Goal: Information Seeking & Learning: Check status

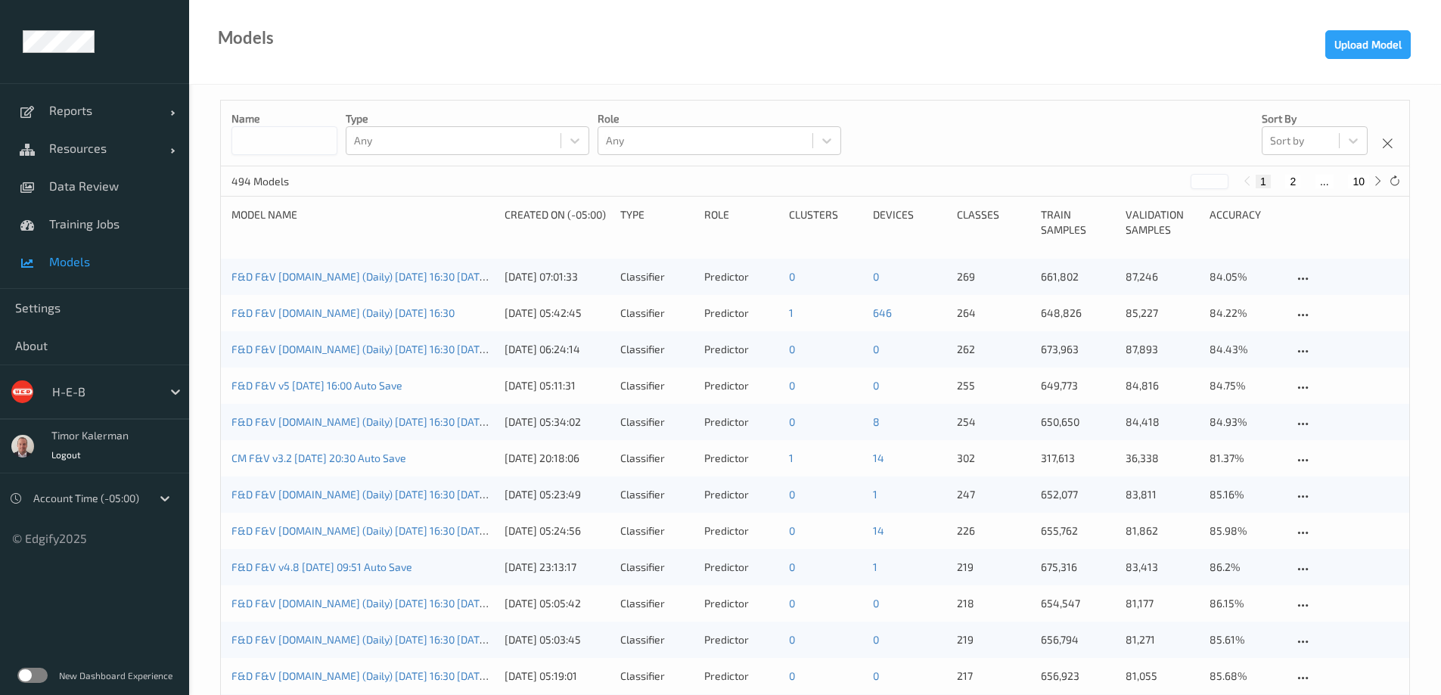
click at [276, 141] on input at bounding box center [285, 140] width 106 height 29
click at [100, 374] on div "H-E-B" at bounding box center [94, 392] width 189 height 54
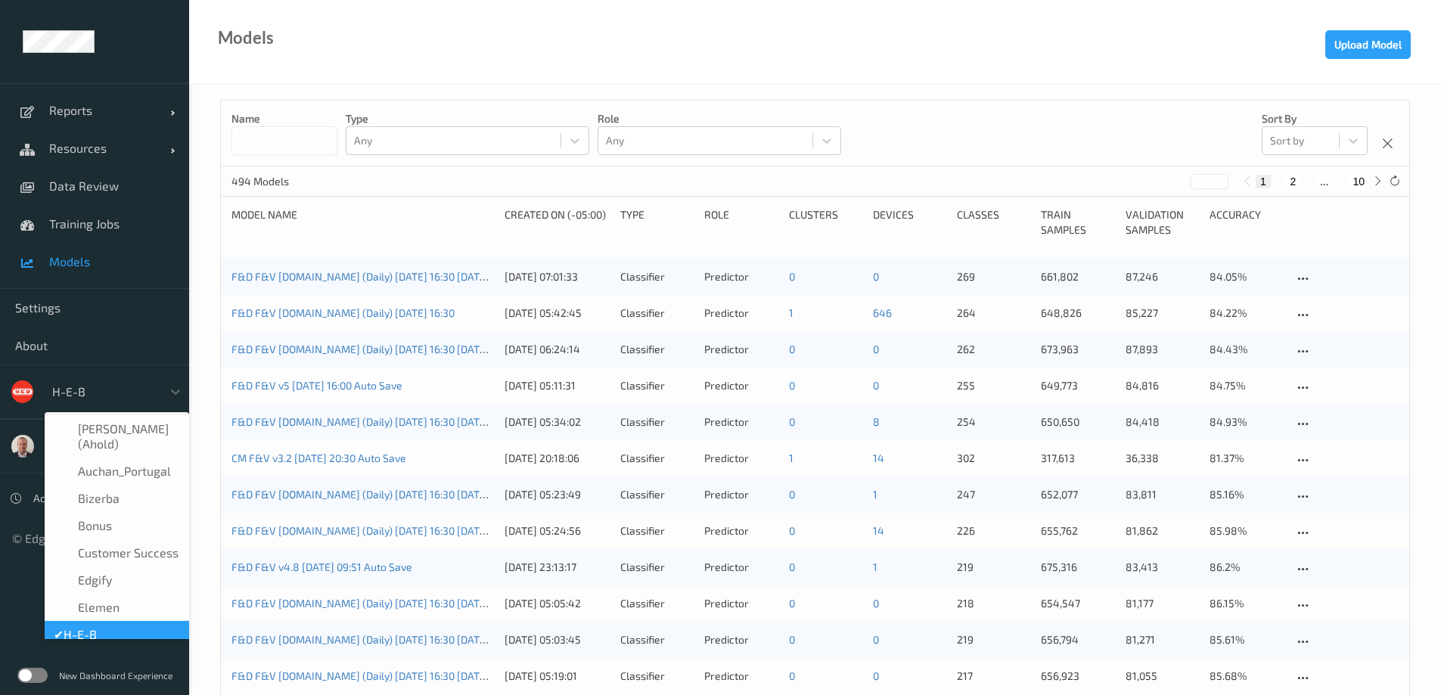
click at [101, 384] on div at bounding box center [103, 392] width 102 height 18
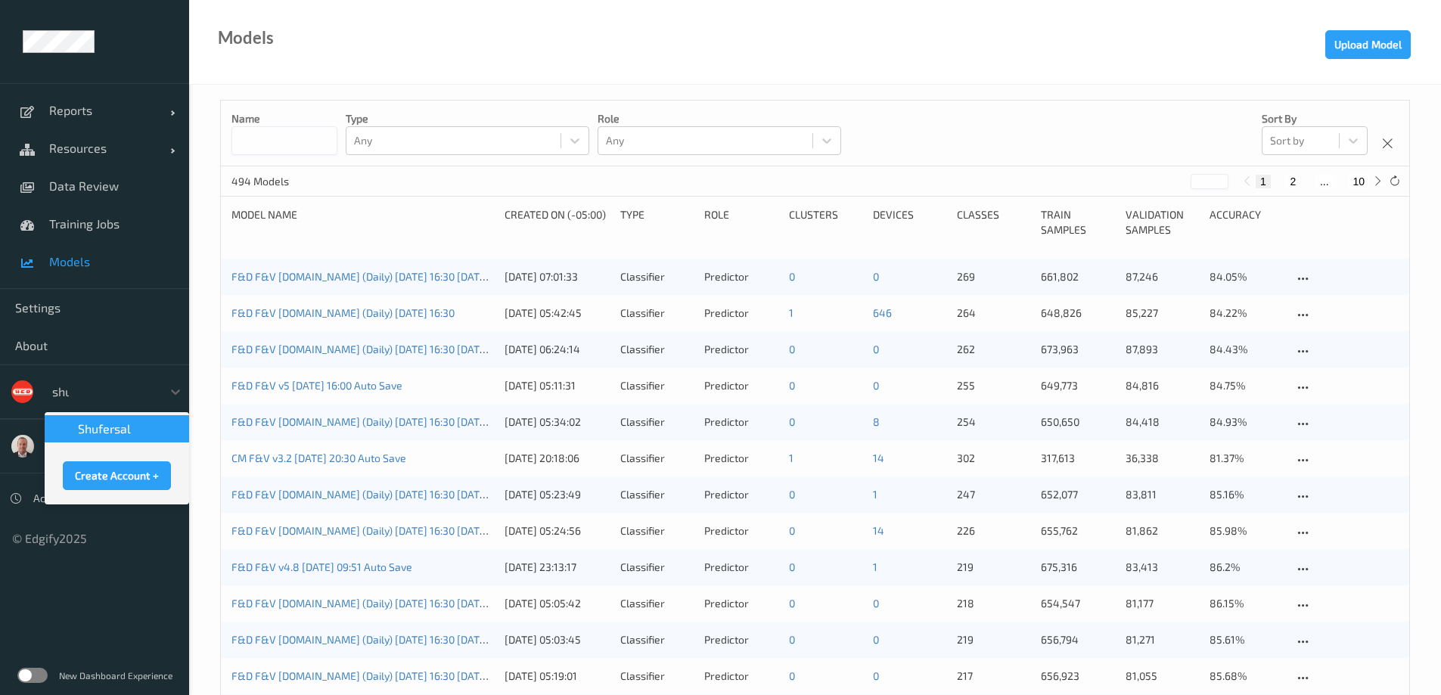
type input "shuf"
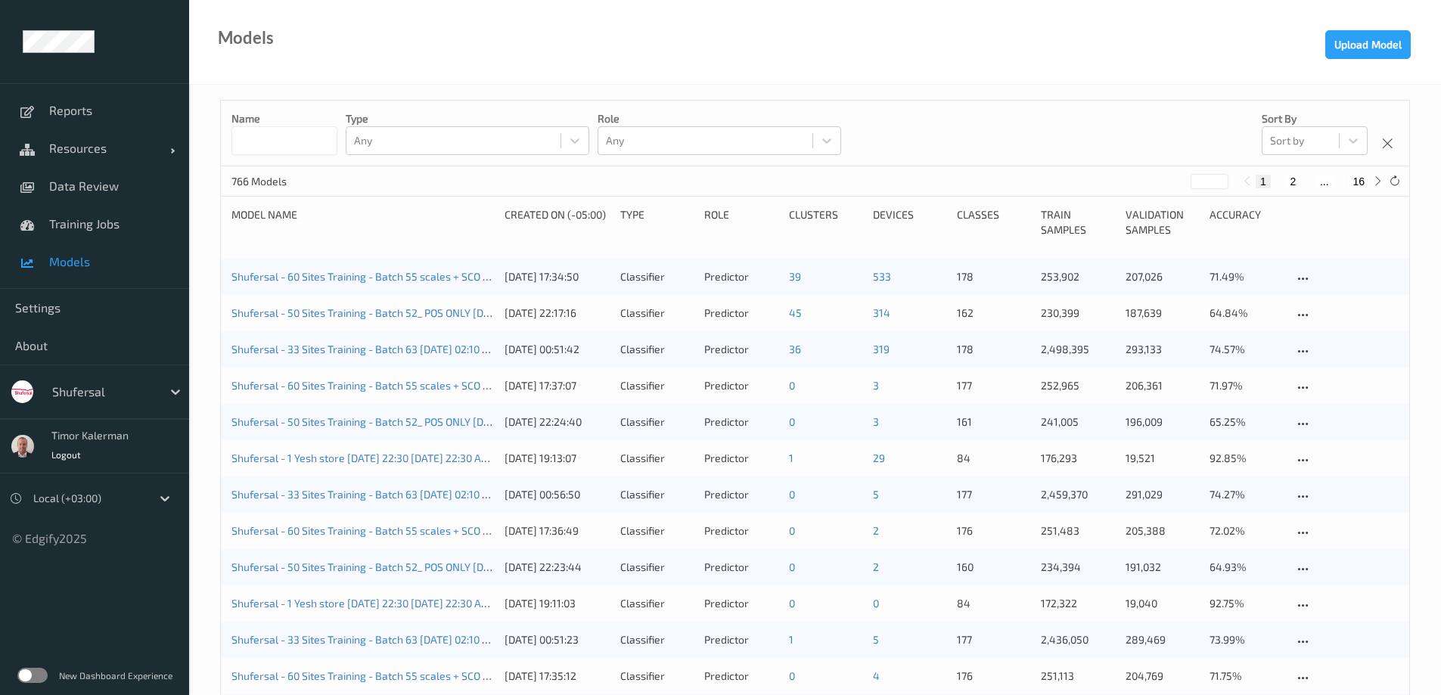
click at [315, 132] on input at bounding box center [285, 140] width 106 height 29
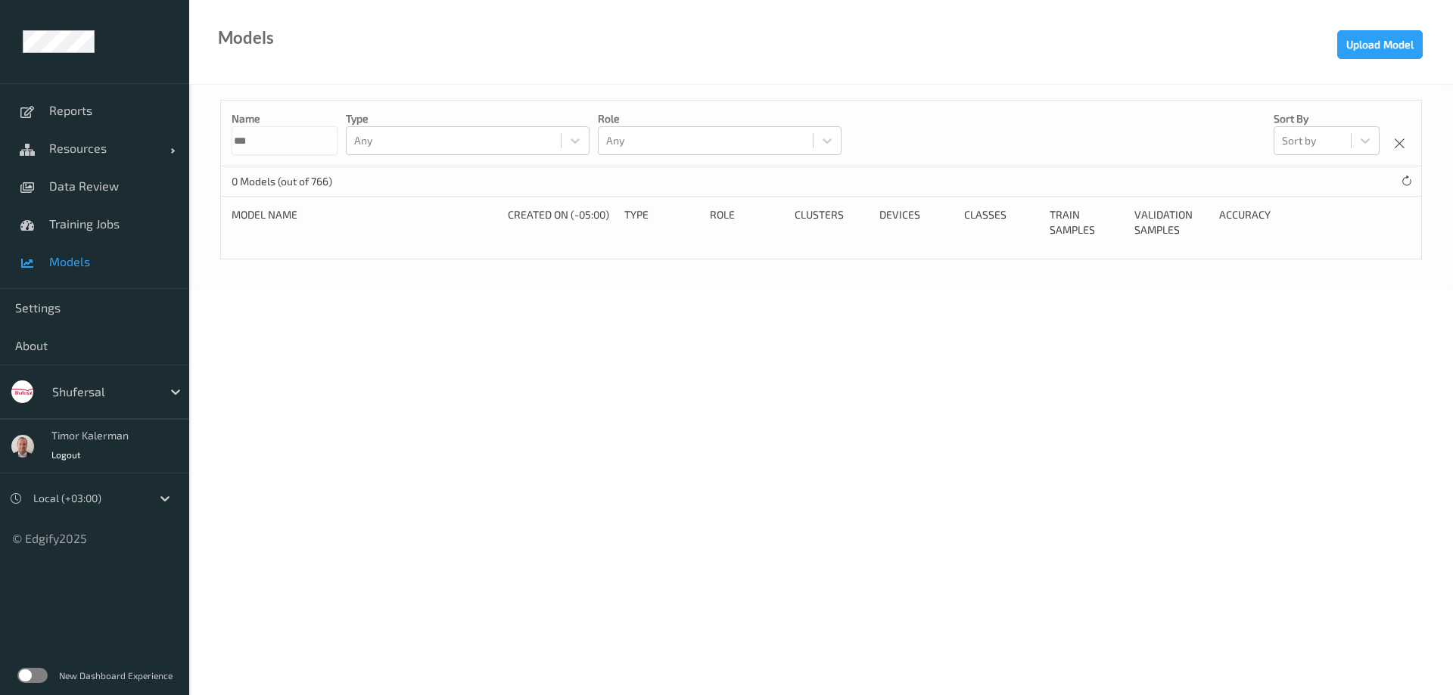
click at [285, 128] on input "***" at bounding box center [285, 140] width 106 height 29
click at [278, 138] on input "***" at bounding box center [285, 140] width 106 height 29
type input "*"
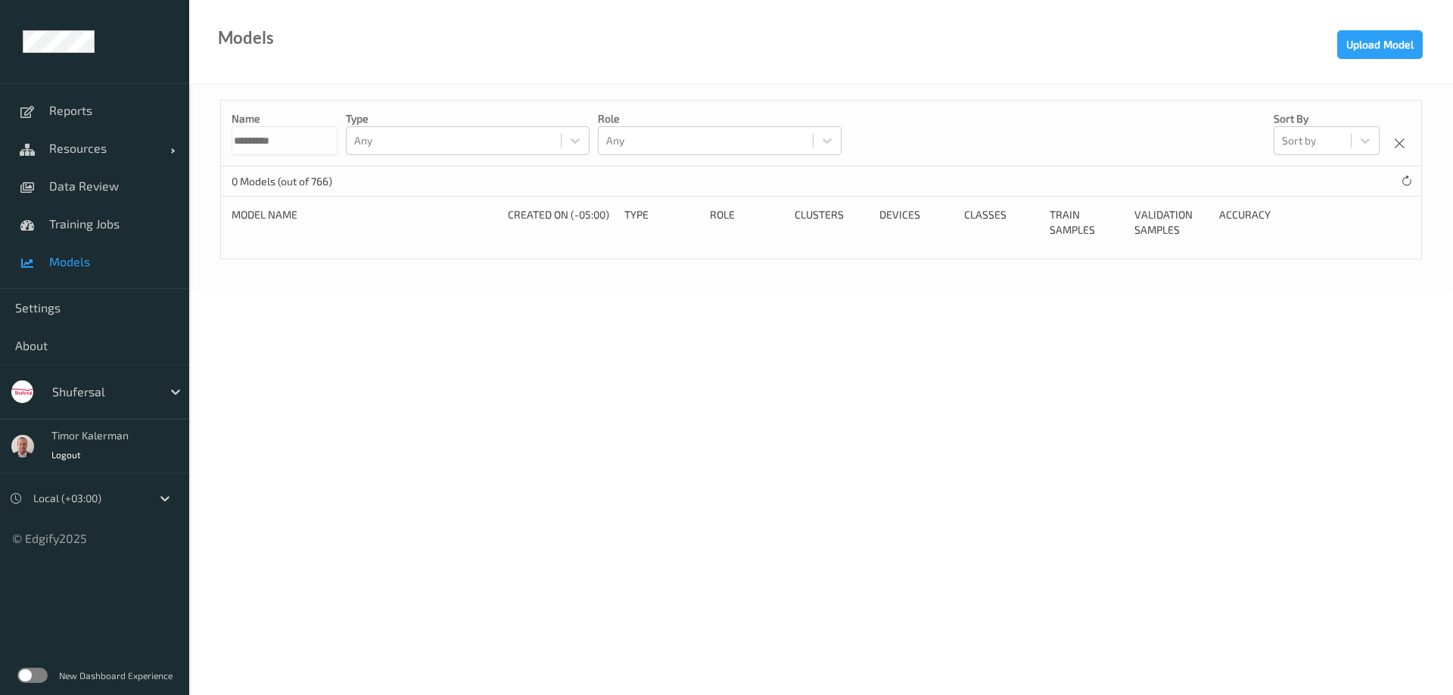
type input "*********"
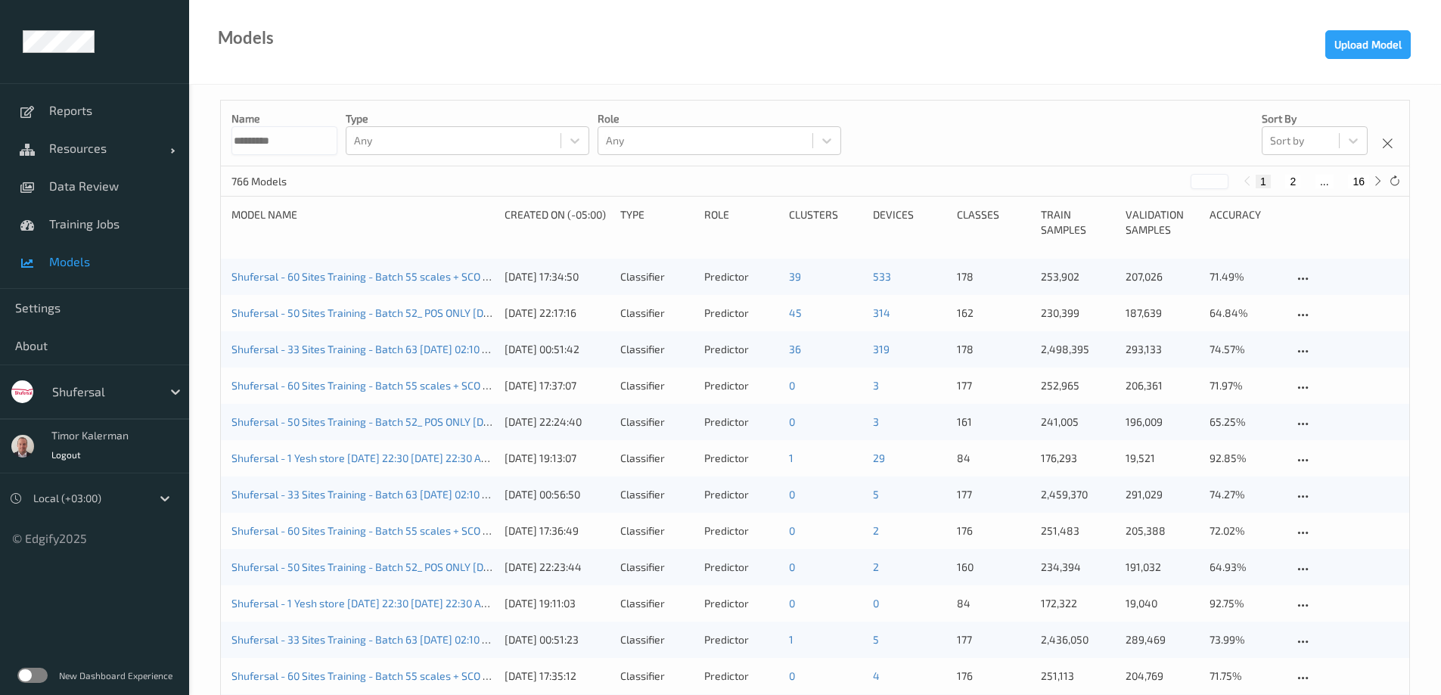
click at [314, 144] on input "*********" at bounding box center [285, 140] width 106 height 29
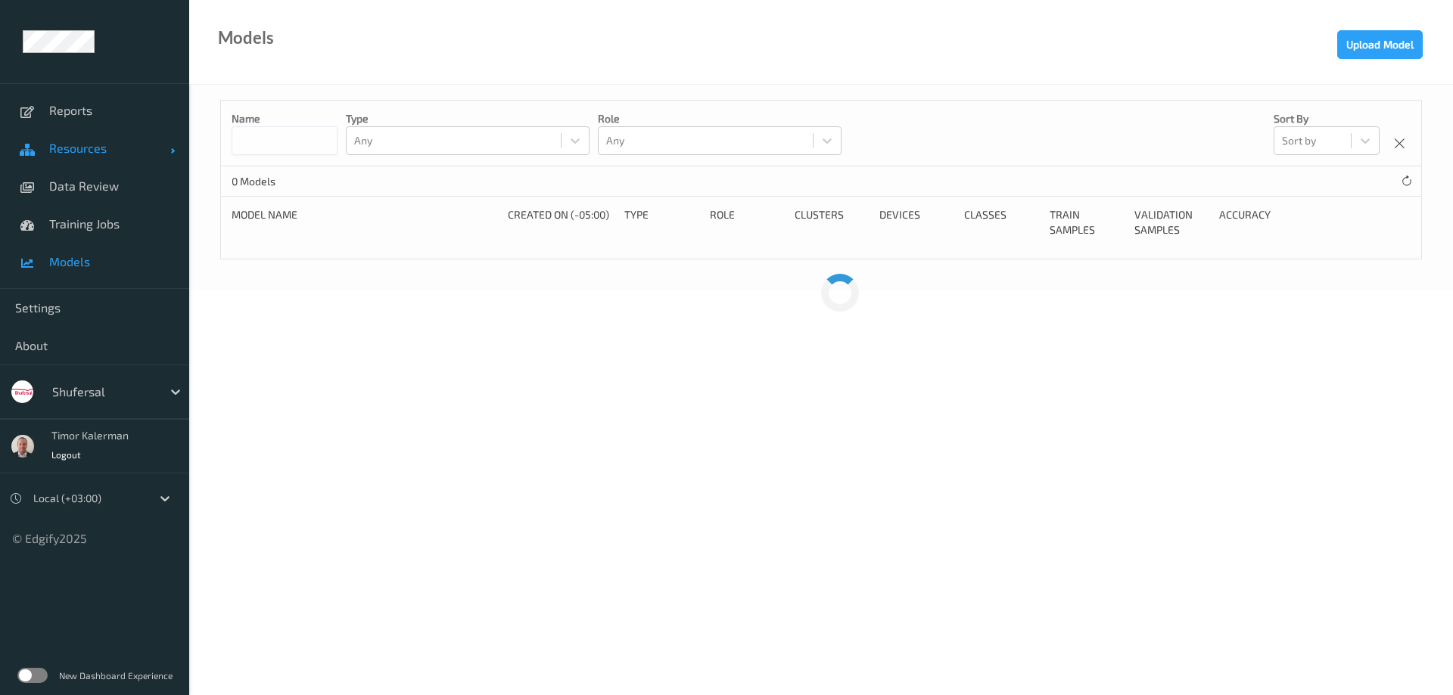
click at [122, 151] on span "Resources" at bounding box center [109, 148] width 121 height 15
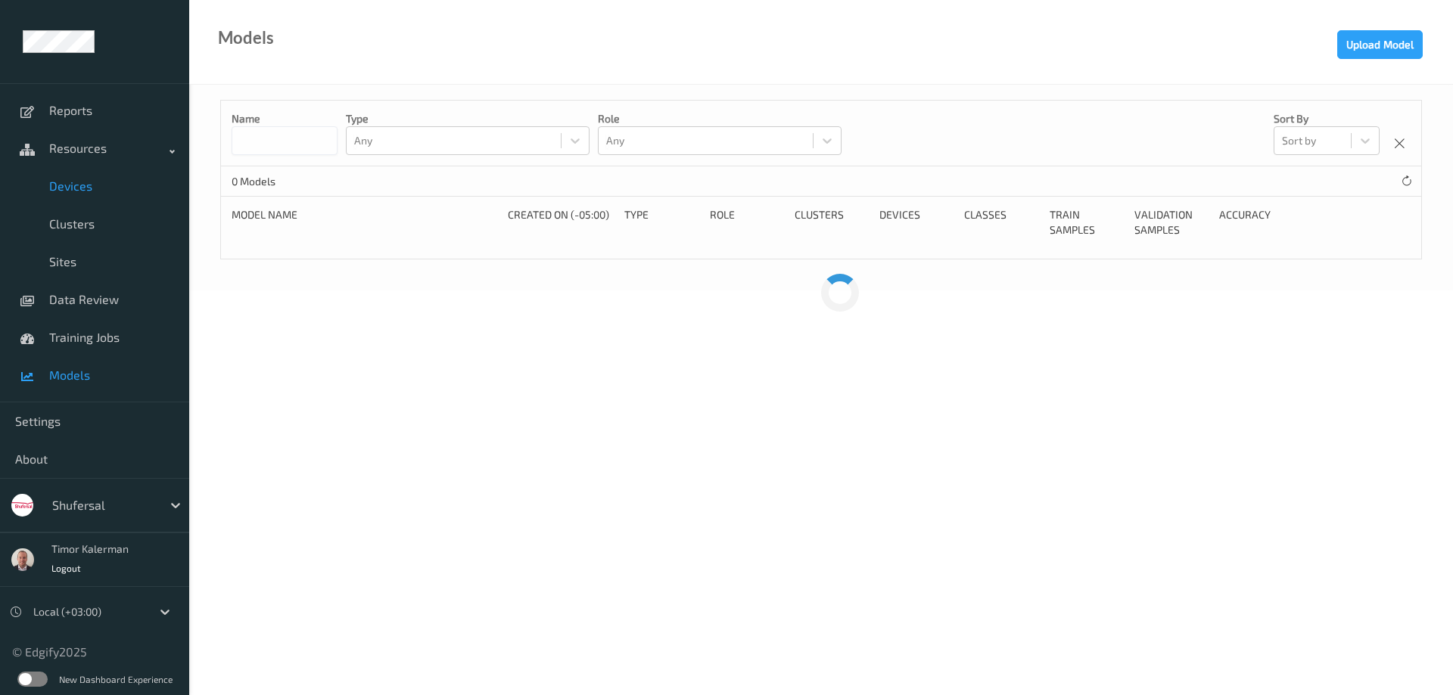
click at [104, 185] on span "Devices" at bounding box center [111, 186] width 125 height 15
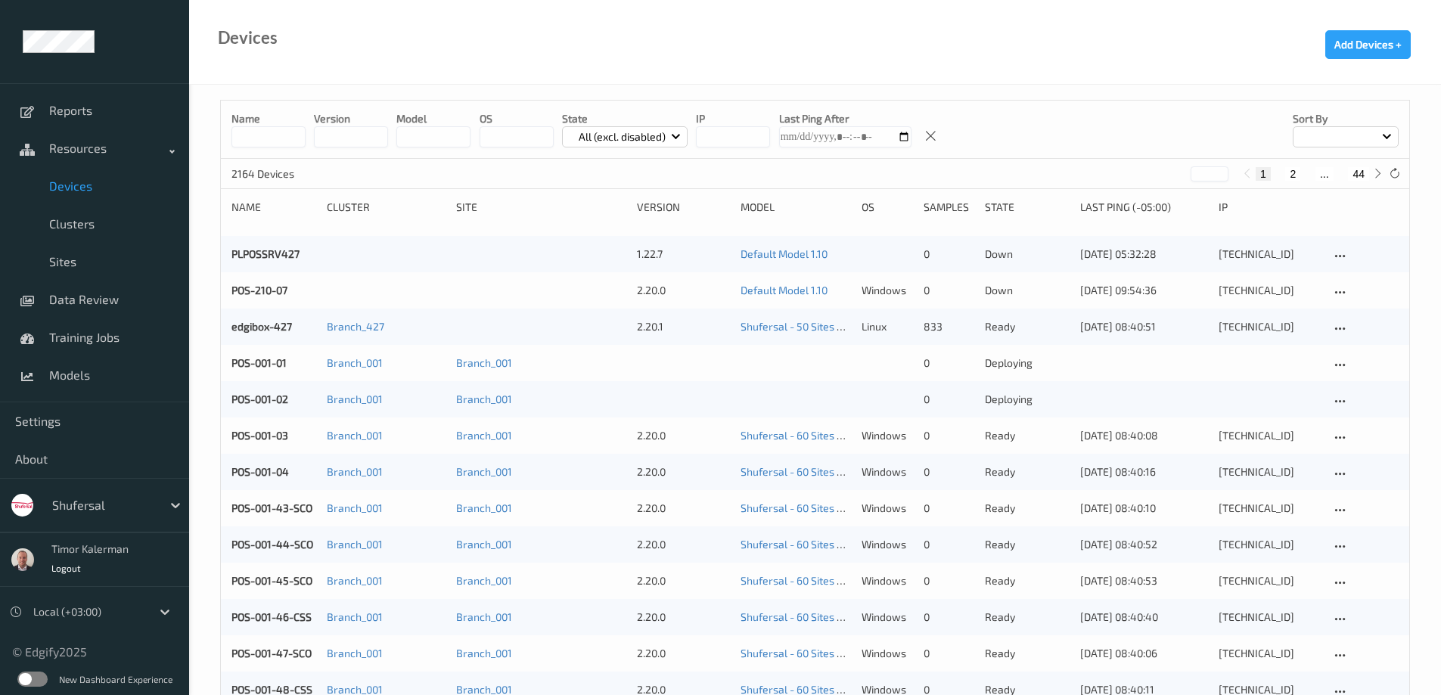
click at [264, 136] on input at bounding box center [269, 136] width 74 height 21
type input "***"
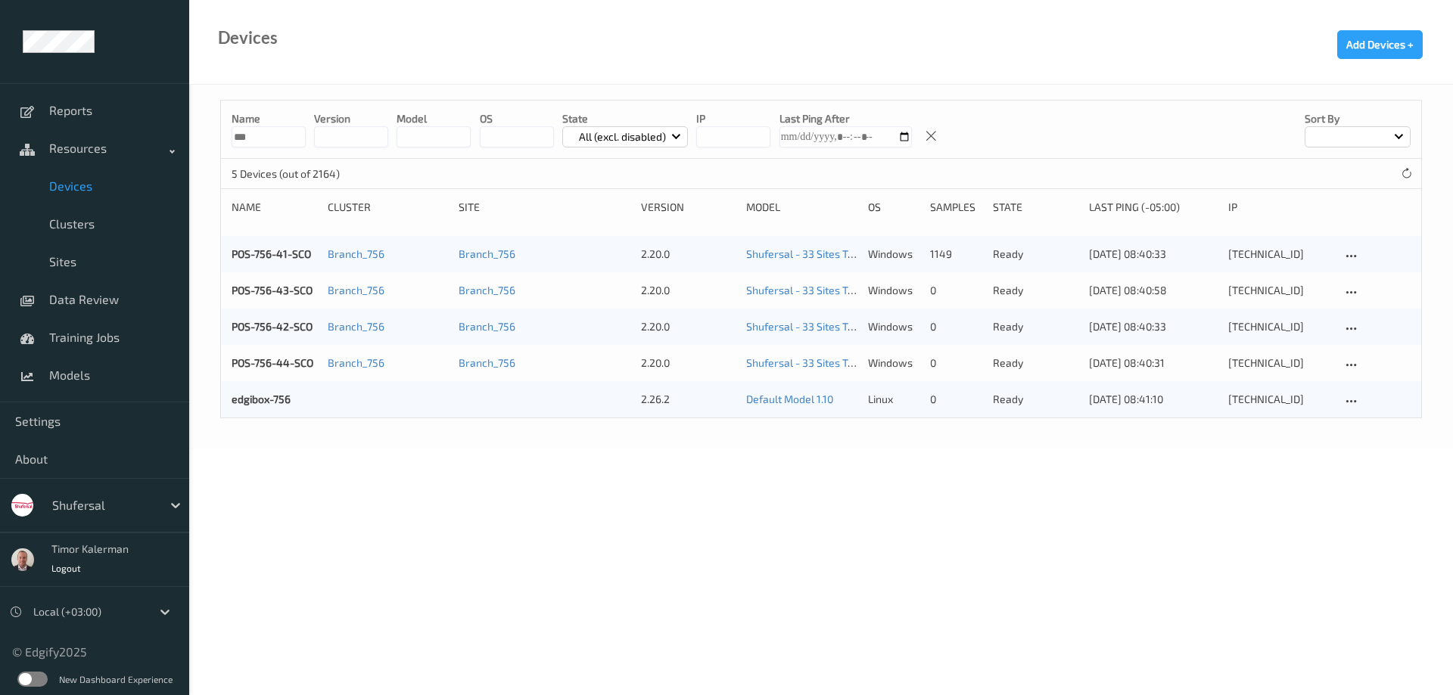
click at [272, 409] on div "edgibox-756 2.26.2 Default Model 1.10 linux 0 ready 28/09/2025 08:41:10 10.17.5…" at bounding box center [821, 399] width 1200 height 36
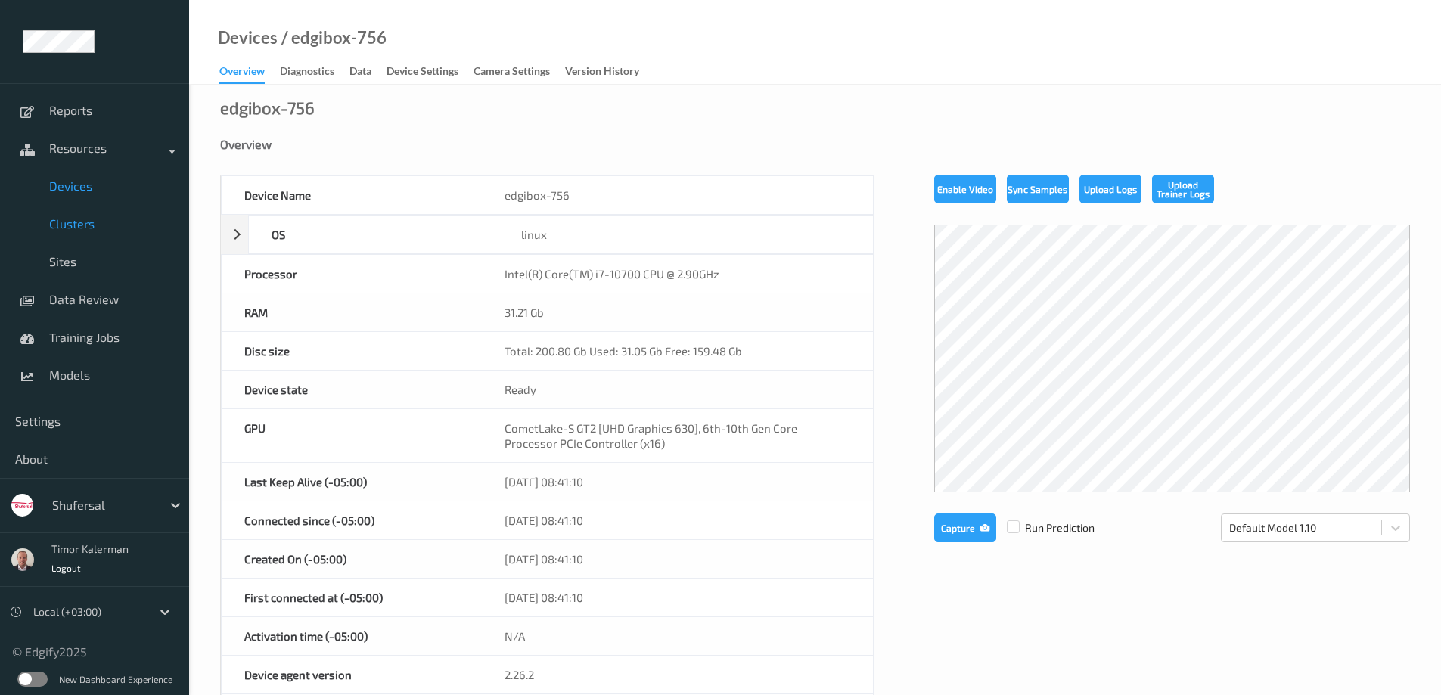
click at [86, 213] on link "Clusters" at bounding box center [94, 224] width 189 height 38
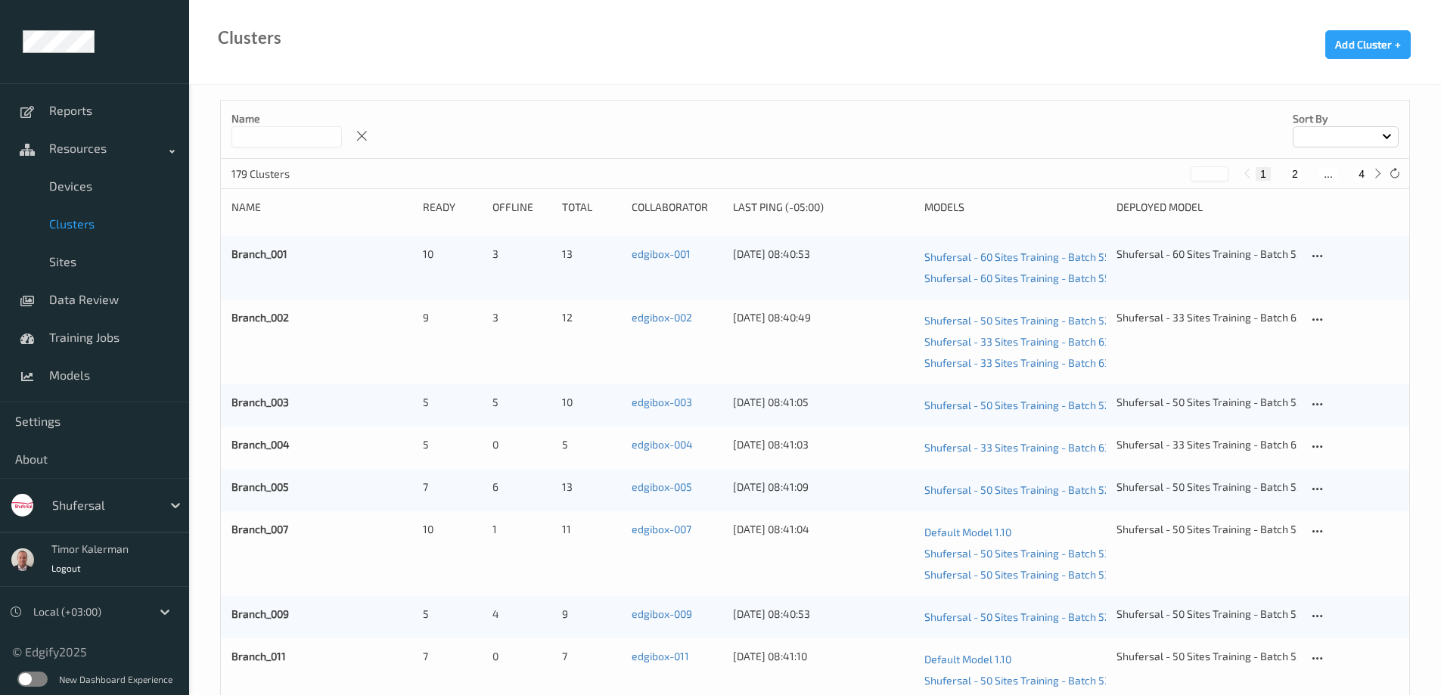
click at [266, 144] on input at bounding box center [287, 136] width 110 height 21
type input "***"
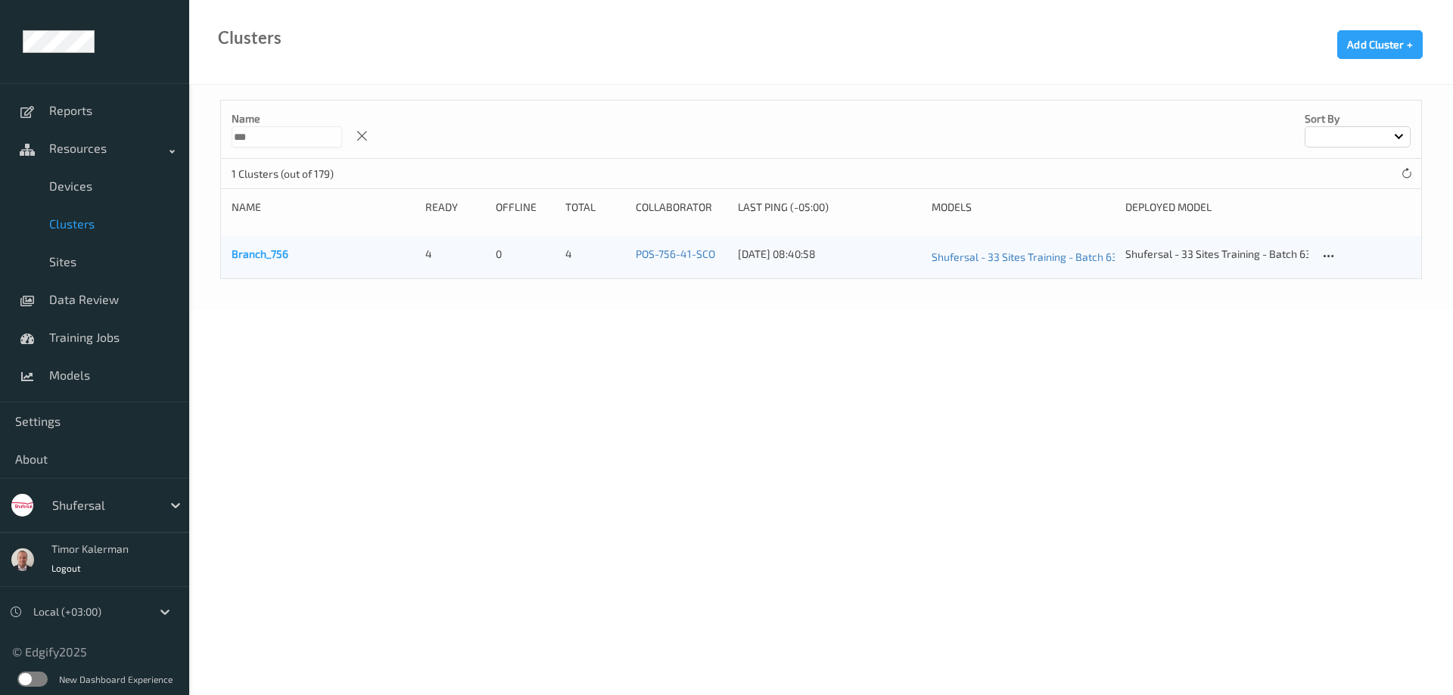
click at [278, 254] on link "Branch_756" at bounding box center [260, 253] width 57 height 13
click at [81, 185] on span "Devices" at bounding box center [111, 186] width 125 height 15
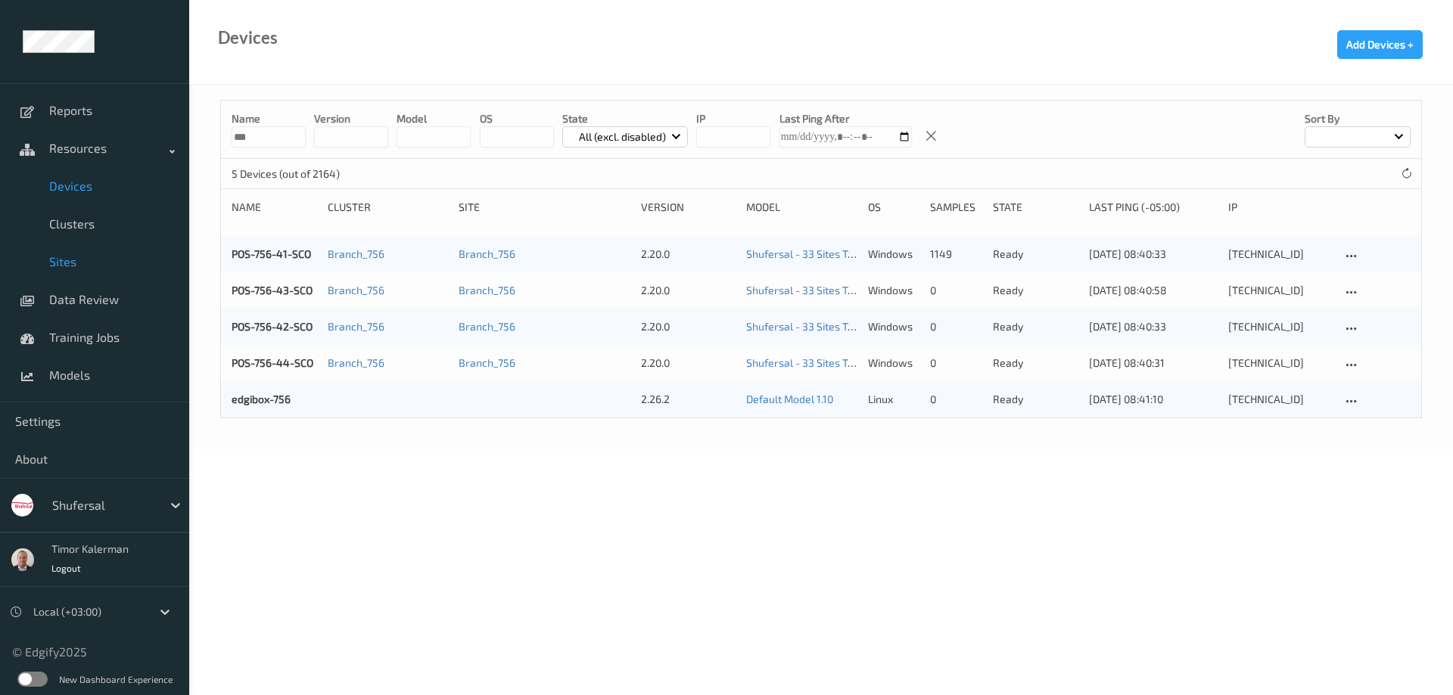
click at [73, 252] on link "Sites" at bounding box center [94, 262] width 189 height 38
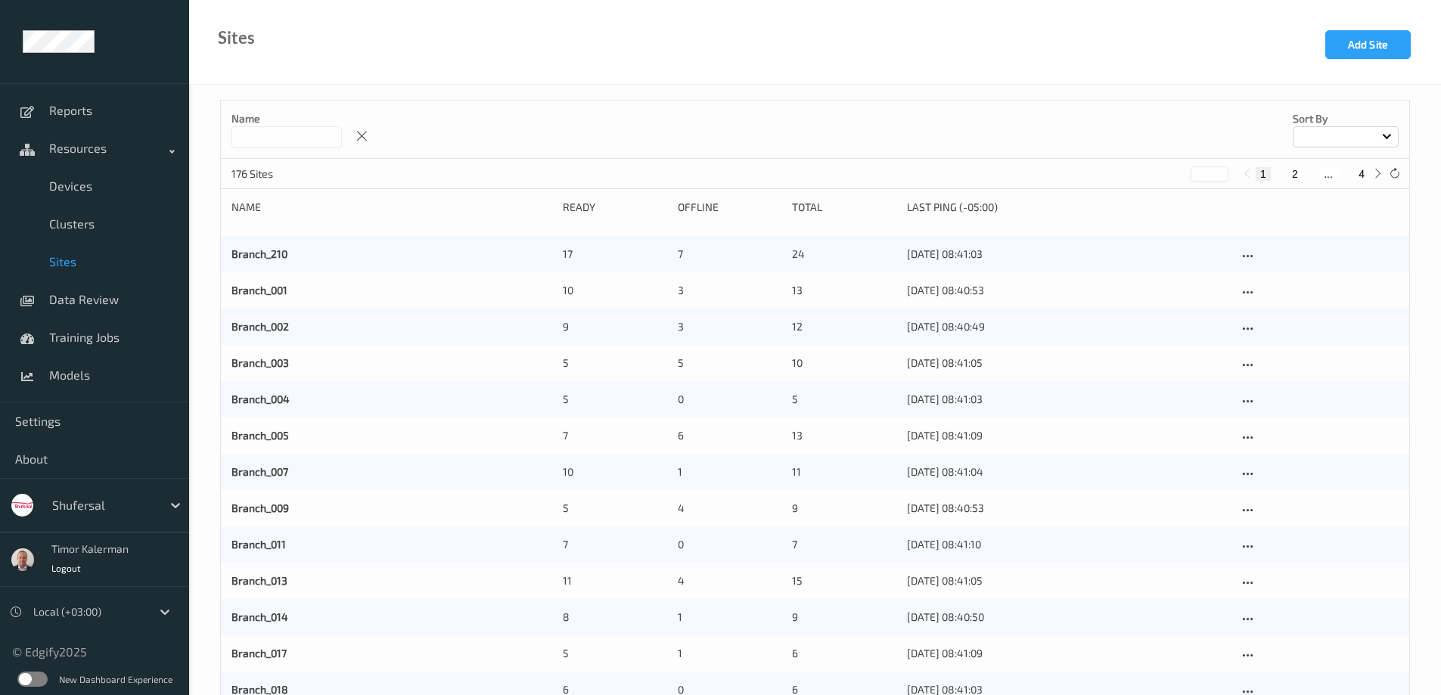
click at [267, 132] on input at bounding box center [287, 136] width 110 height 21
type input "***"
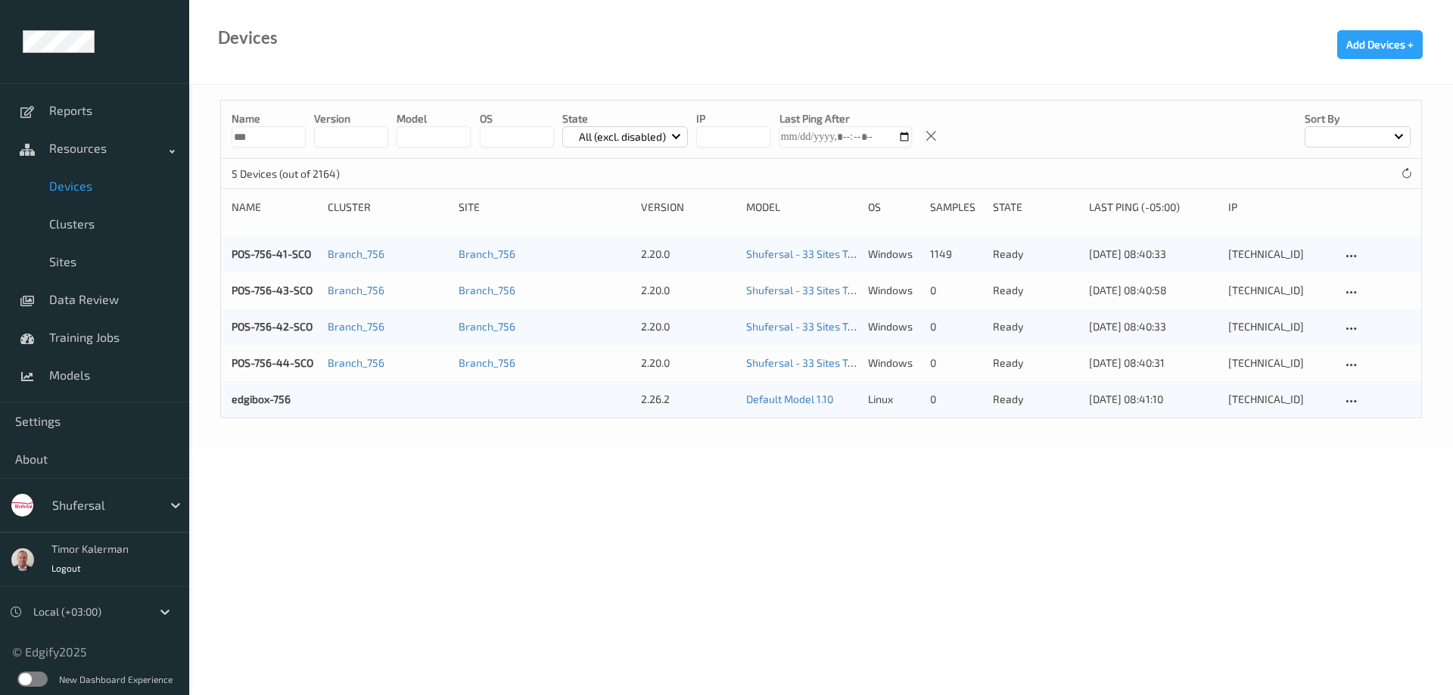
click at [268, 144] on input "***" at bounding box center [269, 136] width 74 height 21
click at [239, 393] on link "edgibox-756" at bounding box center [261, 399] width 59 height 13
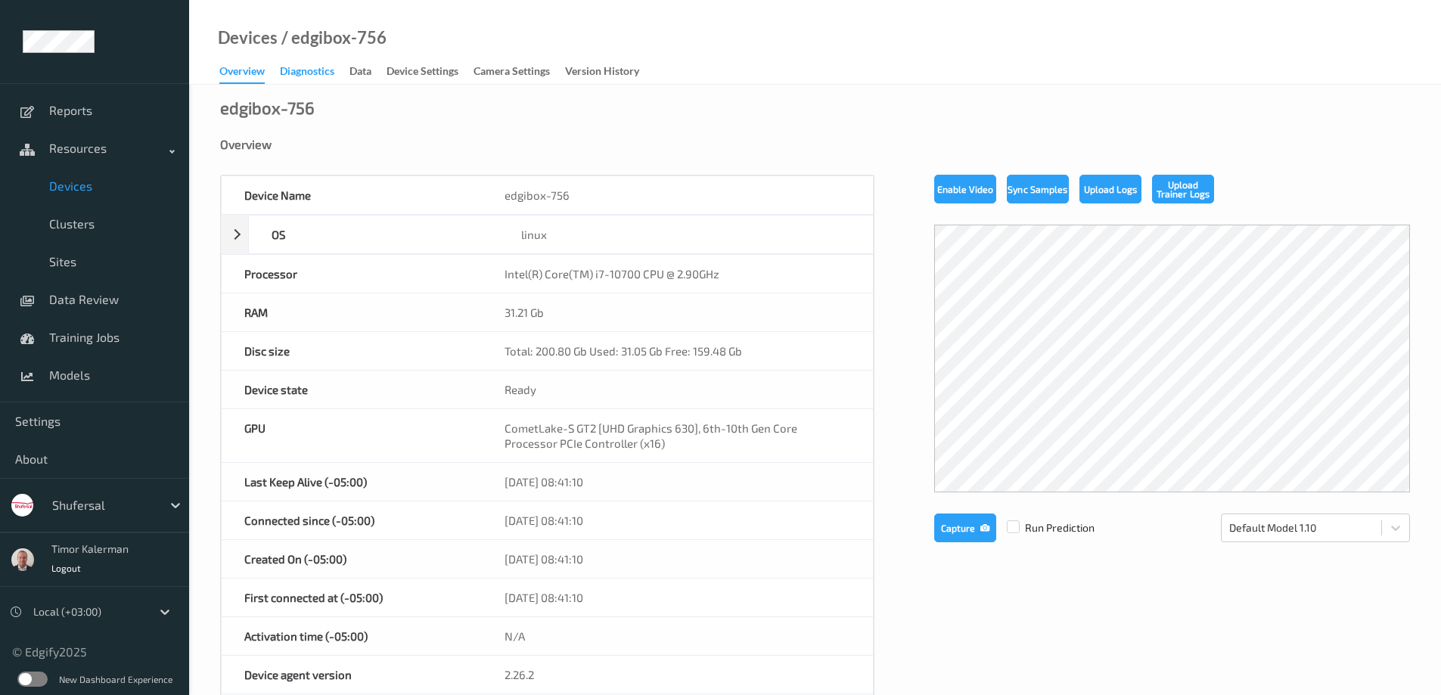
click at [305, 78] on div "Diagnostics" at bounding box center [307, 73] width 54 height 19
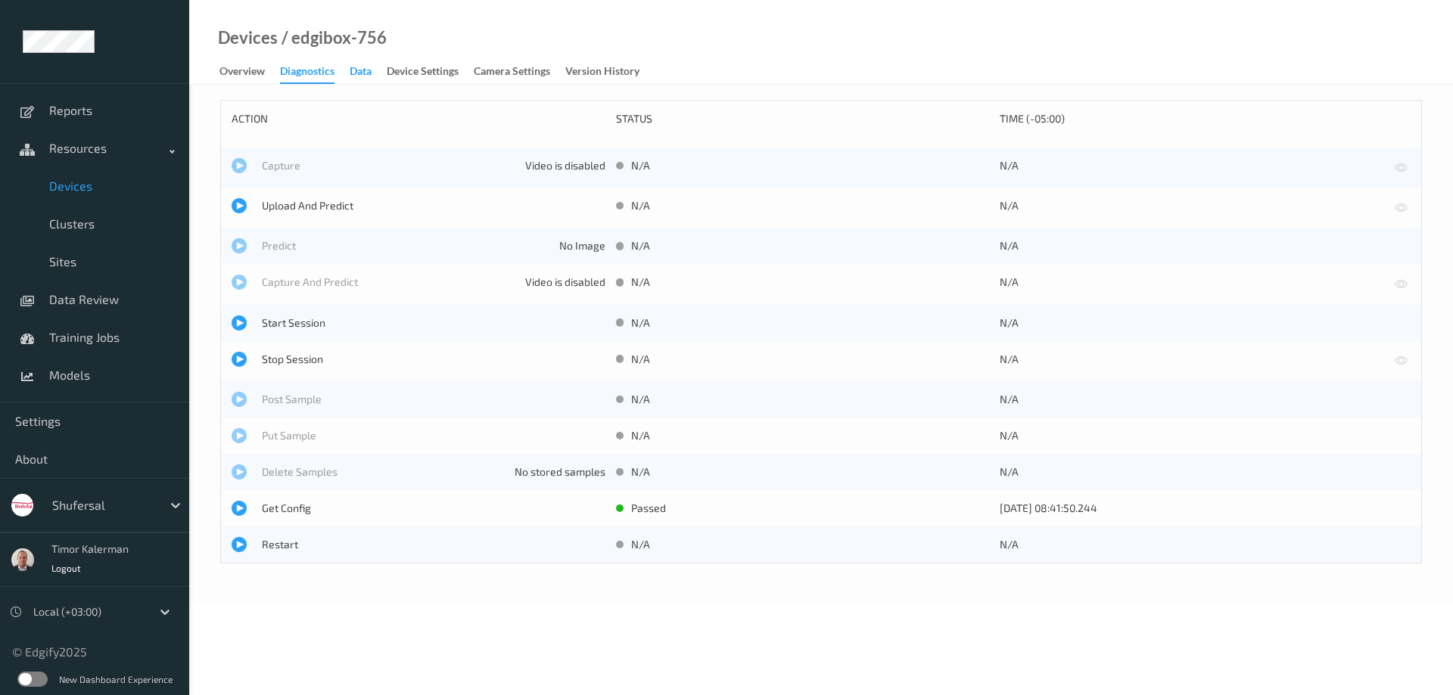
click at [356, 70] on div "Data" at bounding box center [361, 73] width 22 height 19
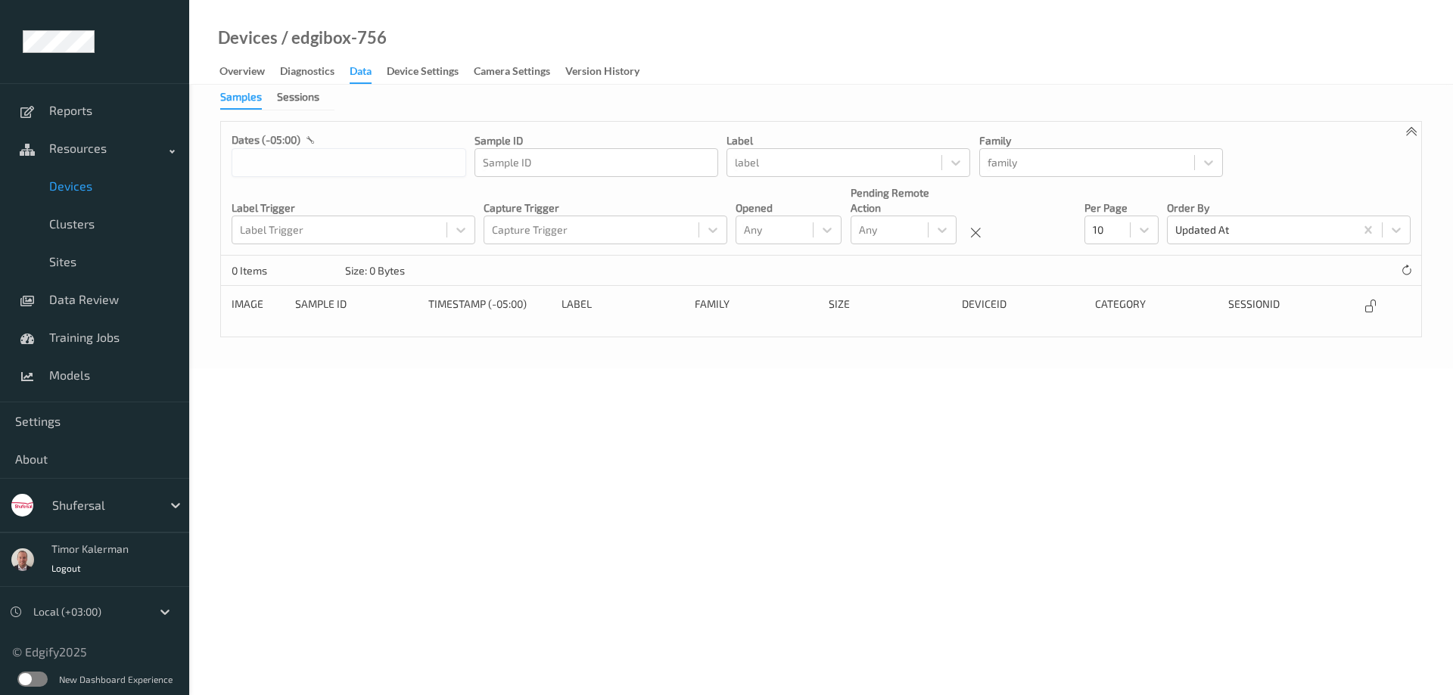
click at [430, 84] on div "Devices / edgibox-756 Overview Diagnostics Data Device Settings Camera Settings…" at bounding box center [820, 42] width 1263 height 85
click at [435, 75] on div "Device Settings" at bounding box center [423, 73] width 72 height 19
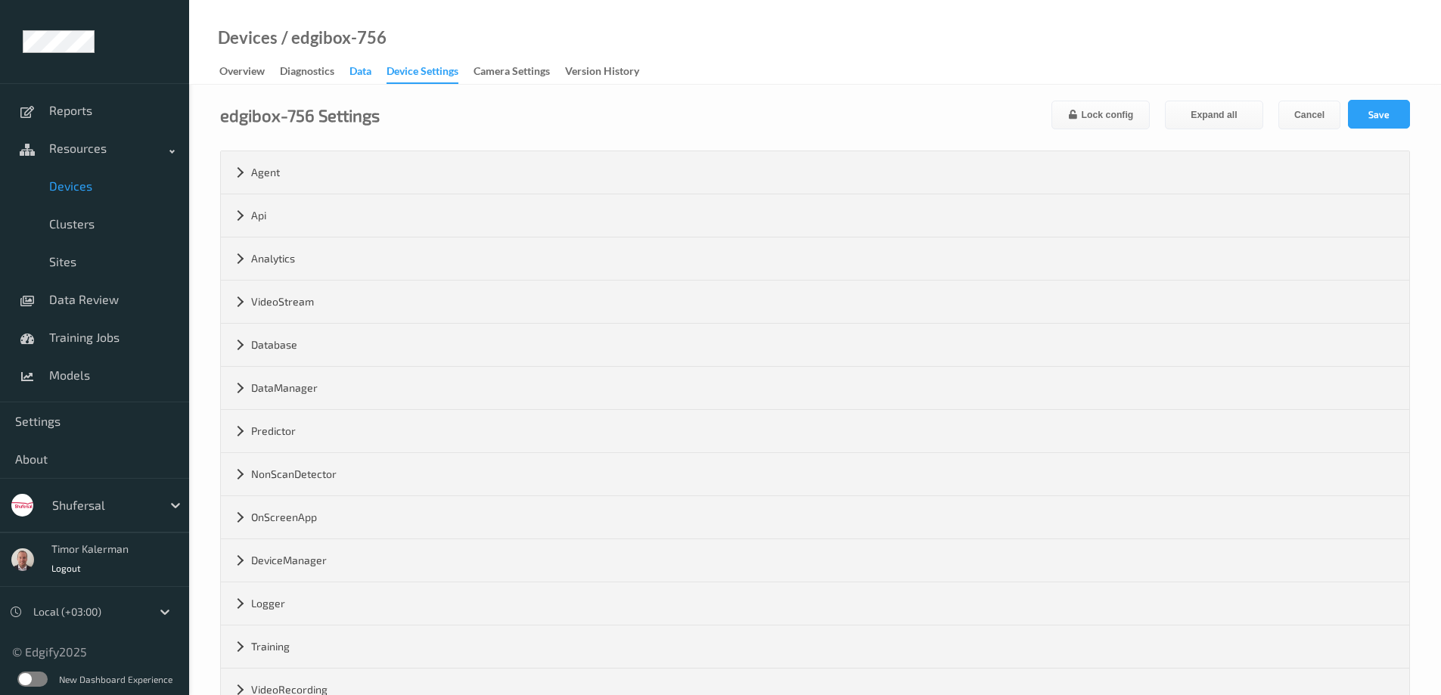
click at [366, 73] on div "Data" at bounding box center [361, 73] width 22 height 19
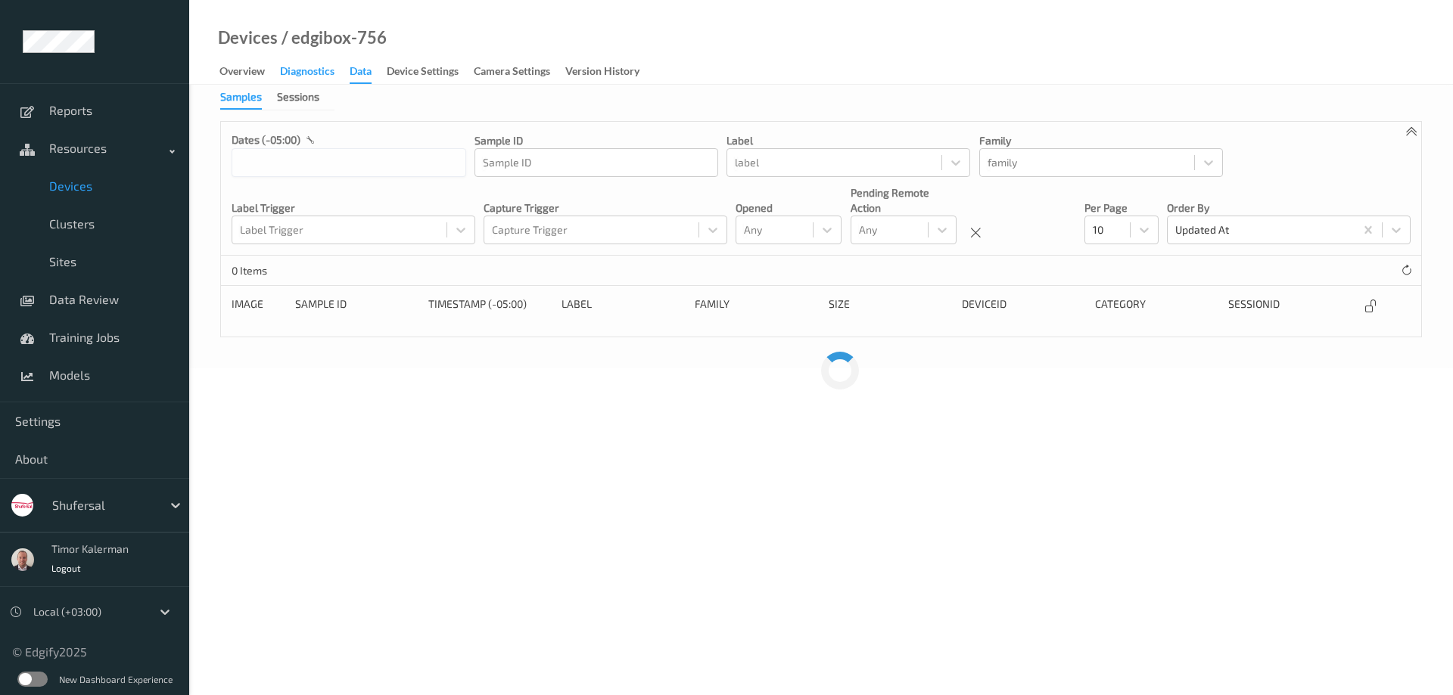
click at [310, 73] on div "Diagnostics" at bounding box center [307, 73] width 54 height 19
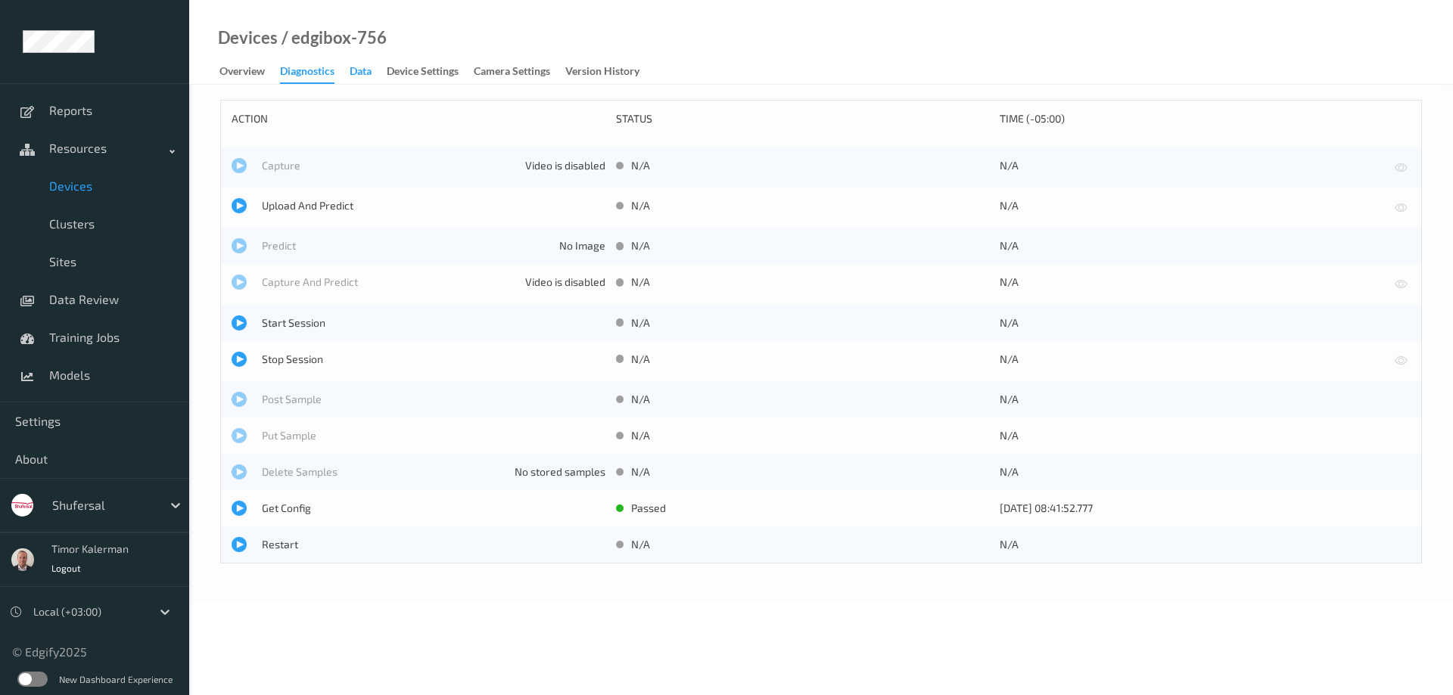
click at [371, 71] on div "Data" at bounding box center [361, 73] width 22 height 19
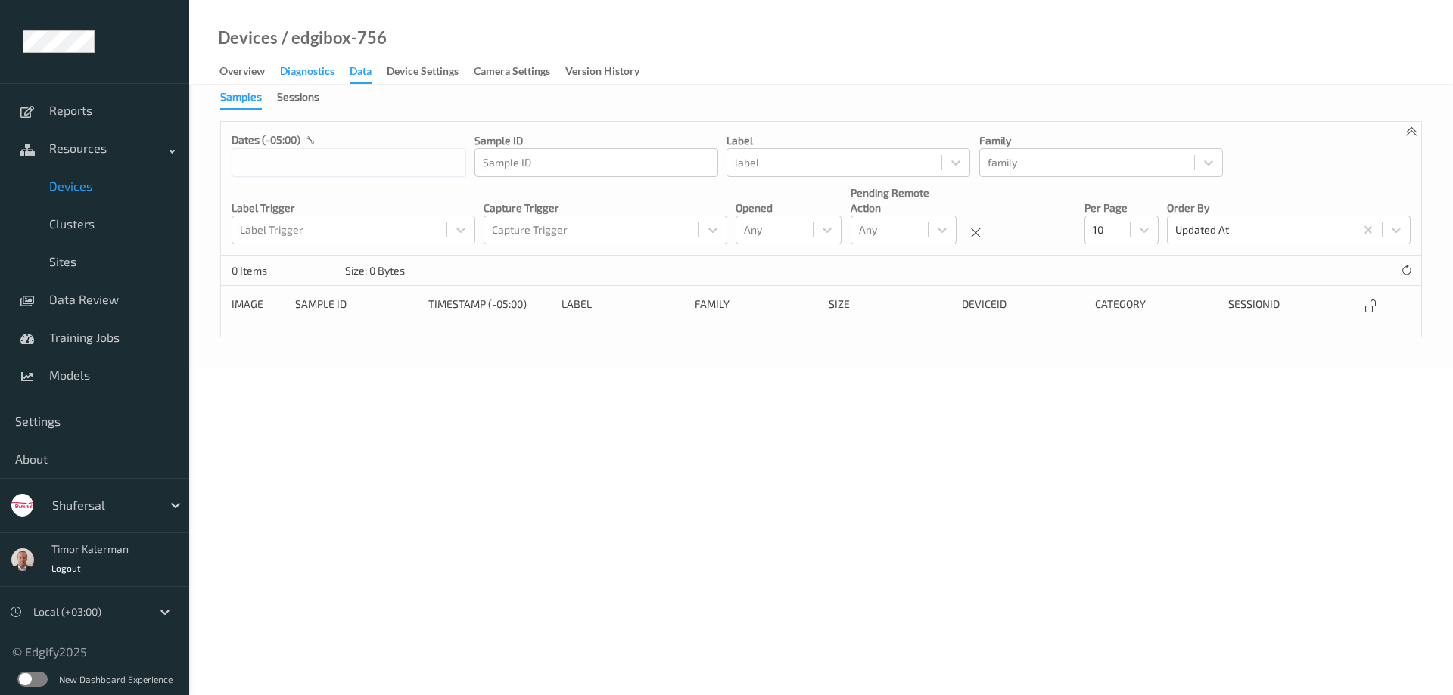
click at [316, 73] on div "Diagnostics" at bounding box center [307, 73] width 54 height 19
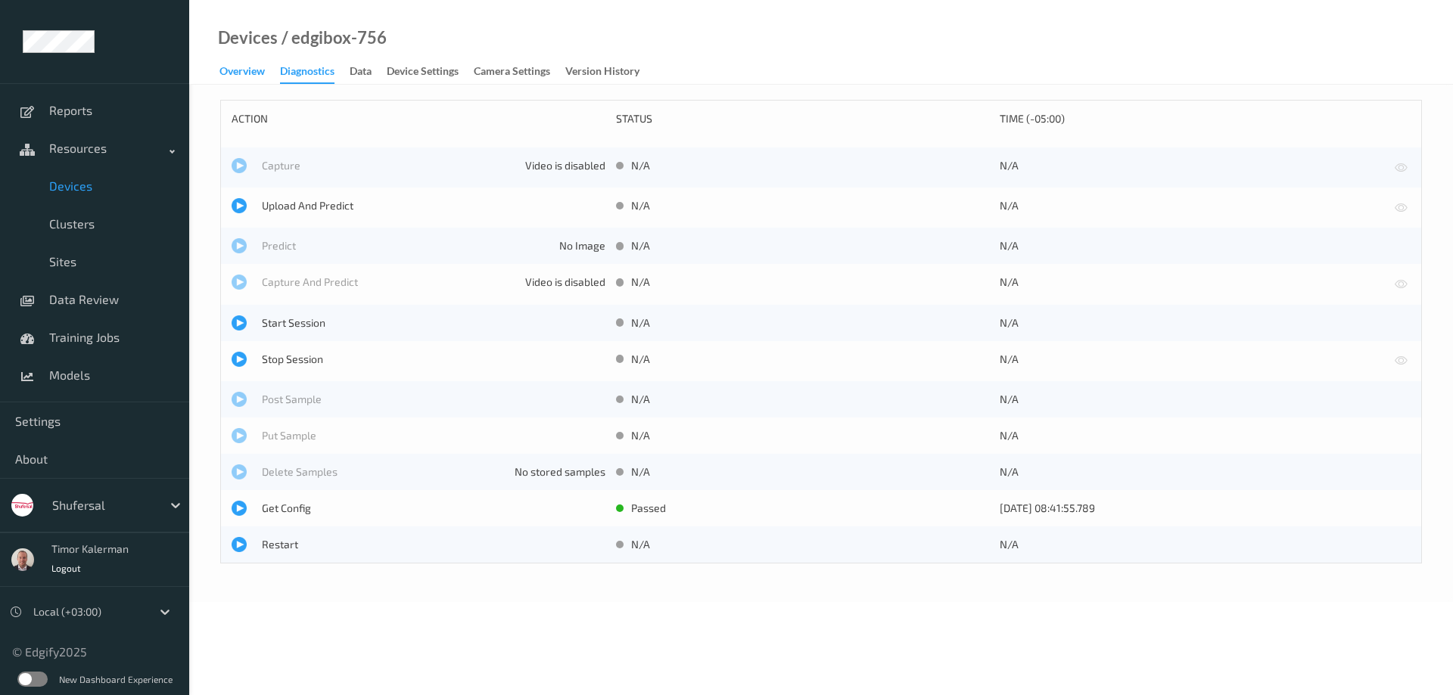
click at [238, 73] on div "Overview" at bounding box center [241, 73] width 45 height 19
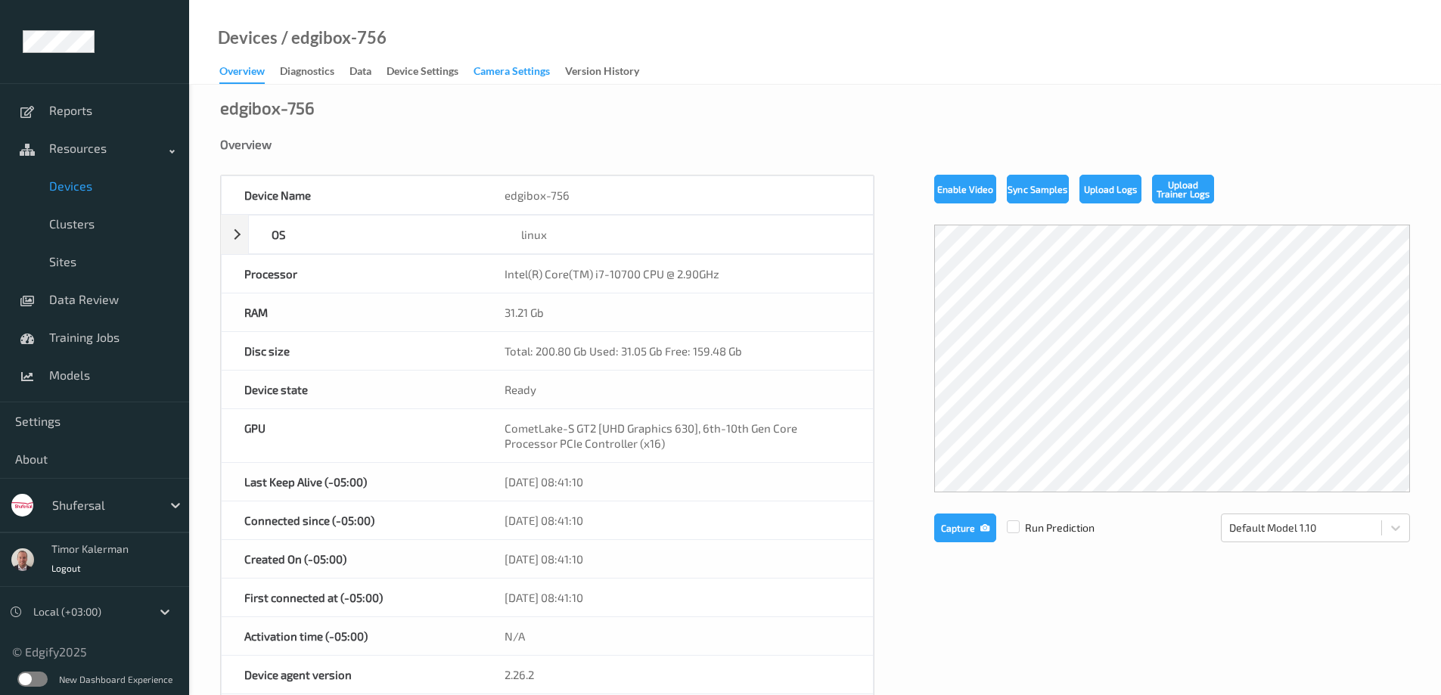
click at [523, 74] on div "Camera Settings" at bounding box center [512, 73] width 76 height 19
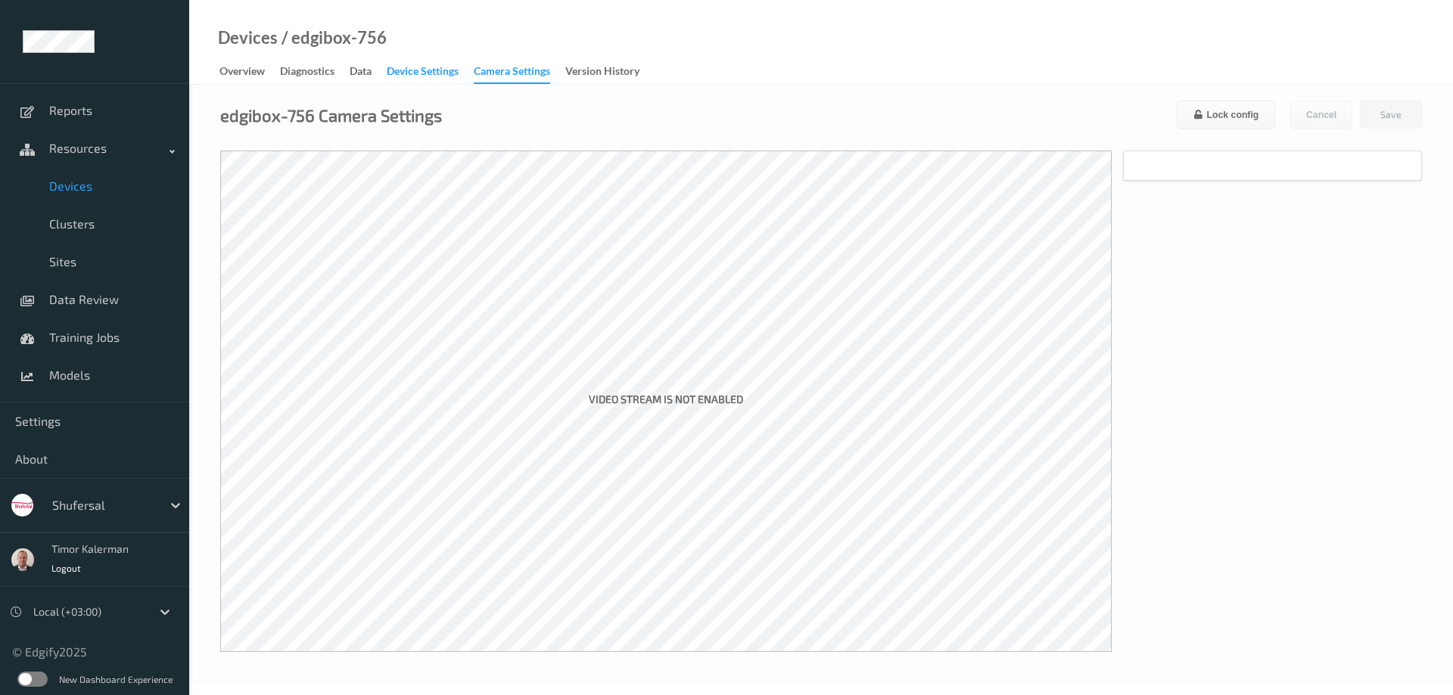
click at [431, 70] on div "Device Settings" at bounding box center [423, 73] width 72 height 19
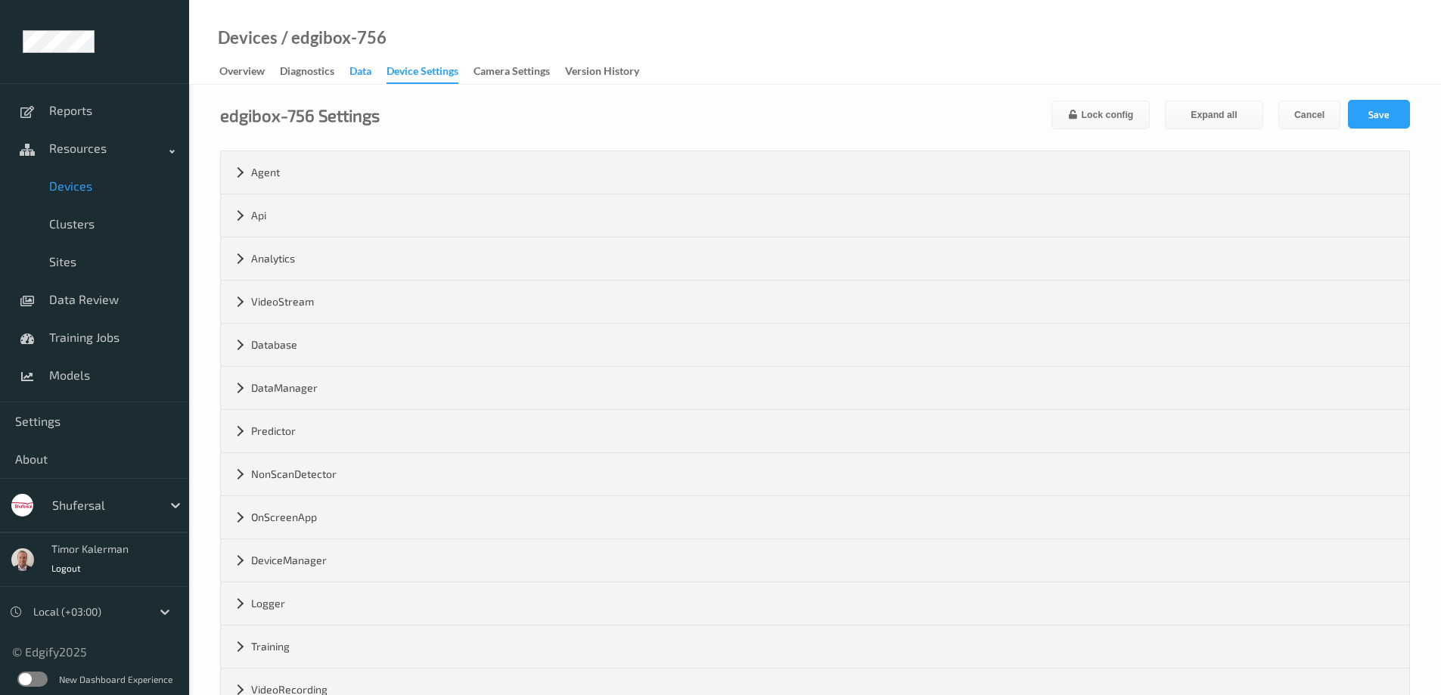
click at [356, 72] on div "Data" at bounding box center [361, 73] width 22 height 19
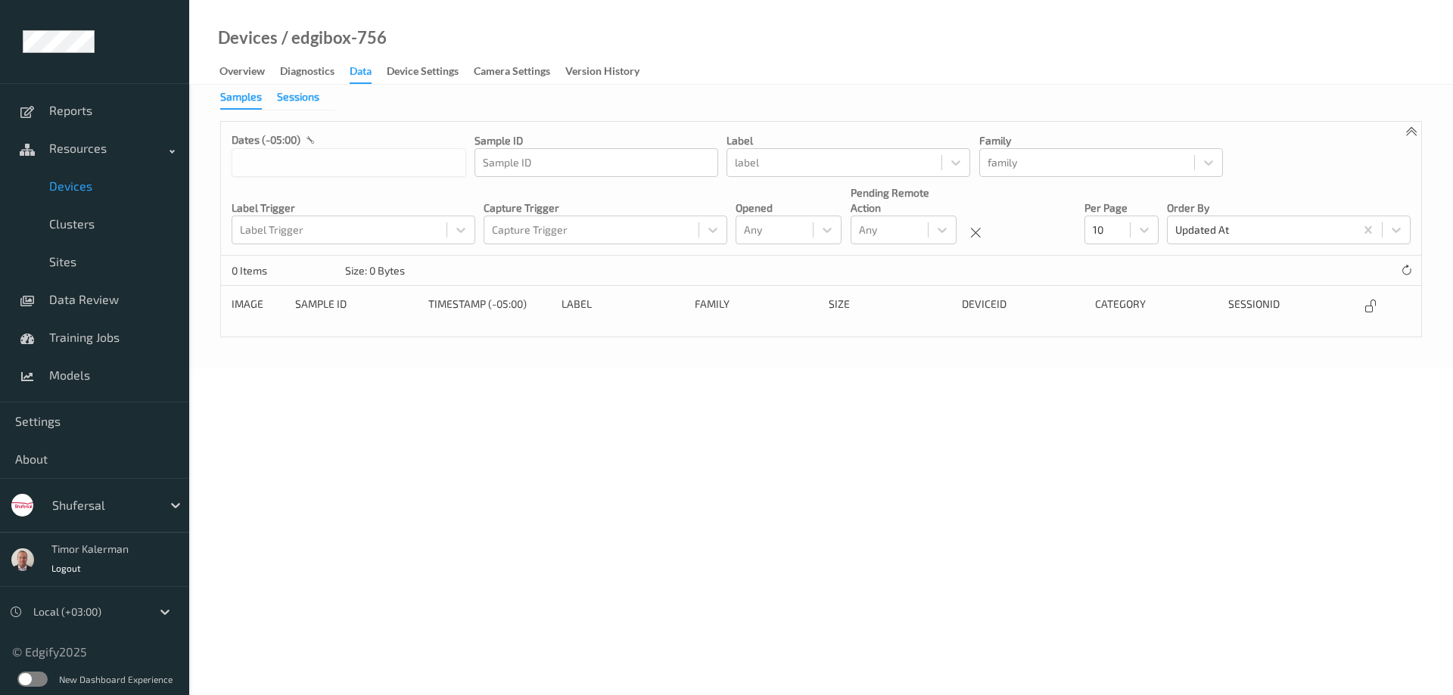
click at [308, 101] on div "Sessions" at bounding box center [298, 98] width 42 height 19
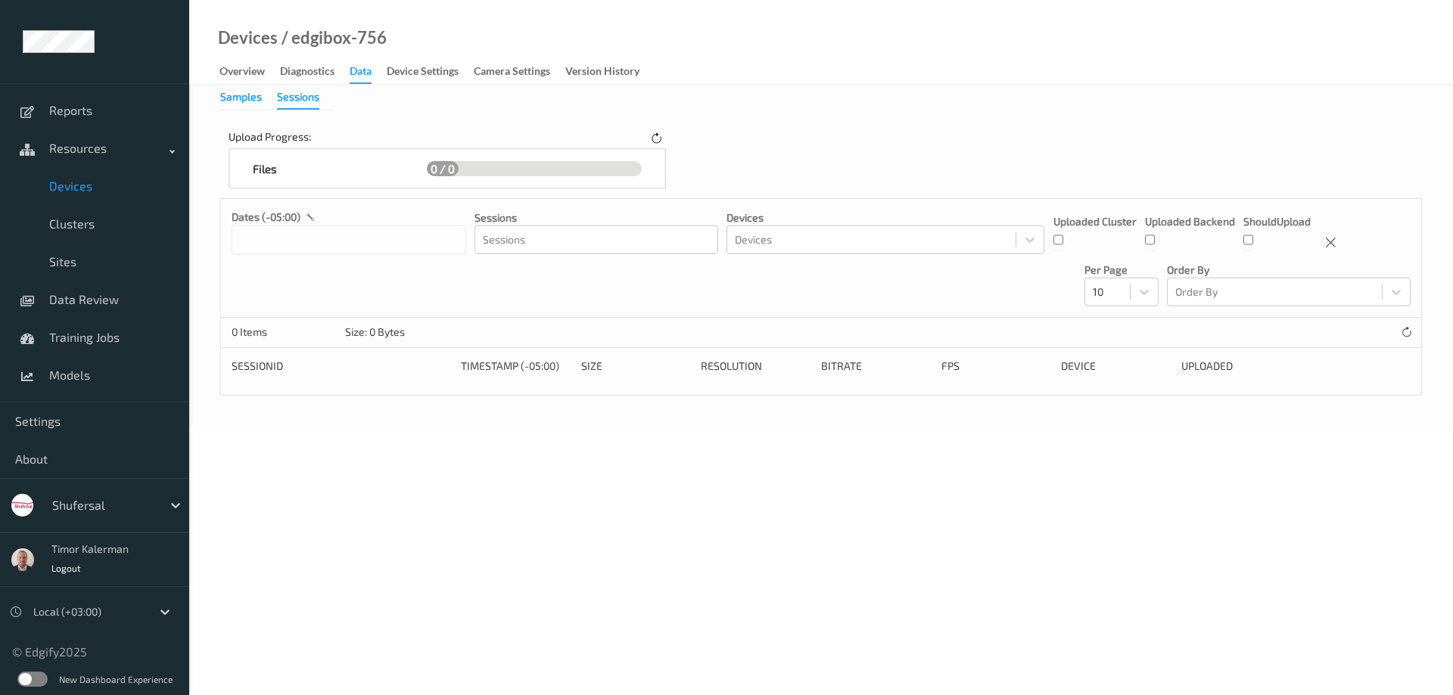
click at [242, 101] on div "Samples" at bounding box center [241, 98] width 42 height 19
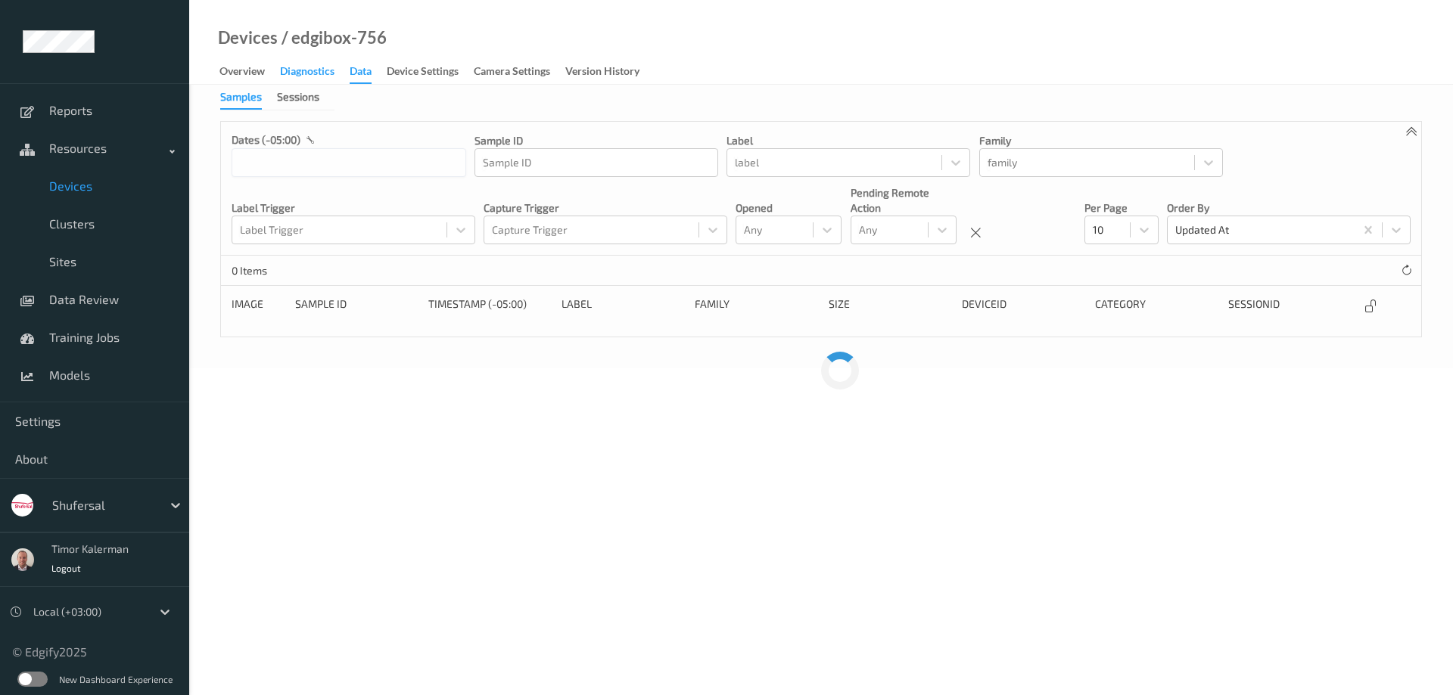
click at [328, 67] on div "Diagnostics" at bounding box center [307, 73] width 54 height 19
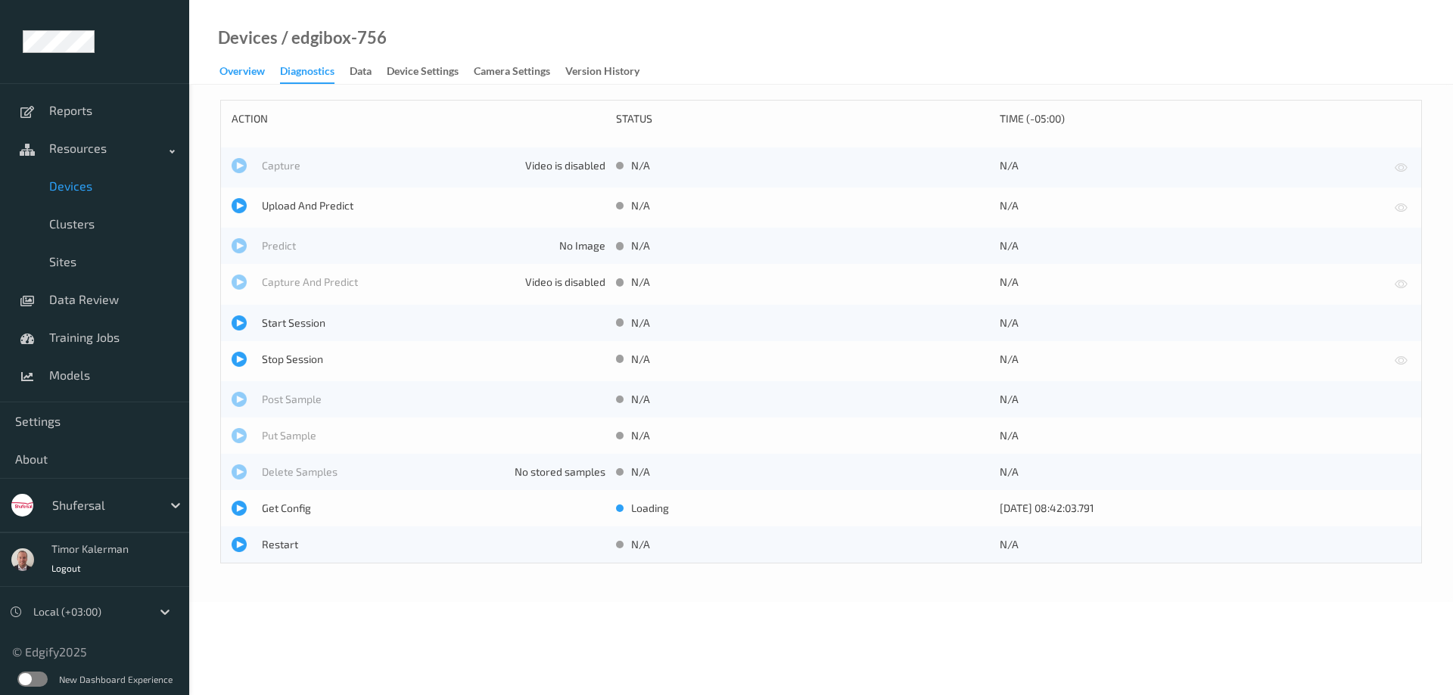
click at [249, 72] on div "Overview" at bounding box center [241, 73] width 45 height 19
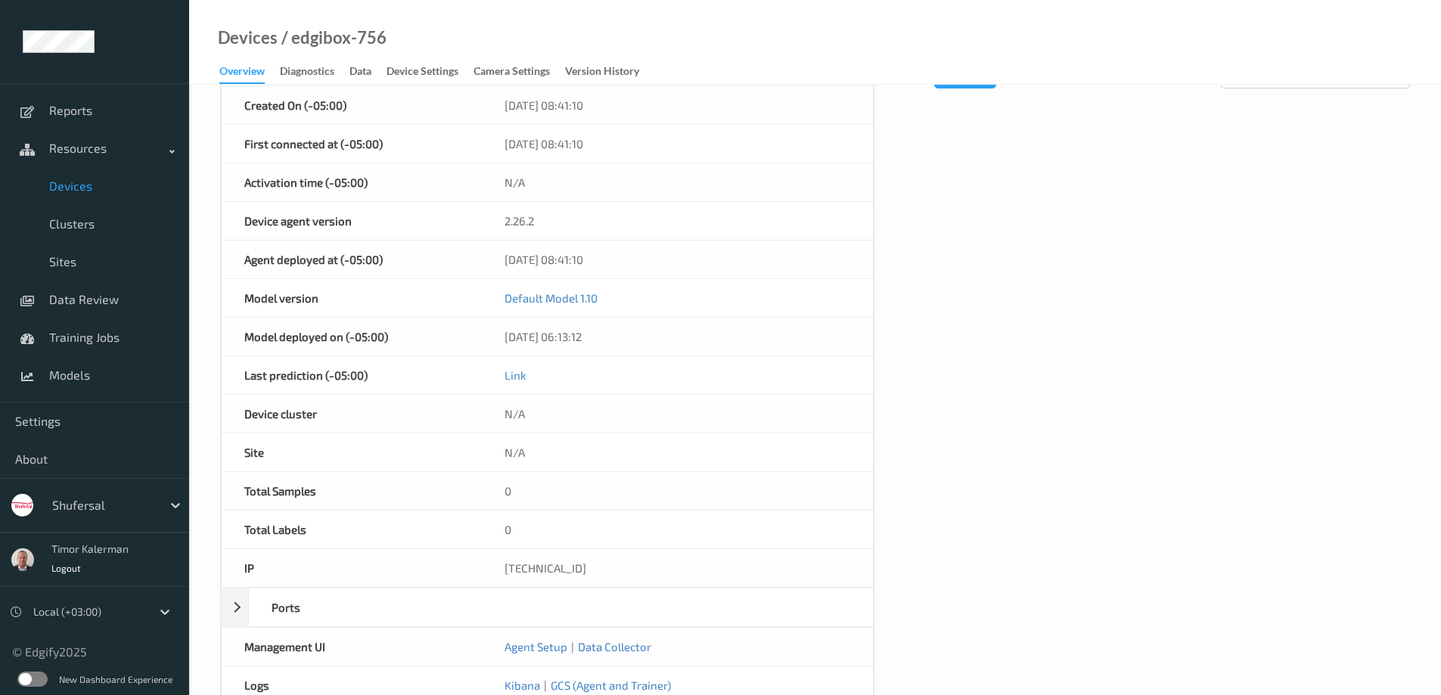
scroll to position [596, 0]
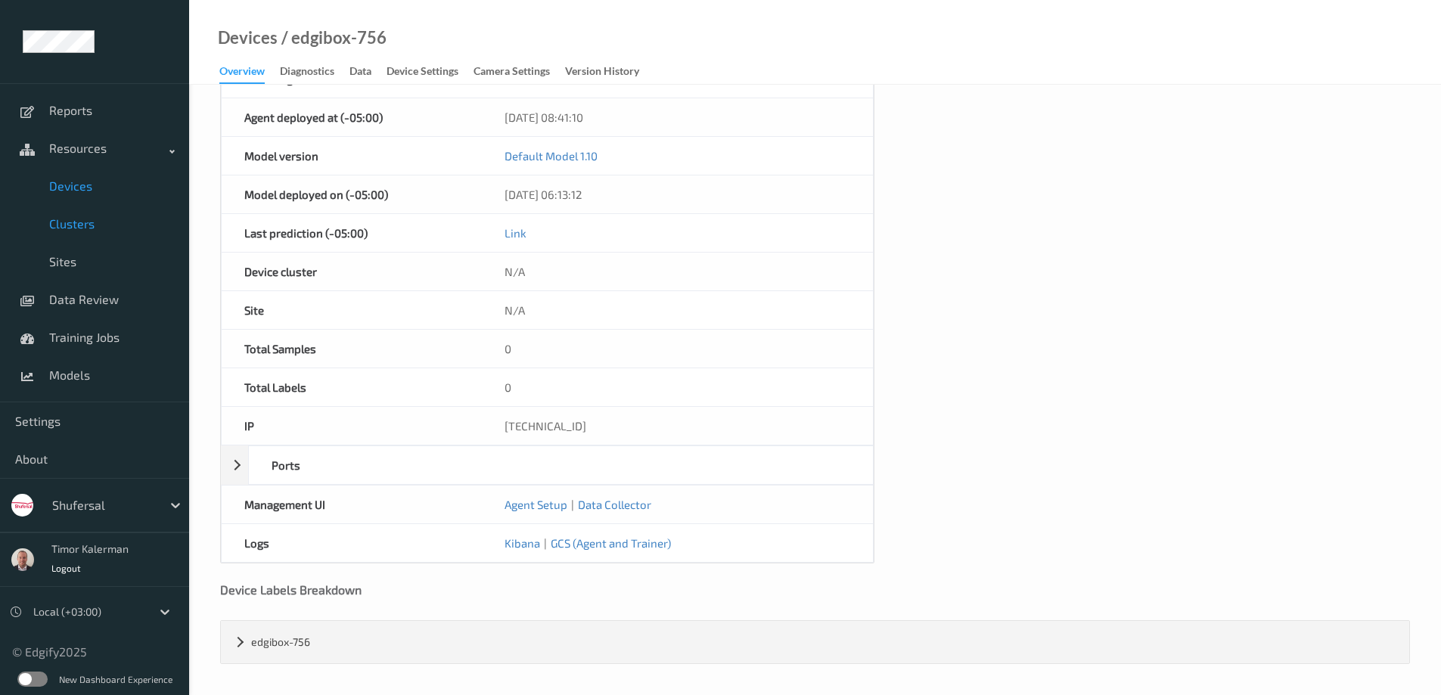
click at [108, 208] on link "Clusters" at bounding box center [94, 224] width 189 height 38
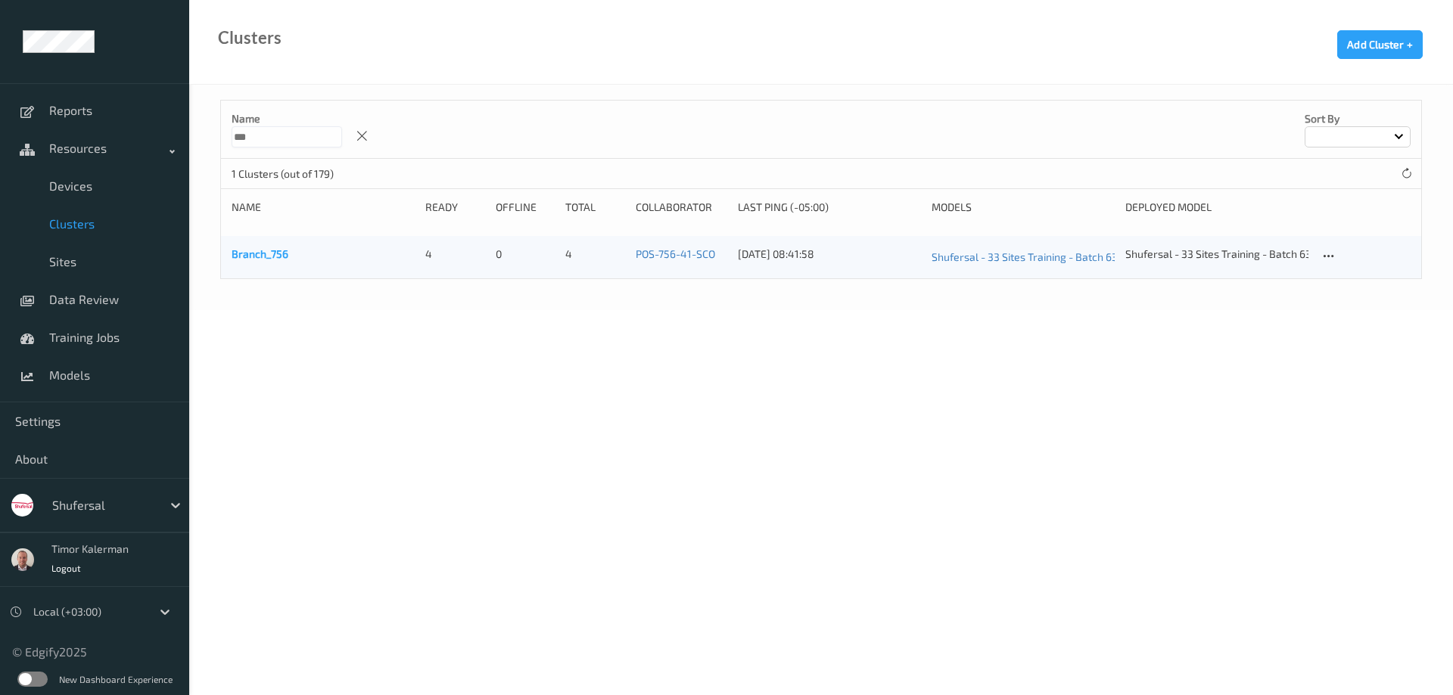
click at [261, 248] on link "Branch_756" at bounding box center [260, 253] width 57 height 13
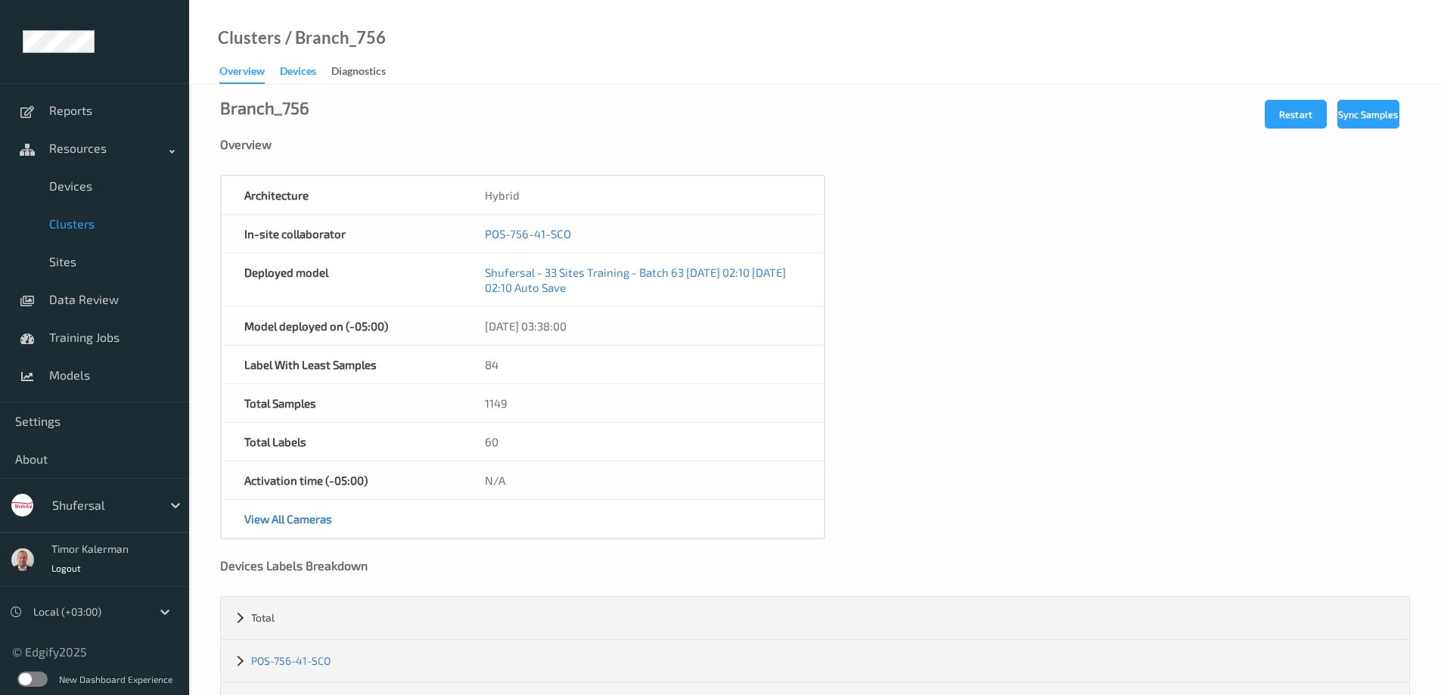
click at [295, 70] on div "Devices" at bounding box center [298, 73] width 36 height 19
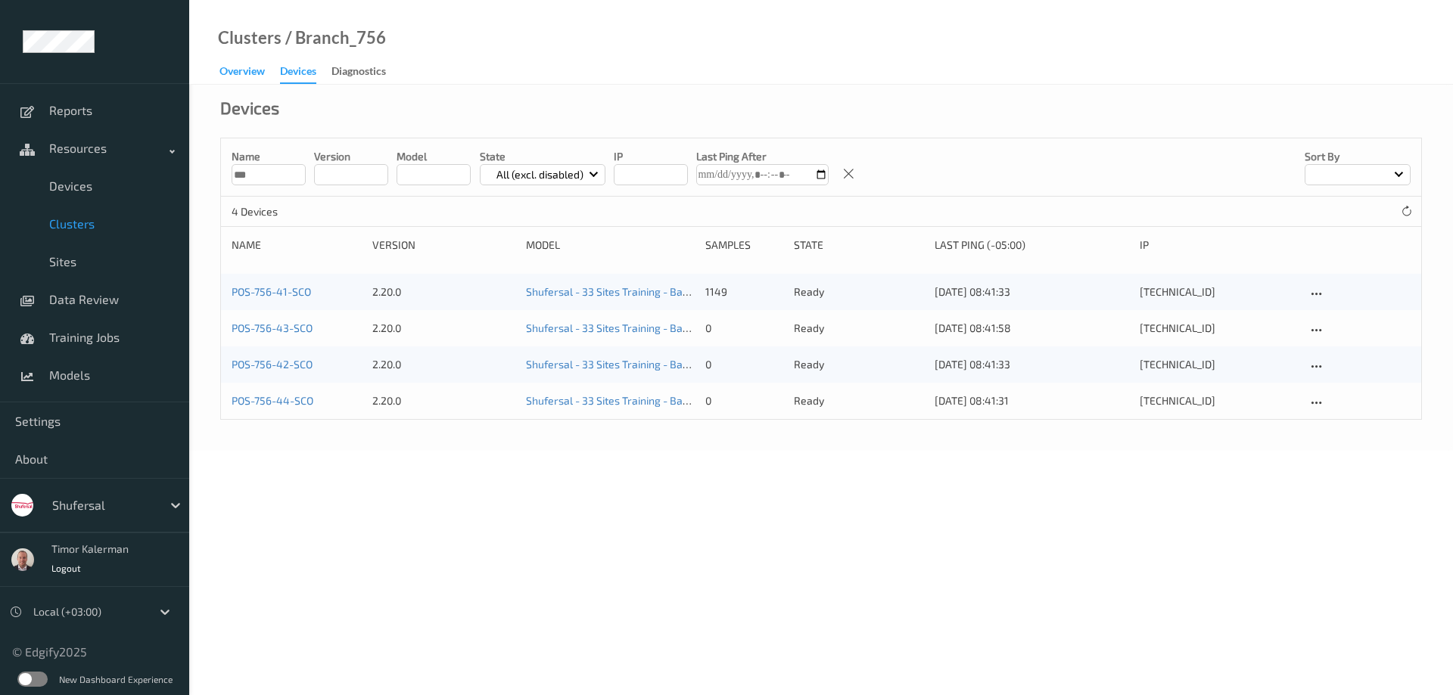
click at [250, 71] on div "Overview" at bounding box center [241, 73] width 45 height 19
click at [238, 63] on link "Overview" at bounding box center [249, 71] width 61 height 21
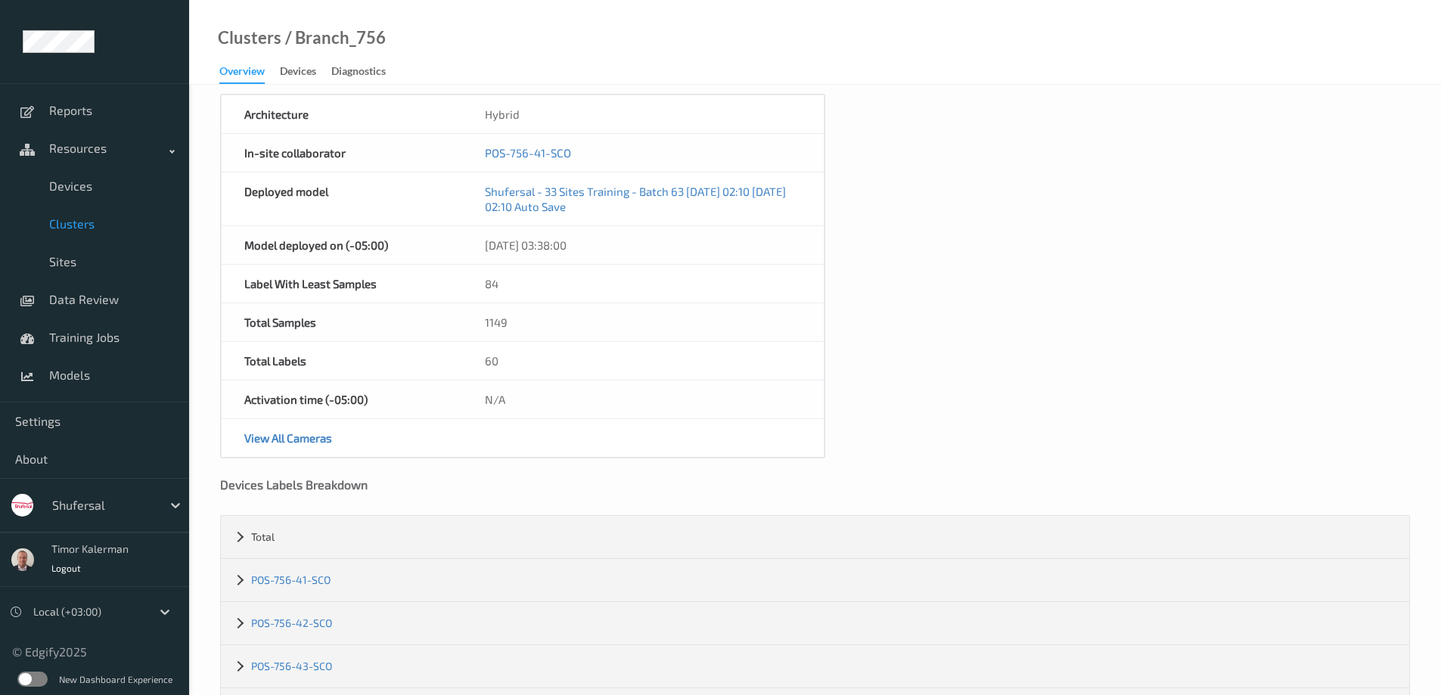
scroll to position [148, 0]
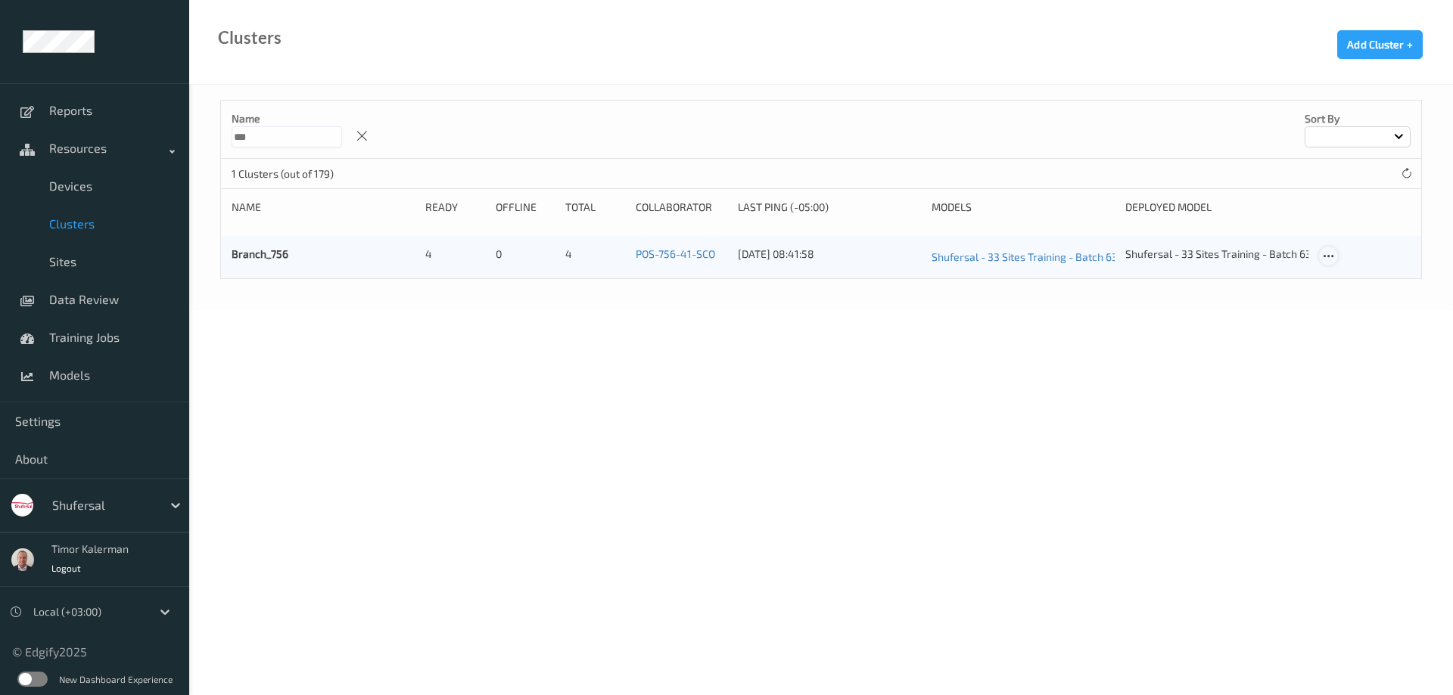
click at [1335, 251] on div at bounding box center [1328, 256] width 19 height 19
click at [1348, 278] on div "Edit Cluster" at bounding box center [1370, 280] width 49 height 14
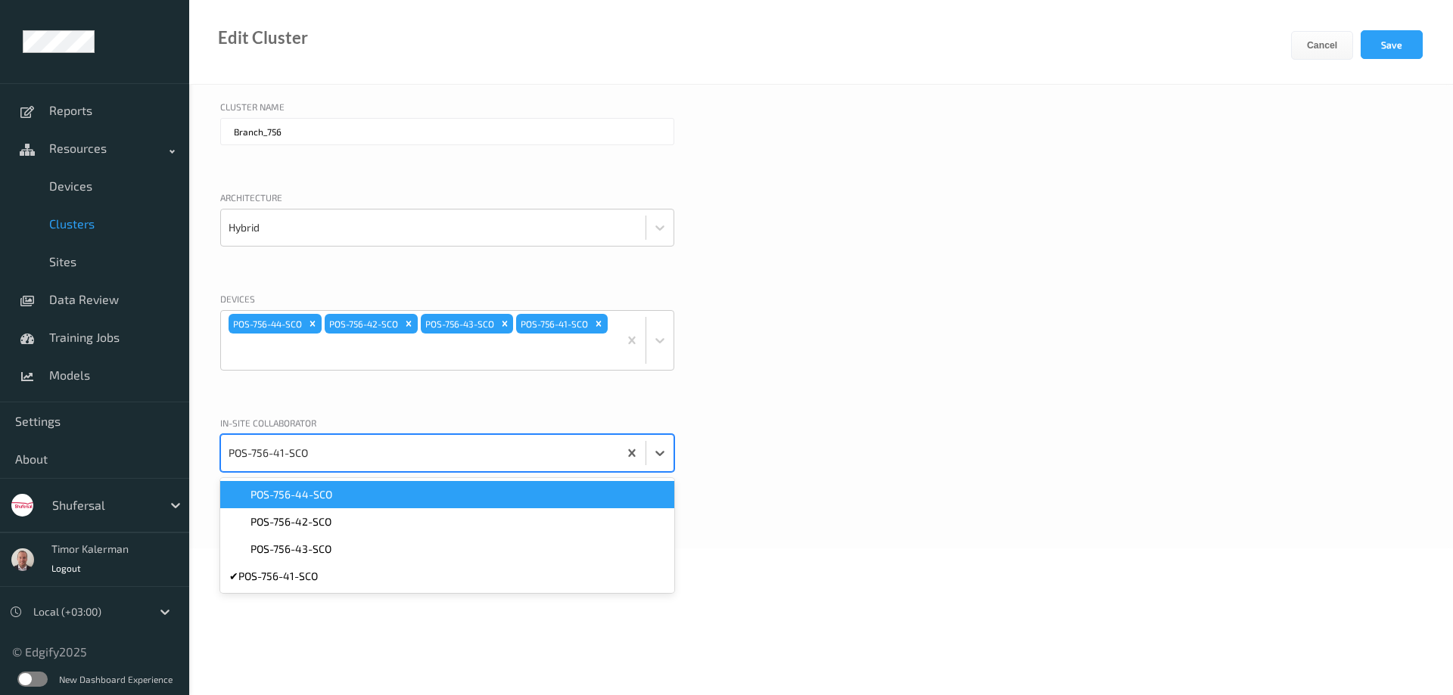
click at [306, 461] on div at bounding box center [419, 453] width 382 height 30
click at [327, 412] on div "Cluster Name Branch_756 Architecture Hybrid Devices POS-756-44-SCO POS-756-42-S…" at bounding box center [820, 317] width 1263 height 464
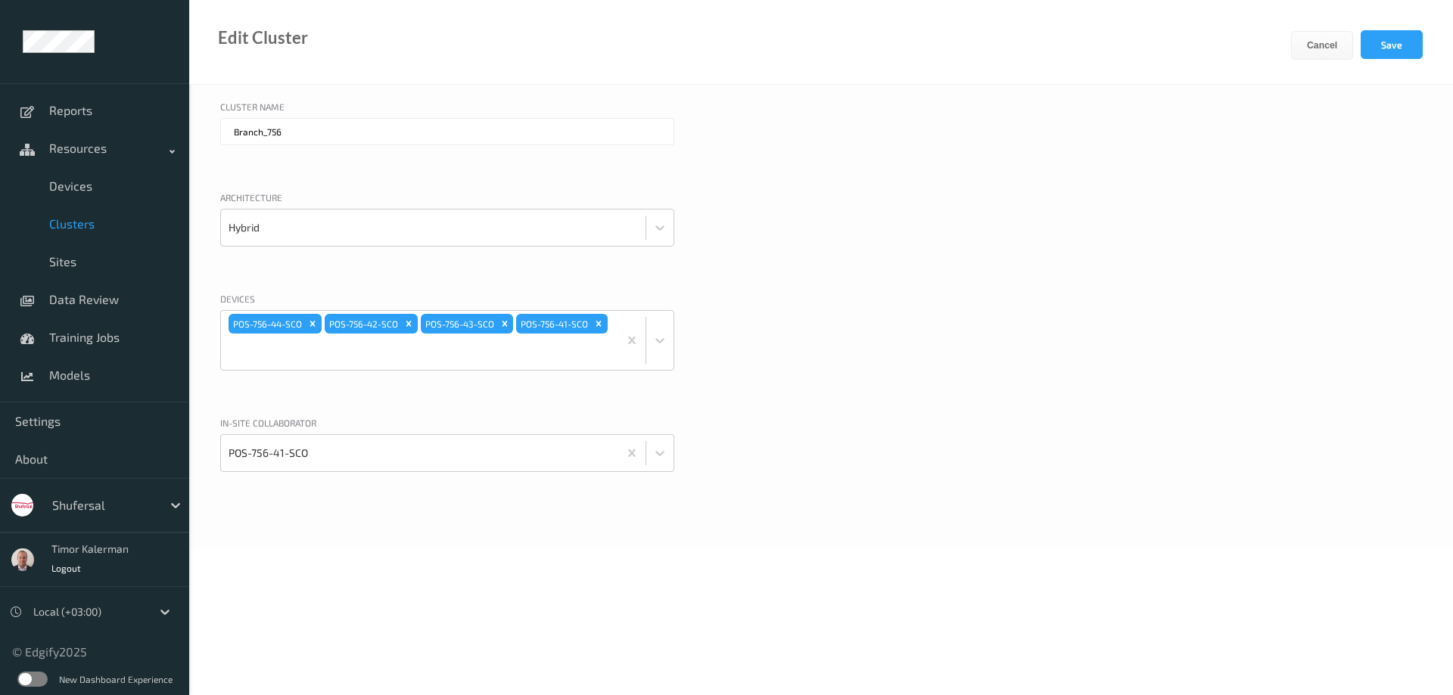
click at [98, 226] on span "Clusters" at bounding box center [111, 223] width 125 height 15
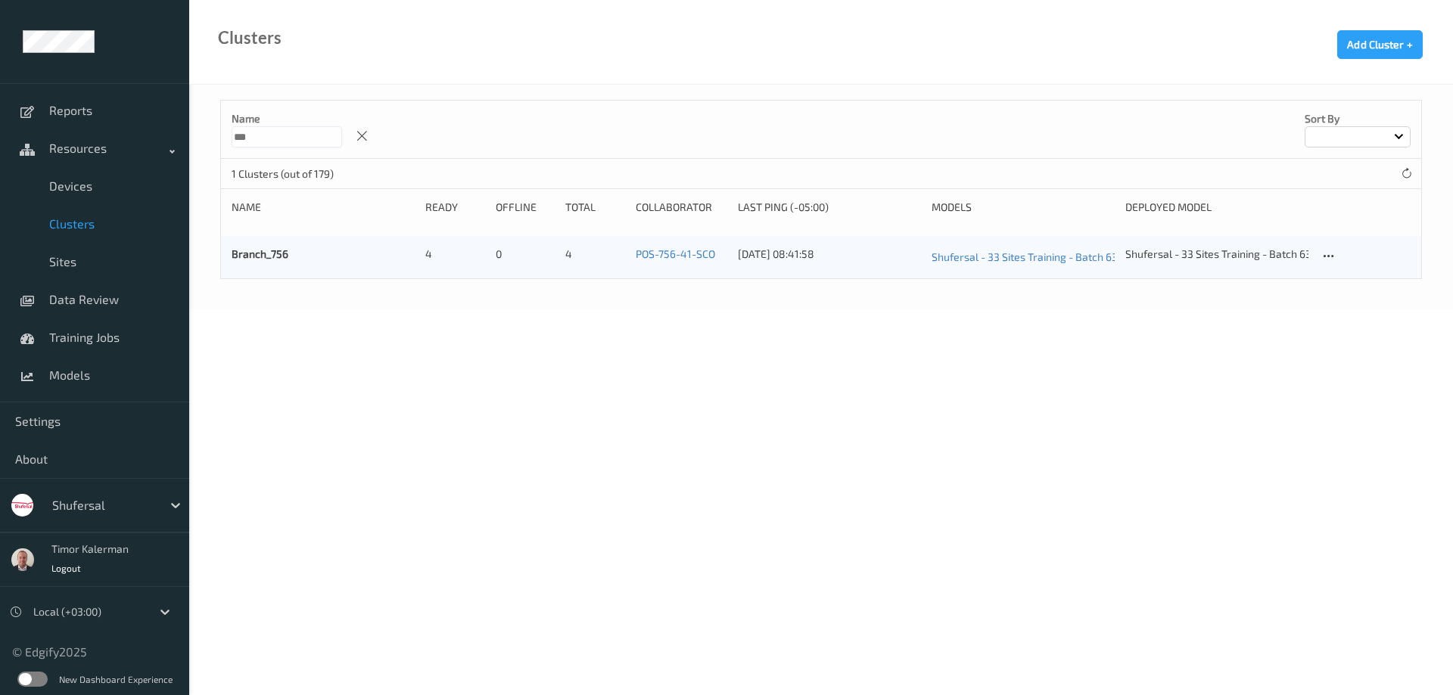
click at [29, 674] on label at bounding box center [32, 679] width 30 height 15
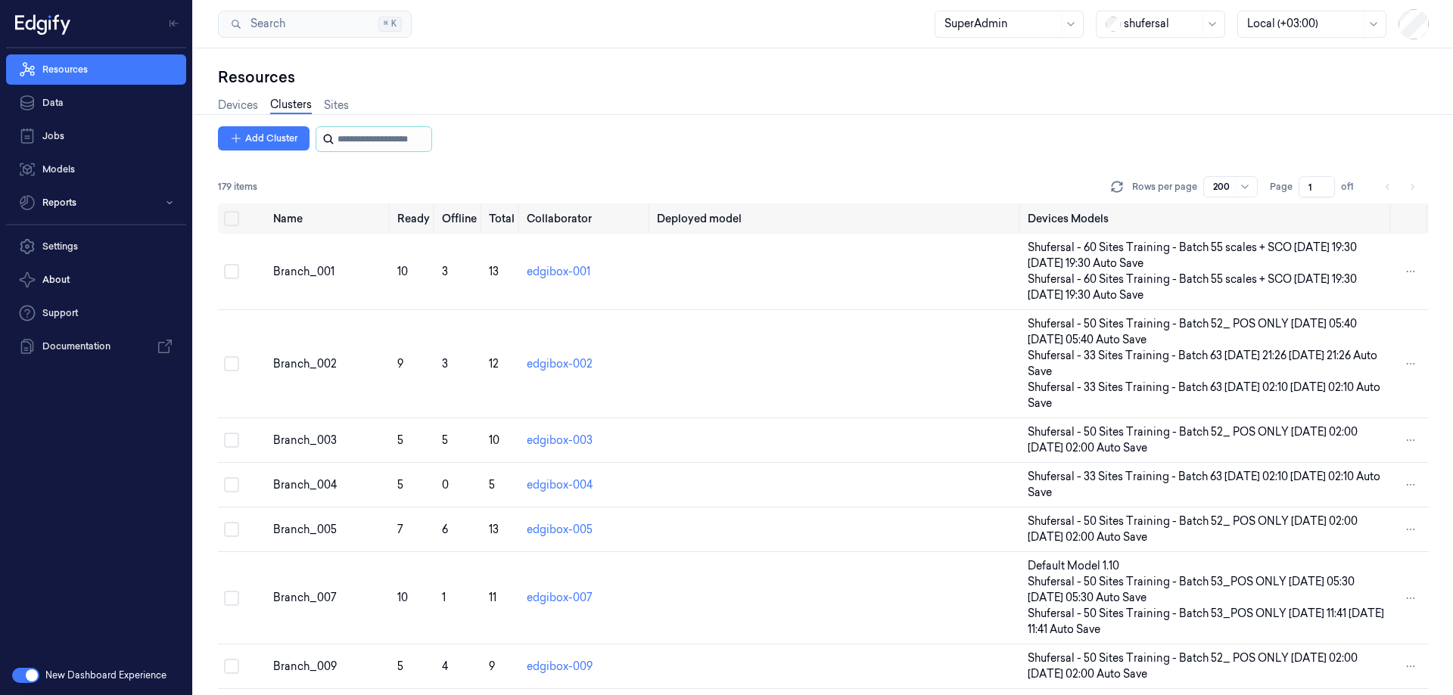
click at [343, 133] on input "string" at bounding box center [382, 139] width 91 height 24
type input "***"
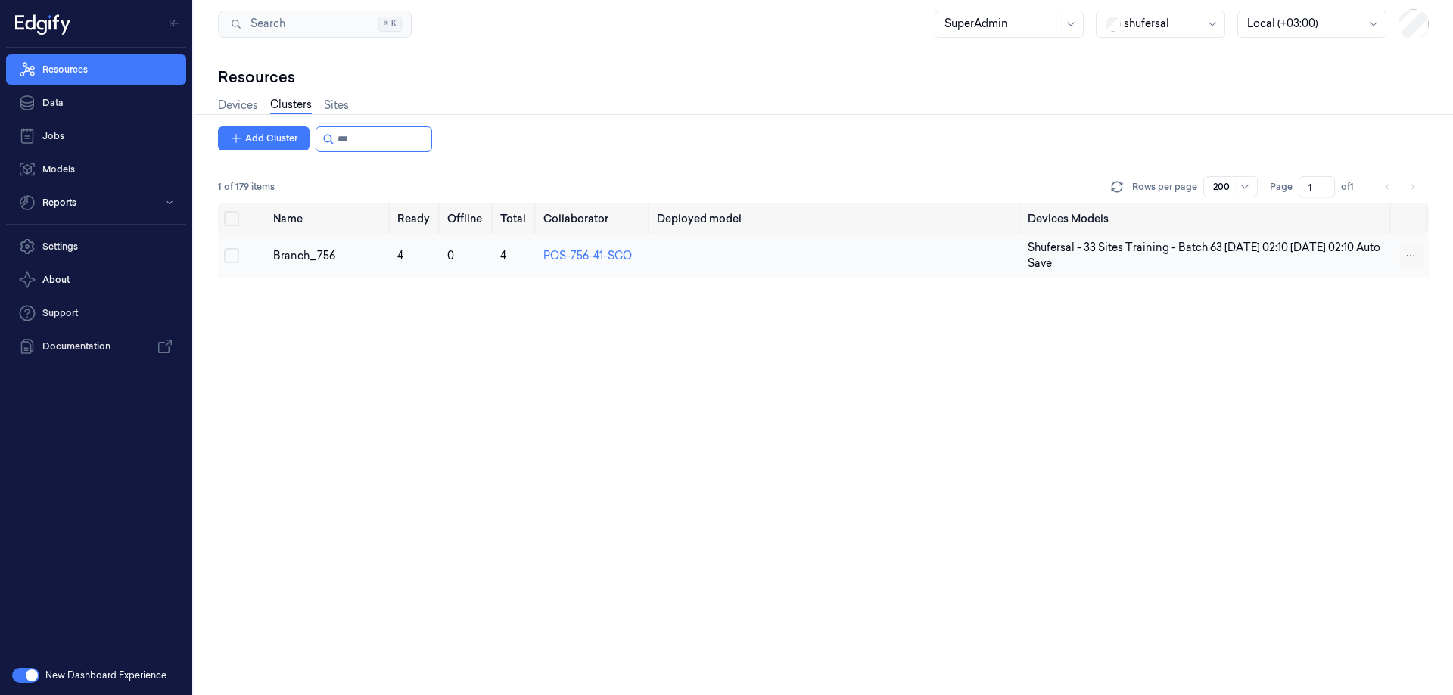
click at [1415, 253] on html "Resources Data Jobs Models Reports Settings About Support Documentation New Das…" at bounding box center [726, 347] width 1453 height 695
click at [350, 227] on html "Resources Data Jobs Models Reports Settings About Support Documentation New Das…" at bounding box center [726, 347] width 1453 height 695
click at [326, 256] on div "Branch_756" at bounding box center [328, 256] width 111 height 16
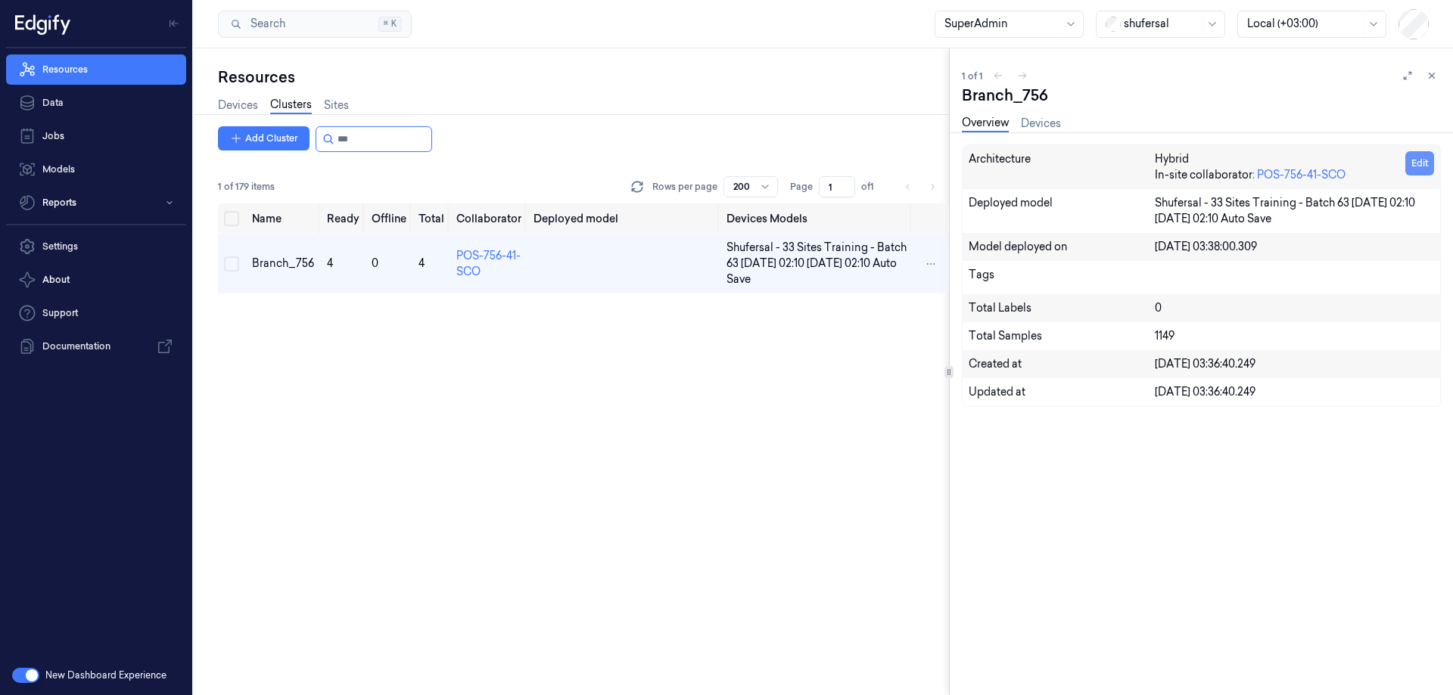
click at [1416, 157] on button "Edit" at bounding box center [1419, 163] width 29 height 24
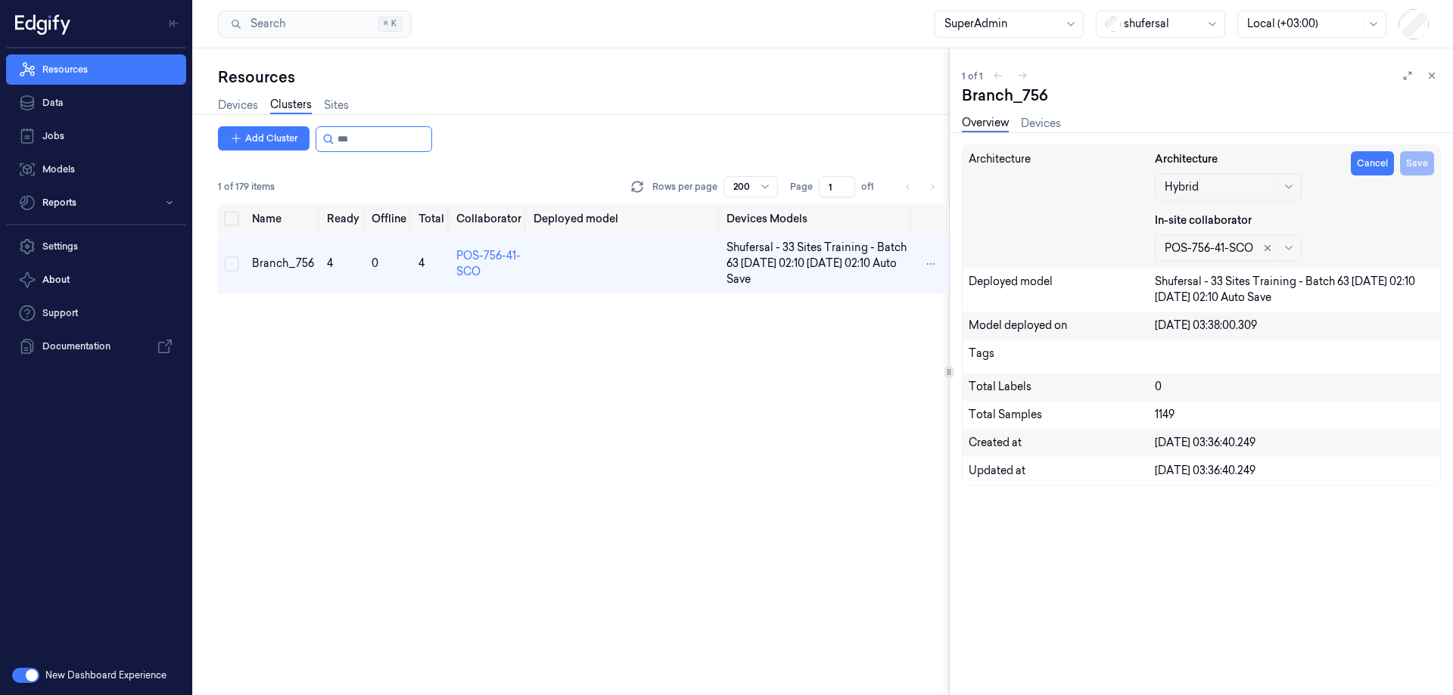
click at [1223, 245] on div at bounding box center [1208, 249] width 89 height 16
click at [1223, 238] on div "POS-756-41-SCO" at bounding box center [1208, 248] width 89 height 26
click at [1375, 165] on button "Cancel" at bounding box center [1372, 163] width 43 height 24
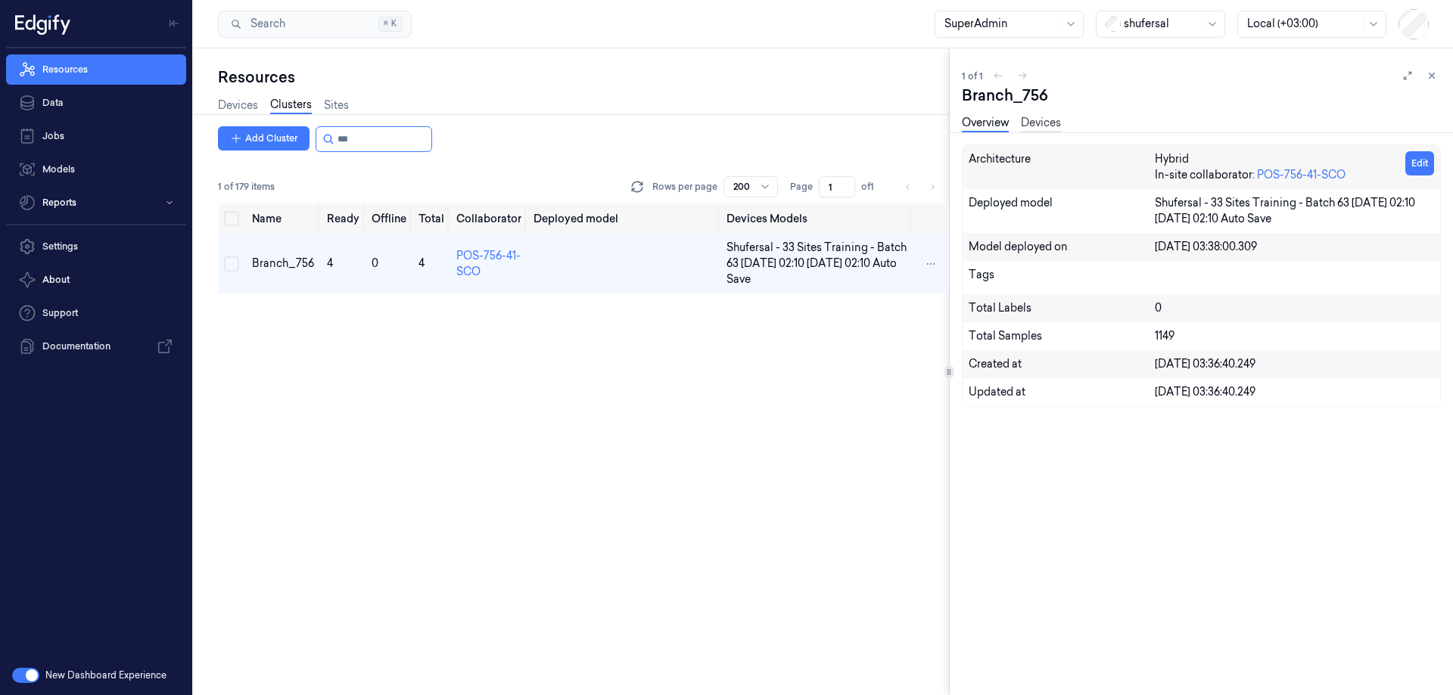
click at [1051, 124] on link "Devices" at bounding box center [1041, 123] width 40 height 17
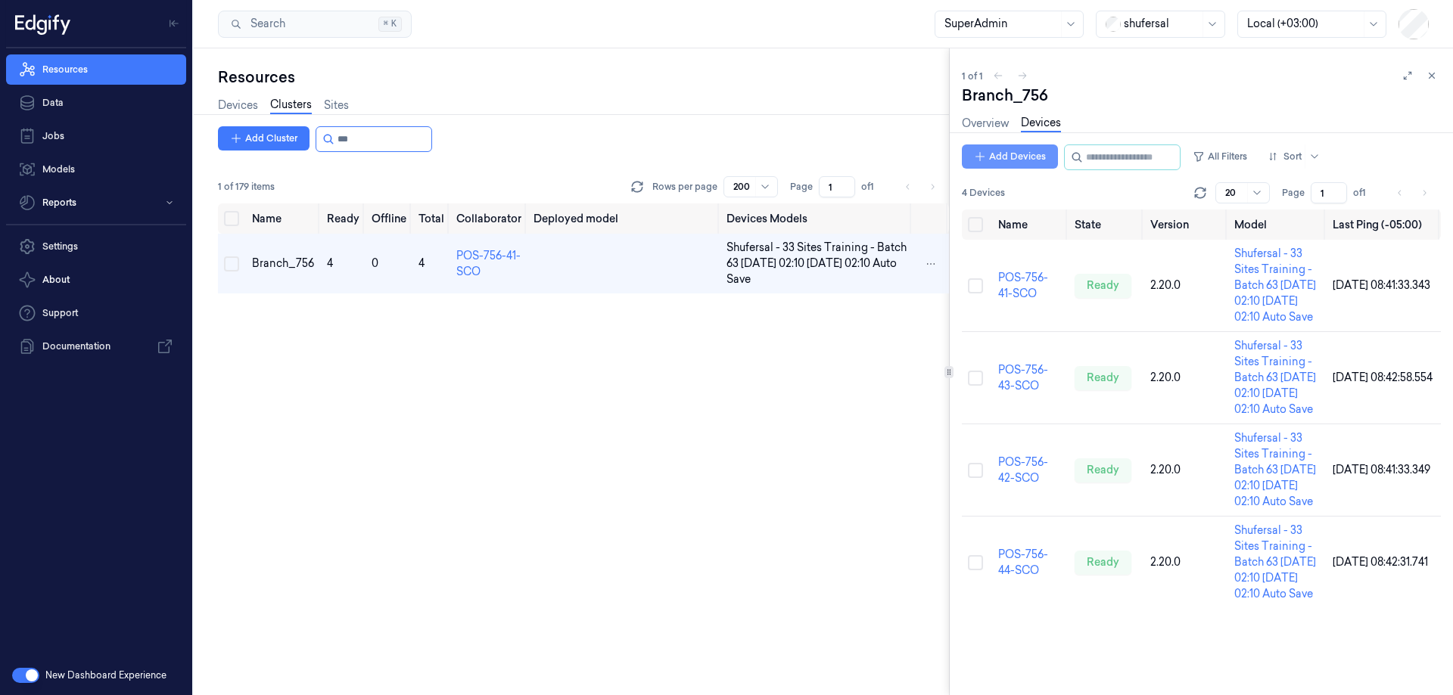
click at [998, 155] on button "Add Devices" at bounding box center [1010, 157] width 96 height 24
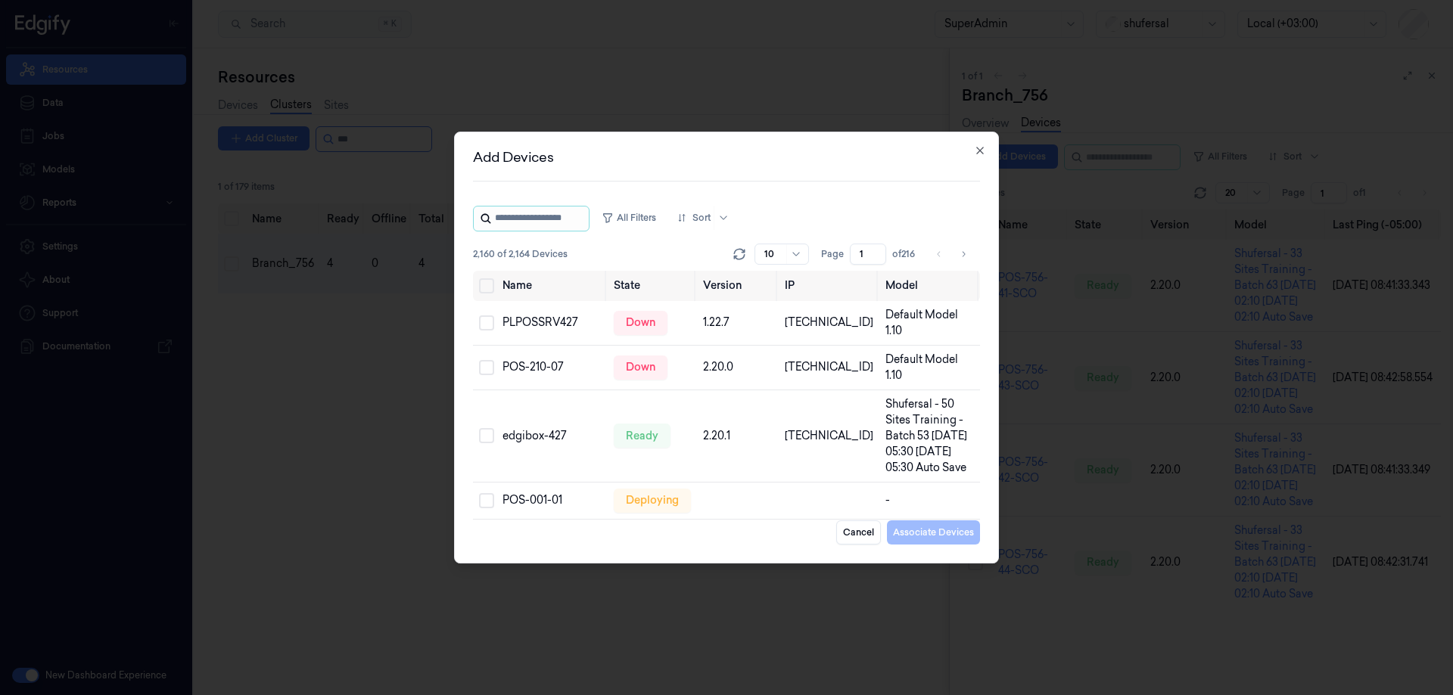
click at [586, 221] on input "string" at bounding box center [540, 219] width 91 height 24
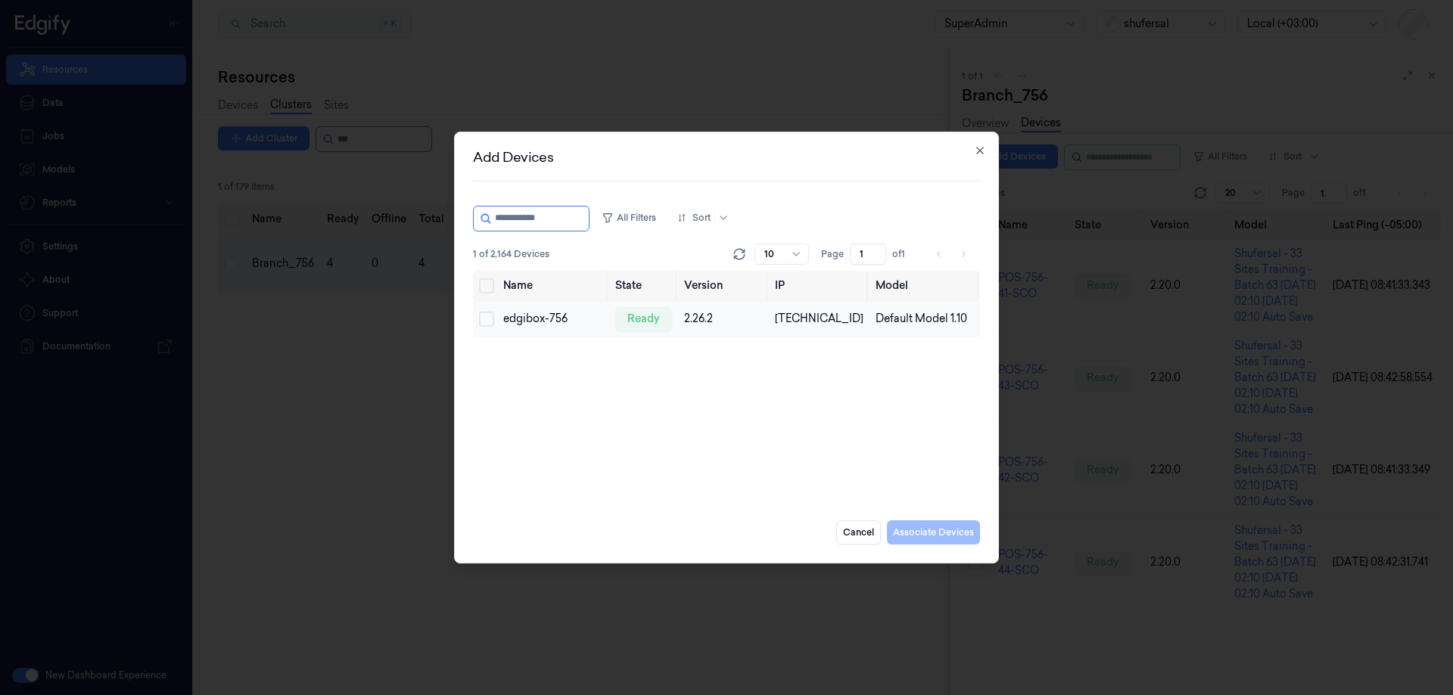
type input "**********"
click at [483, 317] on button "Select row" at bounding box center [486, 319] width 15 height 15
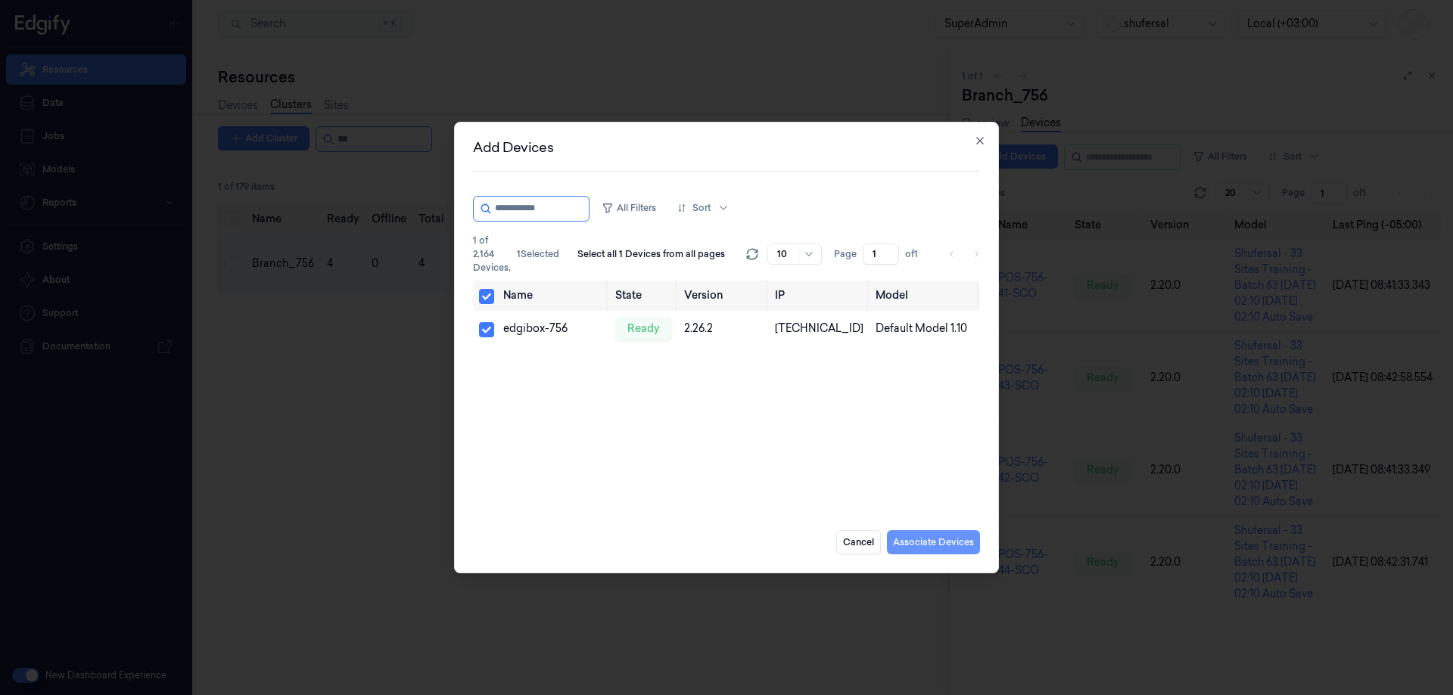
click at [942, 539] on button "Associate Devices" at bounding box center [933, 542] width 93 height 24
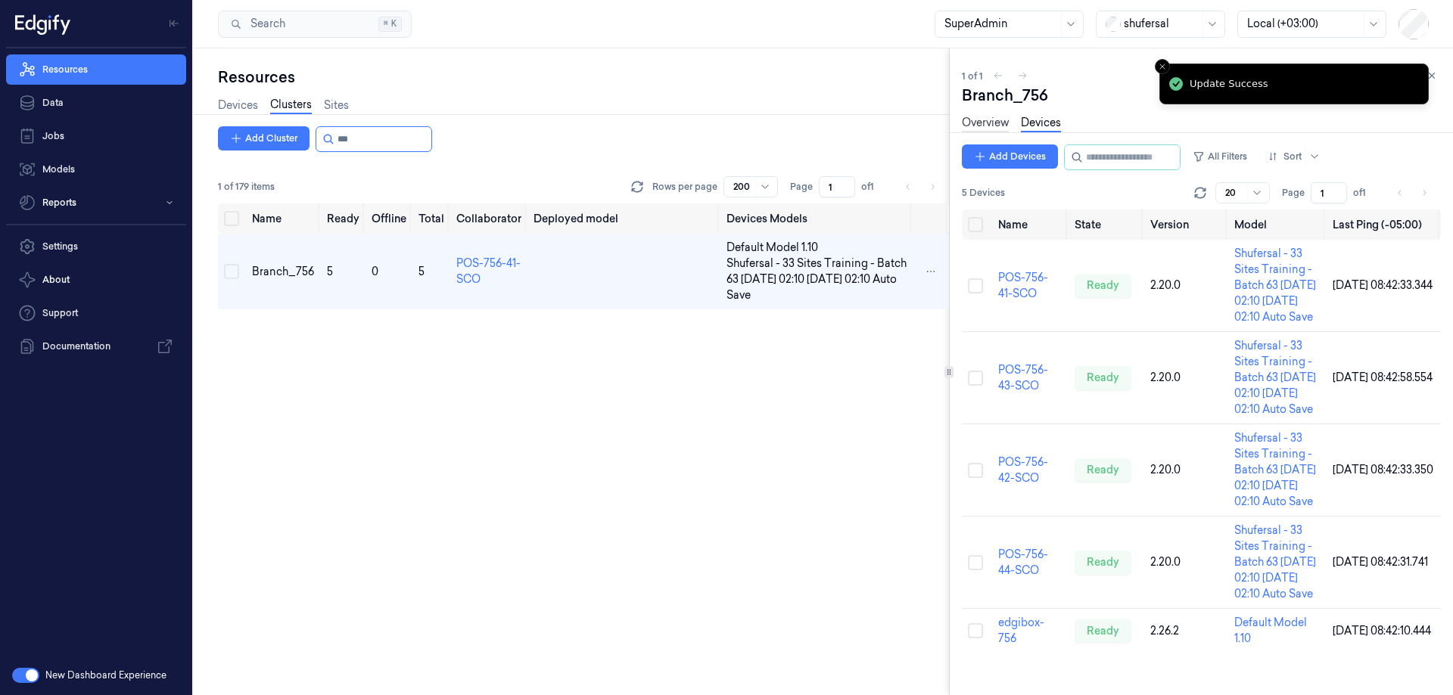
click at [981, 121] on link "Overview" at bounding box center [985, 123] width 47 height 17
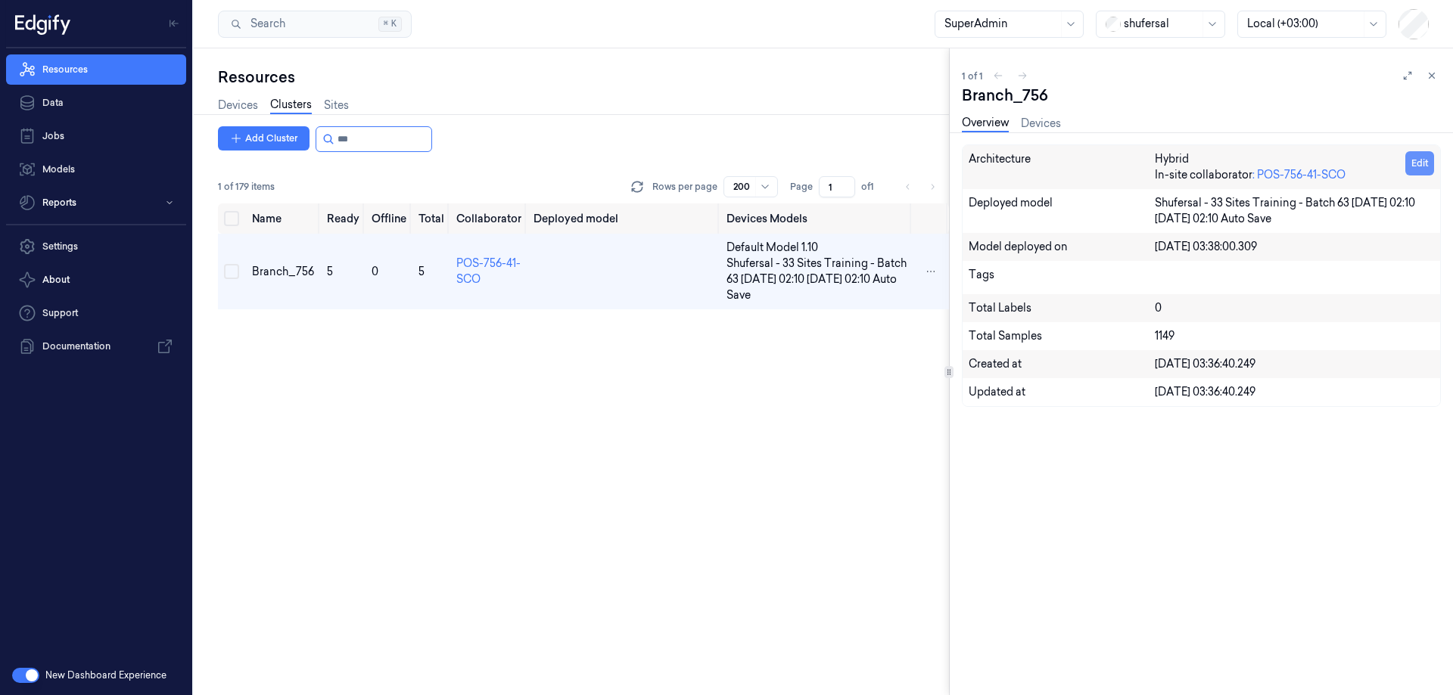
click at [1422, 169] on button "Edit" at bounding box center [1419, 163] width 29 height 24
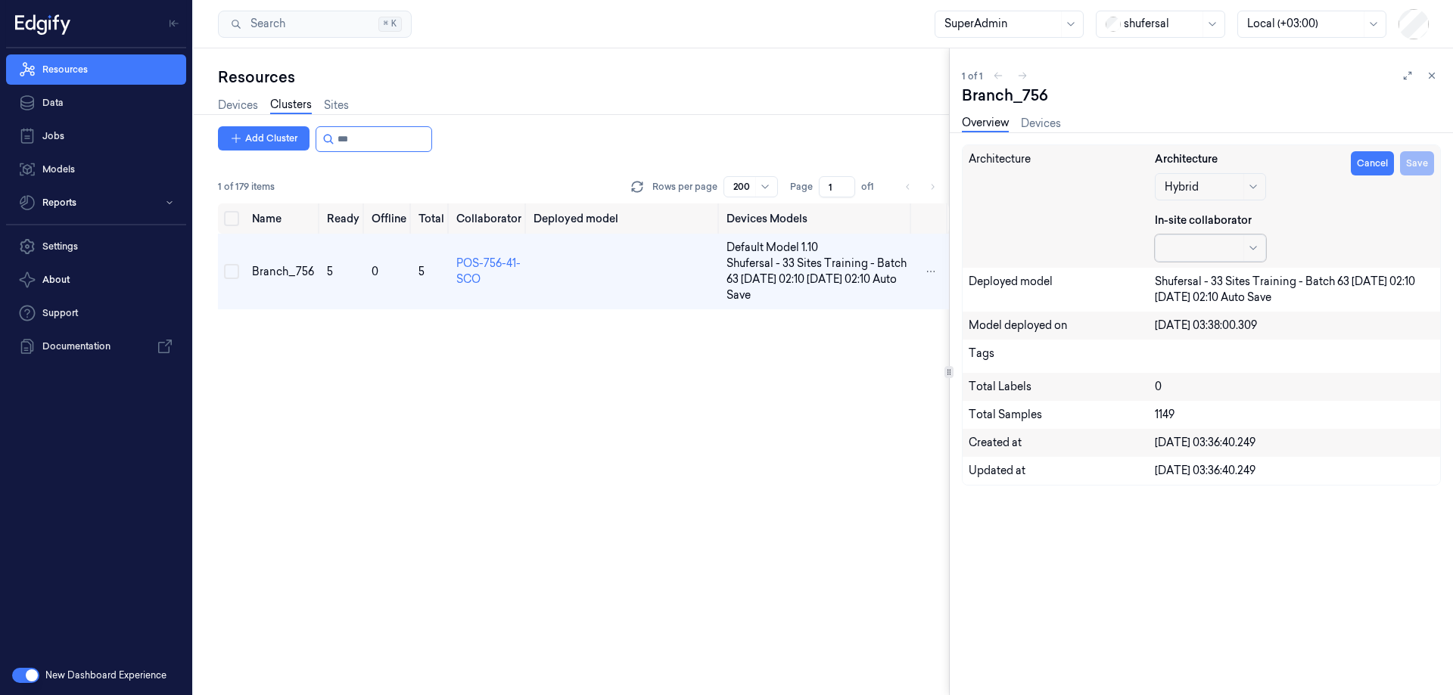
drag, startPoint x: 1271, startPoint y: 254, endPoint x: 1217, endPoint y: 257, distance: 54.6
click at [1217, 256] on div at bounding box center [1202, 248] width 76 height 26
click at [1337, 247] on div "Architecture Hybrid In-site collaborator 4 results available. Use Up and Down t…" at bounding box center [1294, 206] width 279 height 110
click at [1363, 166] on button "Cancel" at bounding box center [1372, 163] width 43 height 24
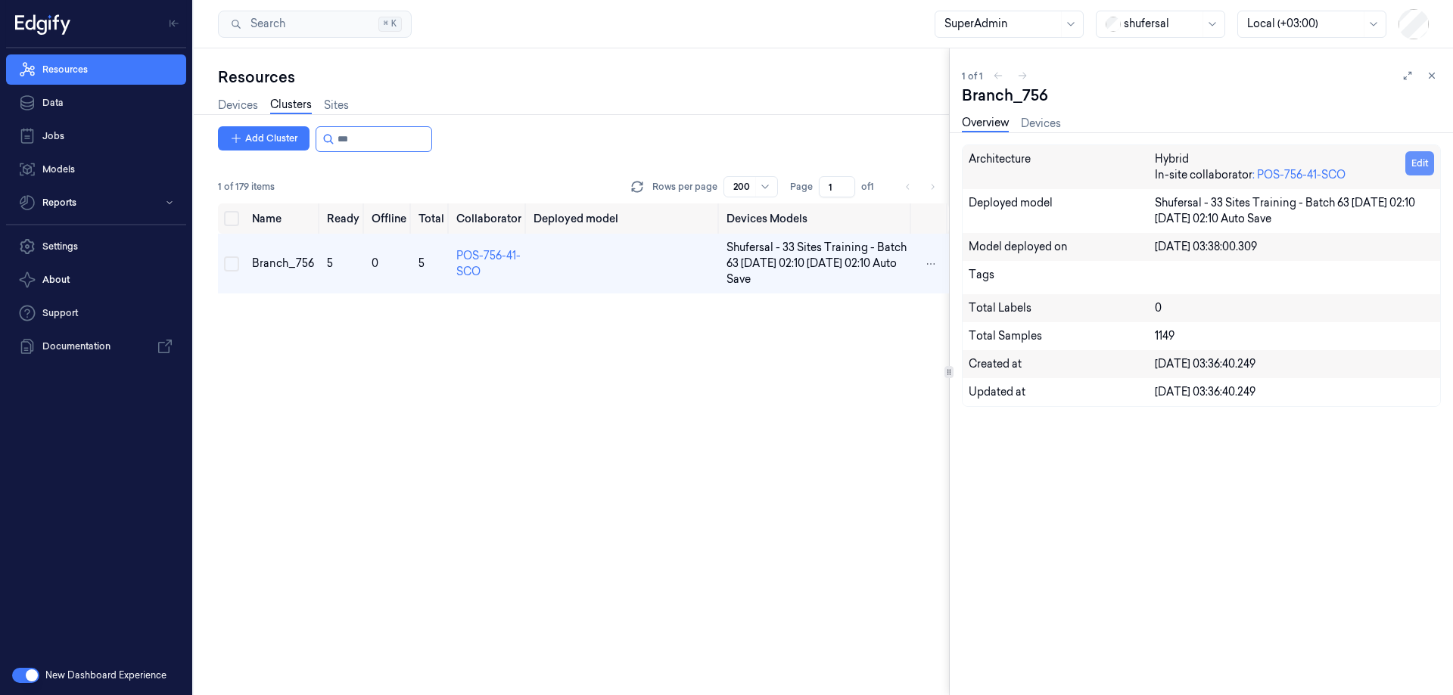
click at [1412, 171] on button "Edit" at bounding box center [1419, 163] width 29 height 24
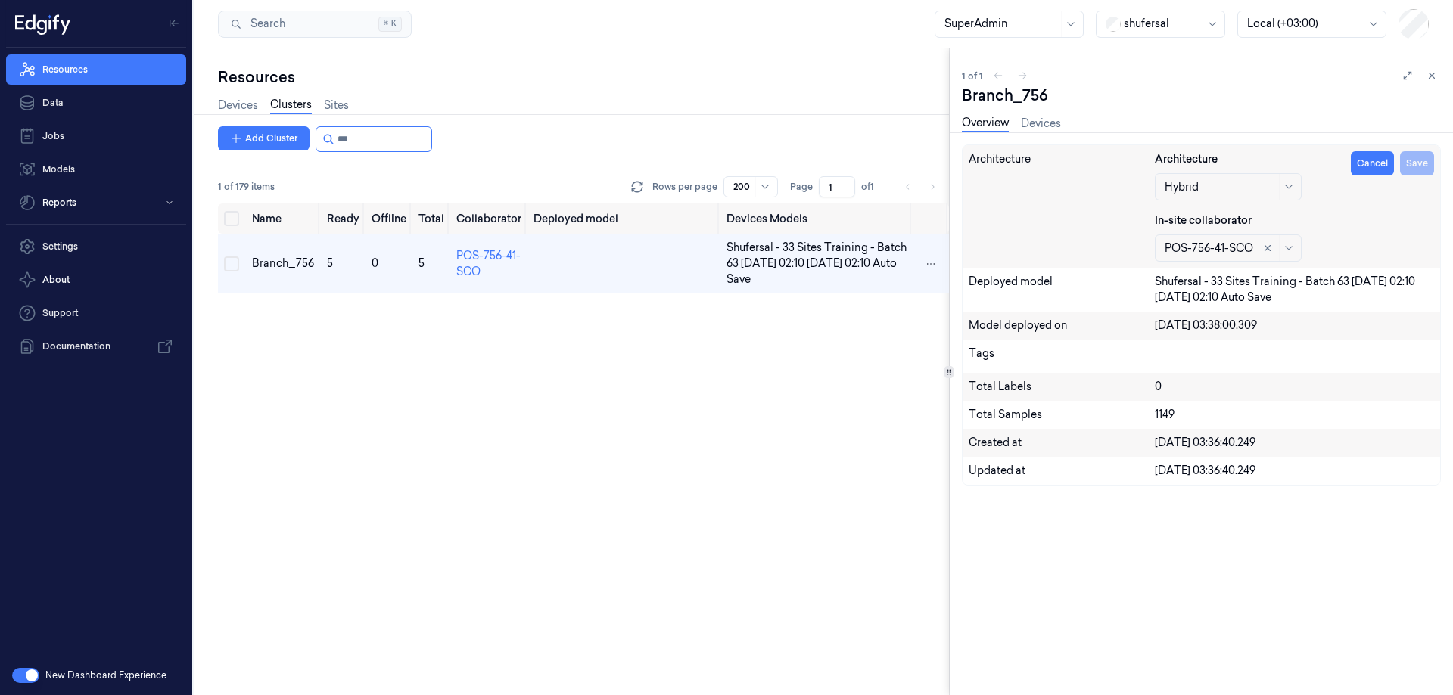
click at [1224, 244] on div at bounding box center [1208, 249] width 89 height 16
click at [1217, 359] on div "edgibox-756" at bounding box center [1196, 356] width 64 height 16
click at [1359, 213] on div "Cancel Save" at bounding box center [1392, 206] width 83 height 110
click at [1413, 169] on button "Save" at bounding box center [1417, 163] width 34 height 24
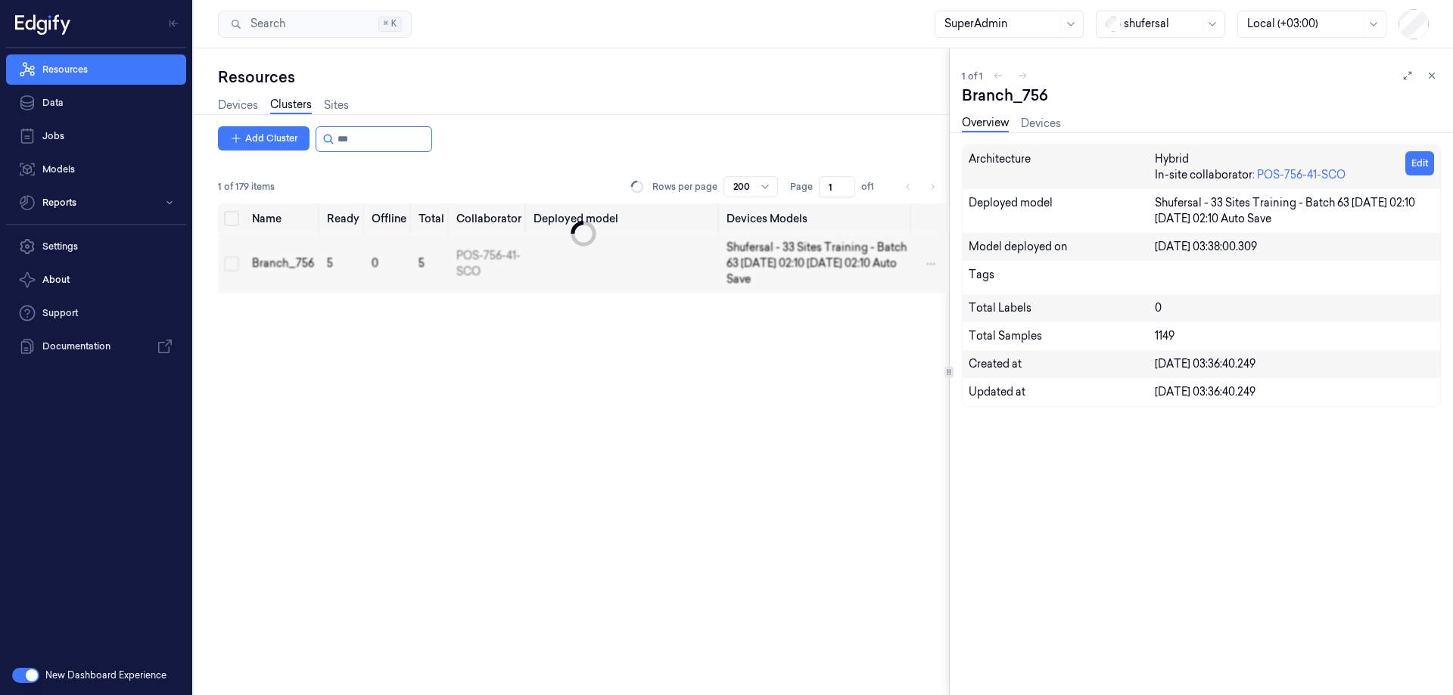
click at [1417, 164] on button "Edit" at bounding box center [1419, 163] width 29 height 24
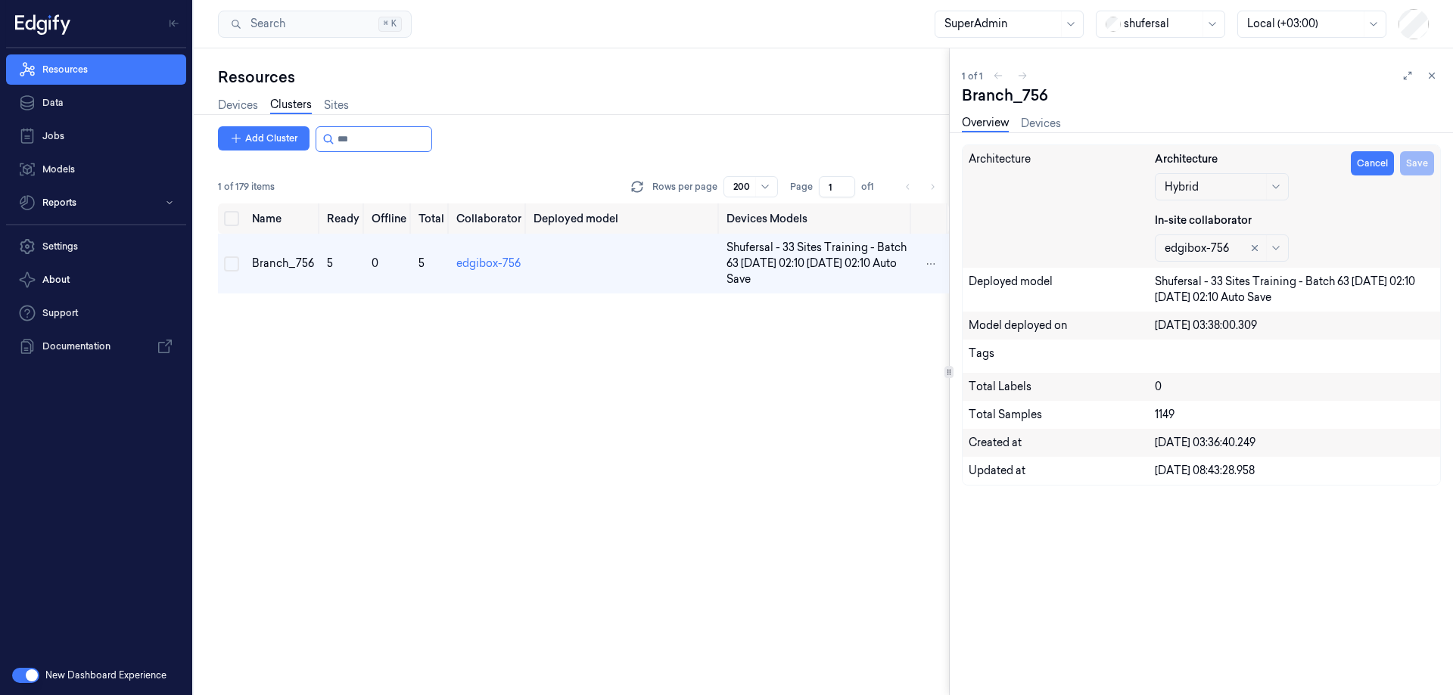
click at [1417, 164] on div "Cancel Save" at bounding box center [1392, 206] width 83 height 110
click at [1426, 73] on icon at bounding box center [1431, 75] width 11 height 11
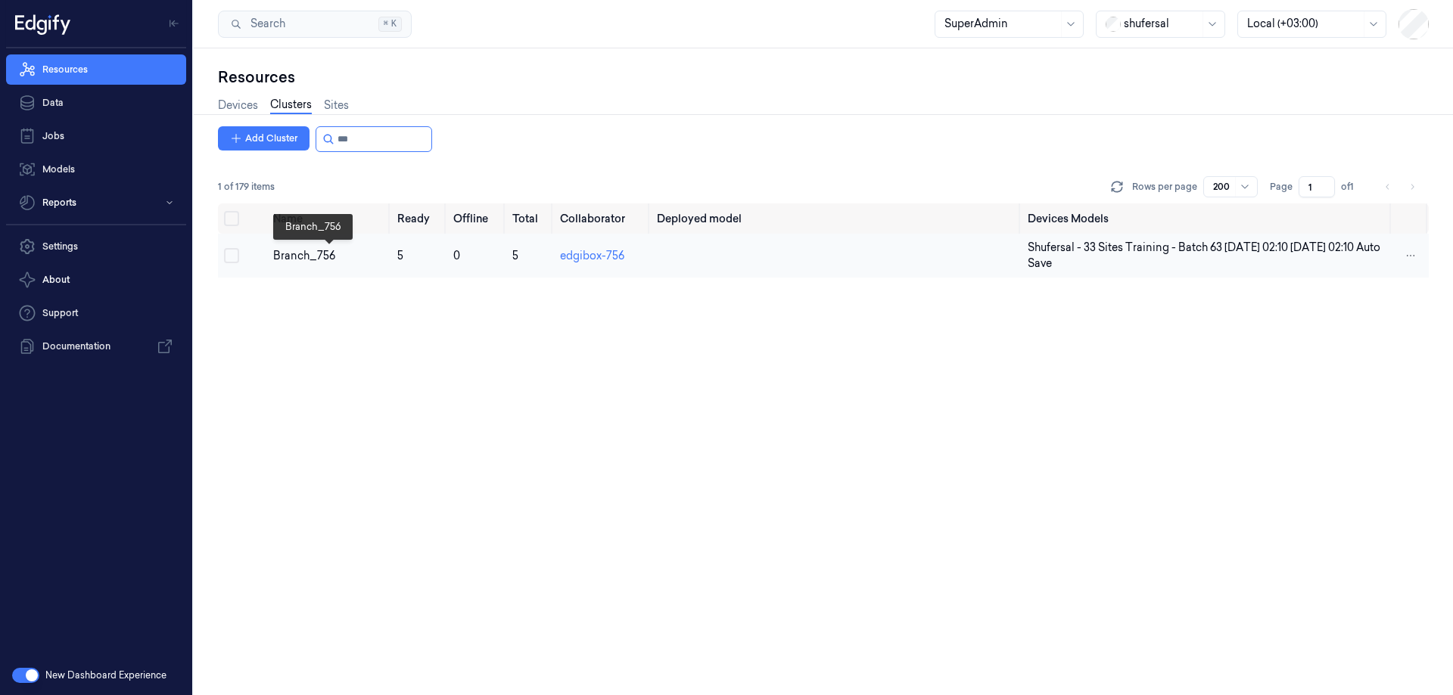
click at [299, 256] on div "Branch_756" at bounding box center [328, 256] width 111 height 16
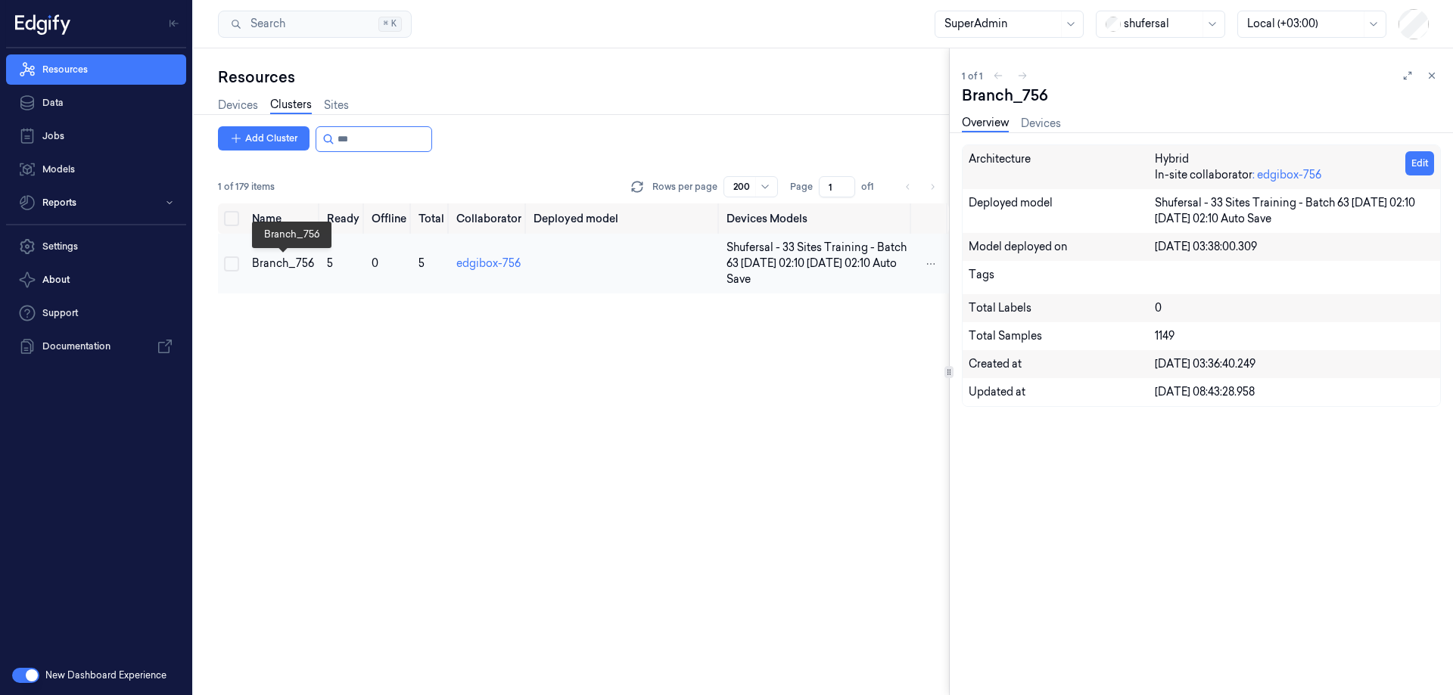
click at [277, 254] on td "Branch_756" at bounding box center [283, 264] width 74 height 60
click at [291, 263] on div "Branch_756" at bounding box center [283, 264] width 62 height 16
click at [499, 259] on link "edgibox-756" at bounding box center [488, 263] width 64 height 14
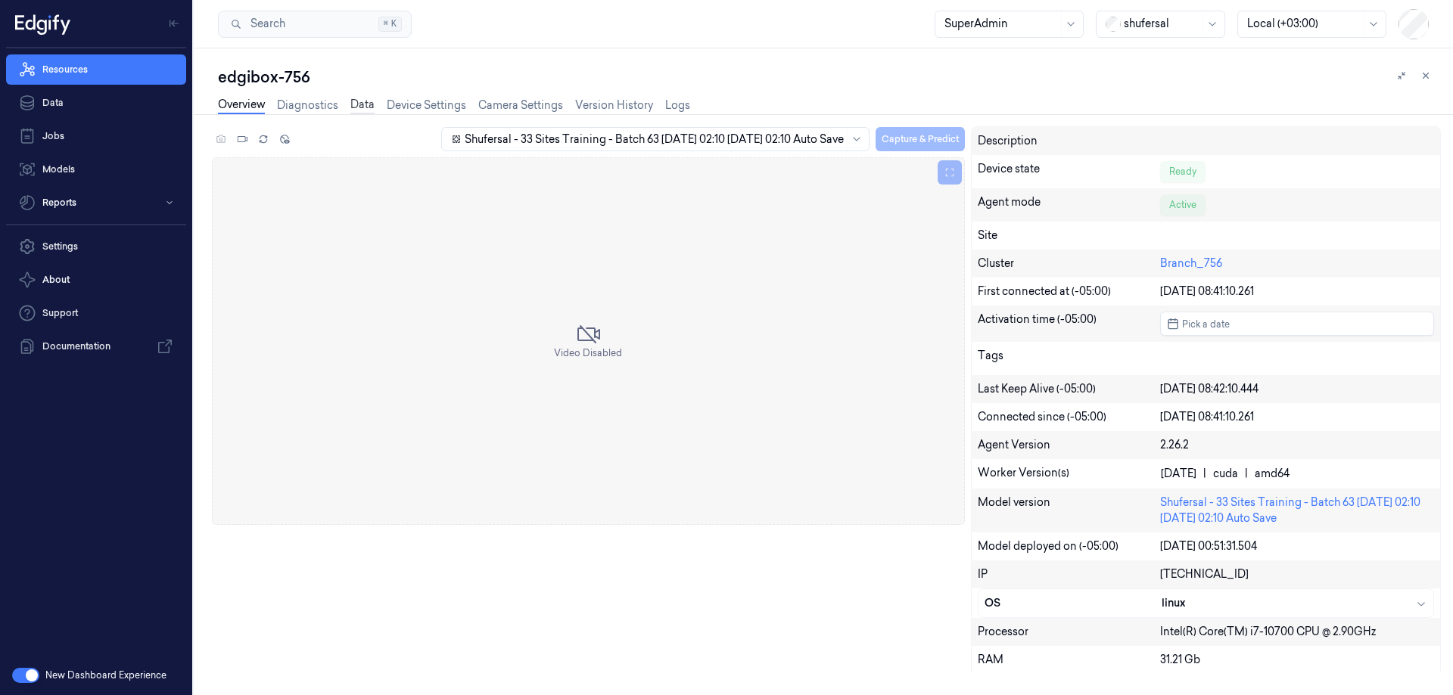
click at [355, 102] on link "Data" at bounding box center [362, 105] width 24 height 17
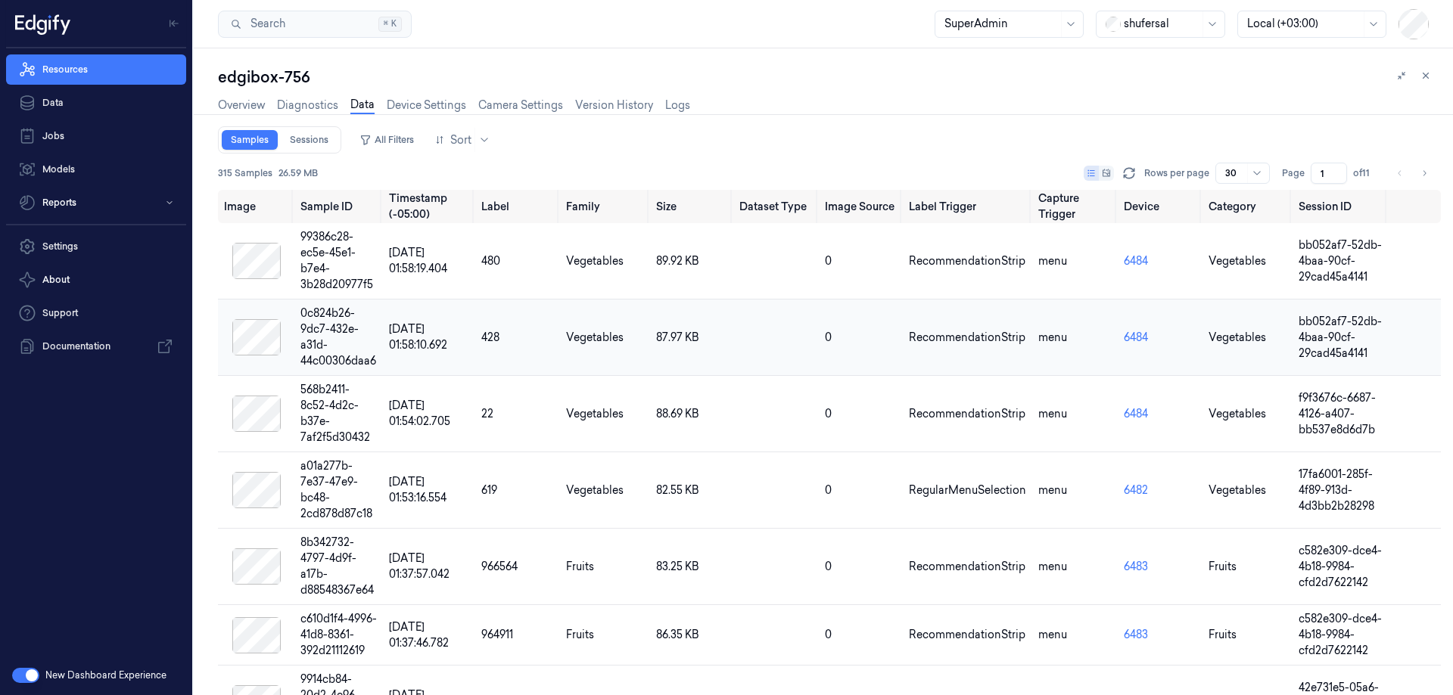
click at [258, 350] on div at bounding box center [256, 337] width 64 height 36
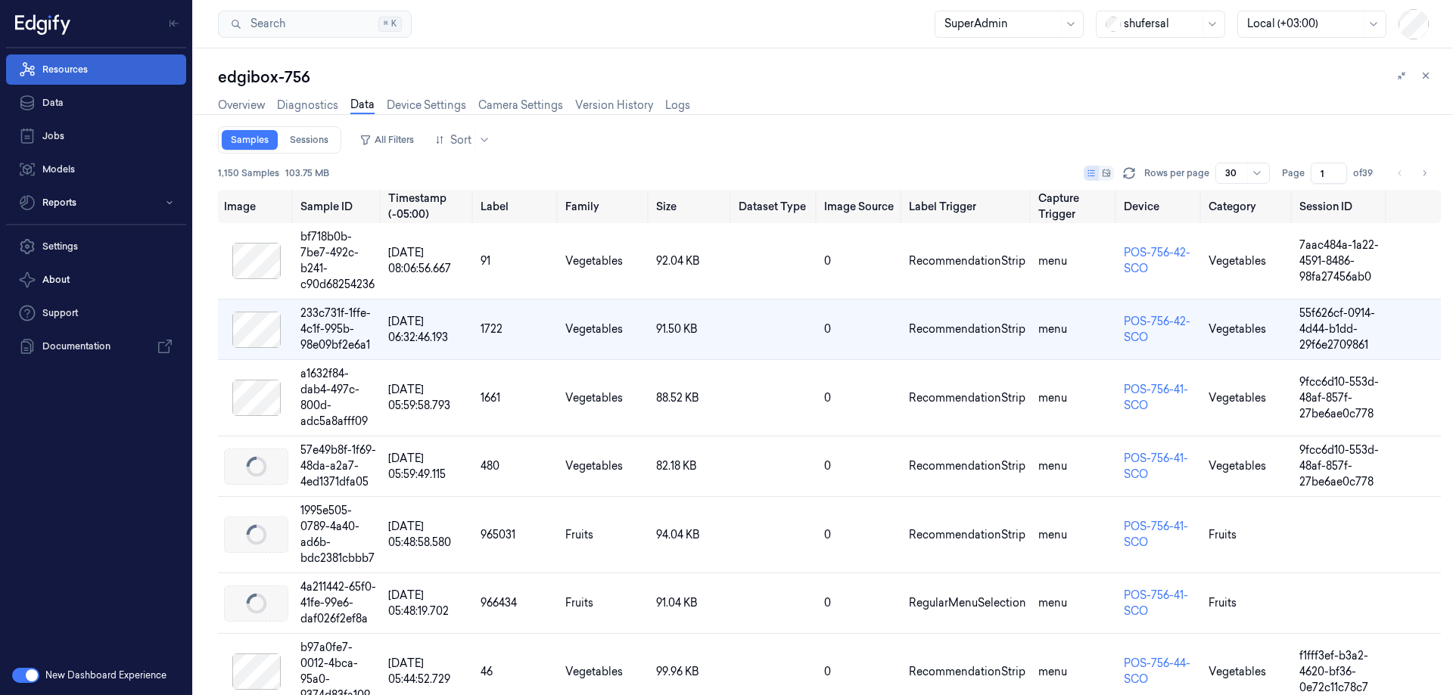
click at [115, 77] on link "Resources" at bounding box center [96, 69] width 180 height 30
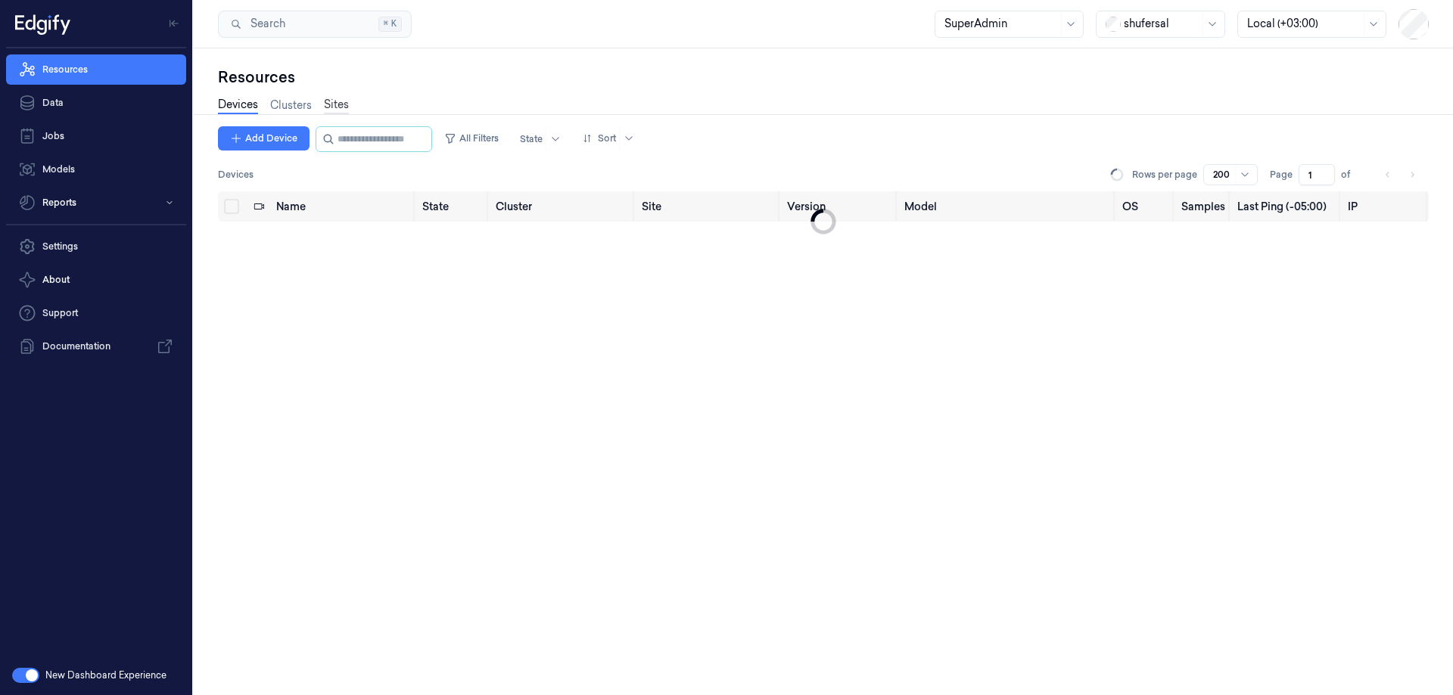
click at [331, 99] on link "Sites" at bounding box center [336, 105] width 25 height 17
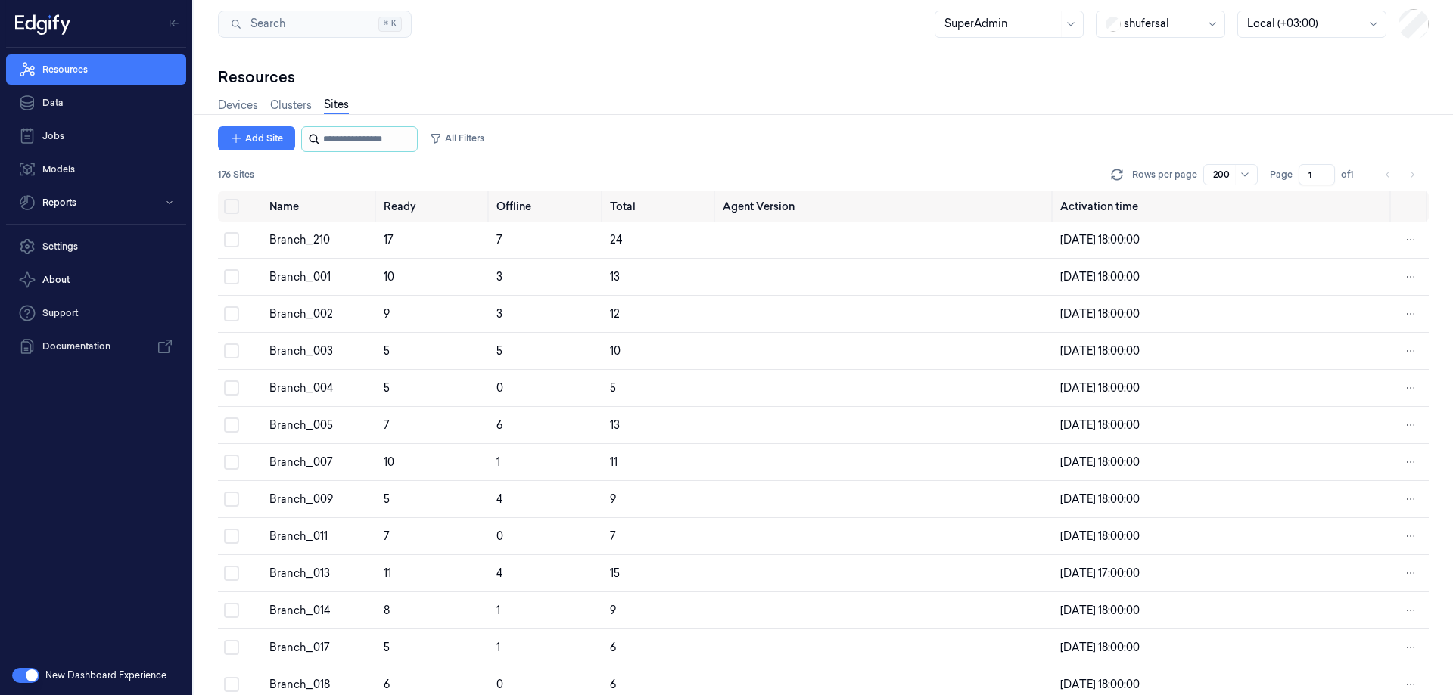
click at [334, 133] on input "string" at bounding box center [368, 139] width 91 height 24
type input "***"
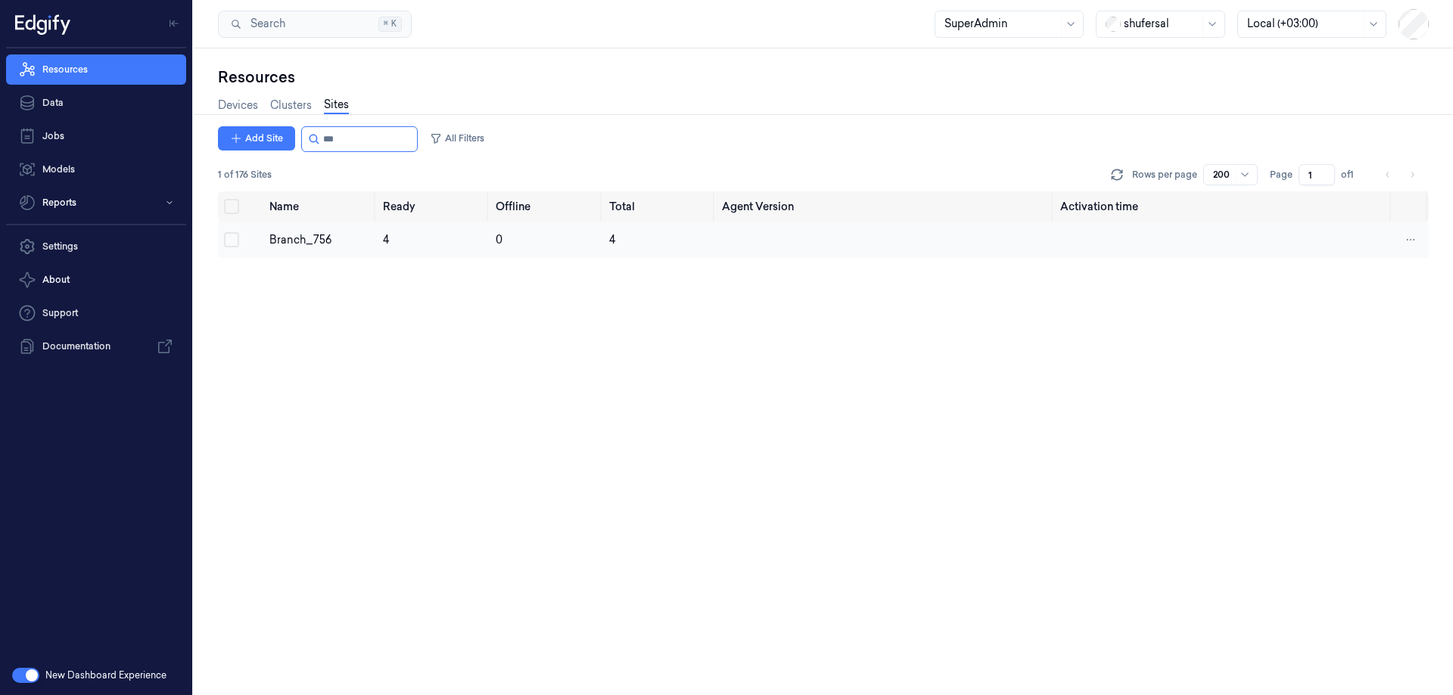
click at [319, 234] on div "Branch_756" at bounding box center [319, 240] width 101 height 16
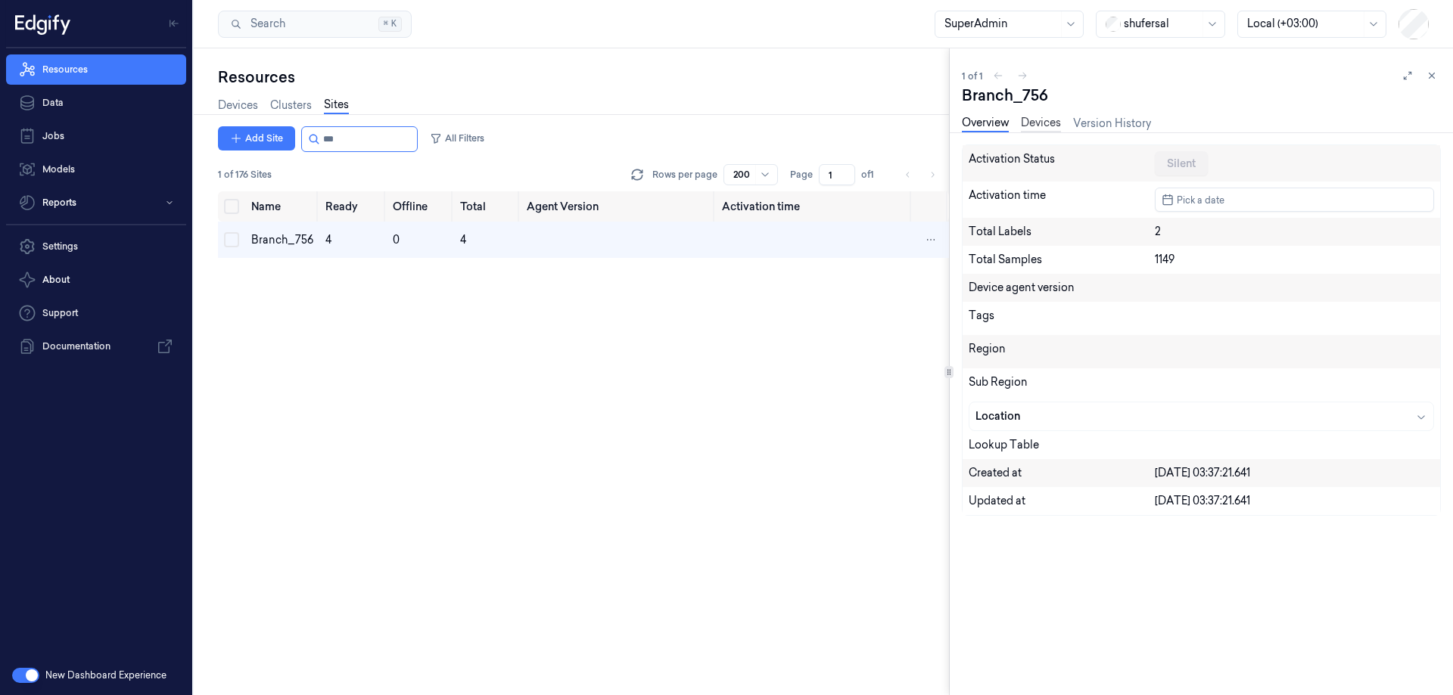
click at [1043, 120] on link "Devices" at bounding box center [1041, 123] width 40 height 17
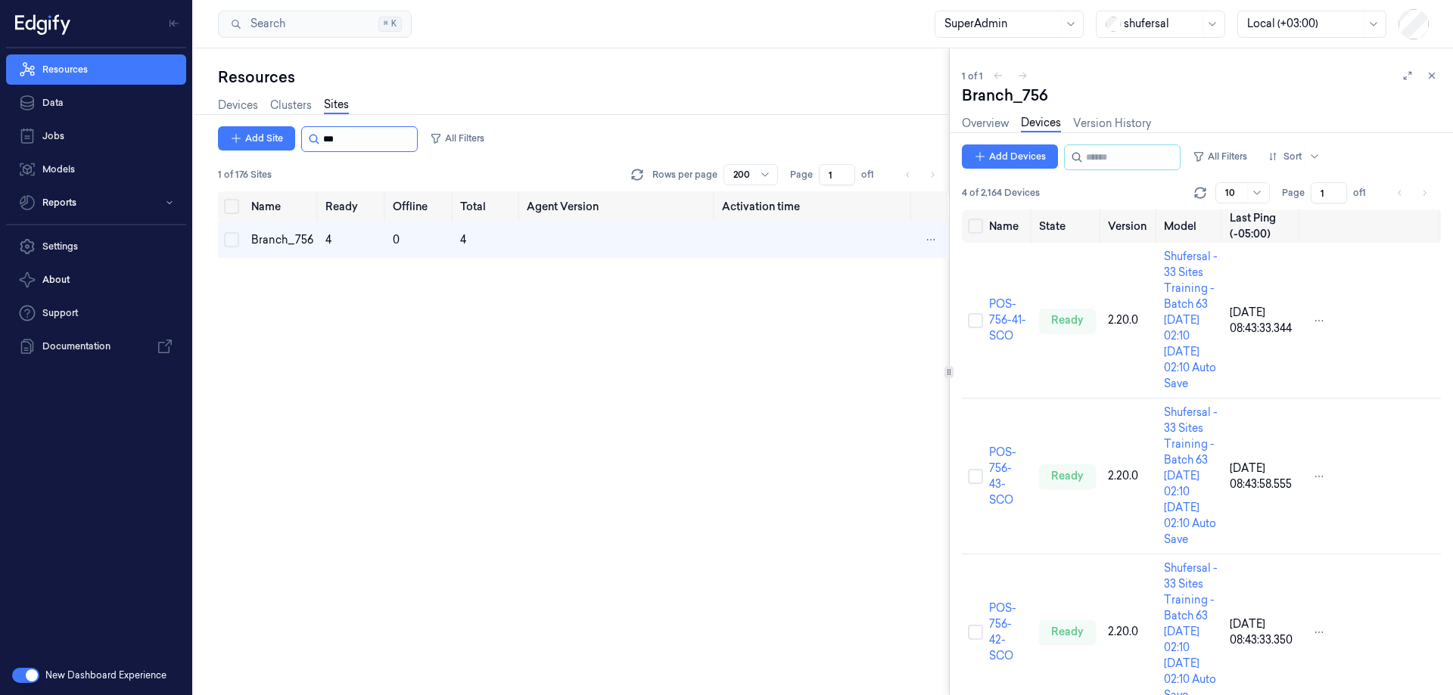
click at [339, 137] on input "string" at bounding box center [368, 139] width 91 height 24
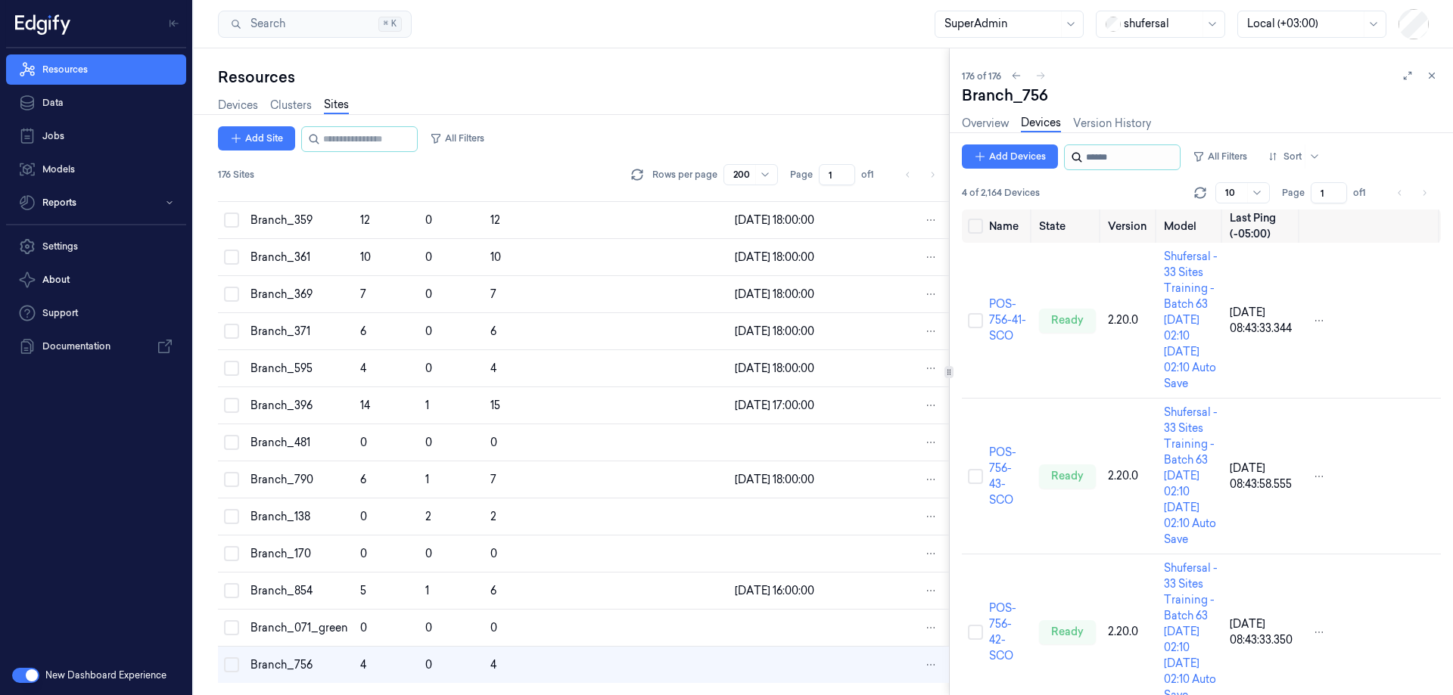
click at [1127, 157] on input "string" at bounding box center [1131, 157] width 91 height 24
type input "**"
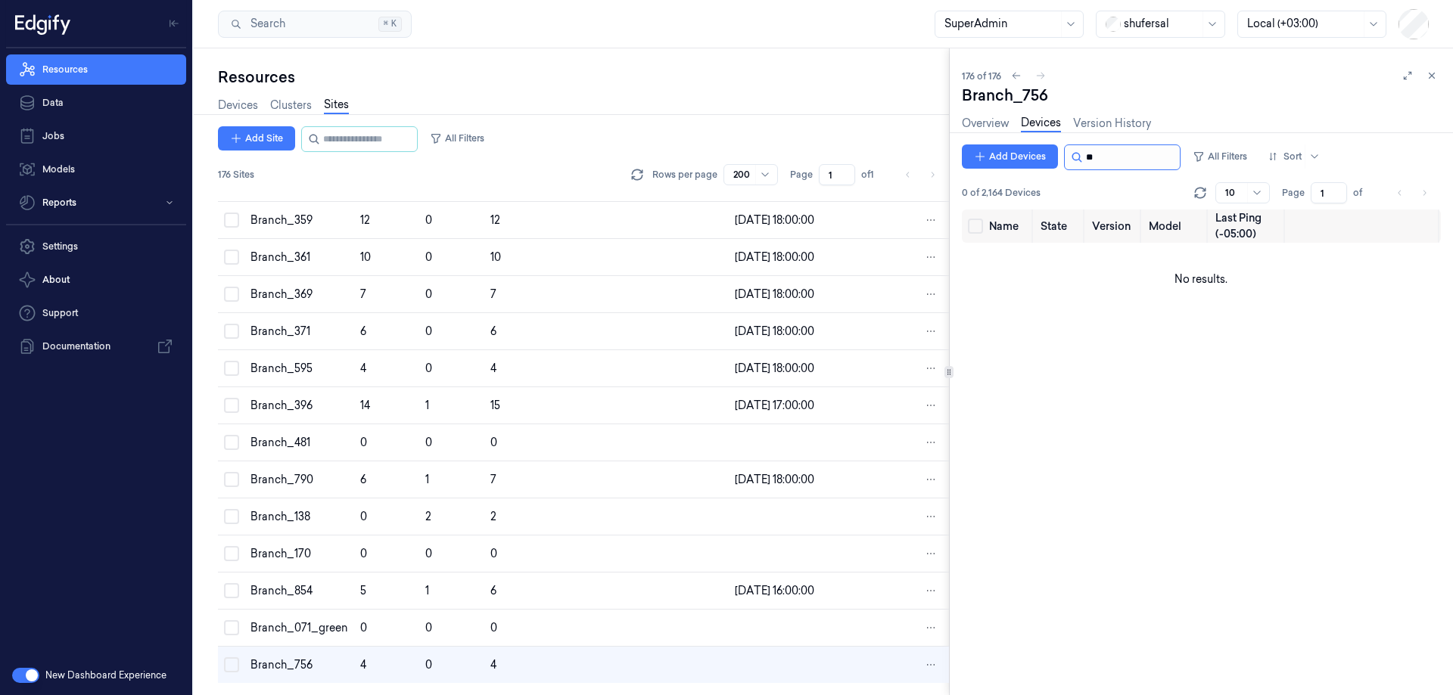
click at [1131, 154] on input "string" at bounding box center [1131, 157] width 91 height 24
type input "*******"
click at [288, 368] on div "Branch_595" at bounding box center [299, 369] width 98 height 16
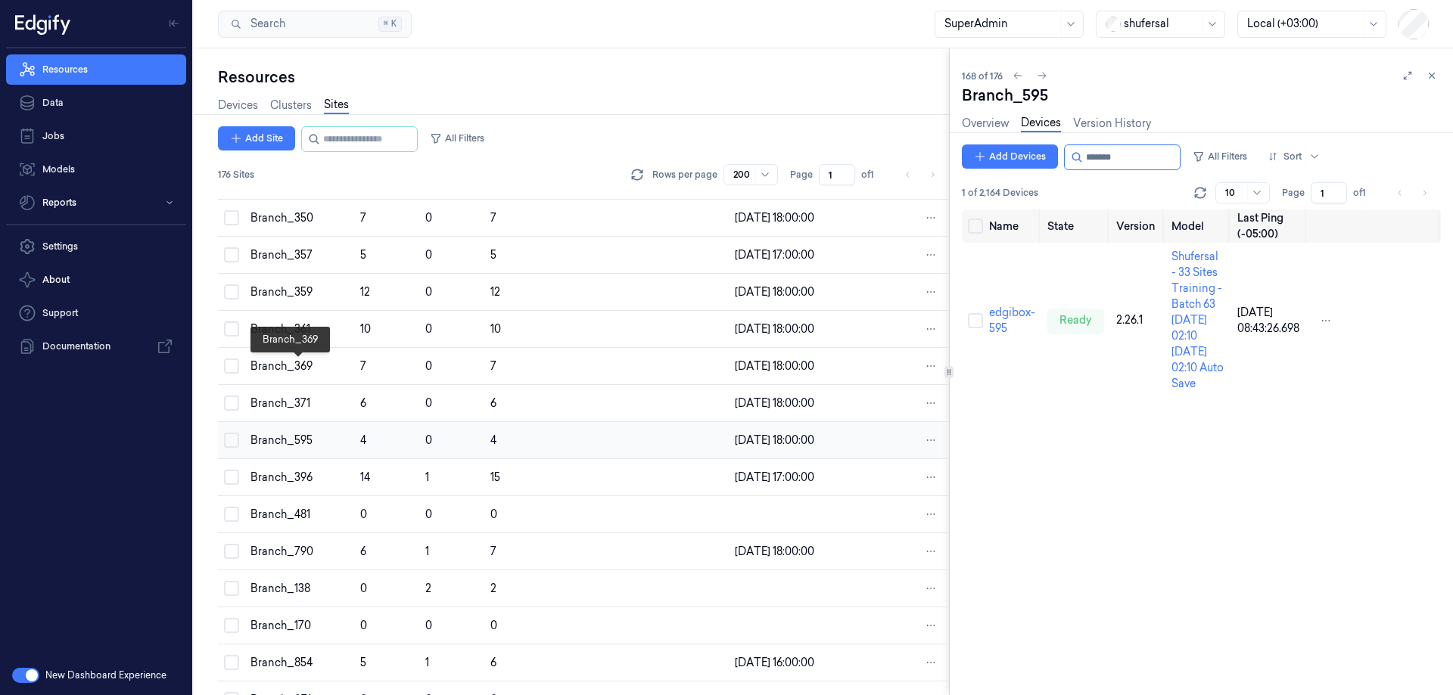
scroll to position [5988, 0]
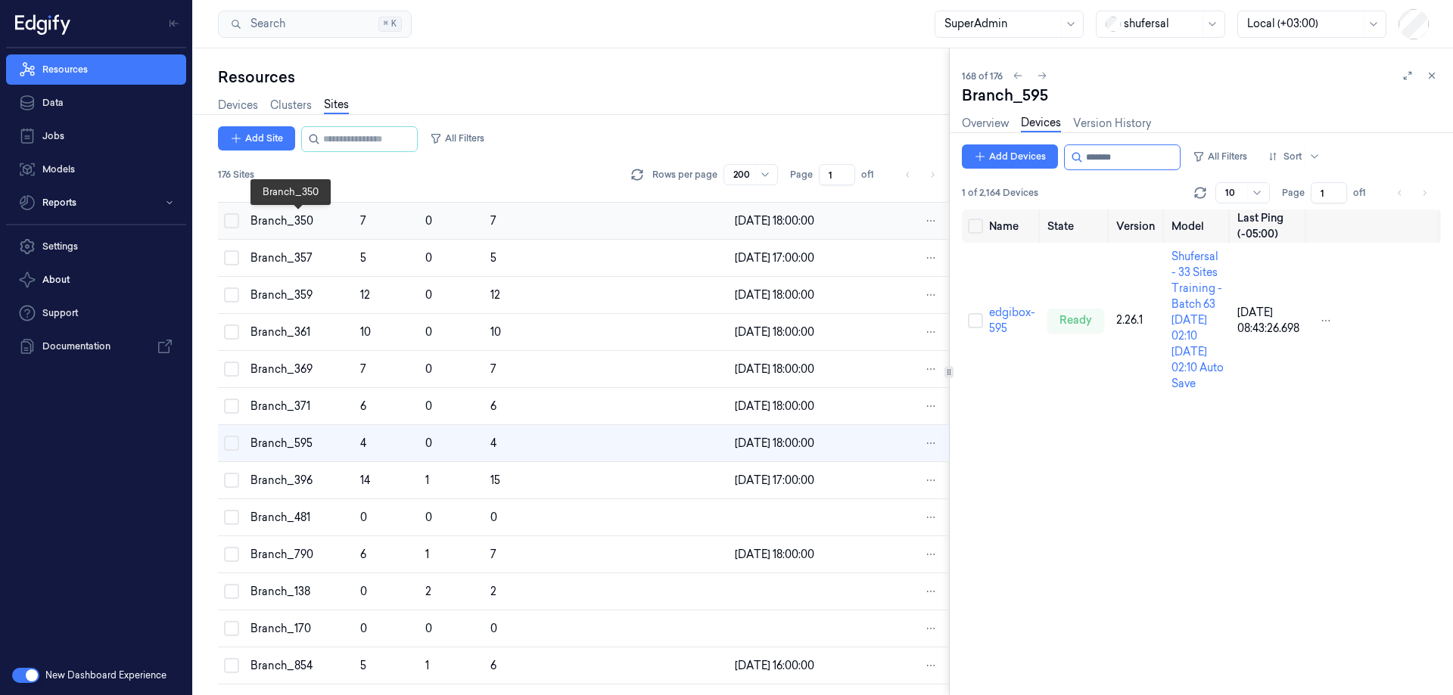
click at [281, 219] on div "Branch_350" at bounding box center [299, 221] width 98 height 16
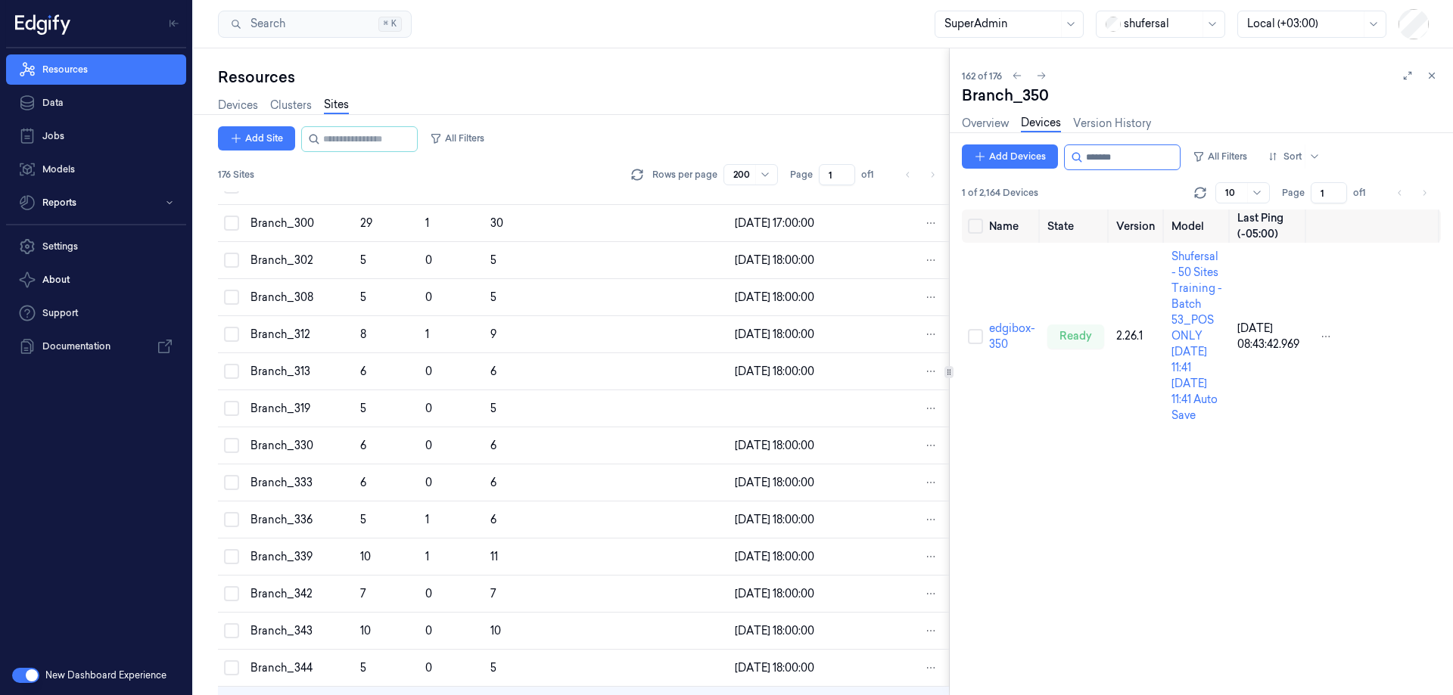
scroll to position [5387, 0]
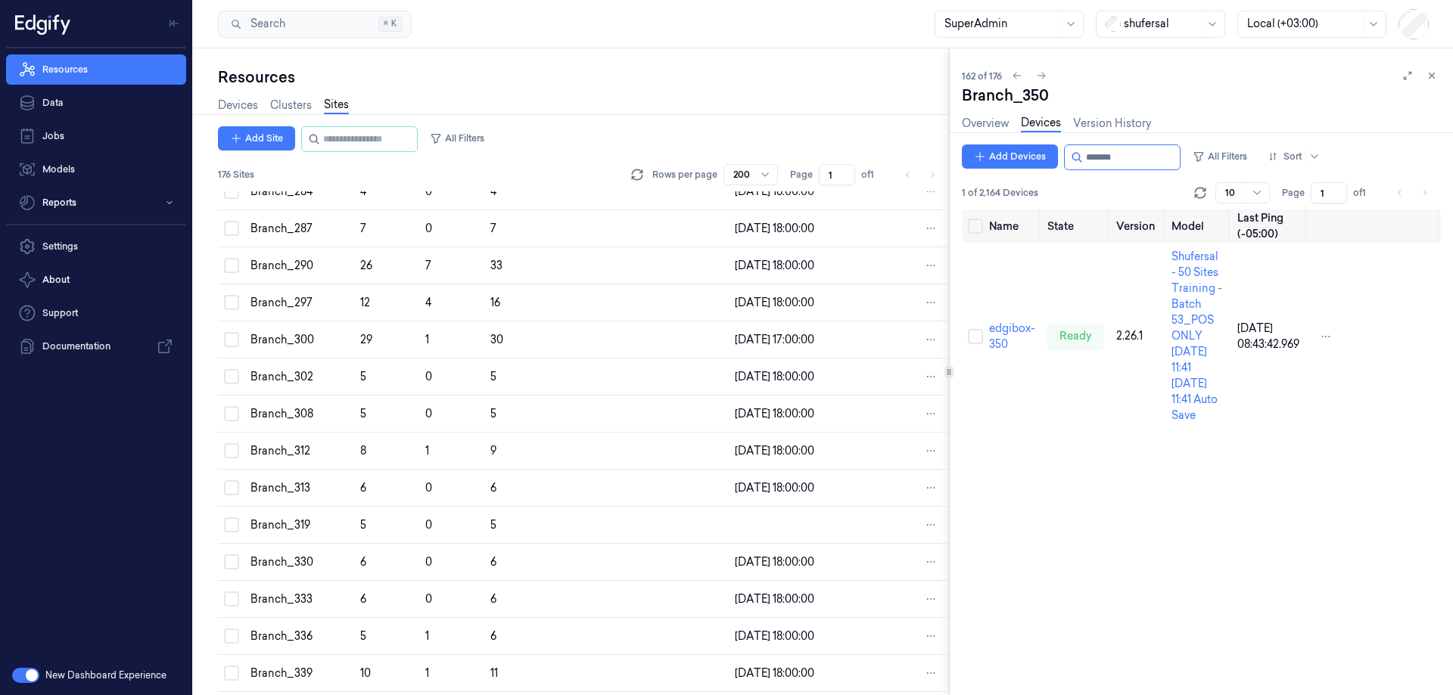
click at [383, 152] on div "Add Site All Filters 176 Sites Rows per page 200 Page 1 of 1" at bounding box center [583, 158] width 731 height 65
click at [384, 151] on input "string" at bounding box center [368, 139] width 91 height 24
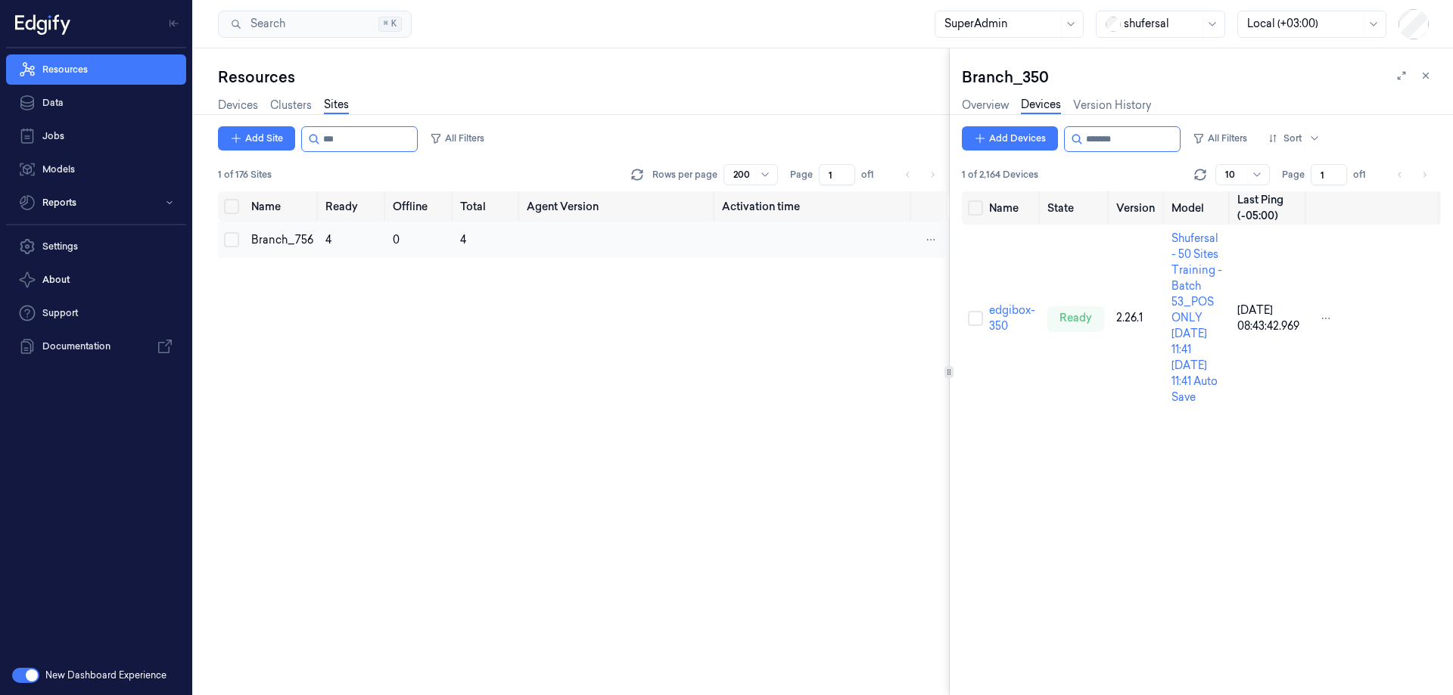
type input "***"
click at [286, 232] on div "Branch_756" at bounding box center [282, 240] width 62 height 16
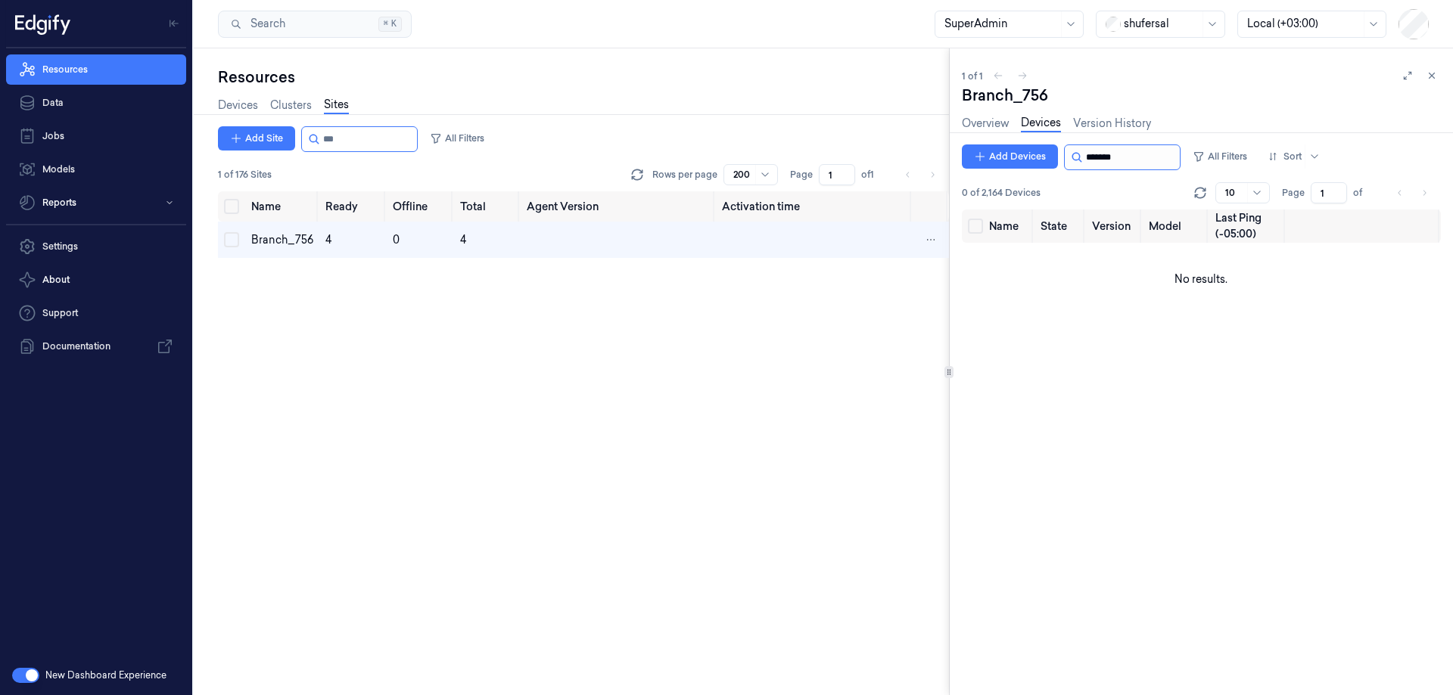
click at [1129, 163] on input "string" at bounding box center [1131, 157] width 91 height 24
click at [1005, 155] on button "Add Devices" at bounding box center [1010, 157] width 96 height 24
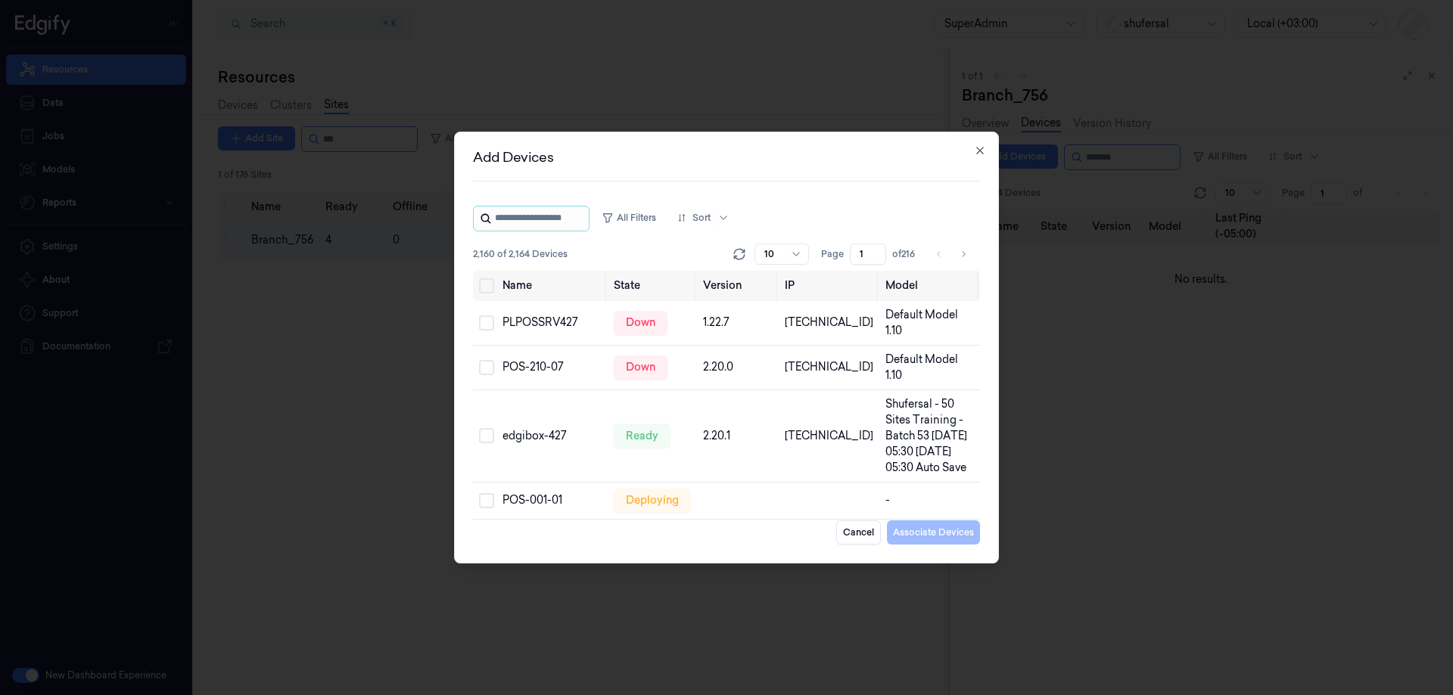
click at [574, 223] on input "string" at bounding box center [540, 219] width 91 height 24
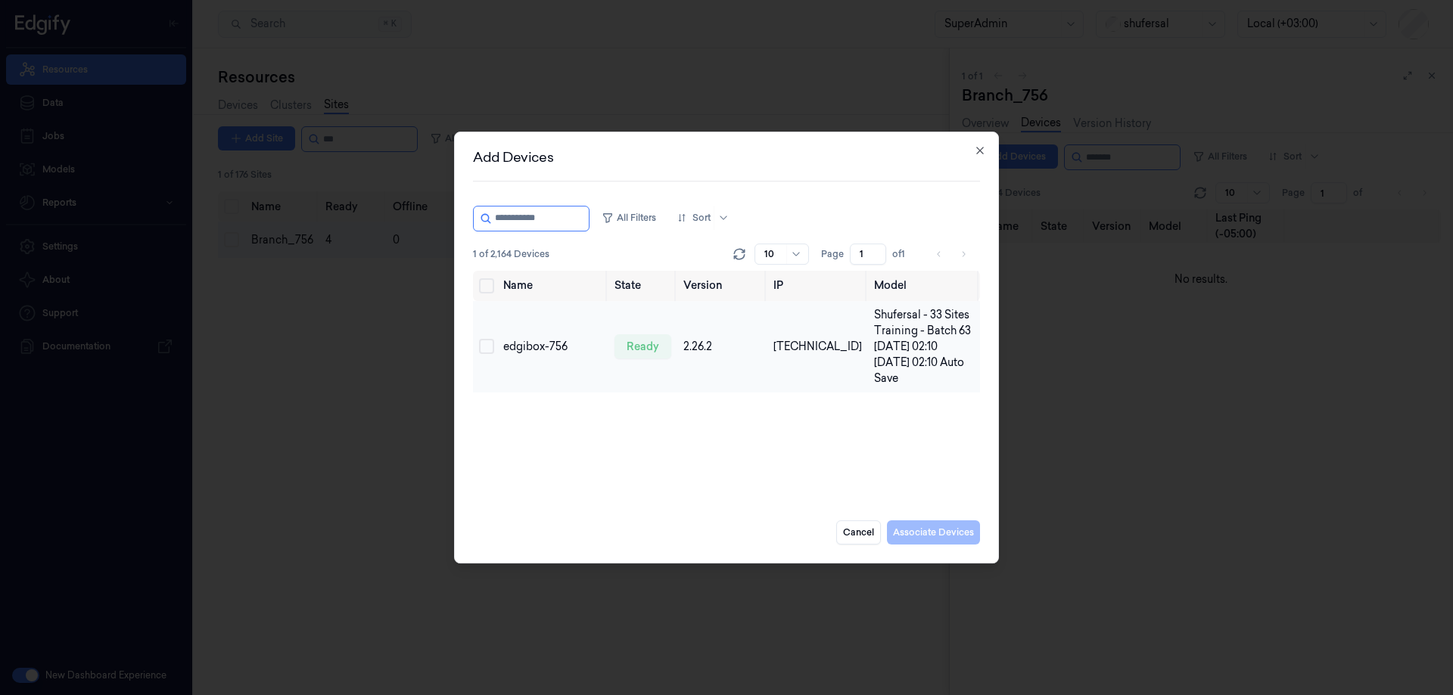
type input "**********"
click at [493, 340] on button "Select row" at bounding box center [486, 346] width 15 height 15
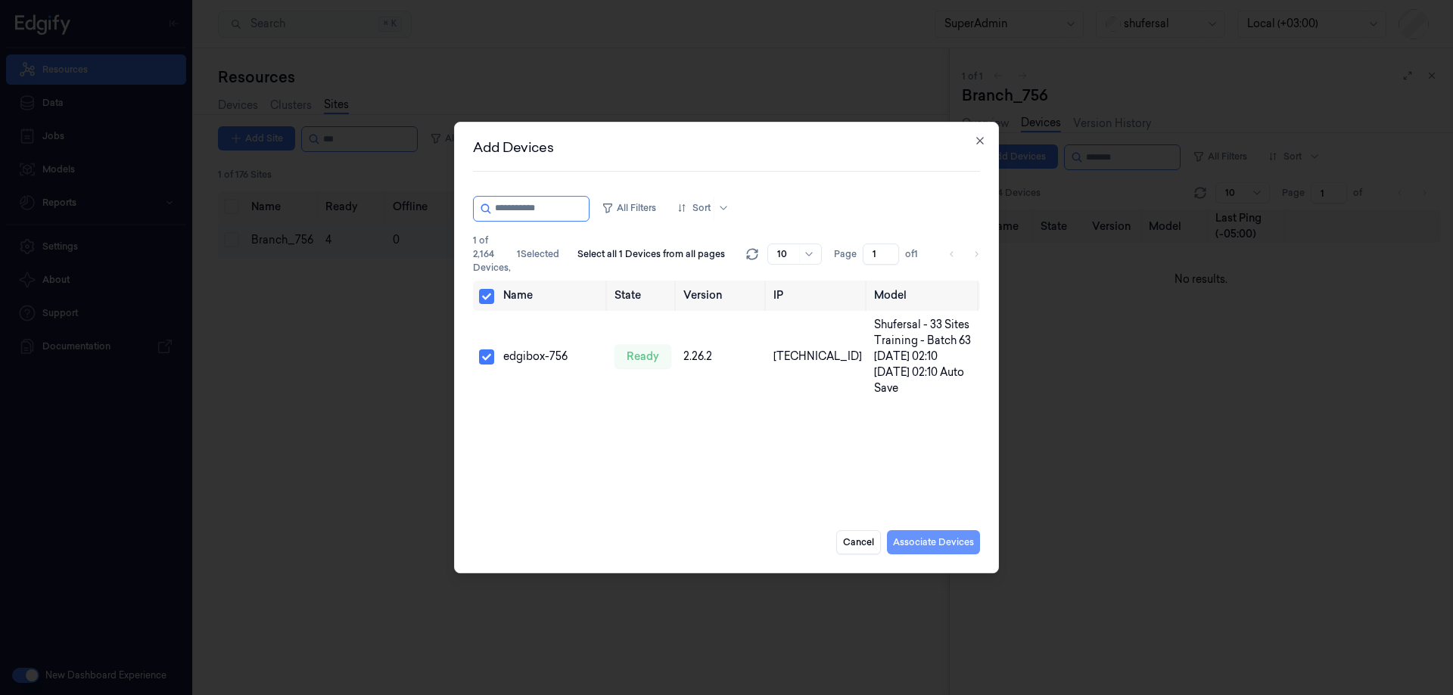
click at [926, 543] on button "Associate Devices" at bounding box center [933, 542] width 93 height 24
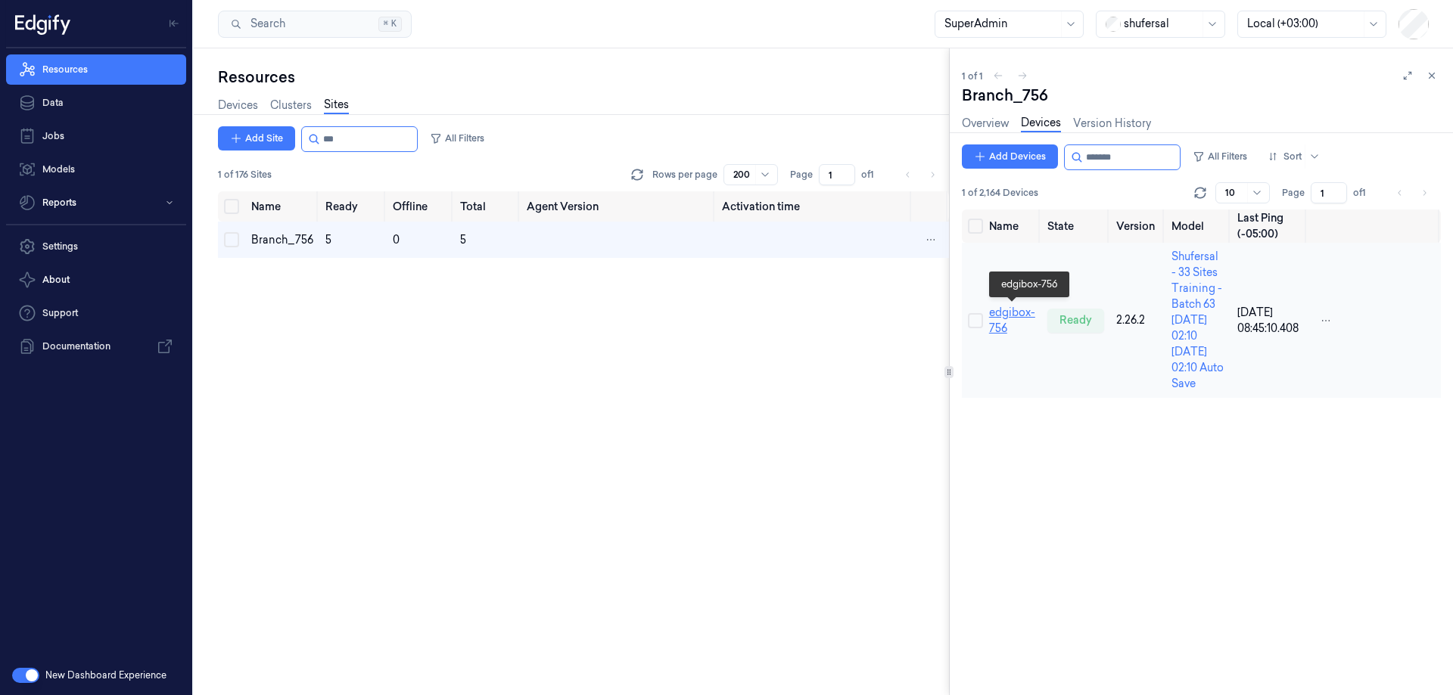
click at [1008, 309] on link "edgibox-756" at bounding box center [1012, 321] width 46 height 30
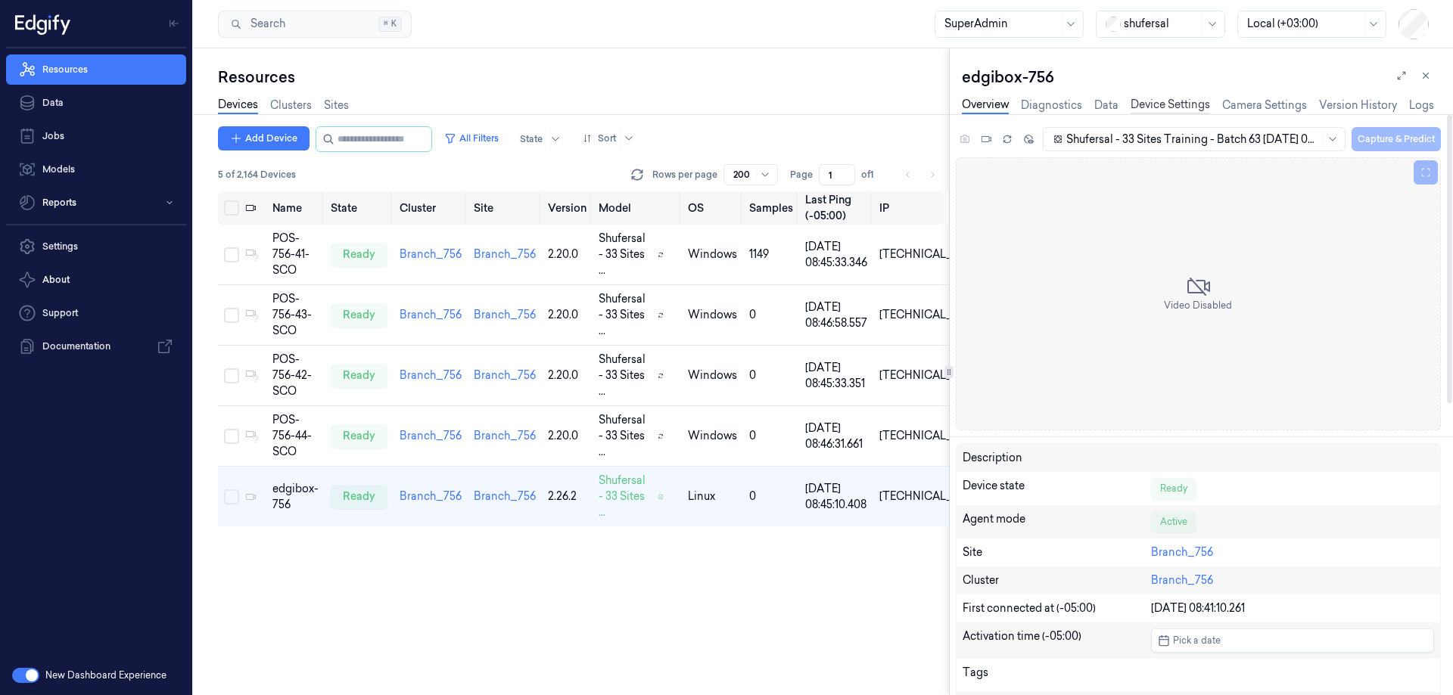
click at [1158, 107] on link "Device Settings" at bounding box center [1169, 105] width 79 height 17
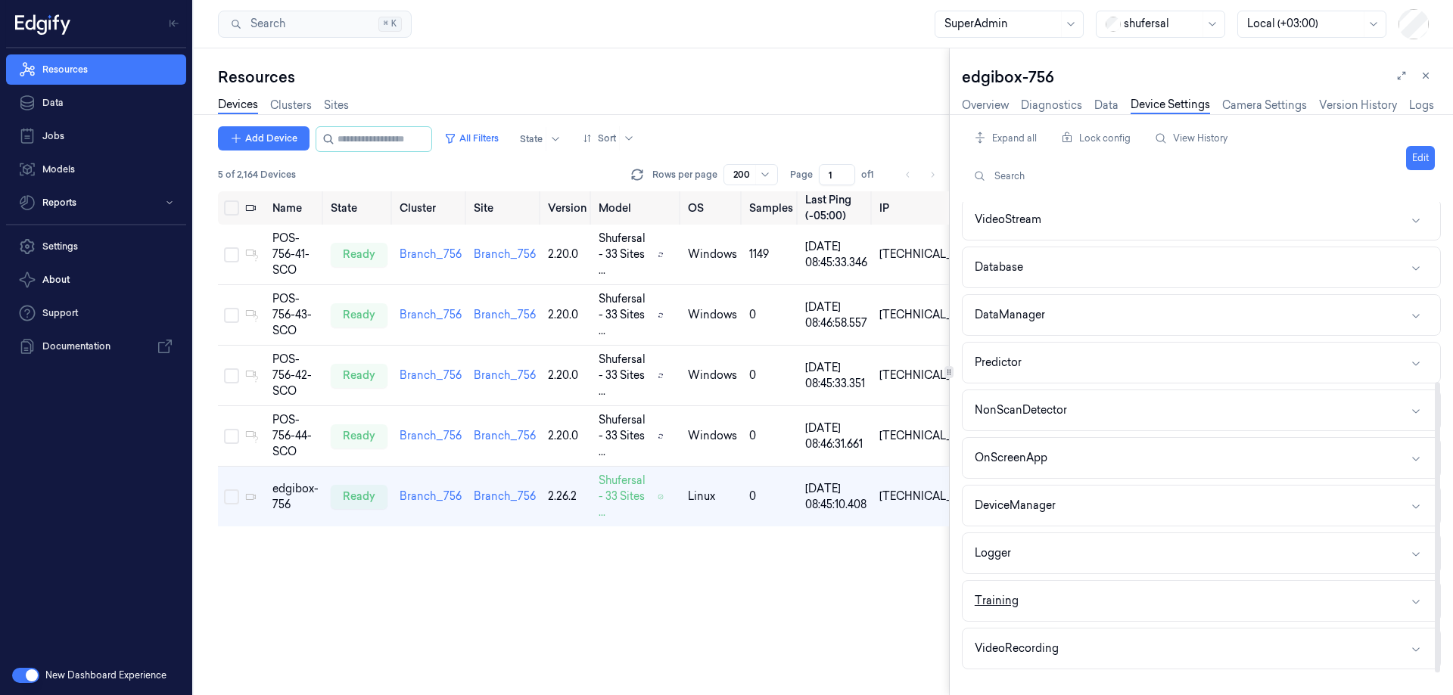
scroll to position [291, 0]
click at [1058, 412] on button "Logger" at bounding box center [1200, 408] width 477 height 40
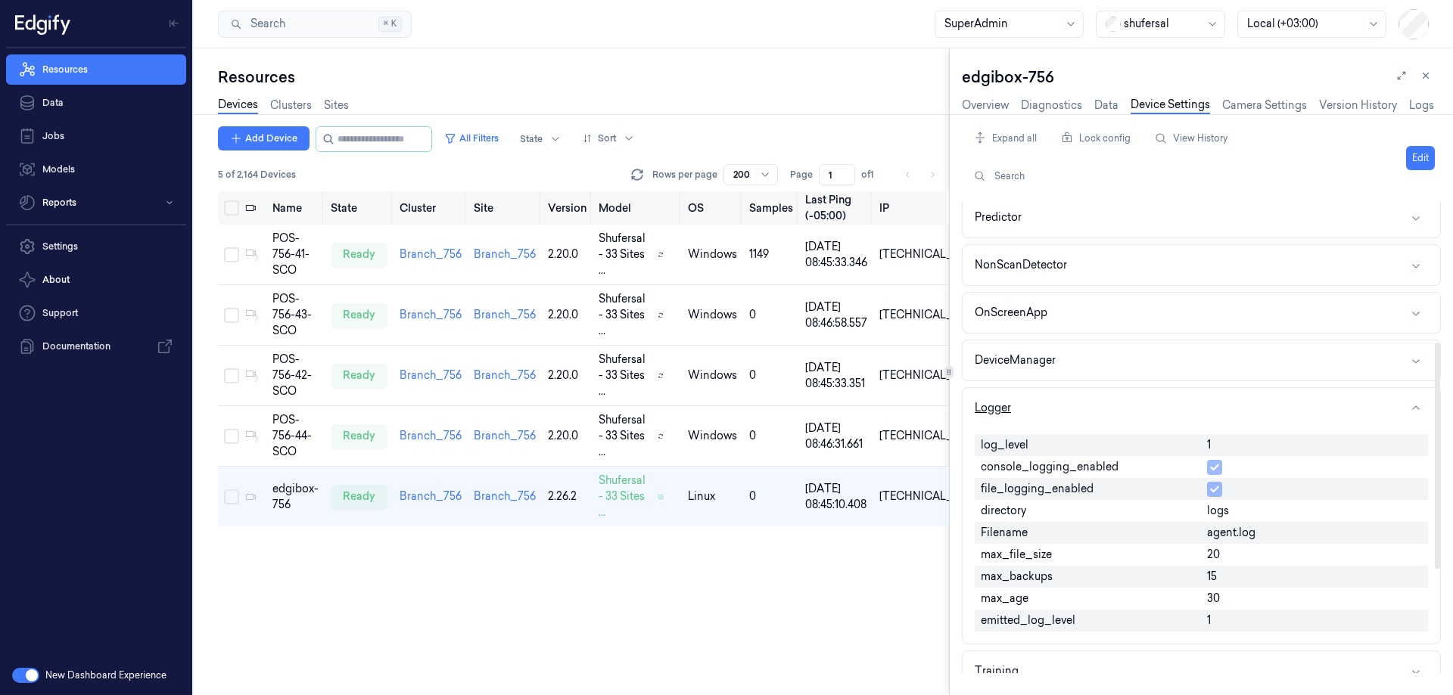
click at [1065, 395] on button "Logger" at bounding box center [1200, 408] width 477 height 40
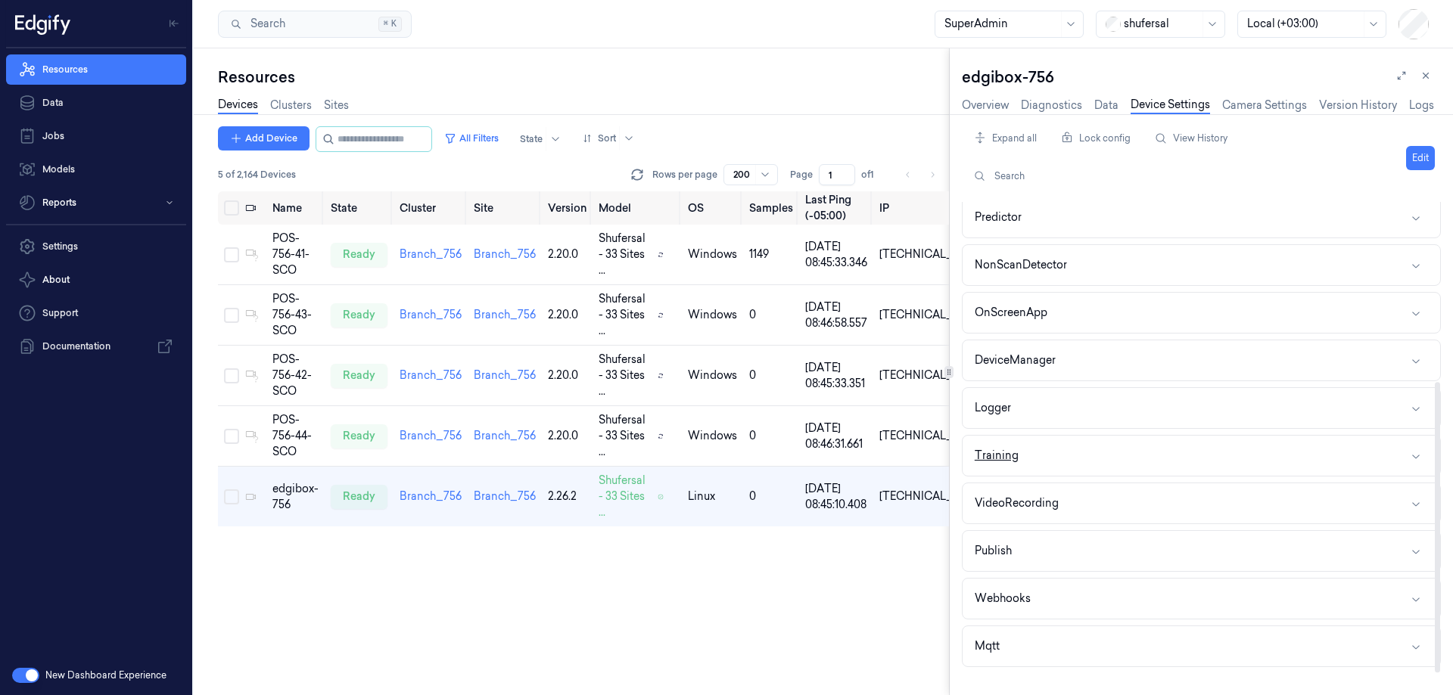
click at [1071, 447] on button "Training" at bounding box center [1200, 456] width 477 height 40
click at [1419, 151] on button "Edit" at bounding box center [1420, 158] width 29 height 24
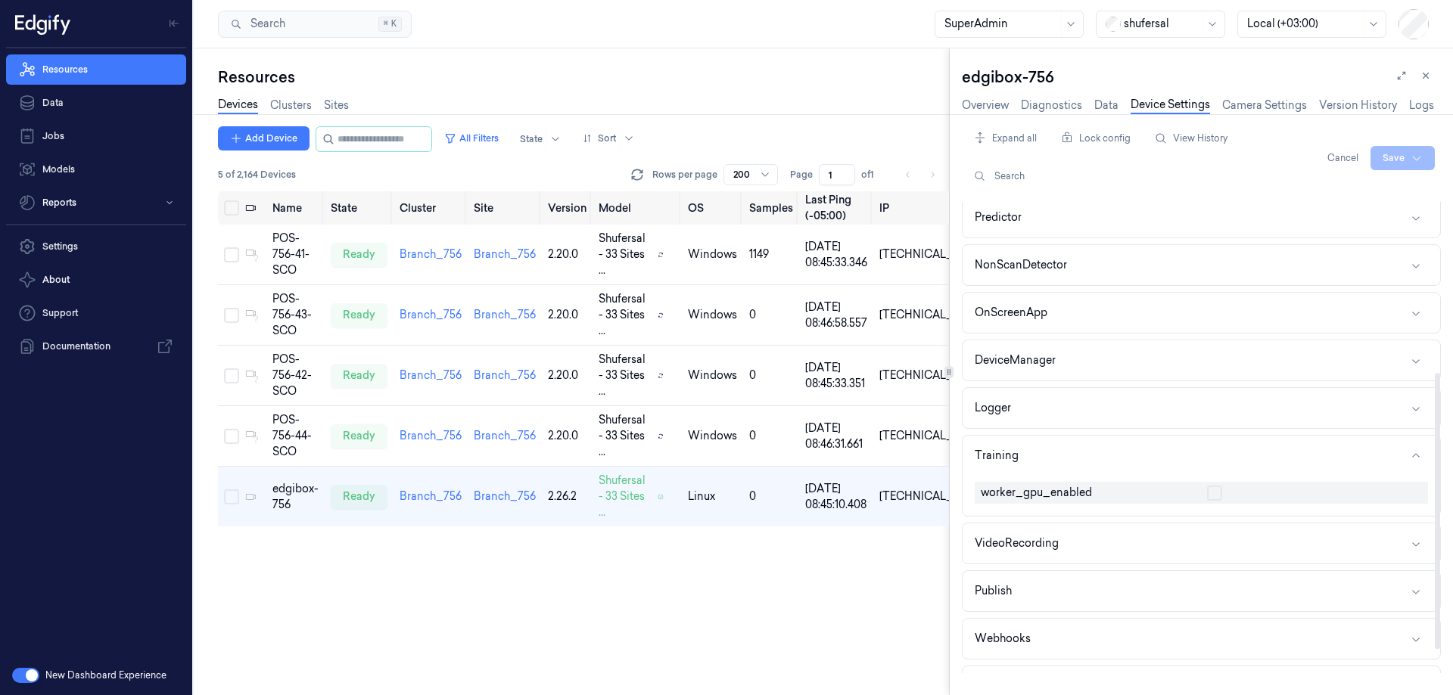
click at [1214, 492] on button "button" at bounding box center [1214, 493] width 15 height 15
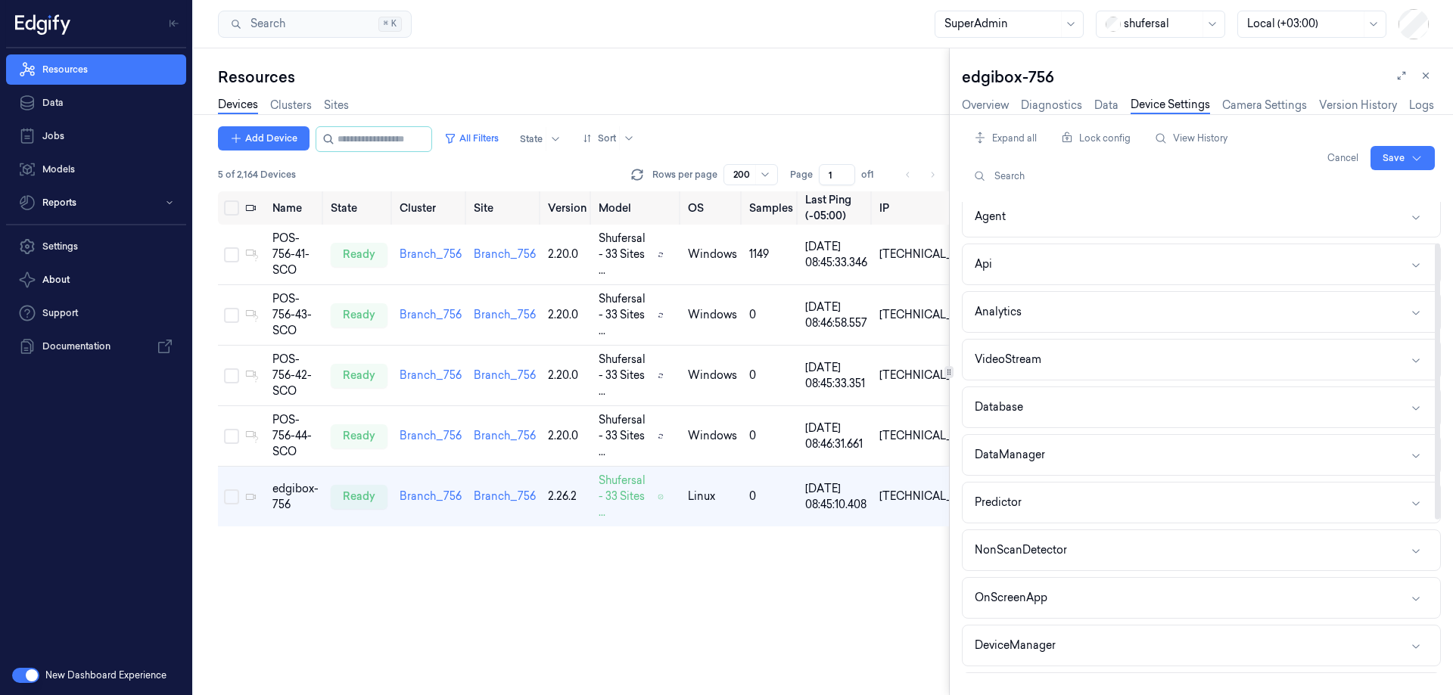
scroll to position [0, 0]
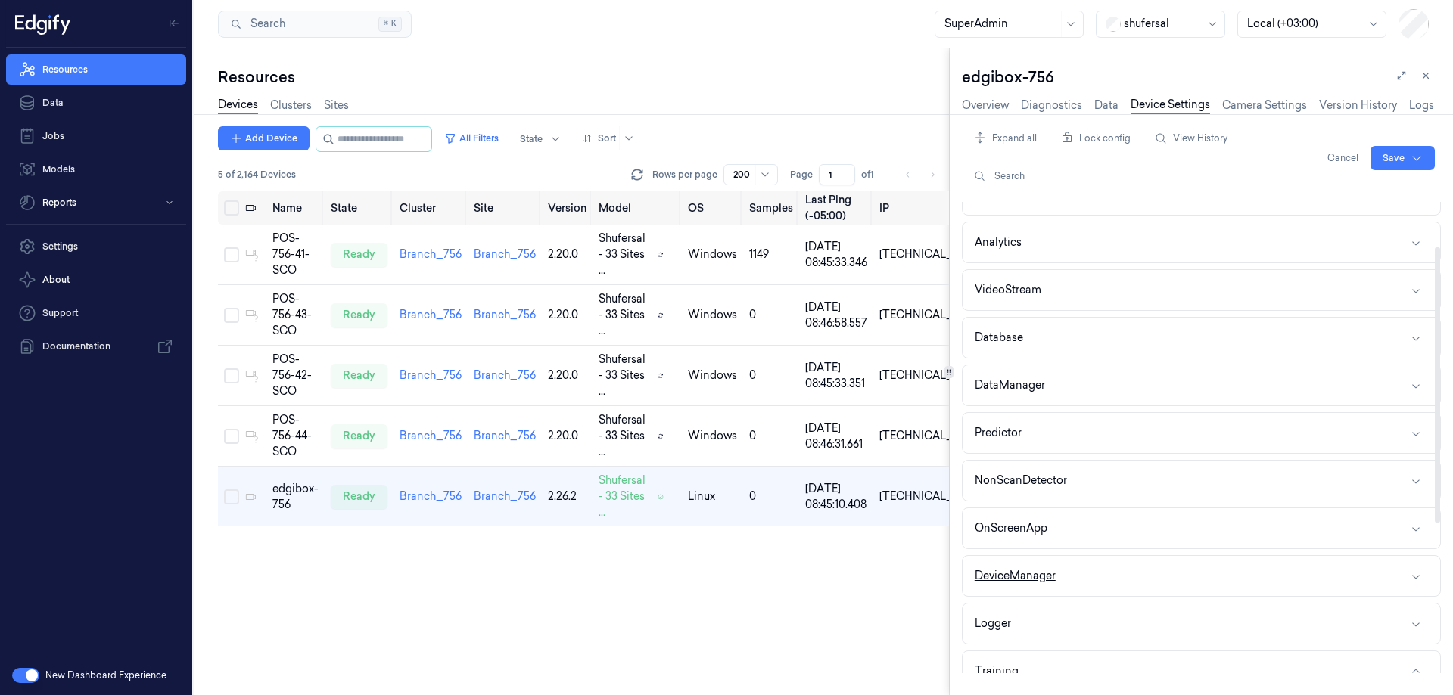
click at [1084, 558] on button "DeviceManager" at bounding box center [1200, 576] width 477 height 40
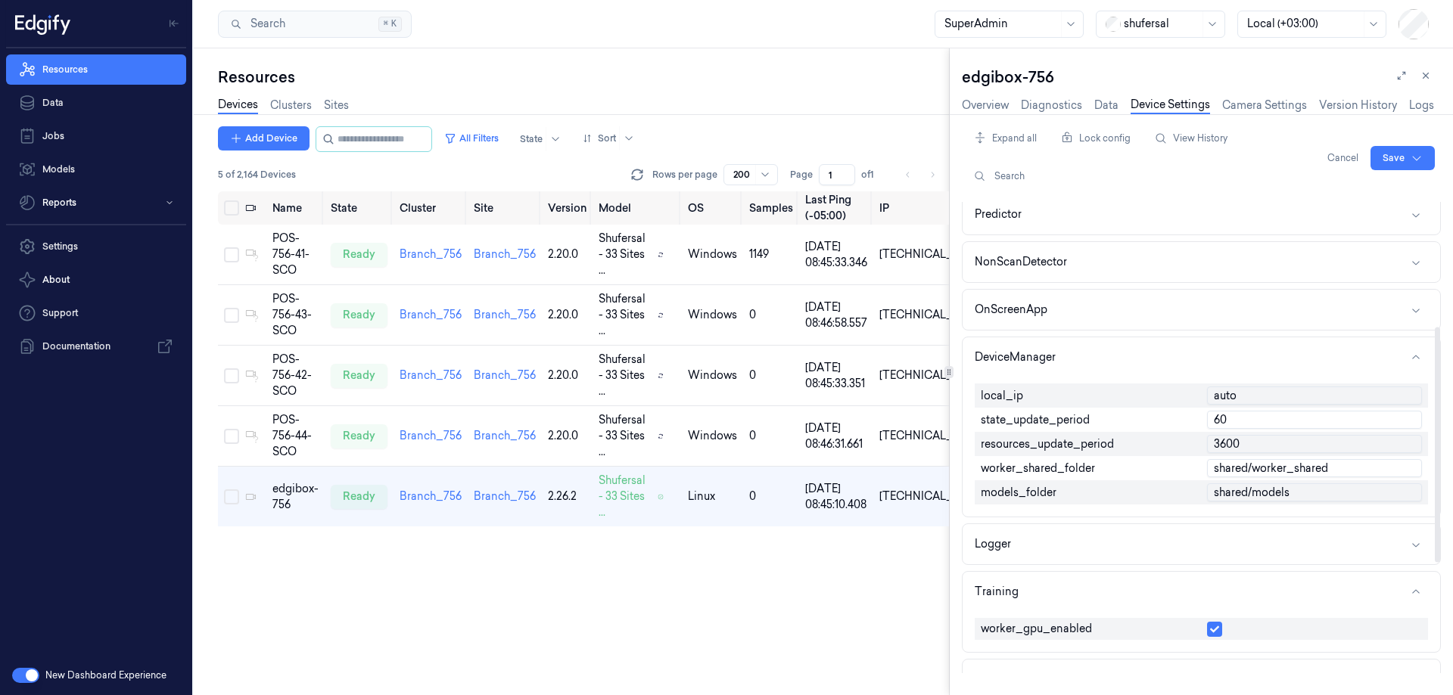
scroll to position [303, 0]
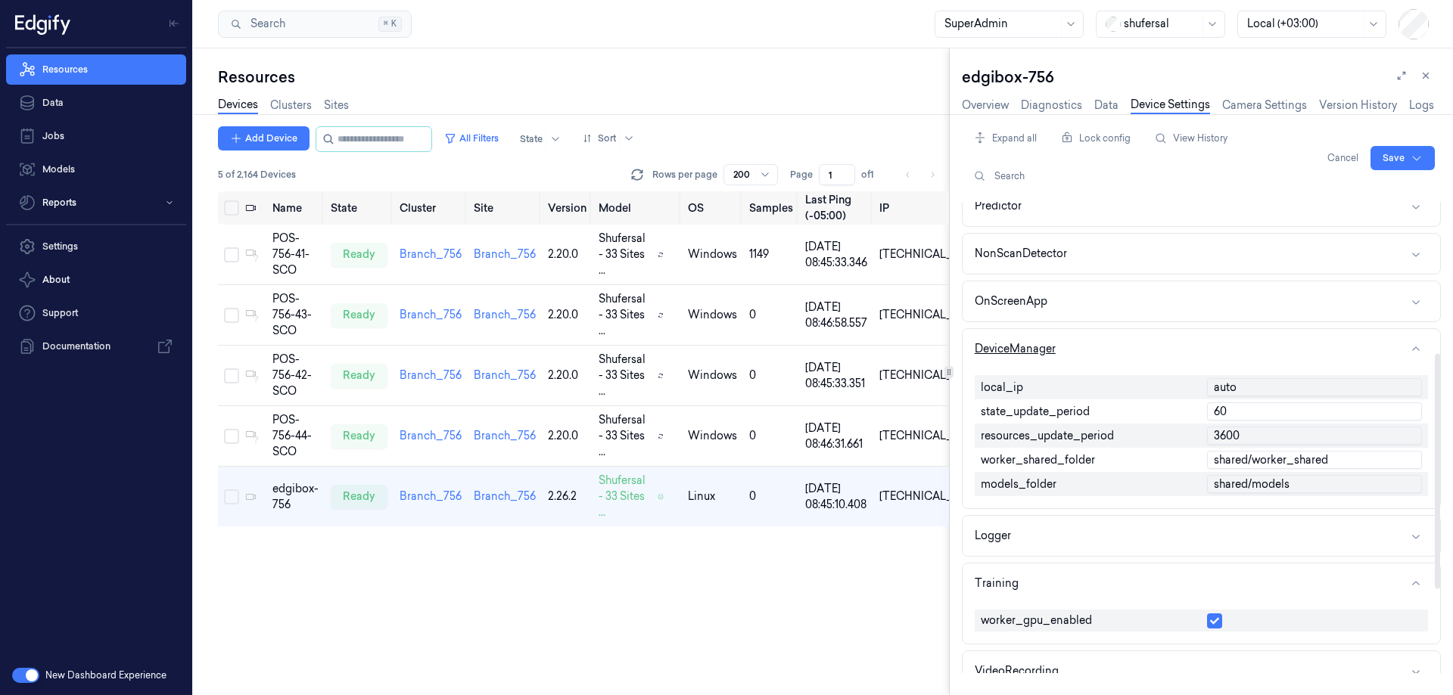
click at [1078, 348] on button "DeviceManager" at bounding box center [1200, 349] width 477 height 40
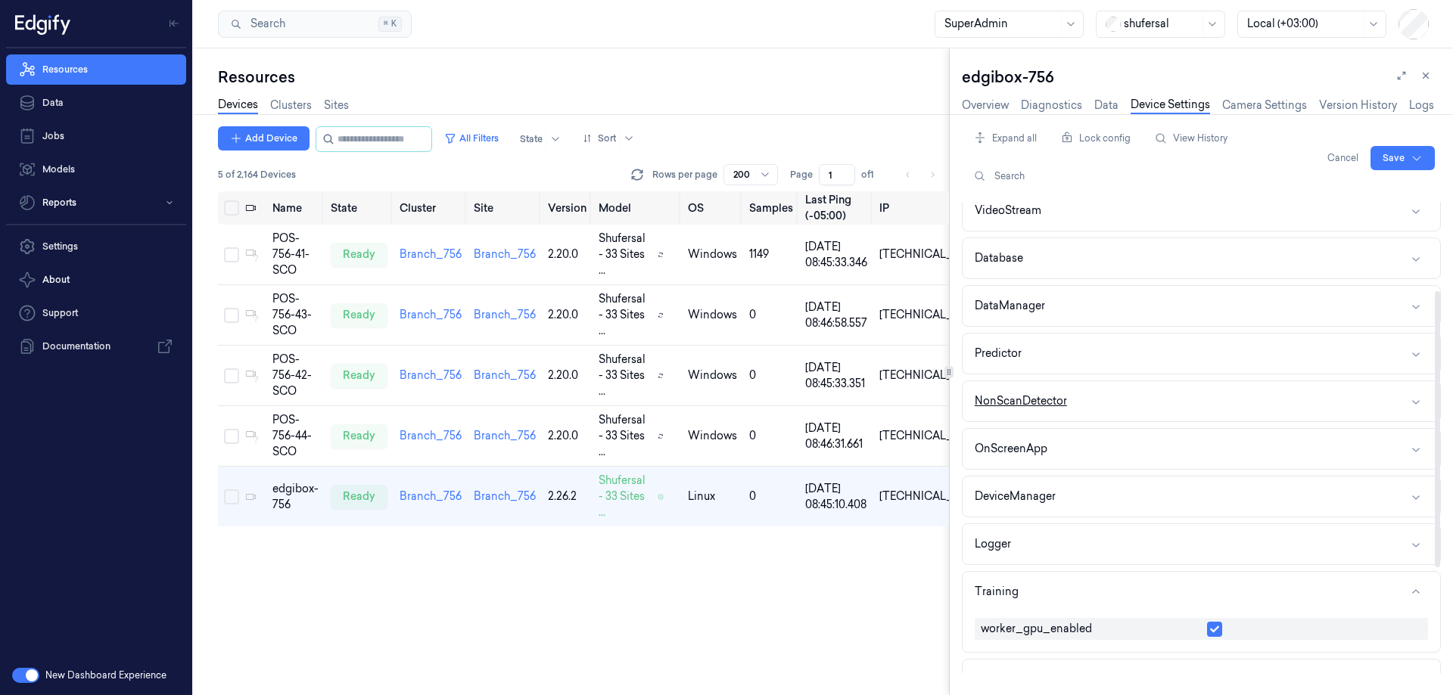
scroll to position [151, 0]
click at [1077, 308] on button "DataManager" at bounding box center [1200, 310] width 477 height 40
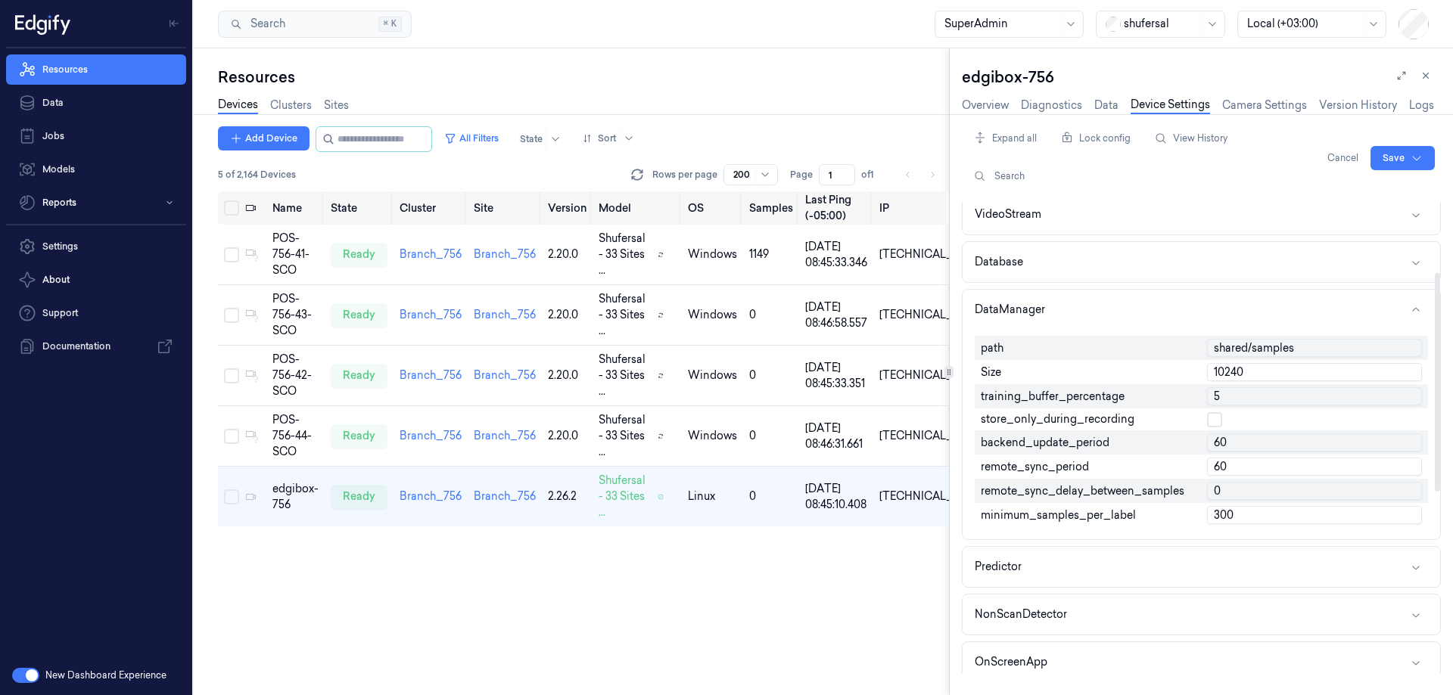
click at [1222, 368] on input "10240" at bounding box center [1314, 372] width 215 height 18
click at [1226, 368] on input "10240" at bounding box center [1314, 372] width 215 height 18
type input "102400"
click at [1395, 157] on html "Resources Data Jobs Models Reports Settings About Support Documentation New Das…" at bounding box center [726, 347] width 1453 height 695
click at [1366, 191] on div "Save to this device" at bounding box center [1362, 189] width 134 height 25
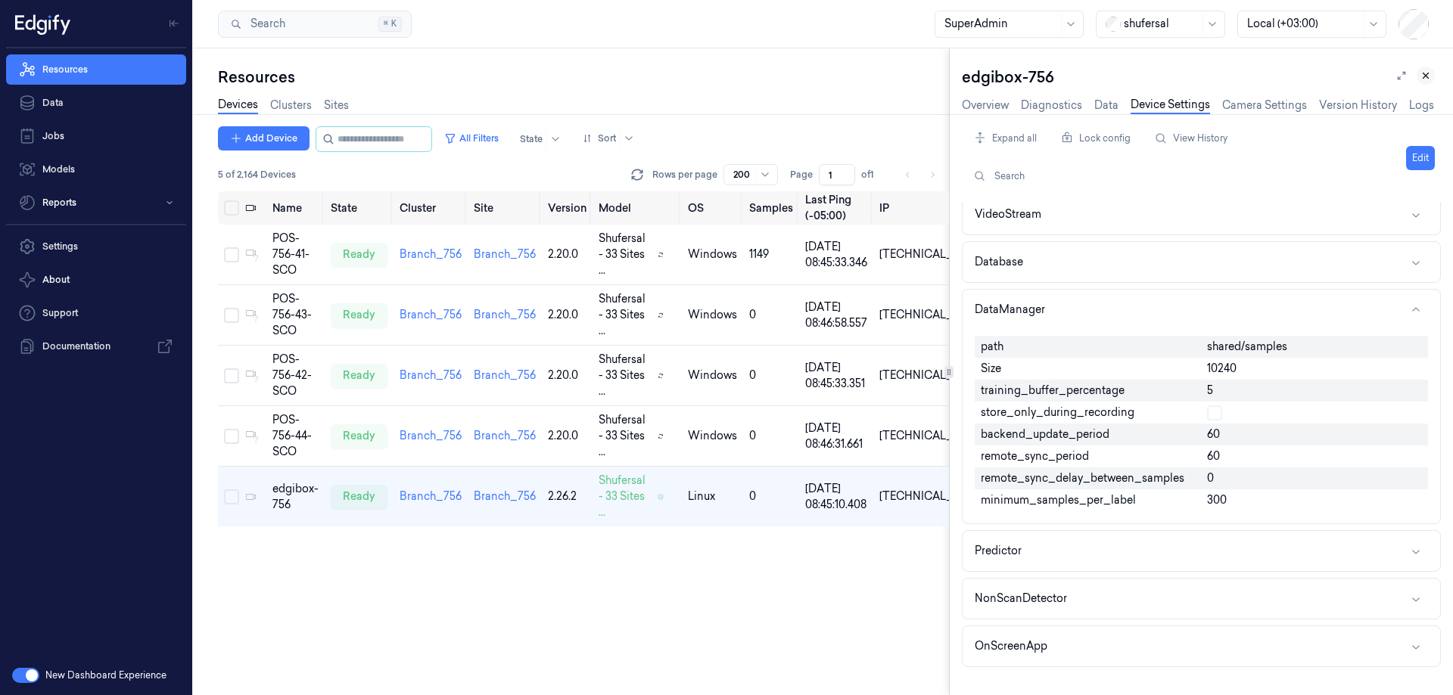
click at [1427, 76] on icon at bounding box center [1425, 75] width 11 height 11
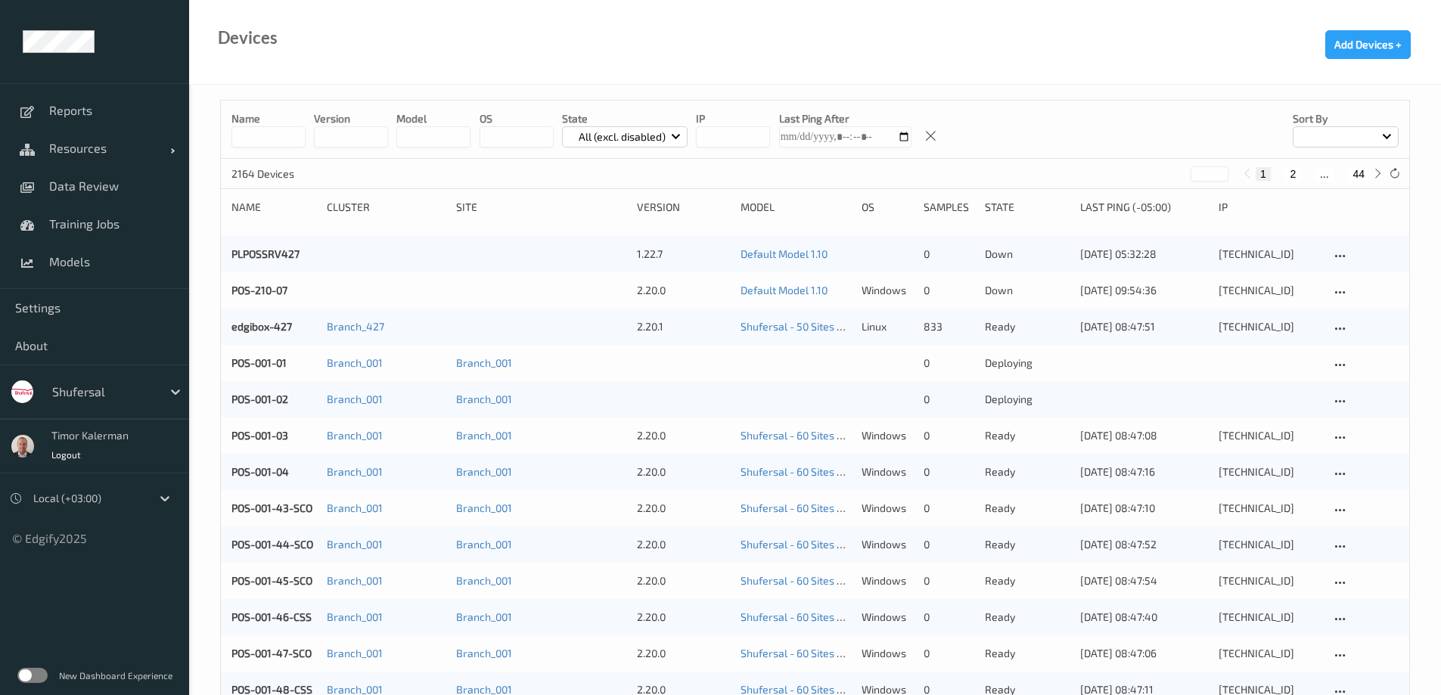
click at [36, 677] on label at bounding box center [32, 675] width 30 height 15
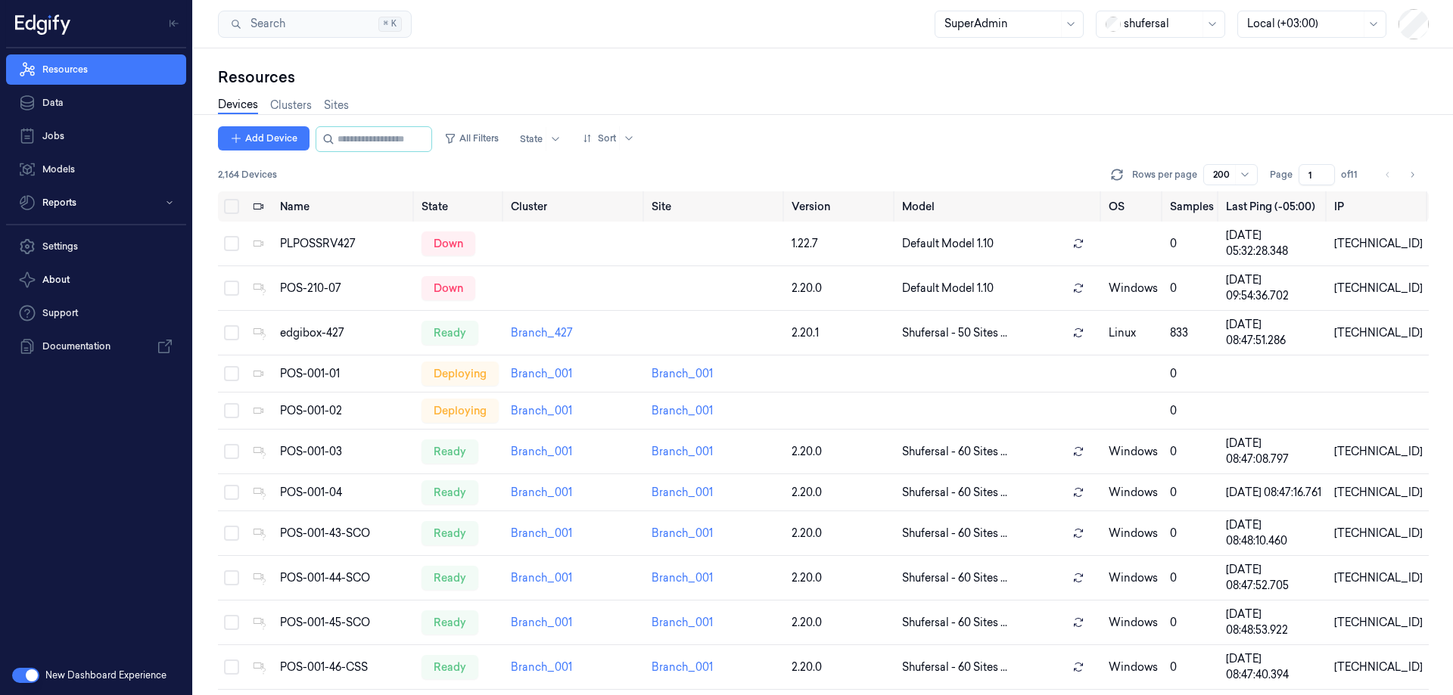
click at [1156, 33] on div "shufersal" at bounding box center [1162, 24] width 76 height 26
click at [1136, 240] on div "H-E-B" at bounding box center [1131, 248] width 52 height 16
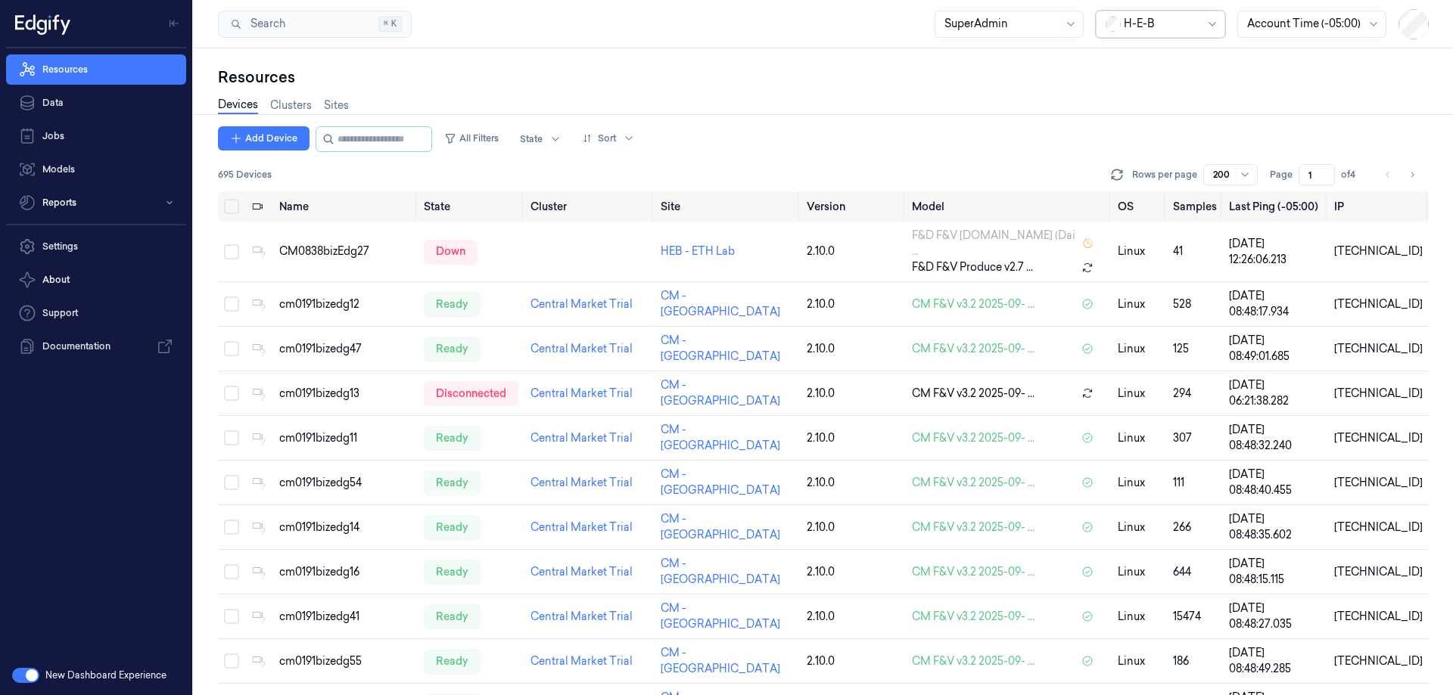
click at [1136, 36] on div "H-E-B" at bounding box center [1162, 24] width 76 height 26
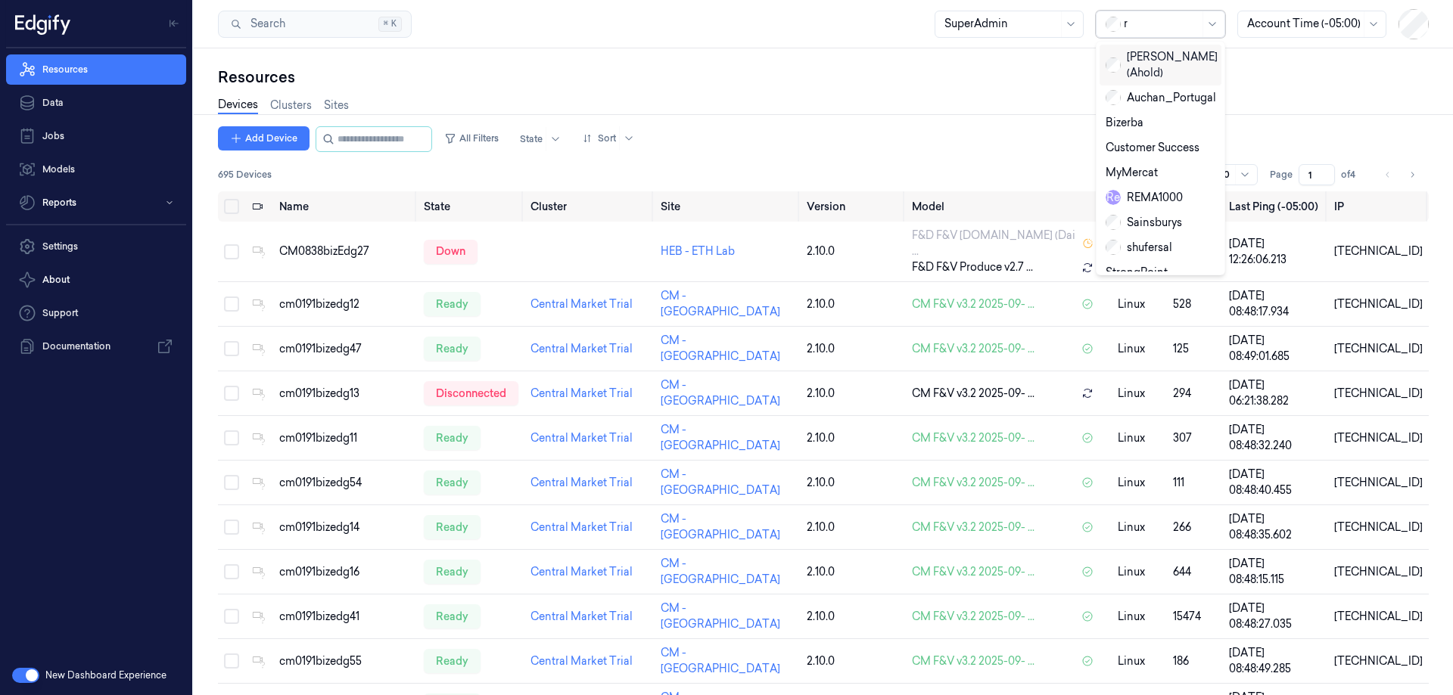
type input "re"
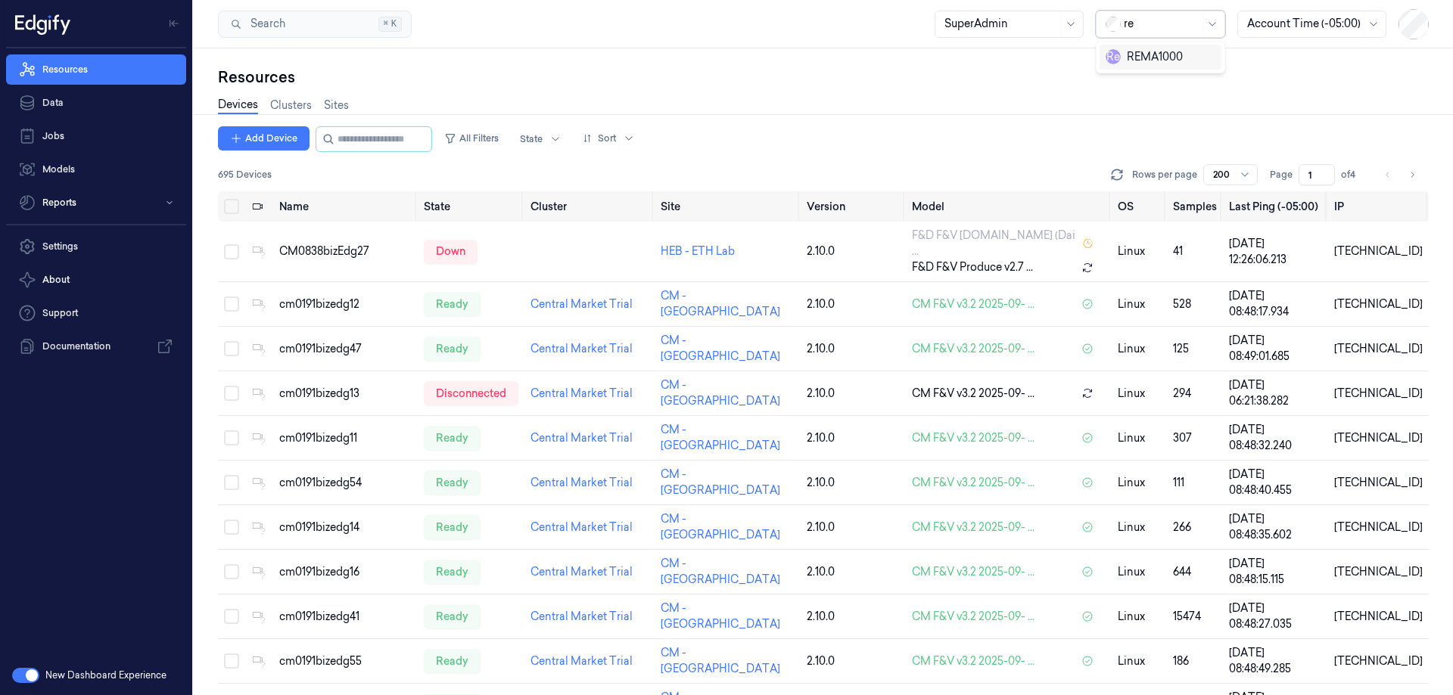
click at [1142, 42] on div "R e REMA1000" at bounding box center [1160, 57] width 129 height 33
click at [1142, 47] on div "R e REMA1000" at bounding box center [1160, 57] width 122 height 25
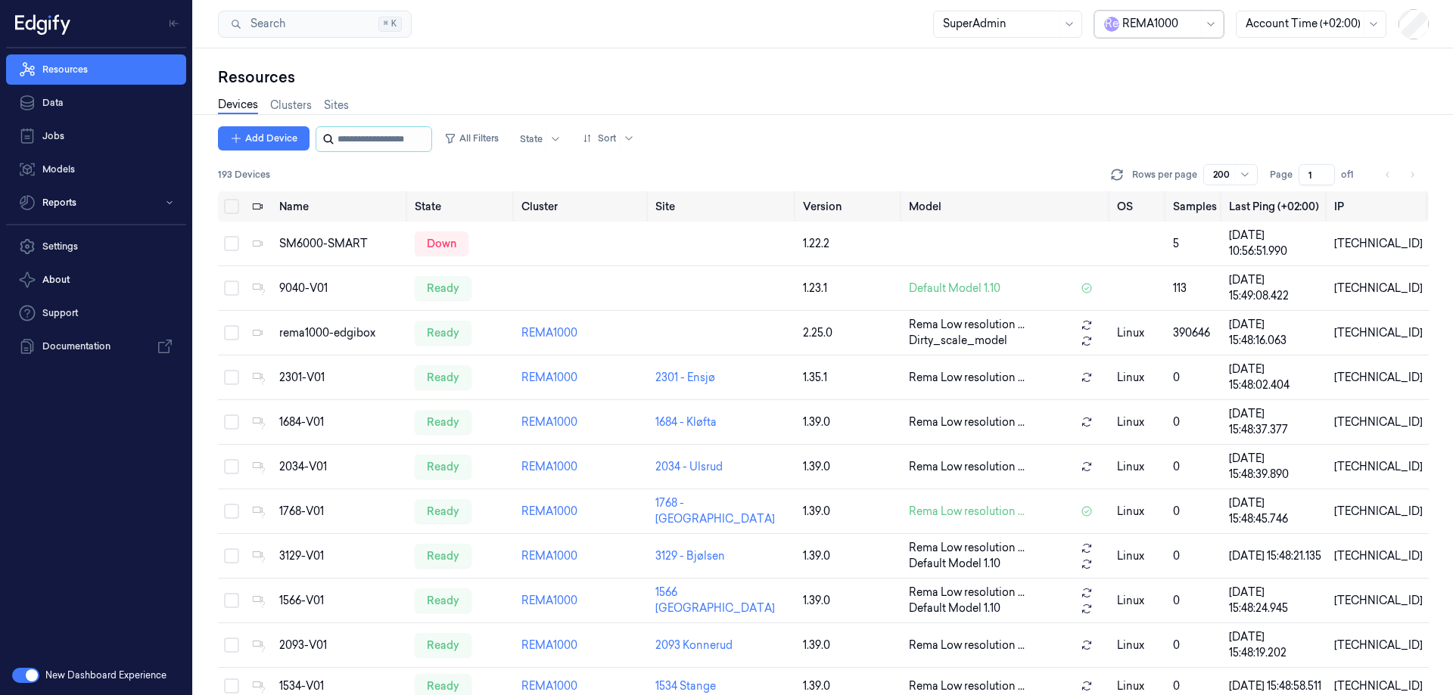
click at [349, 145] on input "string" at bounding box center [382, 139] width 91 height 24
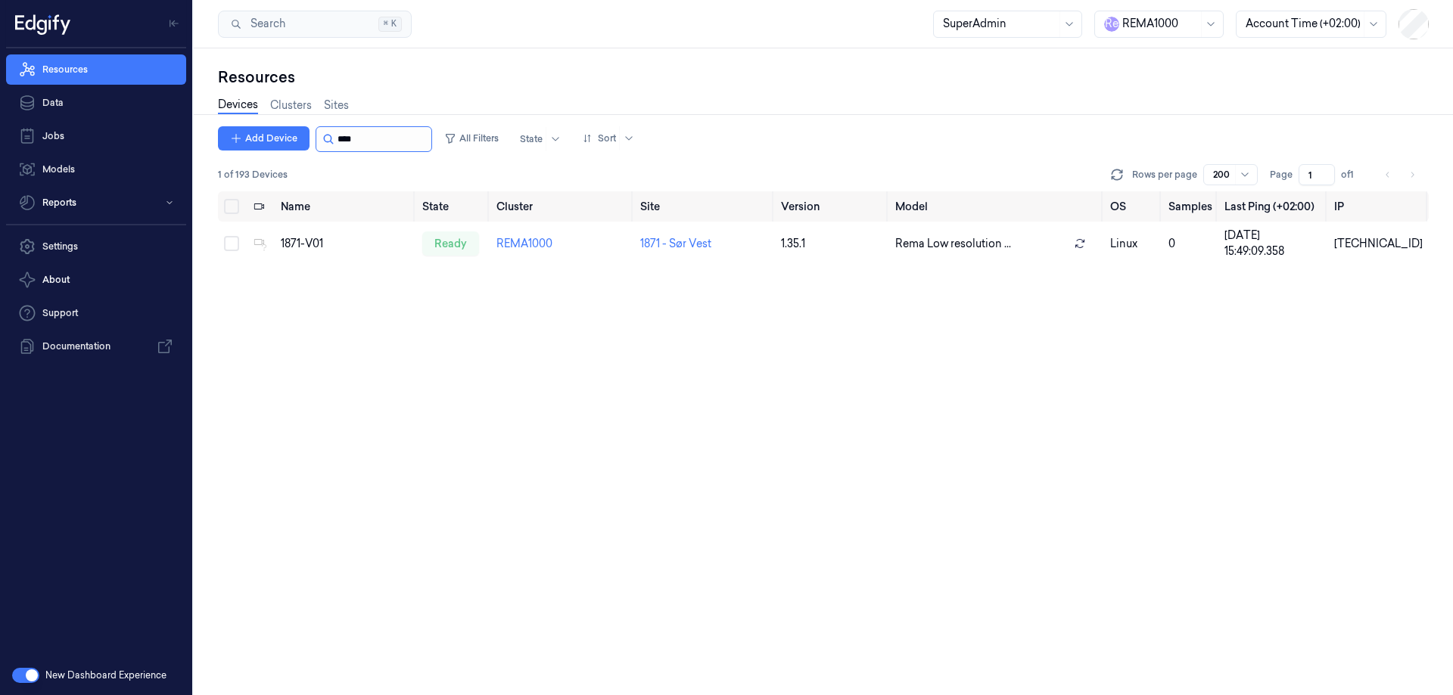
click at [371, 150] on input "string" at bounding box center [382, 139] width 91 height 24
type input "****"
drag, startPoint x: 740, startPoint y: 245, endPoint x: 642, endPoint y: 244, distance: 98.4
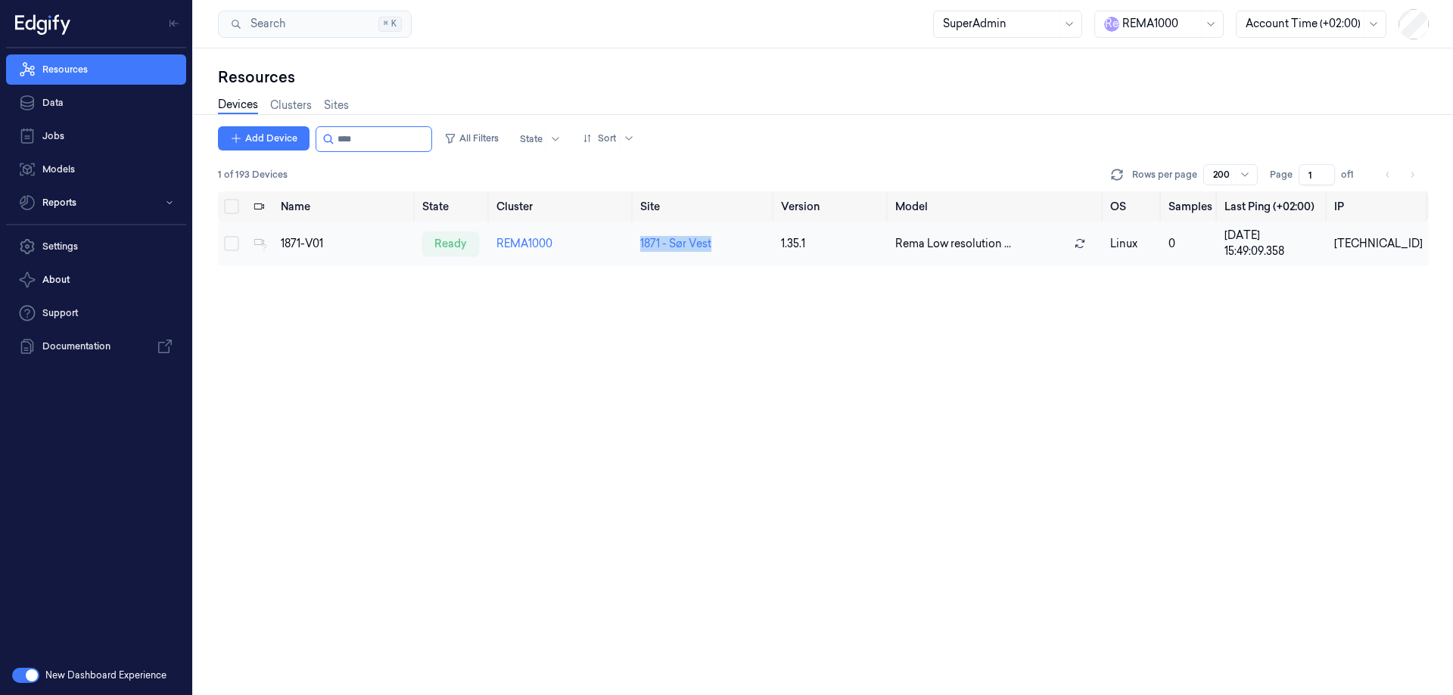
click at [642, 244] on td "1871 - Sør Vest" at bounding box center [704, 244] width 141 height 44
drag, startPoint x: 342, startPoint y: 243, endPoint x: 278, endPoint y: 244, distance: 64.3
click at [278, 244] on td "1871-V01" at bounding box center [345, 244] width 141 height 44
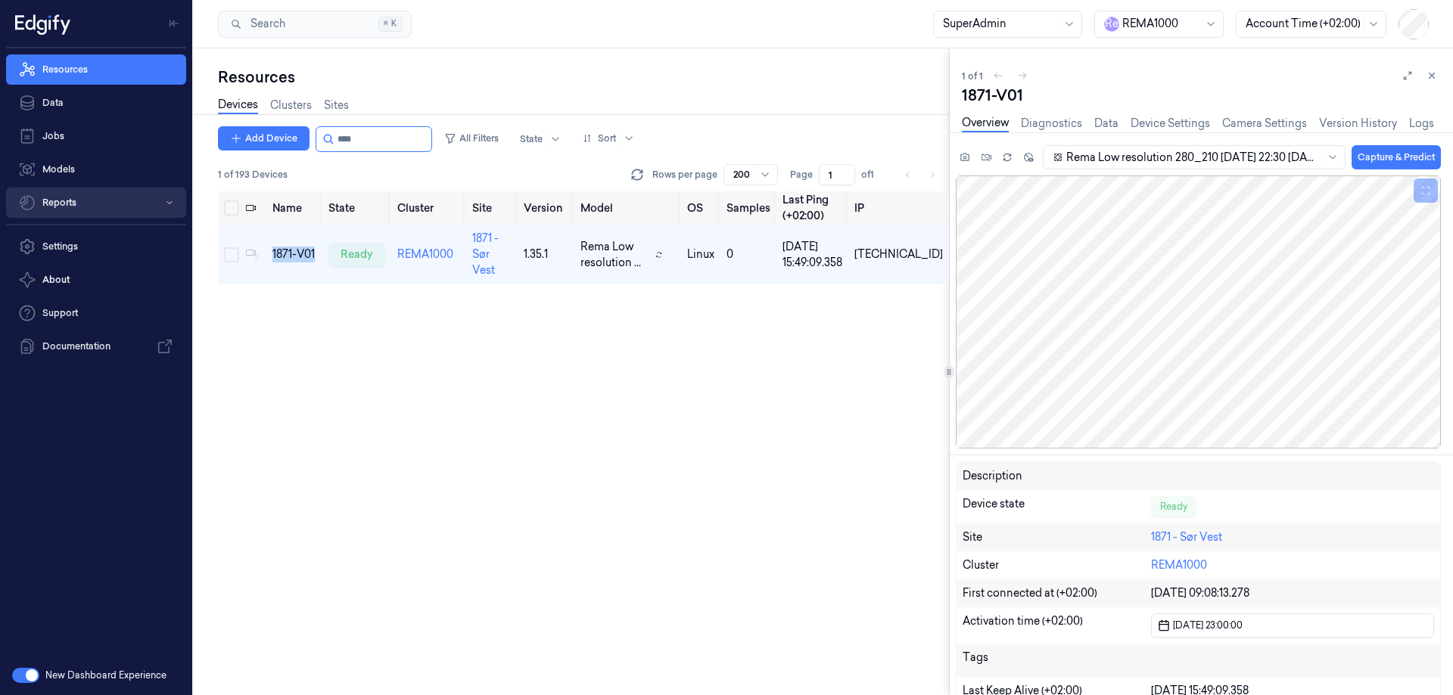
click at [79, 199] on button "Reports" at bounding box center [96, 203] width 180 height 30
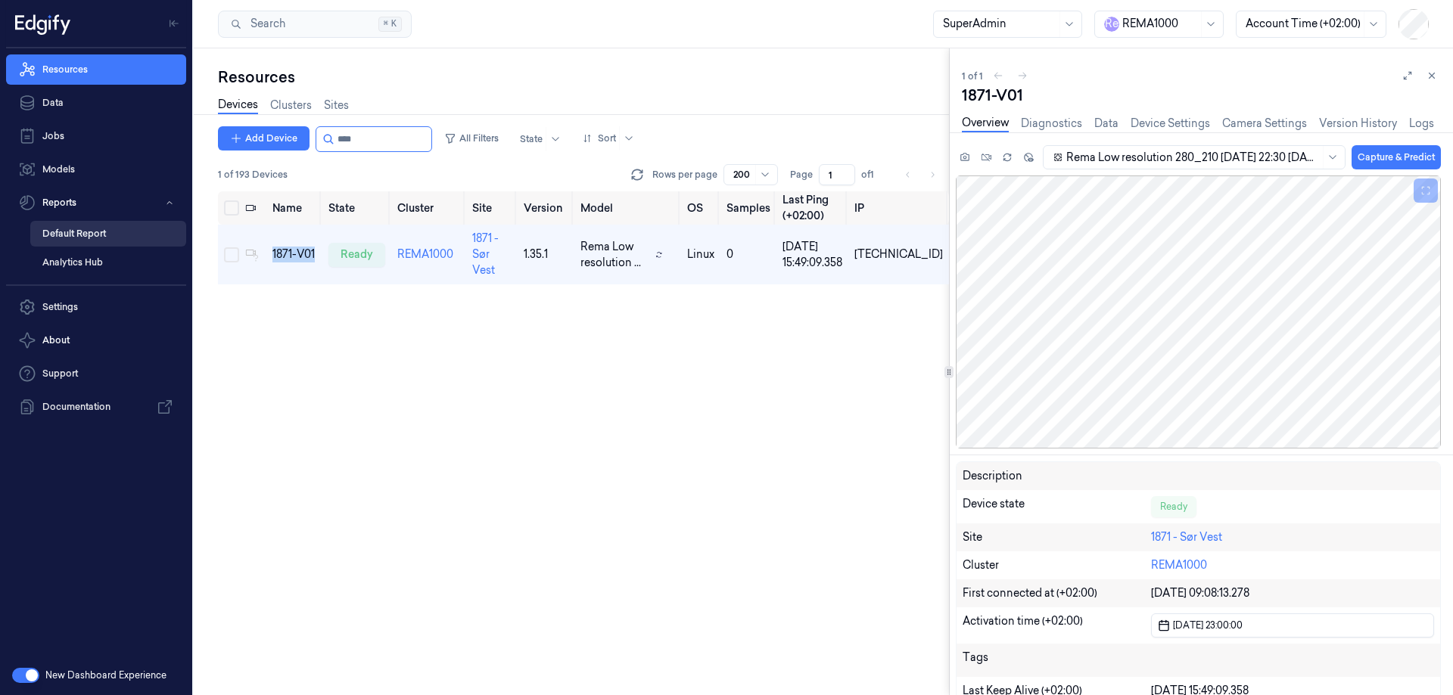
click at [101, 221] on link "Default Report" at bounding box center [108, 234] width 156 height 26
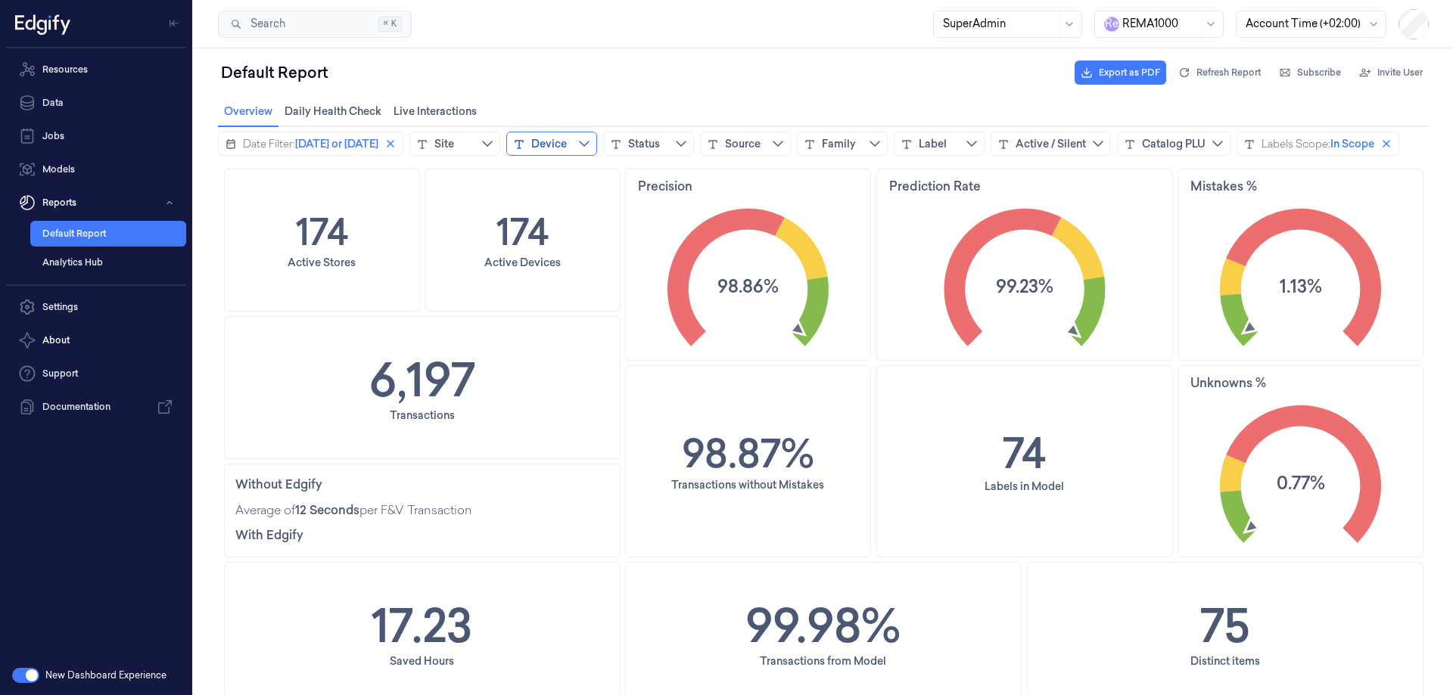
click at [567, 147] on div "Device" at bounding box center [549, 143] width 36 height 15
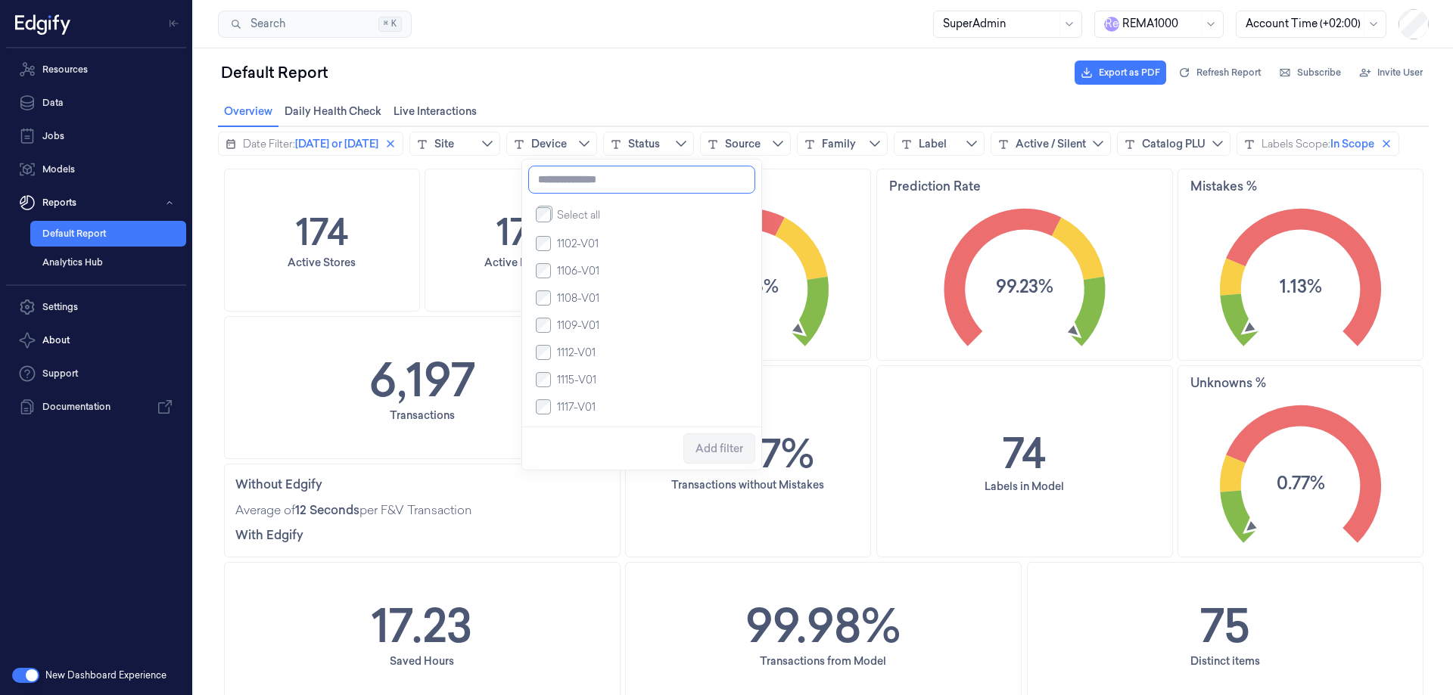
click at [561, 186] on input at bounding box center [641, 180] width 227 height 28
paste input "********"
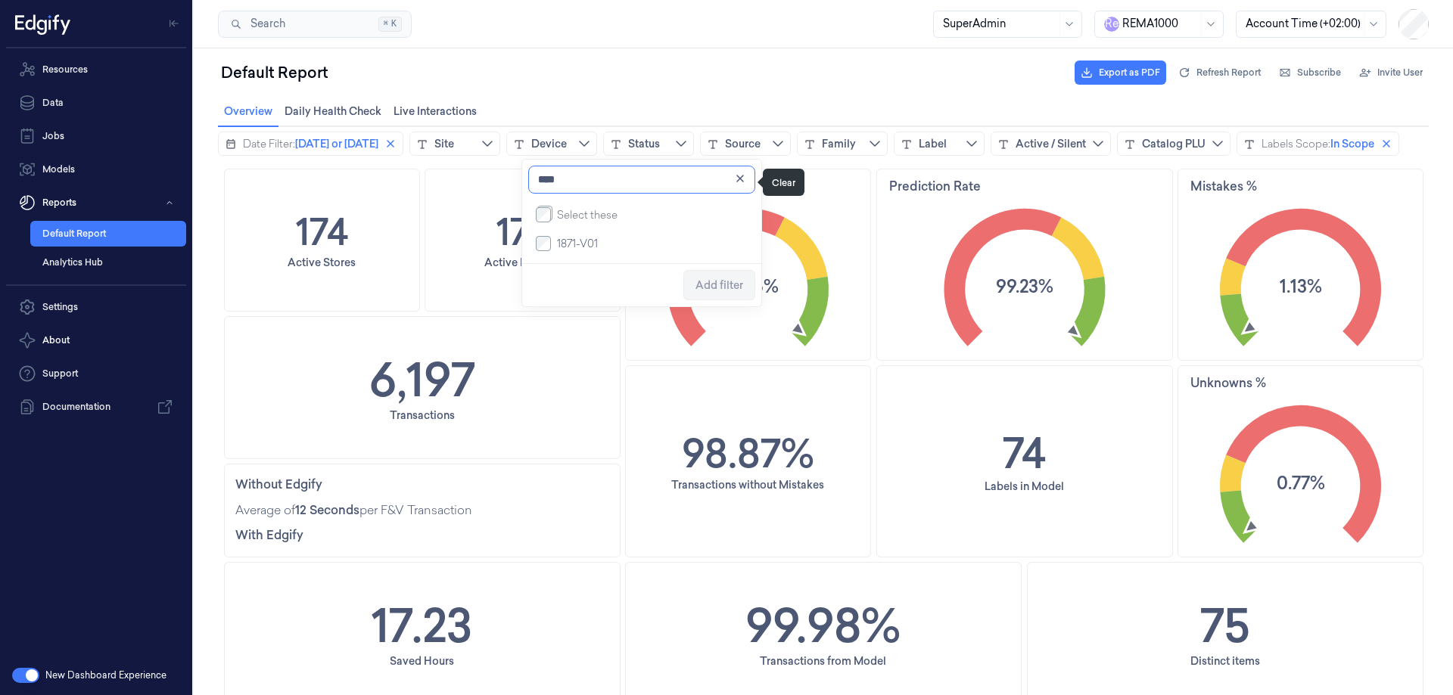
type input "****"
click at [738, 182] on icon "close icon" at bounding box center [740, 179] width 12 height 12
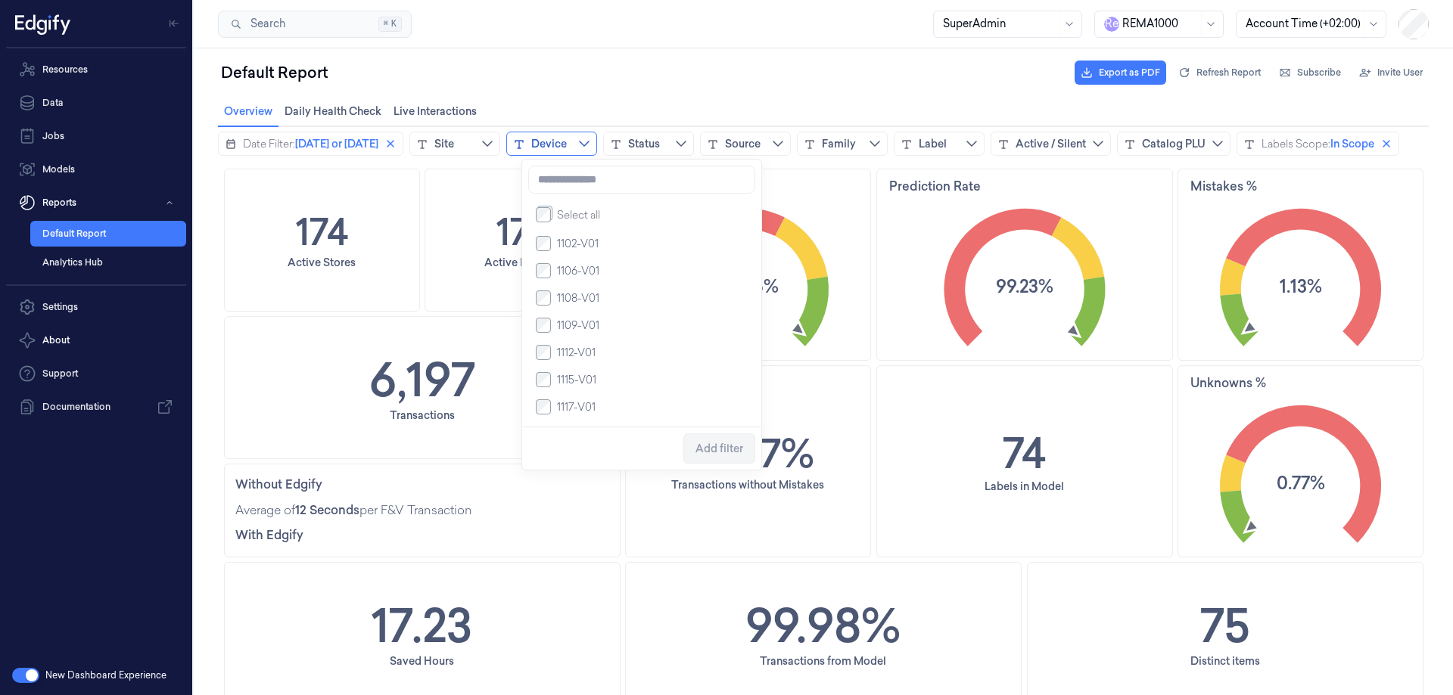
click at [559, 145] on div "Device" at bounding box center [549, 143] width 36 height 15
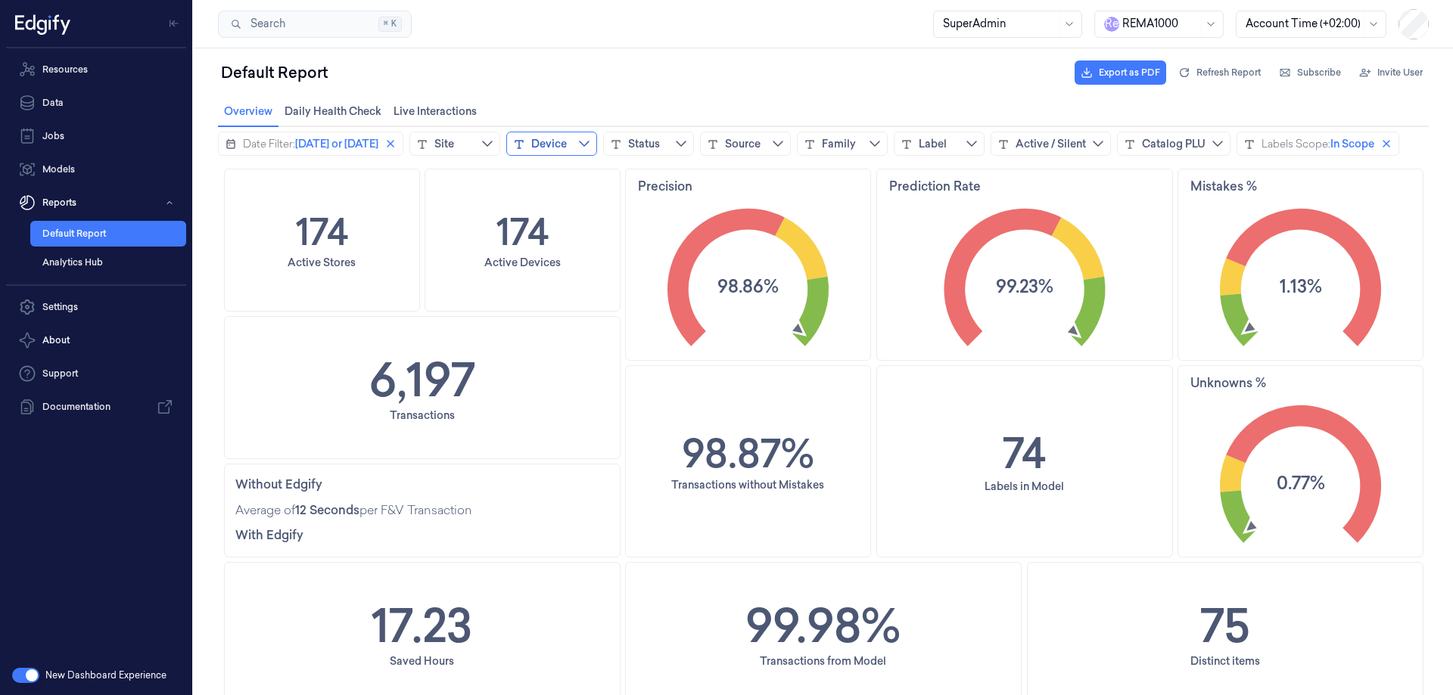
click at [584, 154] on button "Device" at bounding box center [551, 144] width 91 height 24
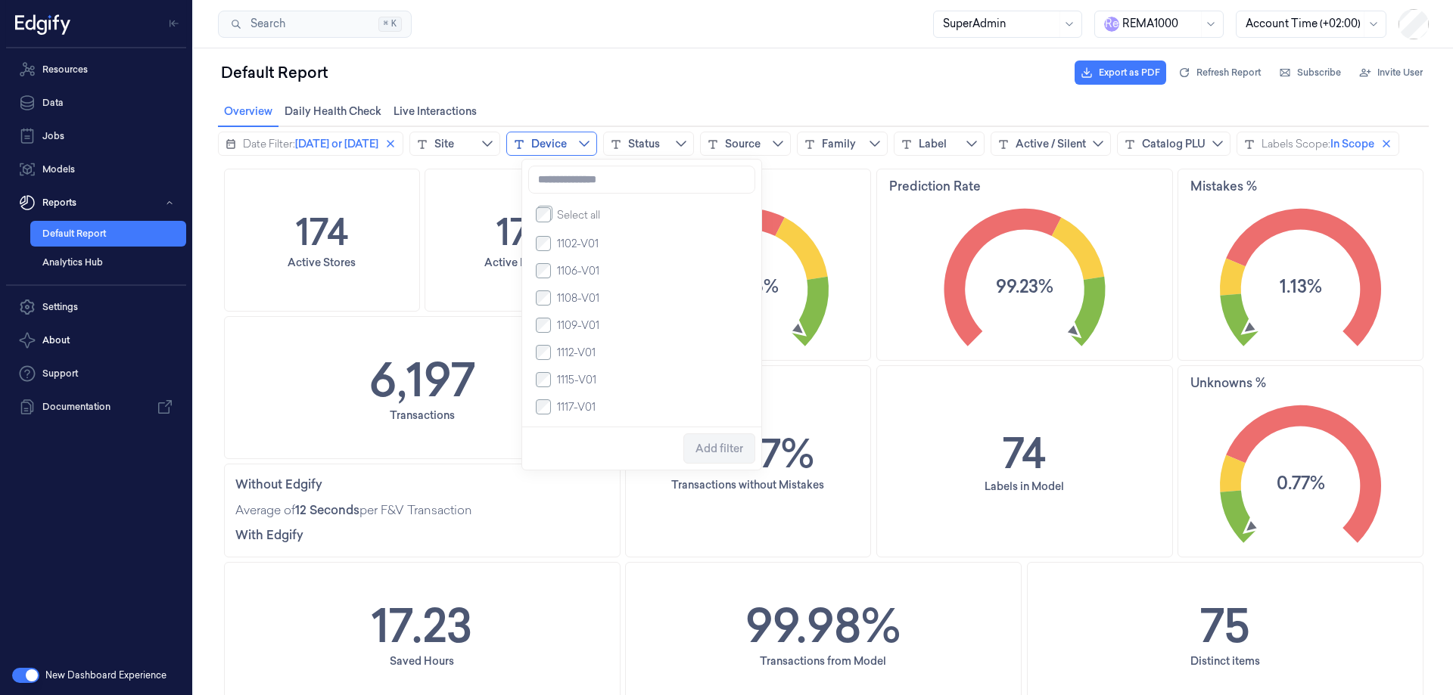
click at [584, 146] on button "Device" at bounding box center [551, 144] width 91 height 24
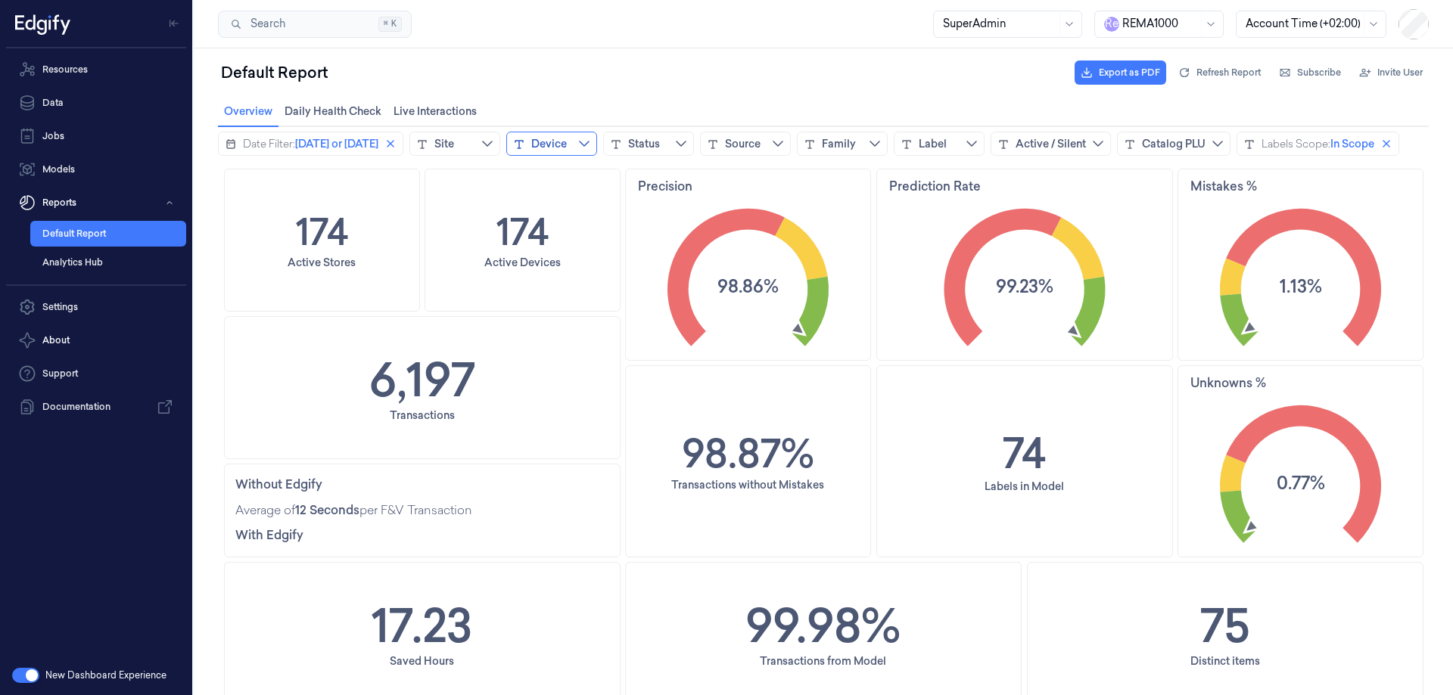
click at [582, 145] on button "Device" at bounding box center [551, 144] width 91 height 24
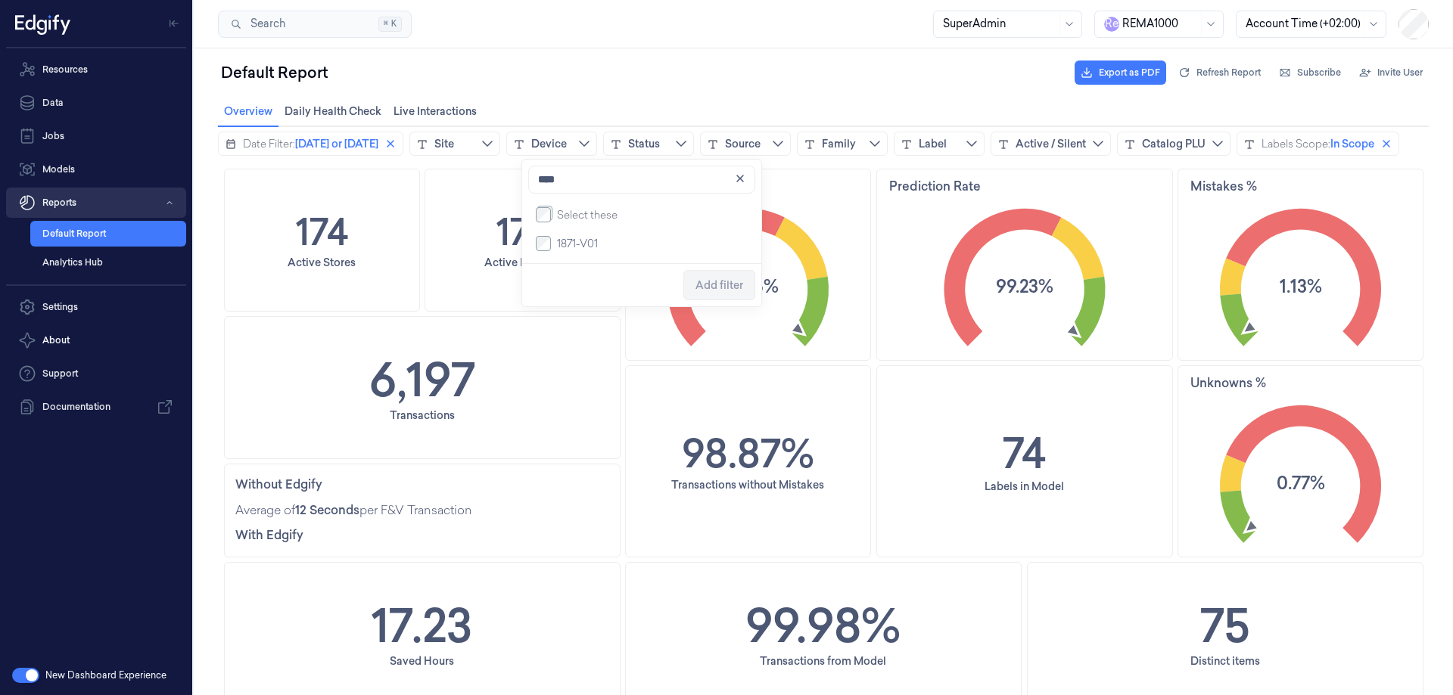
type input "****"
click at [347, 143] on span "Today or yesterday" at bounding box center [336, 143] width 83 height 15
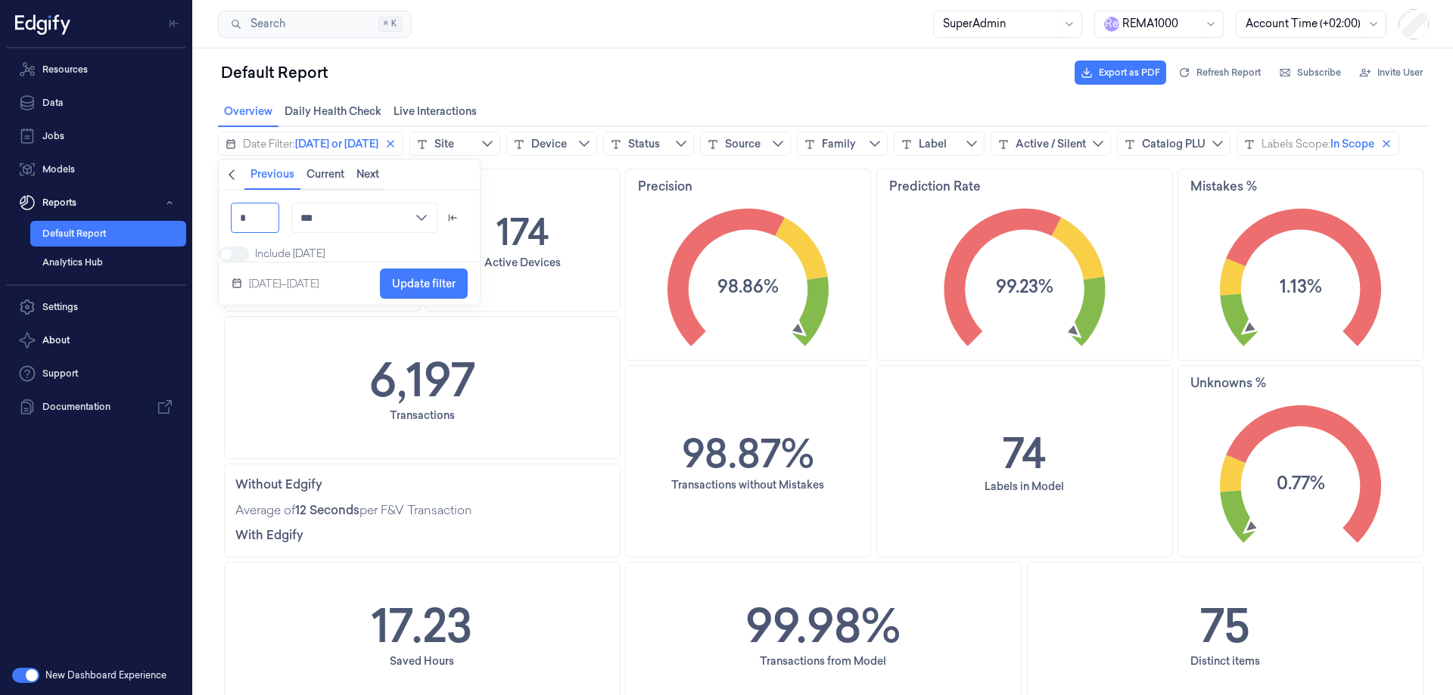
click at [260, 217] on input "*" at bounding box center [255, 218] width 48 height 30
type input "*"
type input "****"
type input "**"
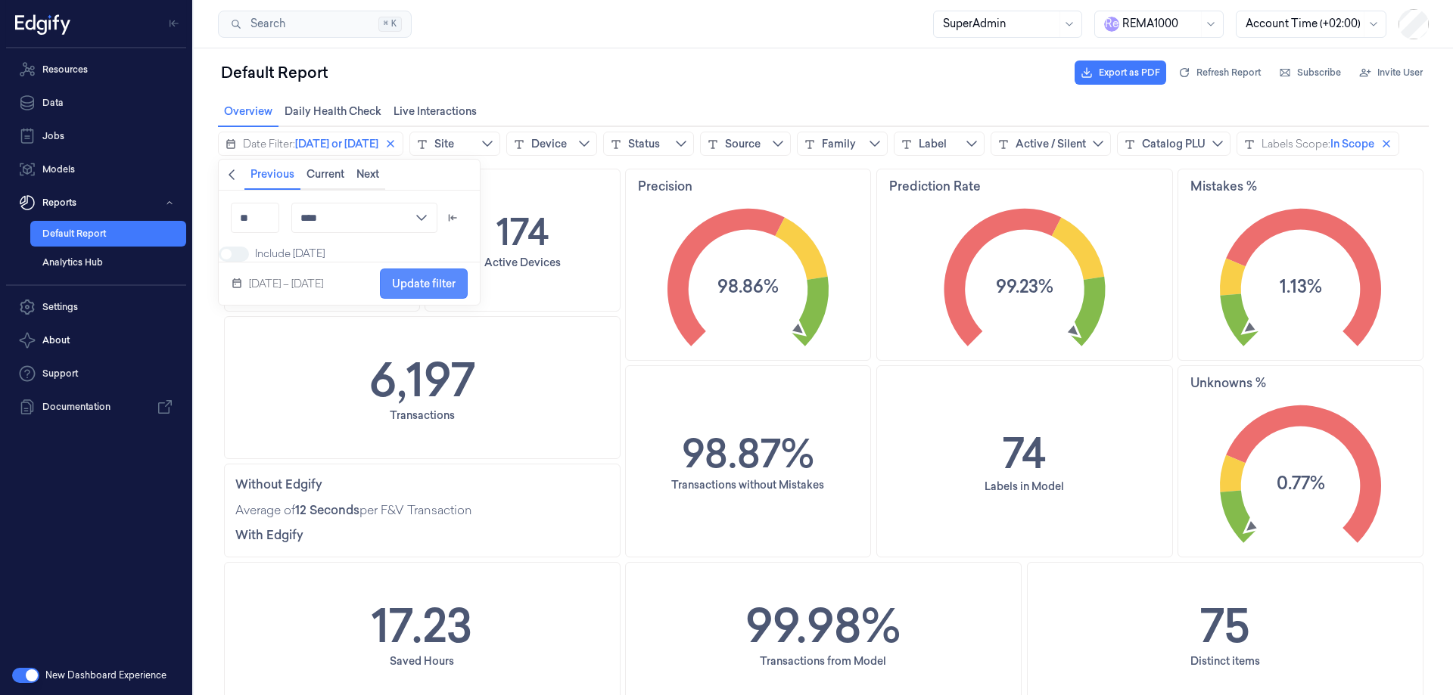
click at [443, 290] on span "Update filter" at bounding box center [424, 284] width 64 height 12
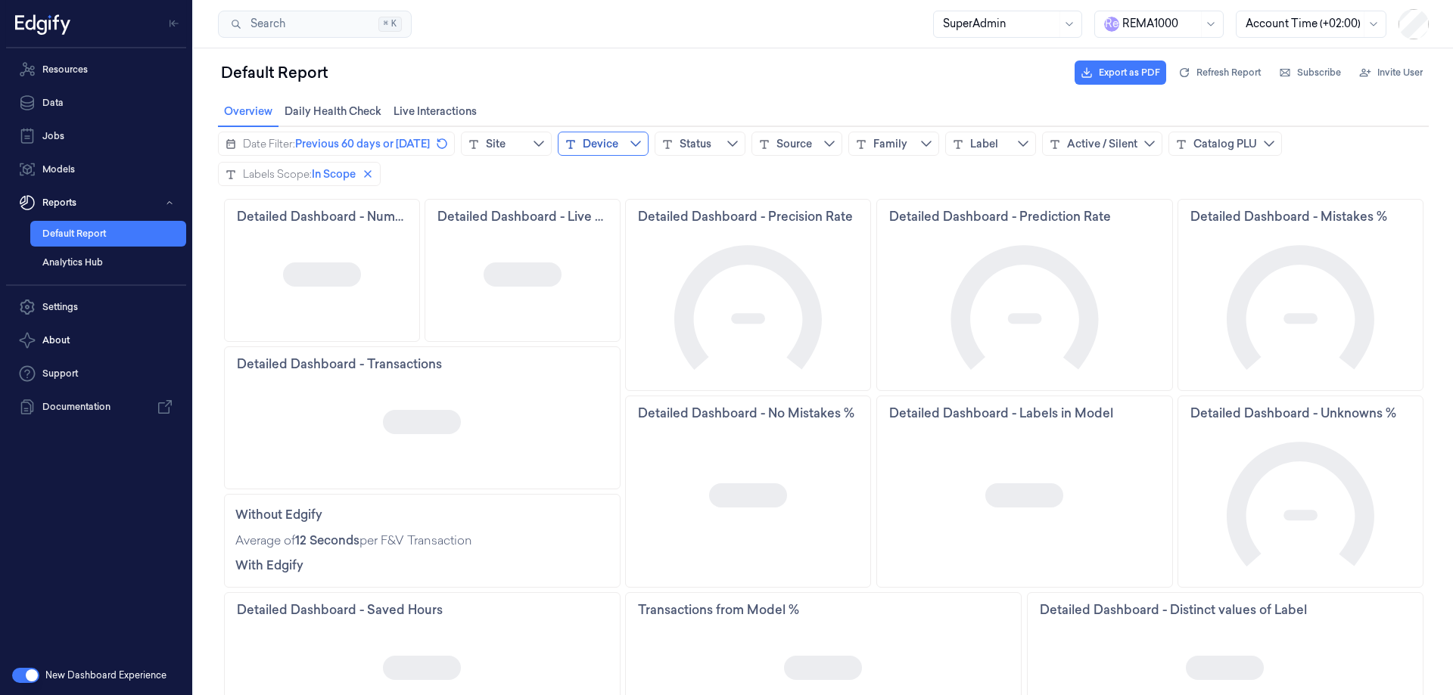
click at [606, 141] on div "Device" at bounding box center [601, 143] width 36 height 15
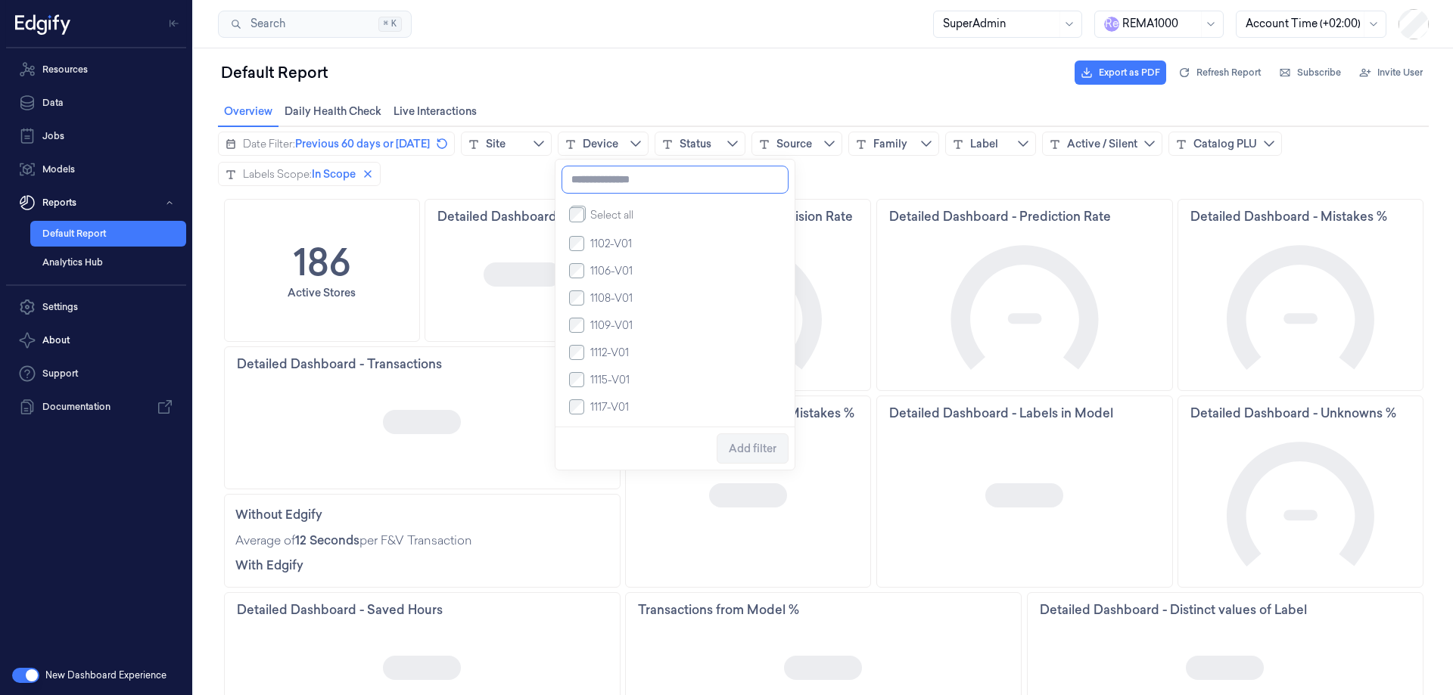
click at [610, 180] on input at bounding box center [674, 180] width 227 height 28
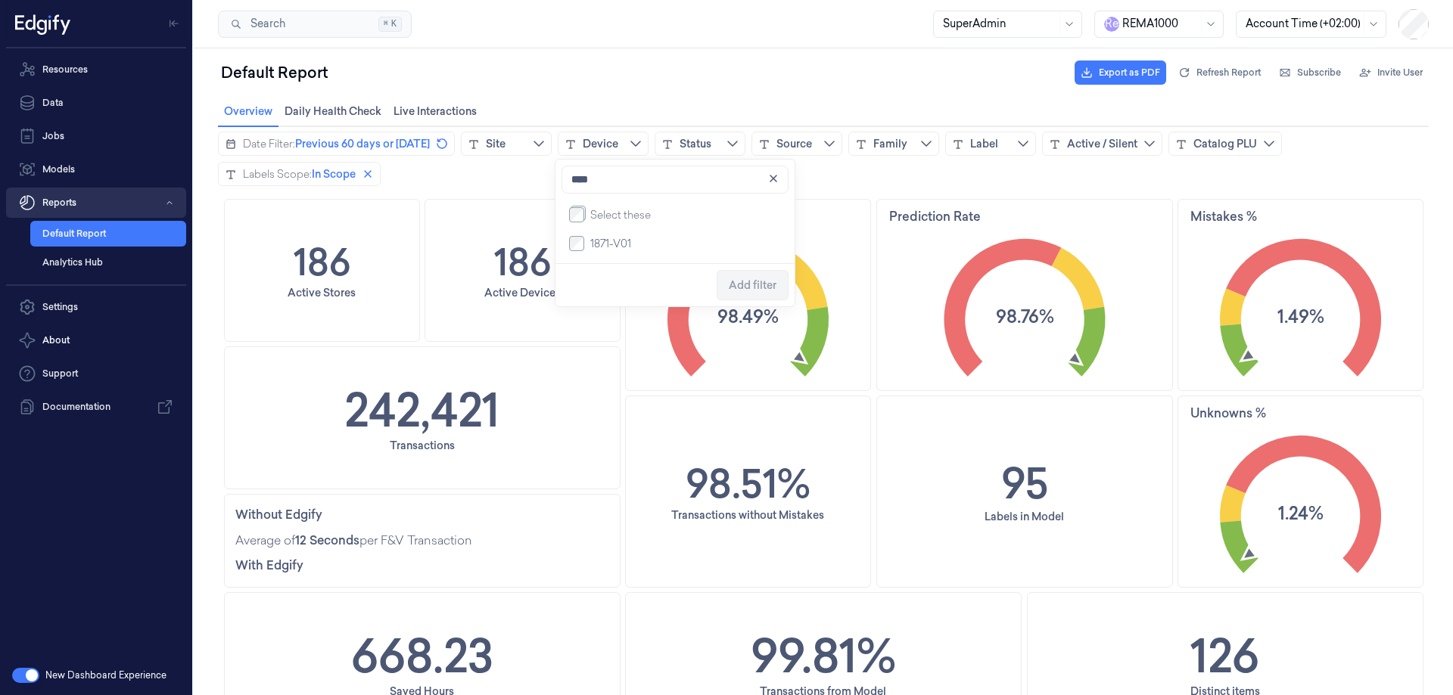
type input "****"
click at [527, 144] on button "Site" at bounding box center [506, 144] width 91 height 24
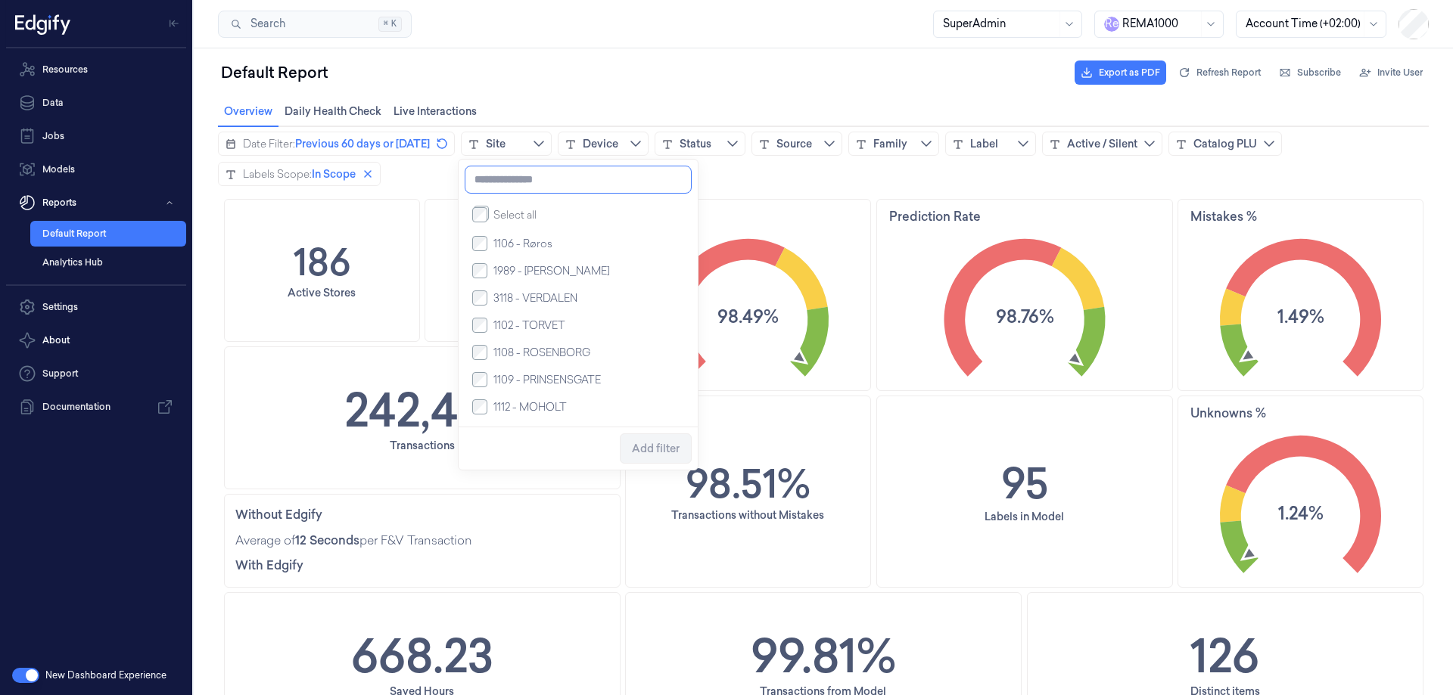
click at [523, 179] on input at bounding box center [578, 180] width 227 height 28
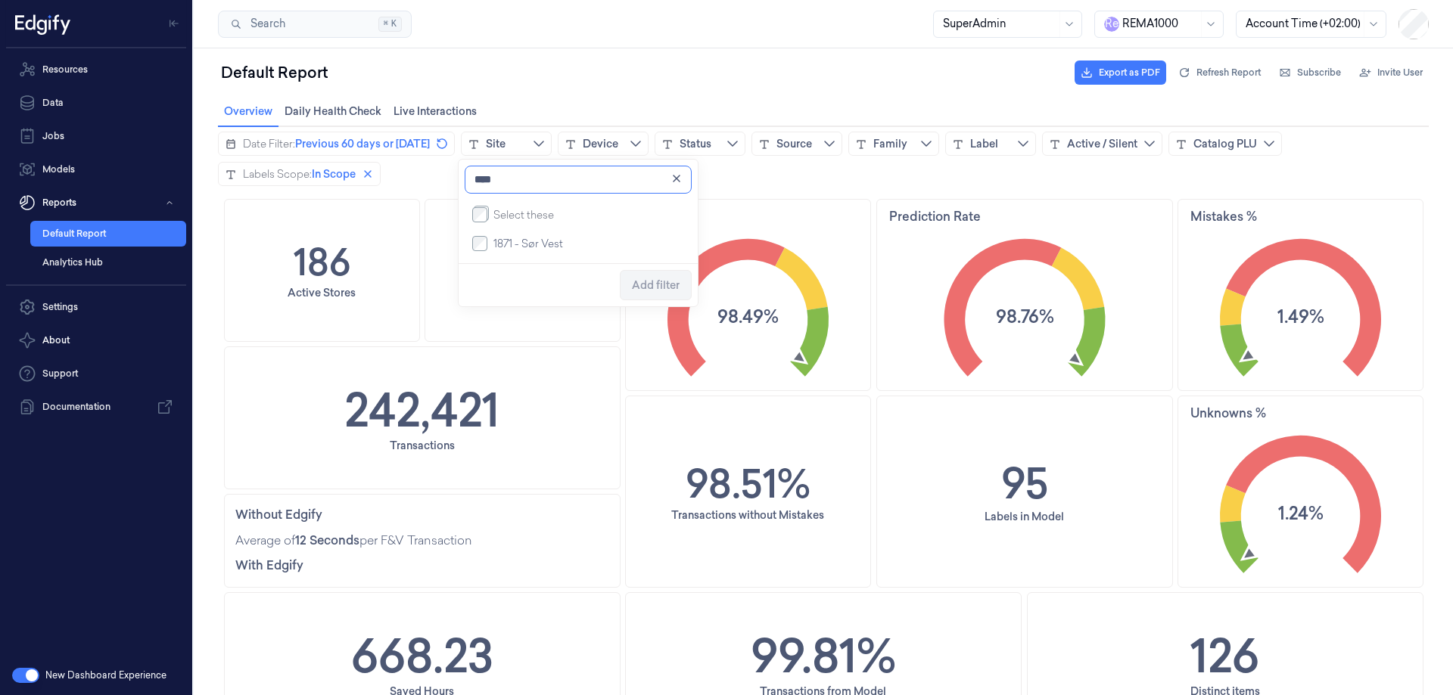
type input "****"
click at [575, 85] on div "Default Report Export as PDF Refresh Report Subscribe Invite User" at bounding box center [823, 72] width 1211 height 36
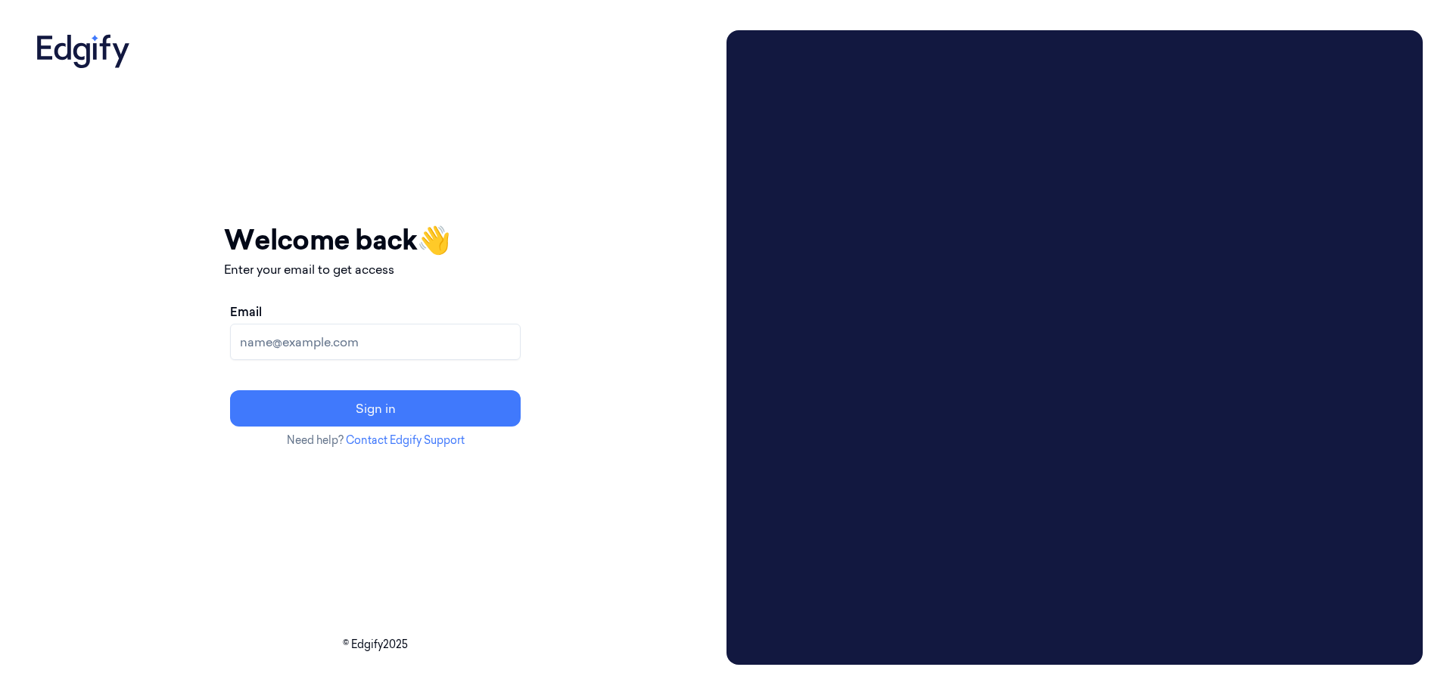
click at [424, 337] on input "Email" at bounding box center [375, 342] width 291 height 36
type input "[EMAIL_ADDRESS]"
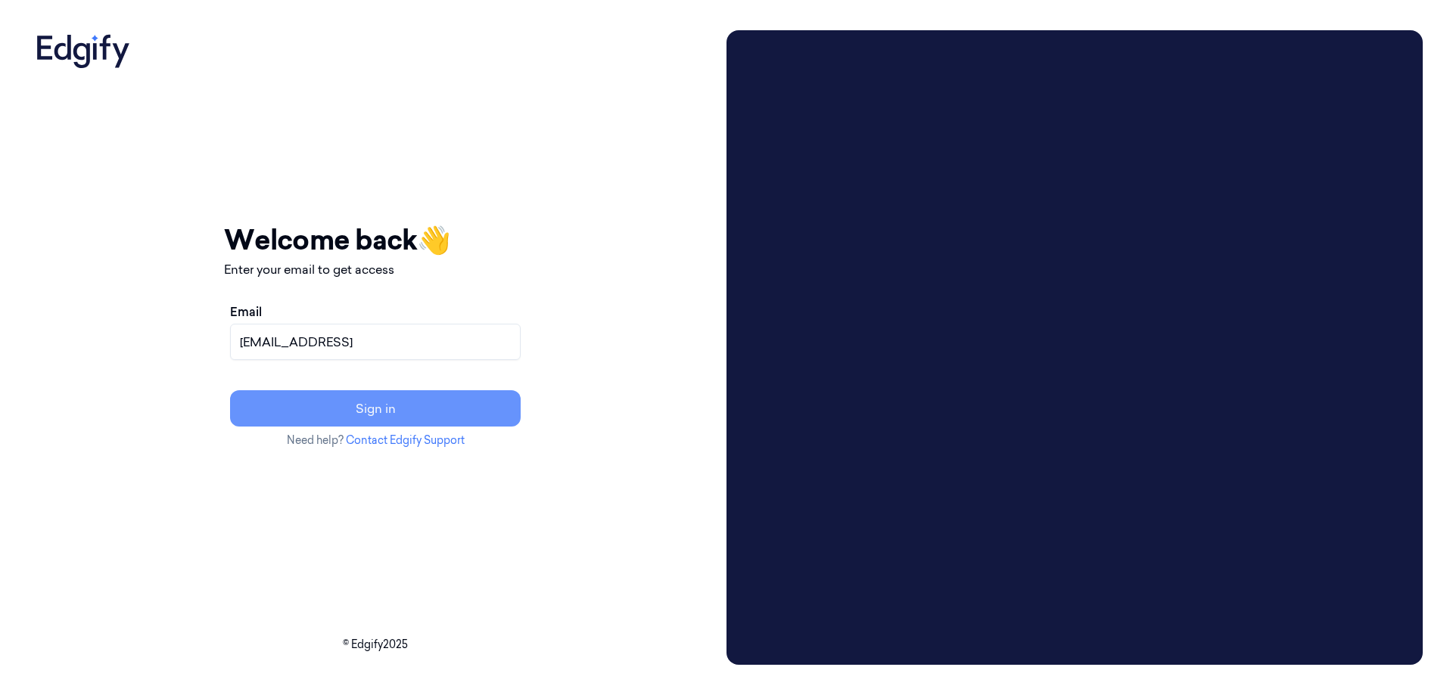
click at [445, 397] on button "Sign in" at bounding box center [375, 408] width 291 height 36
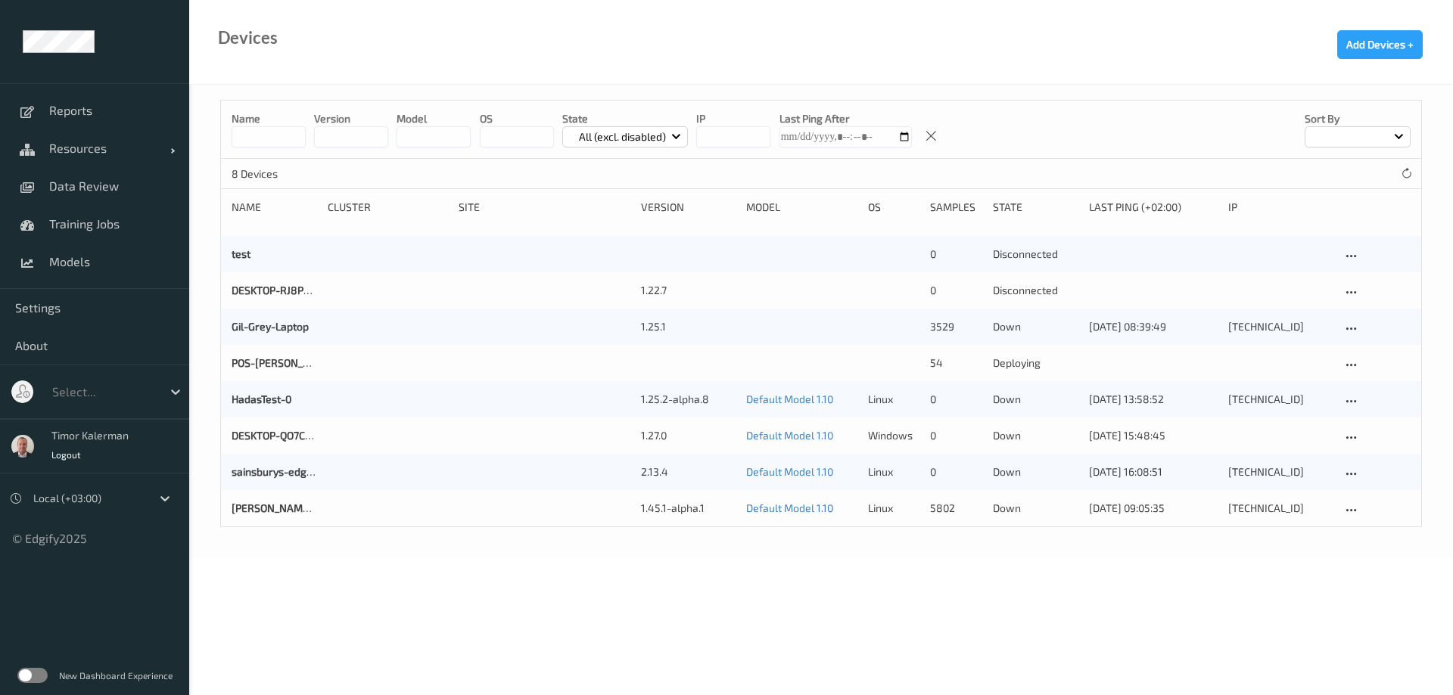
click at [33, 677] on label at bounding box center [32, 675] width 30 height 15
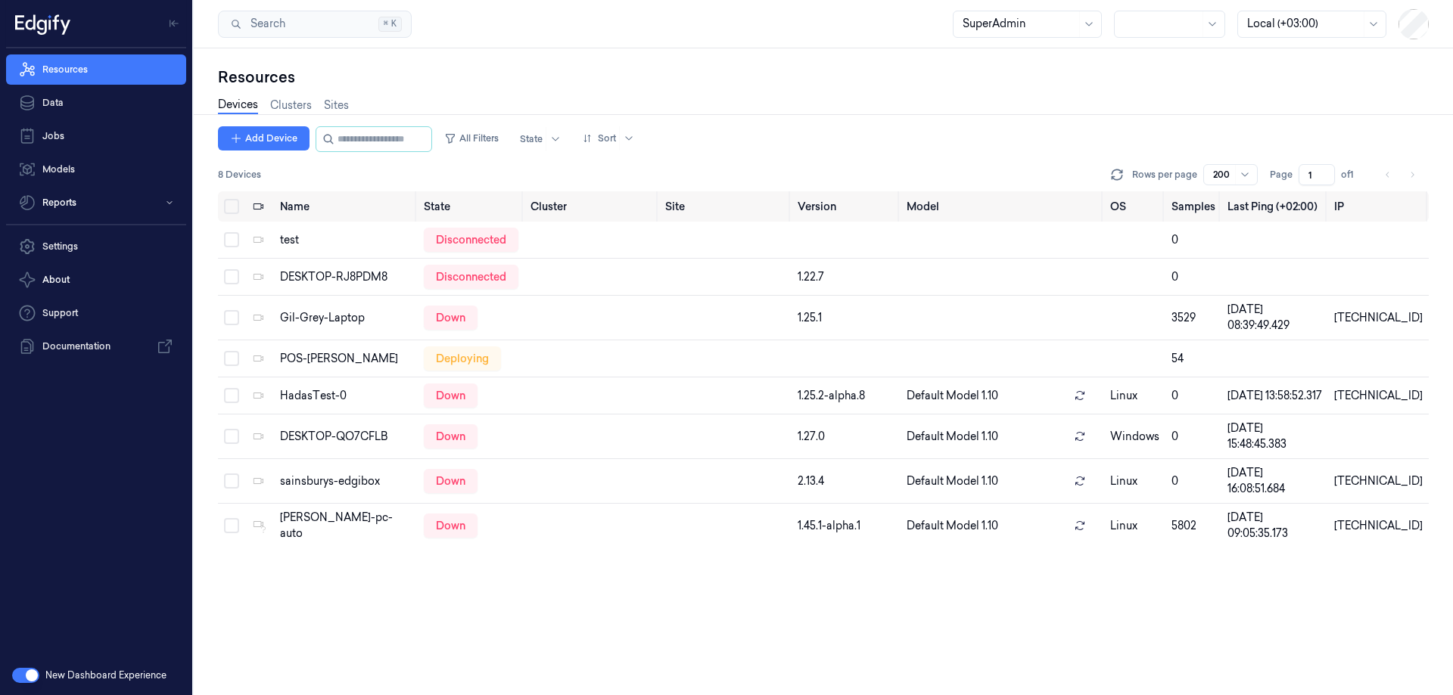
click at [1194, 16] on div at bounding box center [1162, 24] width 76 height 16
type input "wa"
click at [1164, 61] on div "waitrose" at bounding box center [1156, 57] width 64 height 16
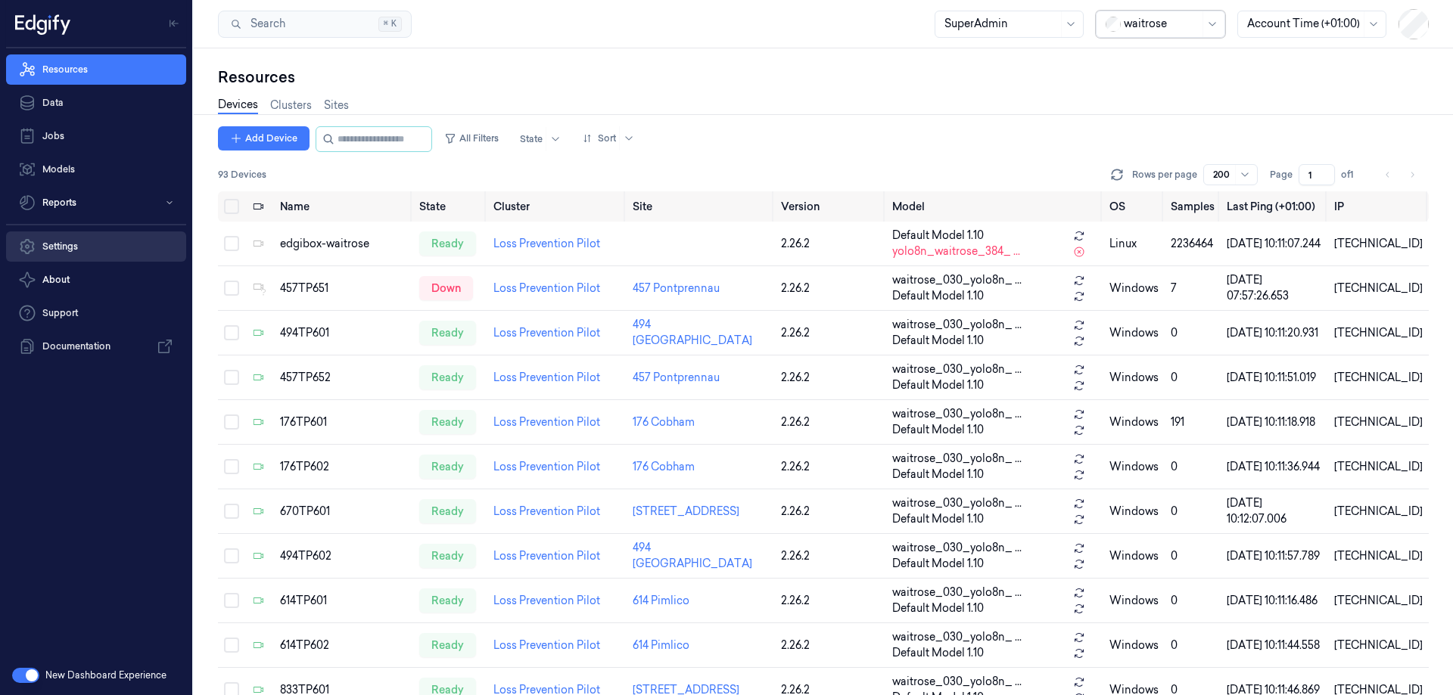
click at [67, 237] on link "Settings" at bounding box center [96, 247] width 180 height 30
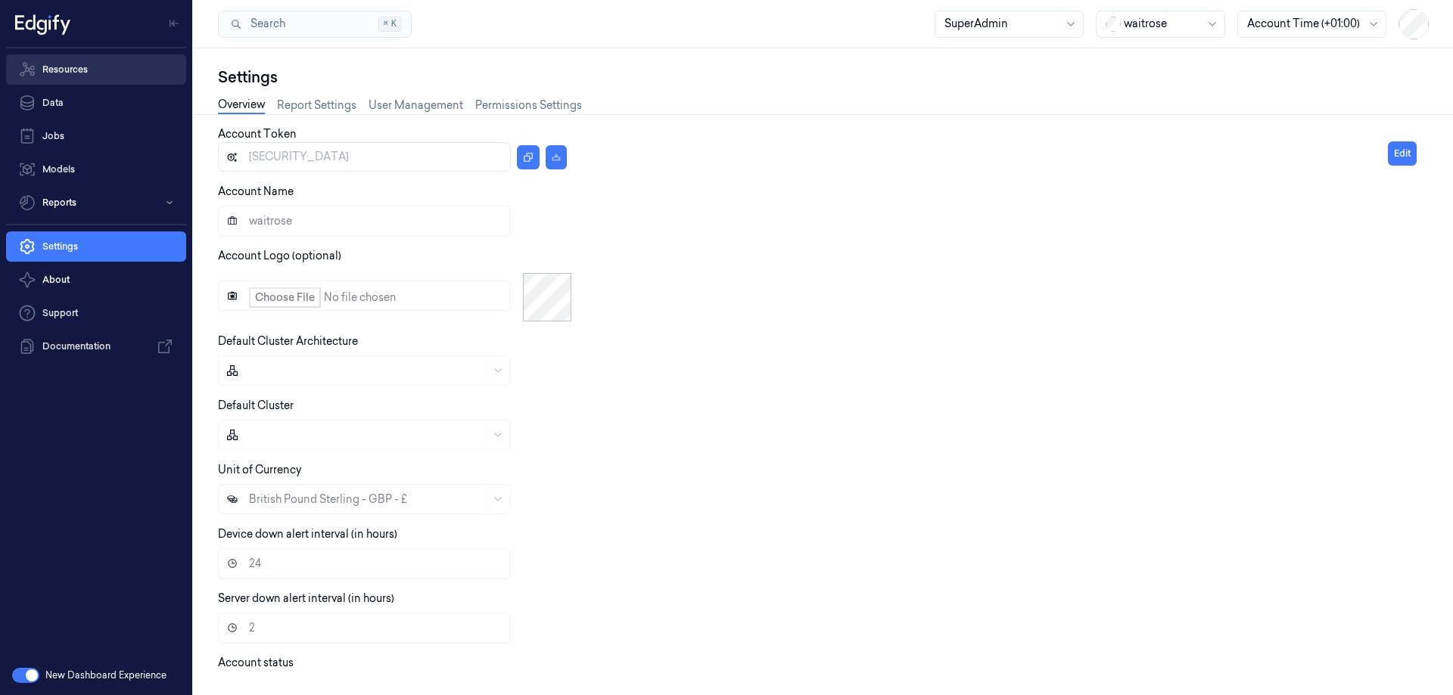
click at [99, 75] on link "Resources" at bounding box center [96, 69] width 180 height 30
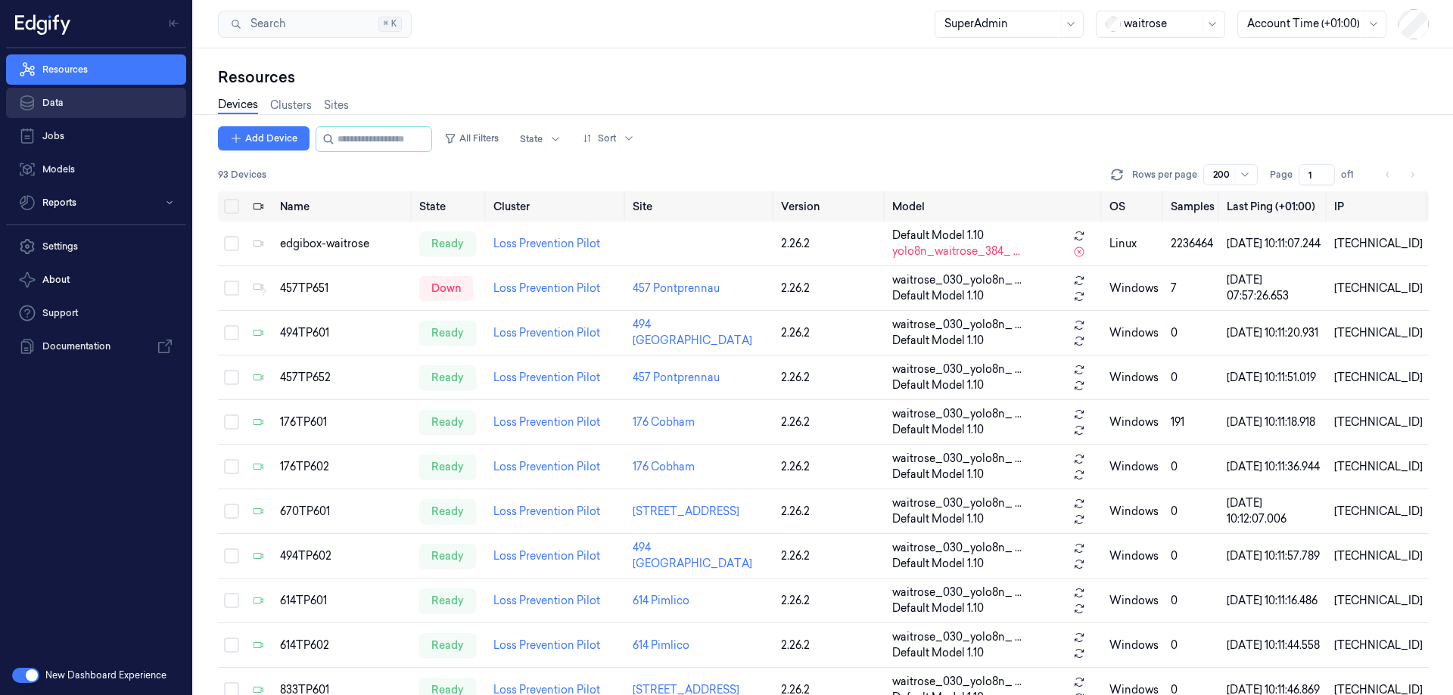
click at [79, 102] on link "Data" at bounding box center [96, 103] width 180 height 30
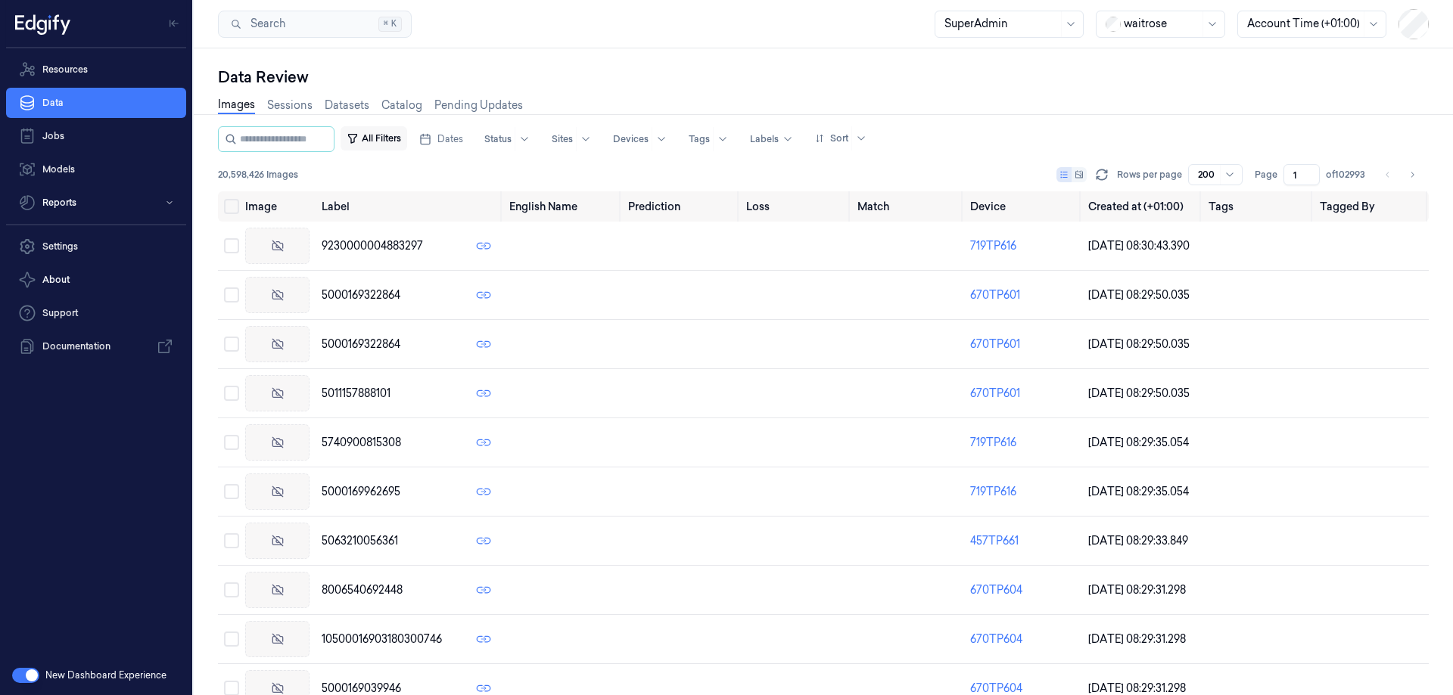
click at [391, 140] on button "All Filters" at bounding box center [373, 138] width 67 height 24
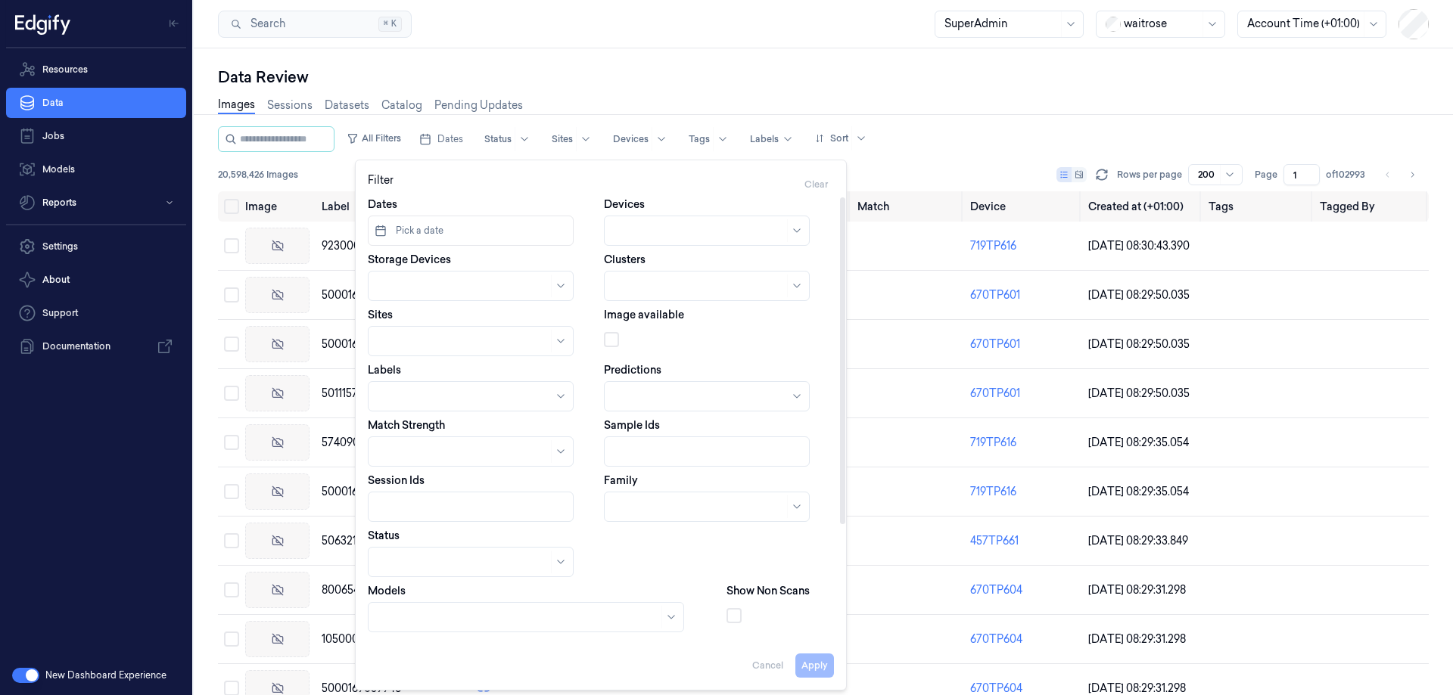
click at [485, 231] on button "Pick a date" at bounding box center [471, 231] width 206 height 30
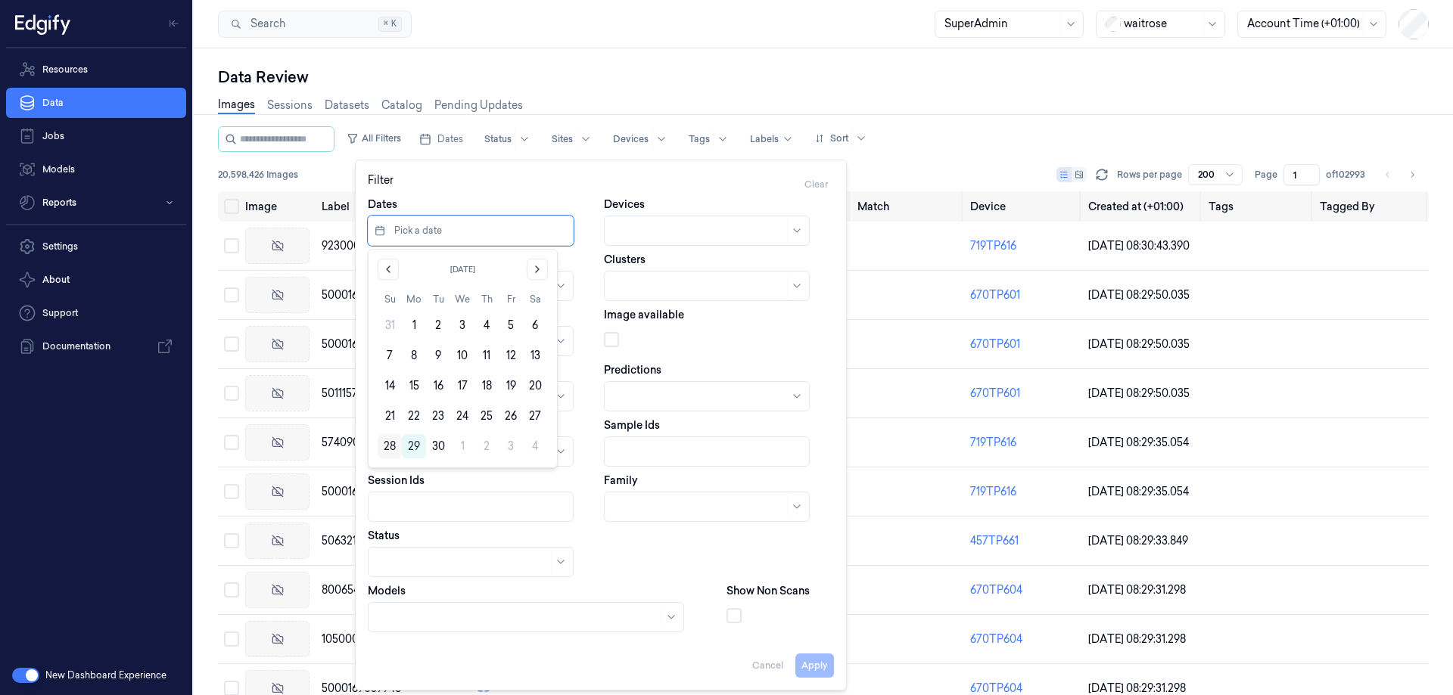
click at [390, 447] on button "28" at bounding box center [390, 446] width 24 height 24
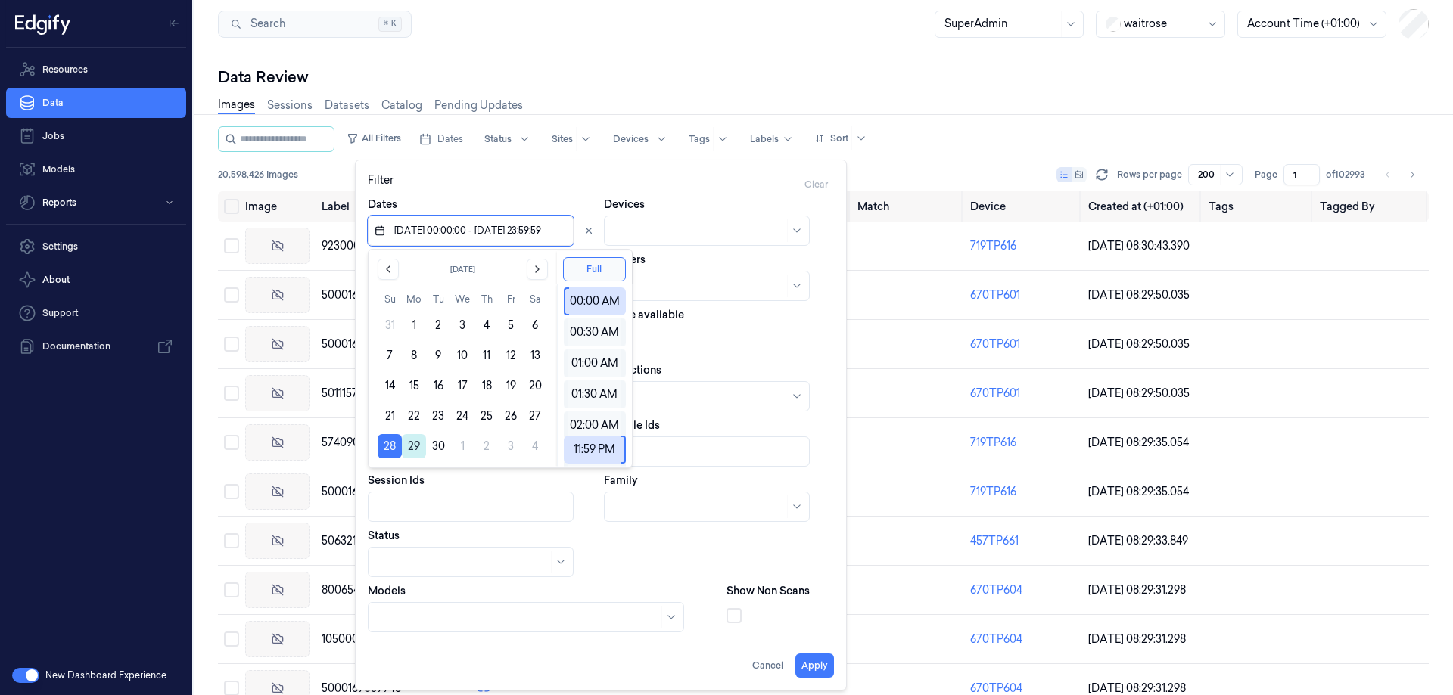
click at [418, 448] on button "29" at bounding box center [414, 446] width 24 height 24
type input "28/09/2025 00:00:00 - 29/09/2025 23:59:59"
click at [591, 187] on div "Filter Clear" at bounding box center [601, 185] width 466 height 24
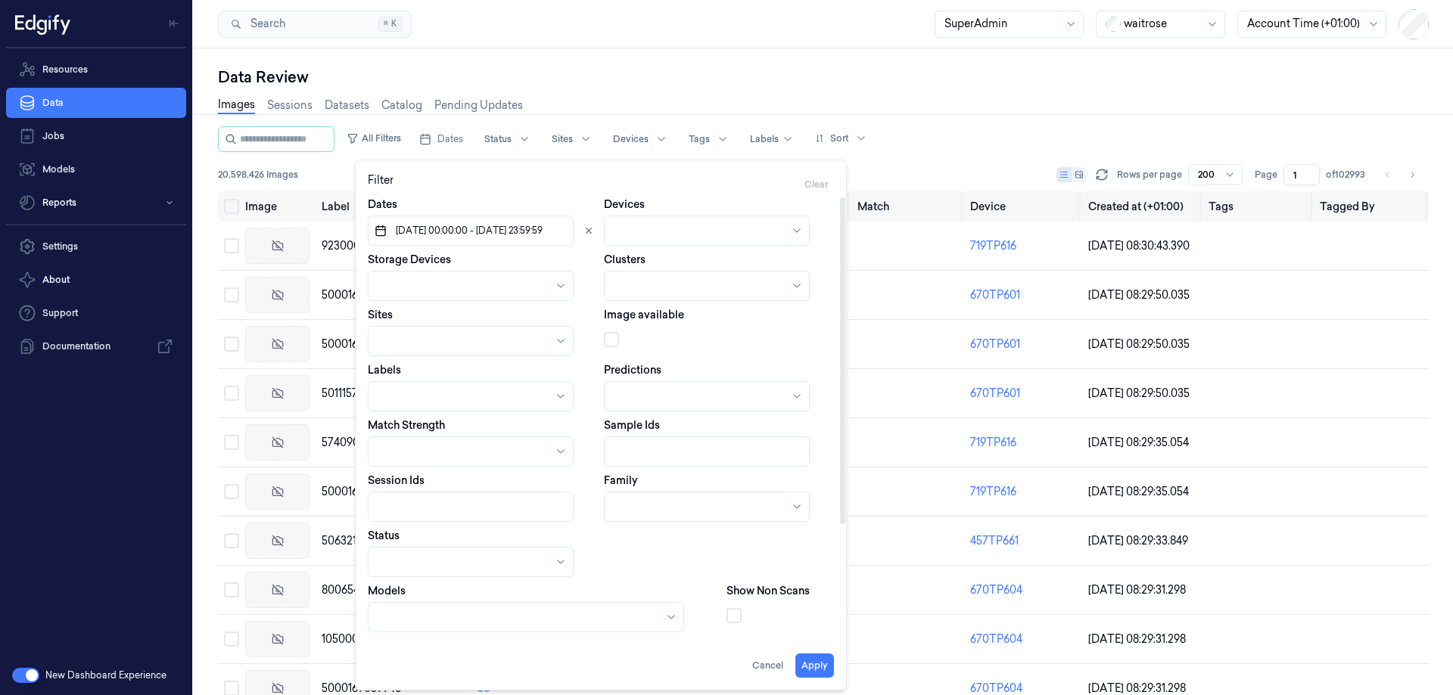
click at [660, 230] on div at bounding box center [699, 231] width 170 height 16
click at [611, 185] on div "Filter Clear" at bounding box center [601, 185] width 466 height 24
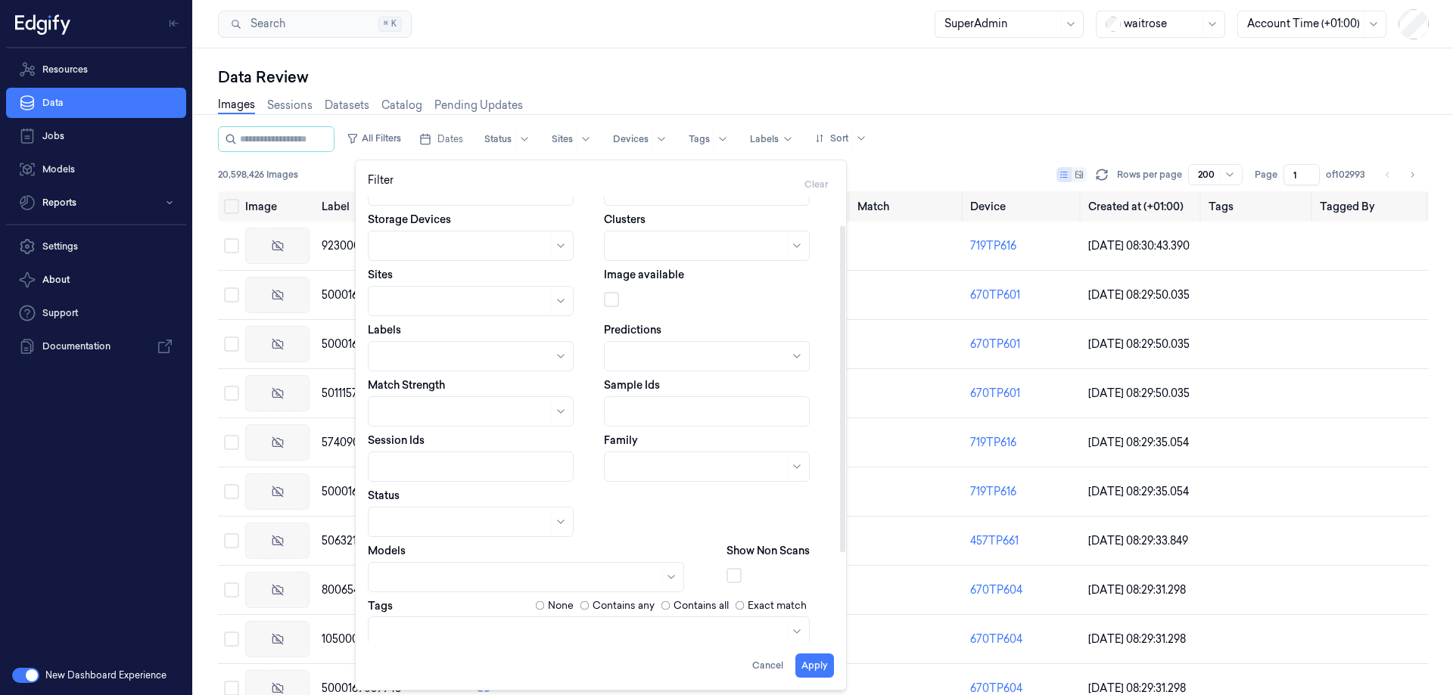
scroll to position [82, 0]
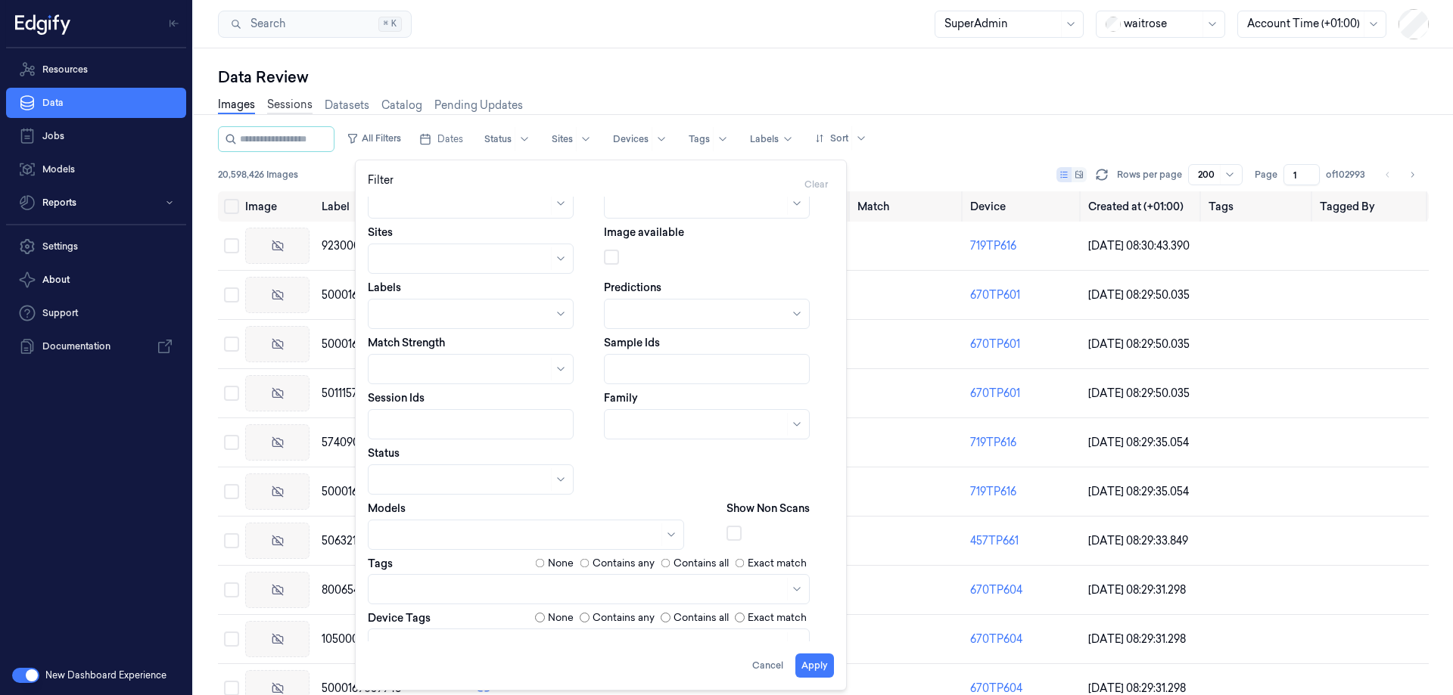
click at [273, 106] on link "Sessions" at bounding box center [289, 105] width 45 height 17
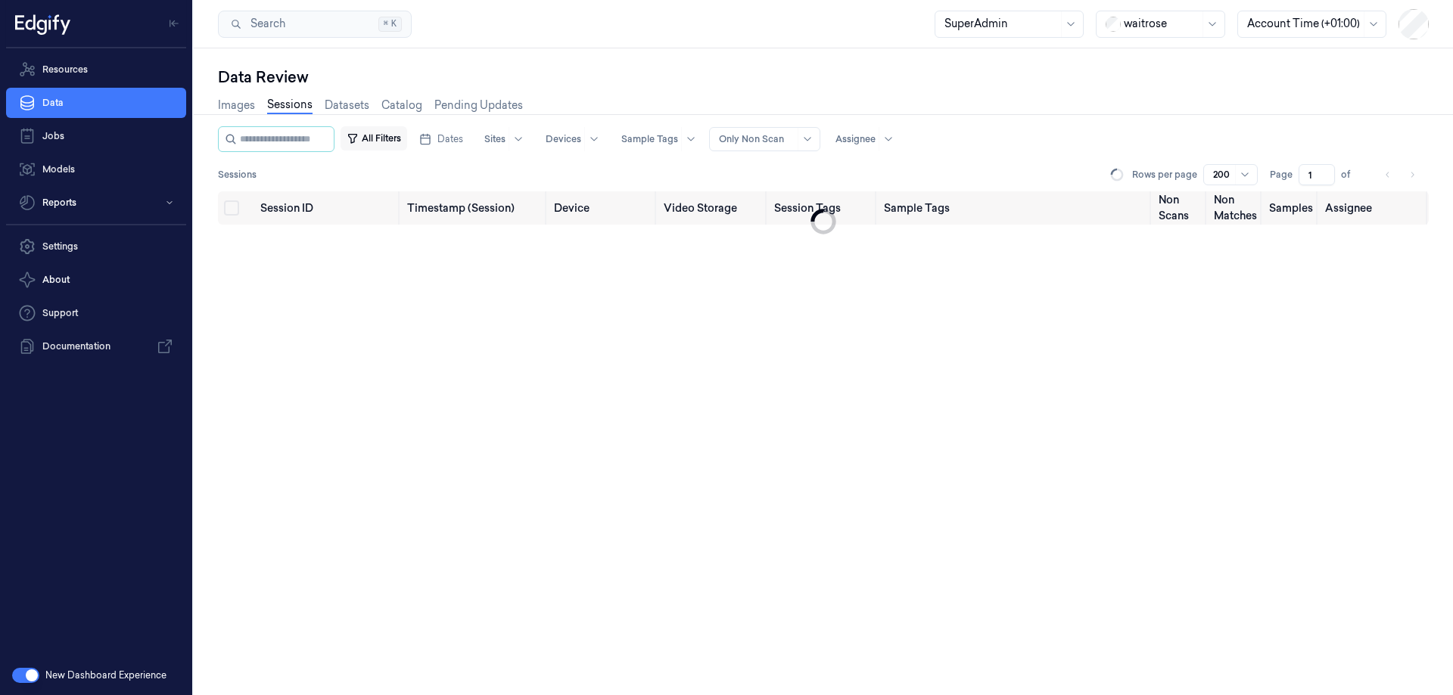
click at [359, 136] on icon "button" at bounding box center [353, 138] width 12 height 12
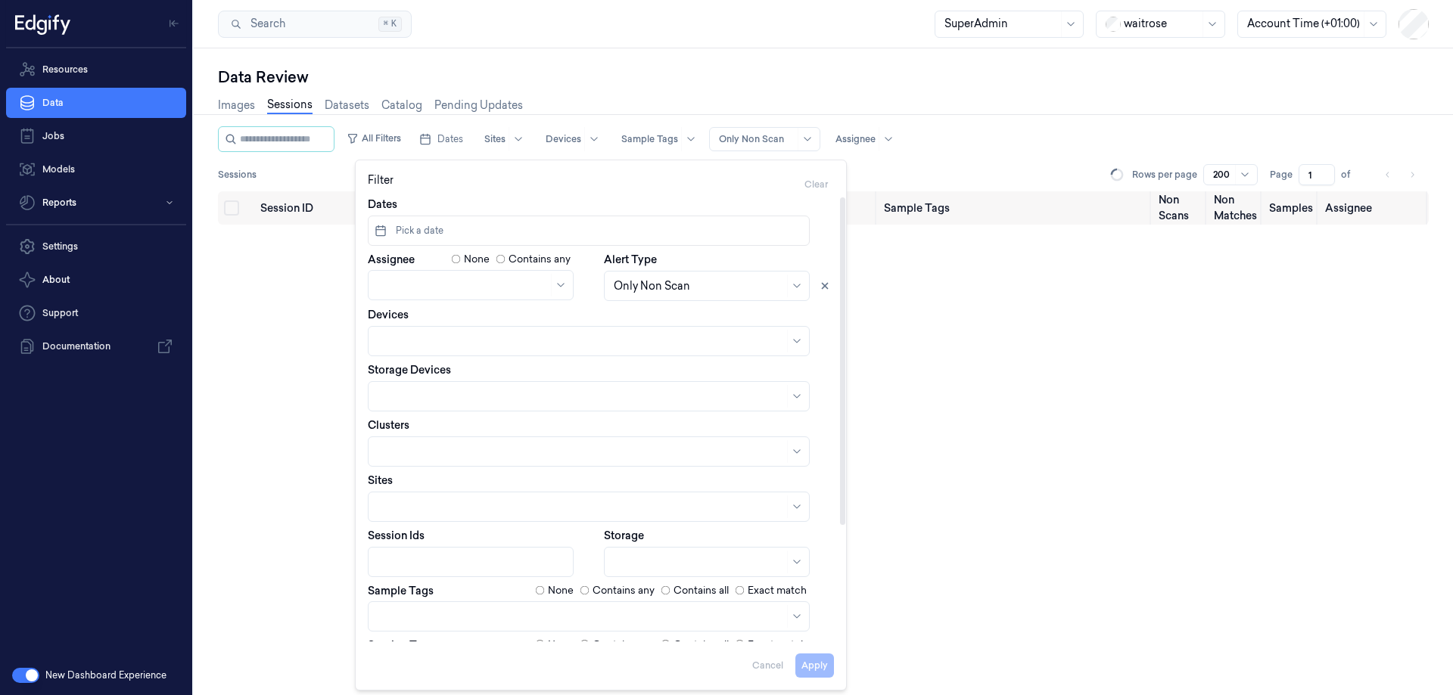
click at [434, 225] on span "Pick a date" at bounding box center [418, 231] width 51 height 14
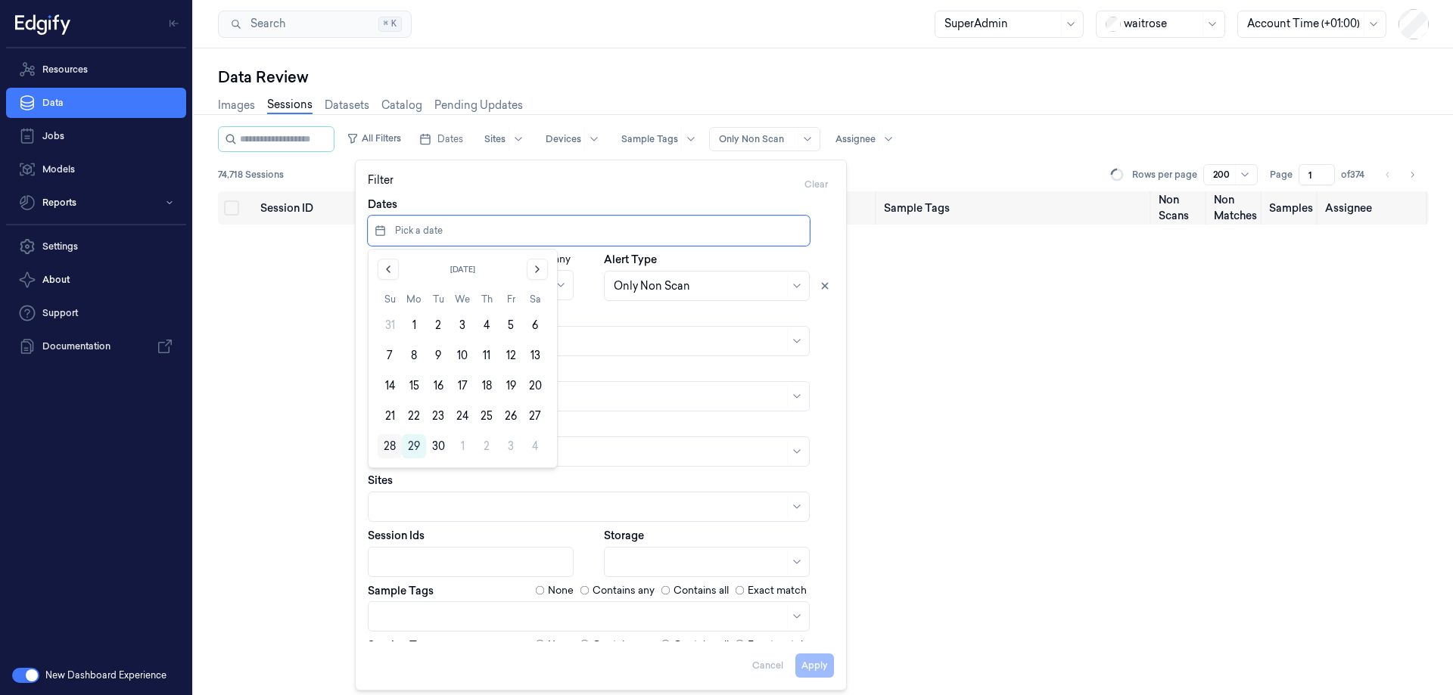
click at [388, 445] on button "28" at bounding box center [390, 446] width 24 height 24
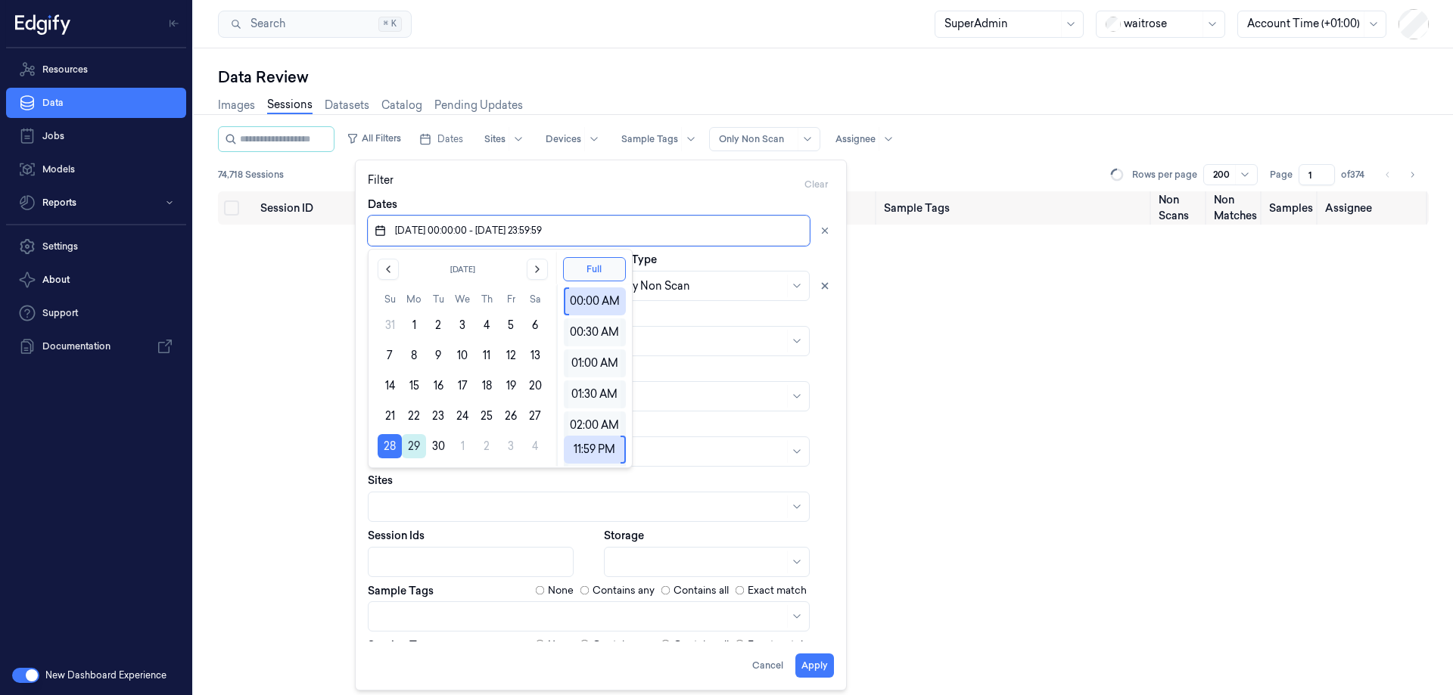
click at [414, 443] on button "29" at bounding box center [414, 446] width 24 height 24
type input "28/09/2025 00:00:00 - 29/09/2025 23:59:59"
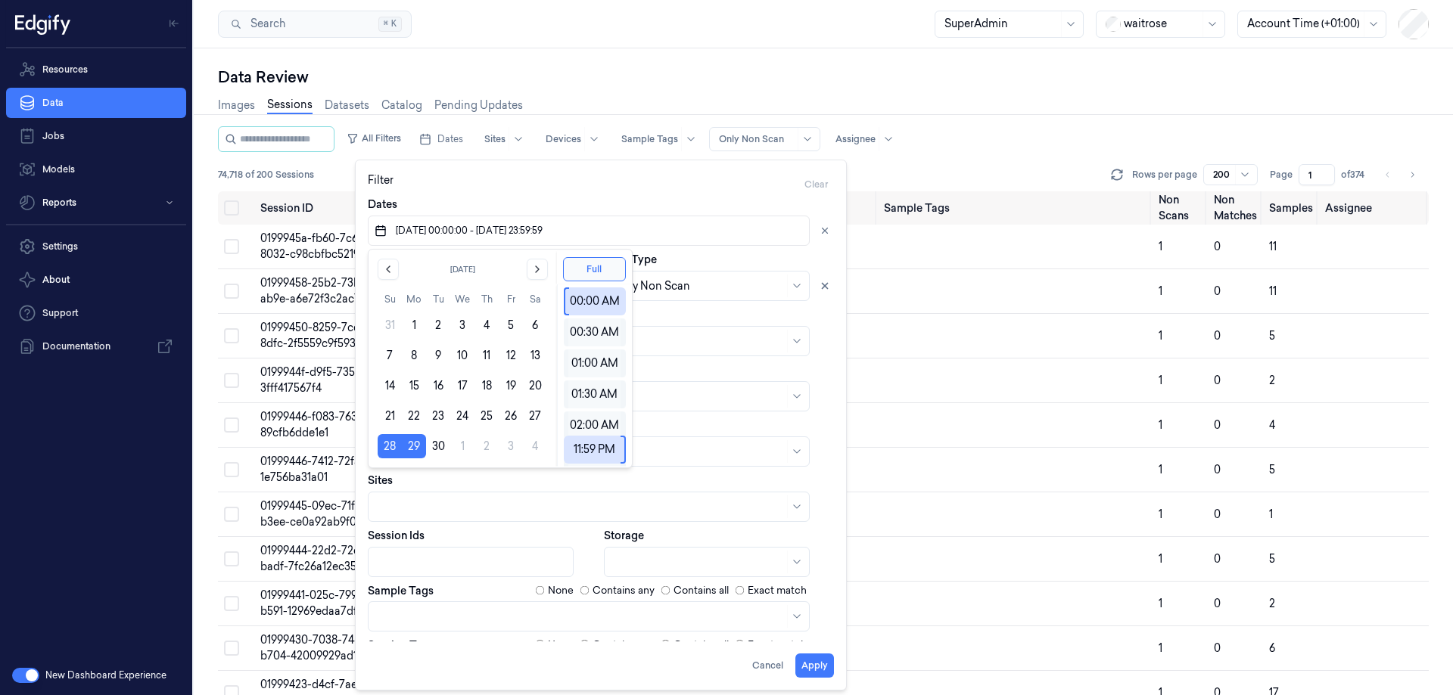
click at [629, 186] on div "Filter Clear" at bounding box center [601, 185] width 466 height 24
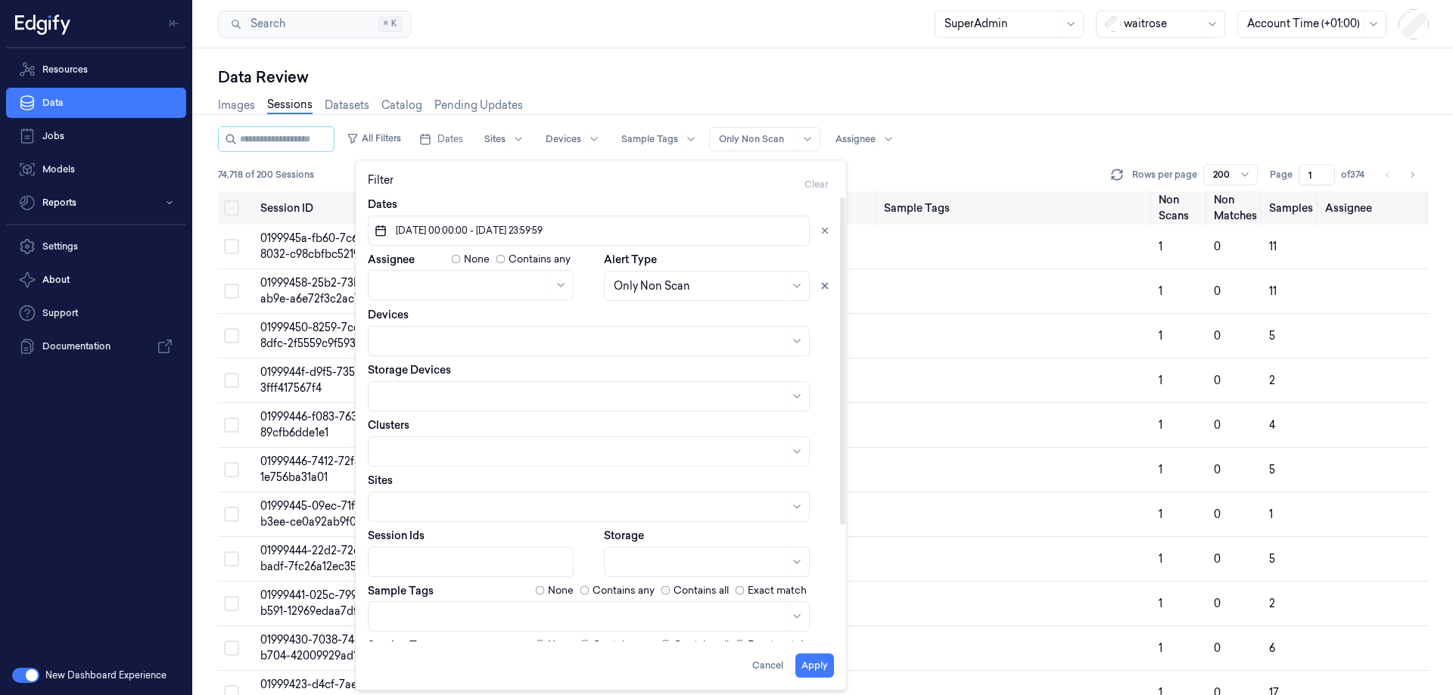
click at [683, 289] on div at bounding box center [699, 286] width 170 height 16
click at [660, 318] on div "All Sessions" at bounding box center [644, 320] width 61 height 16
click at [601, 197] on div "Dates 28/09/2025 00:00:00 - 29/09/2025 23:59:59" at bounding box center [601, 221] width 466 height 49
click at [446, 614] on body "Resources Data Jobs Models Reports Settings About Support Documentation New Das…" at bounding box center [726, 347] width 1453 height 695
type input "s"
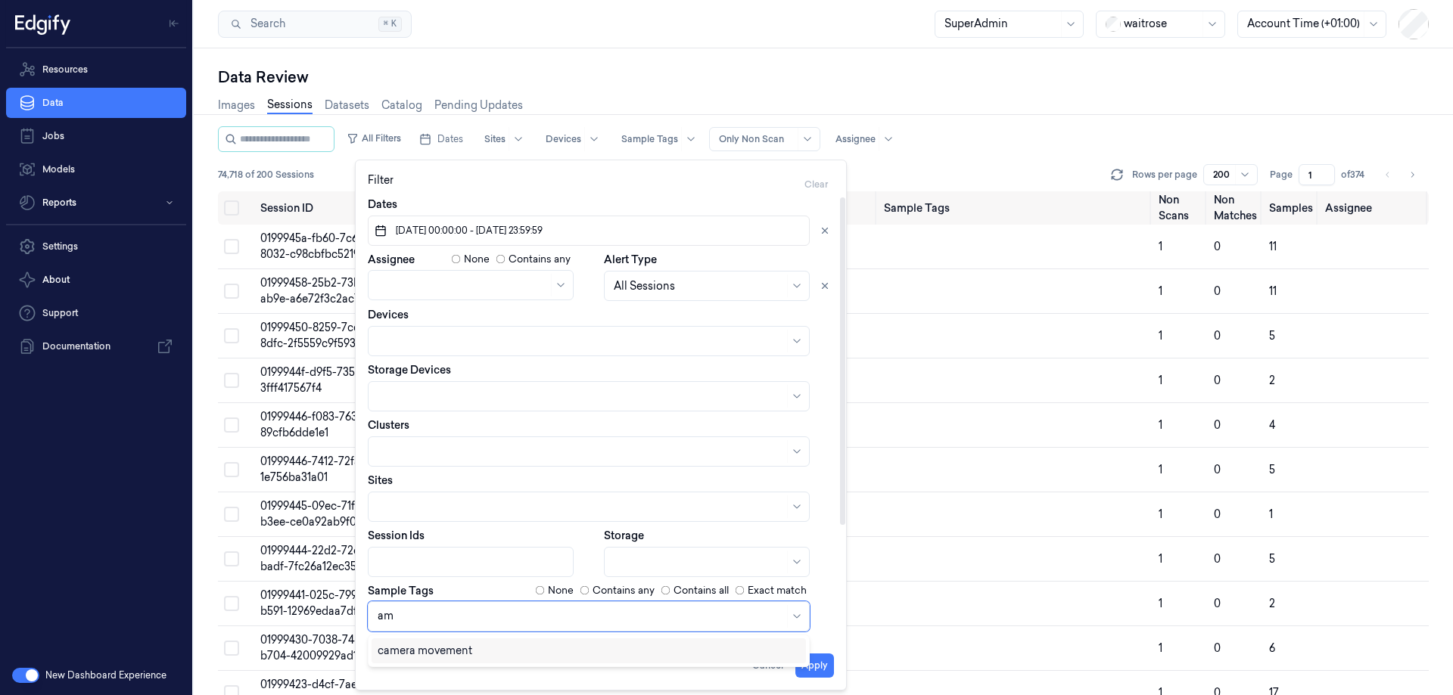
type input "a"
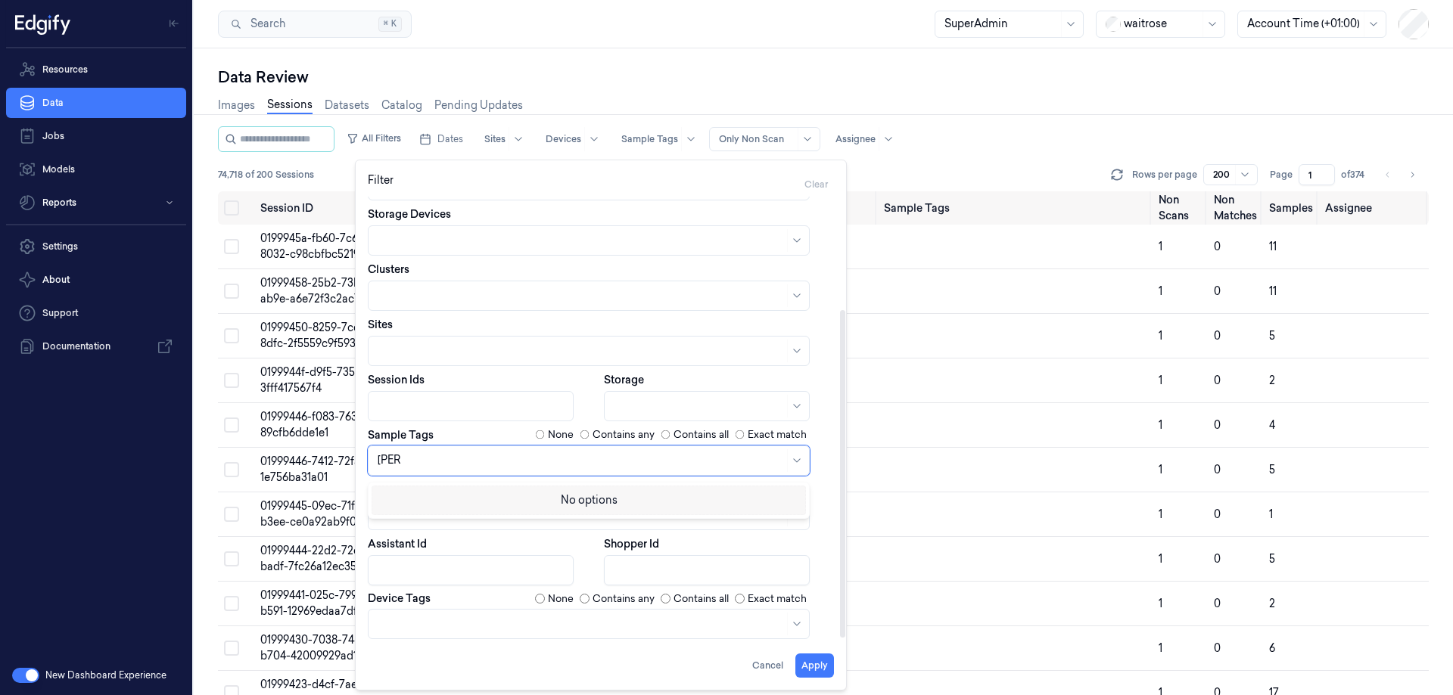
scroll to position [157, 0]
type input "sam"
click at [449, 427] on div "Sample Tags None Contains any Contains all Exact match" at bounding box center [601, 434] width 466 height 15
click at [435, 496] on div "Session Tags None Contains any Contains all Exact match" at bounding box center [601, 488] width 466 height 15
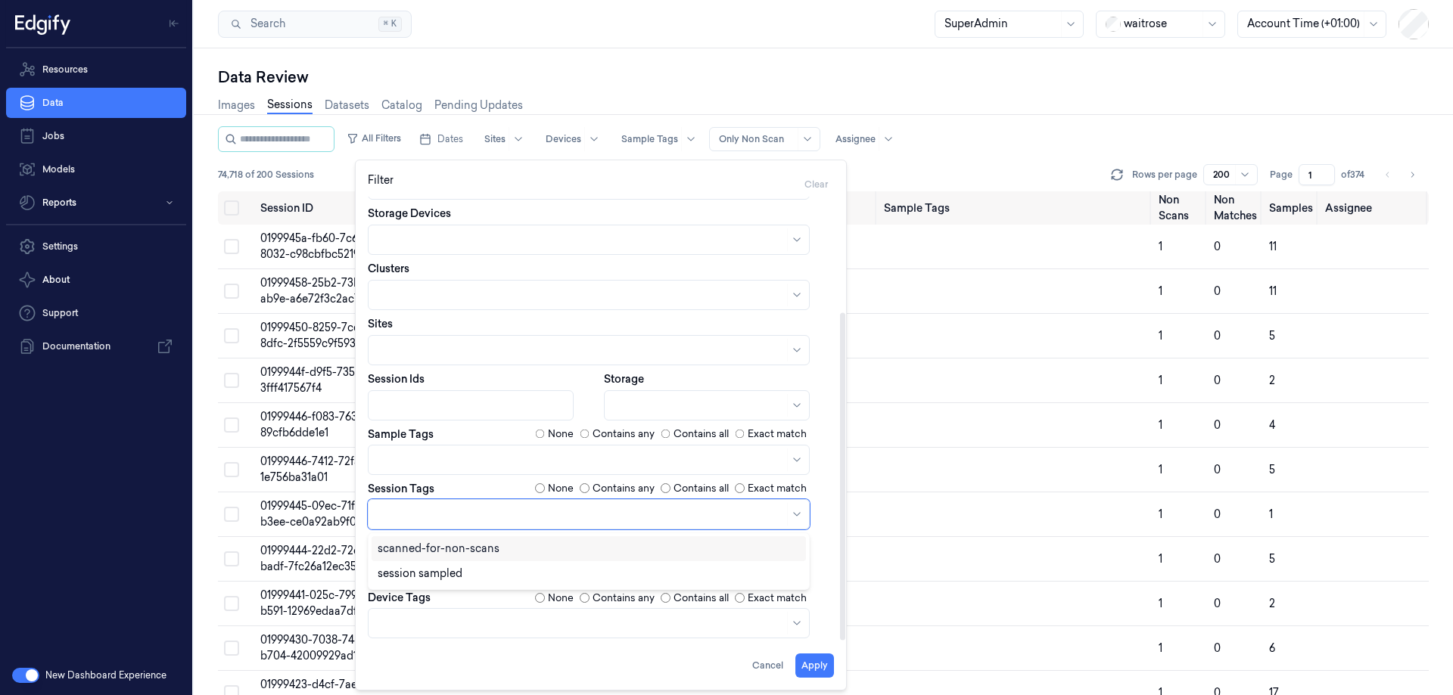
click at [440, 508] on div at bounding box center [581, 514] width 406 height 16
click at [426, 572] on div "session sampled" at bounding box center [420, 574] width 85 height 16
click at [825, 660] on button "Apply" at bounding box center [814, 666] width 39 height 24
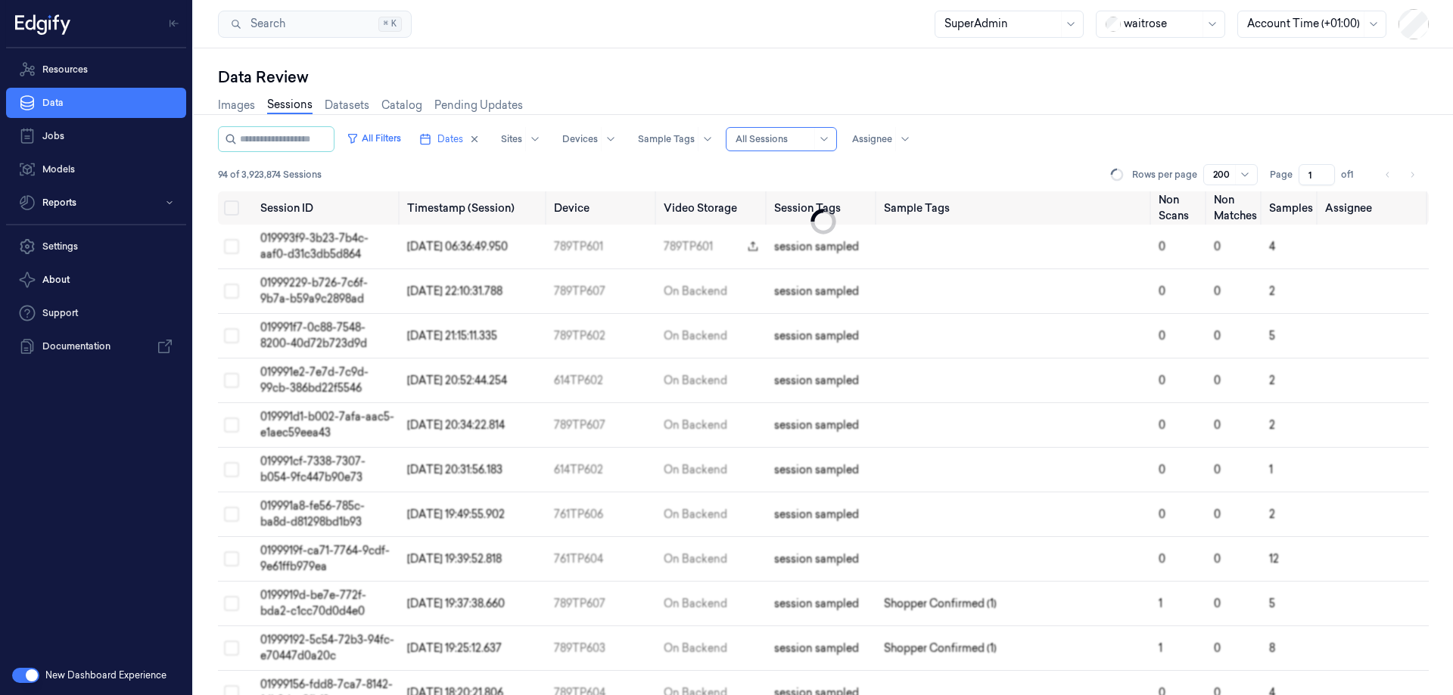
click at [32, 667] on div "New Dashboard Experience" at bounding box center [96, 675] width 192 height 39
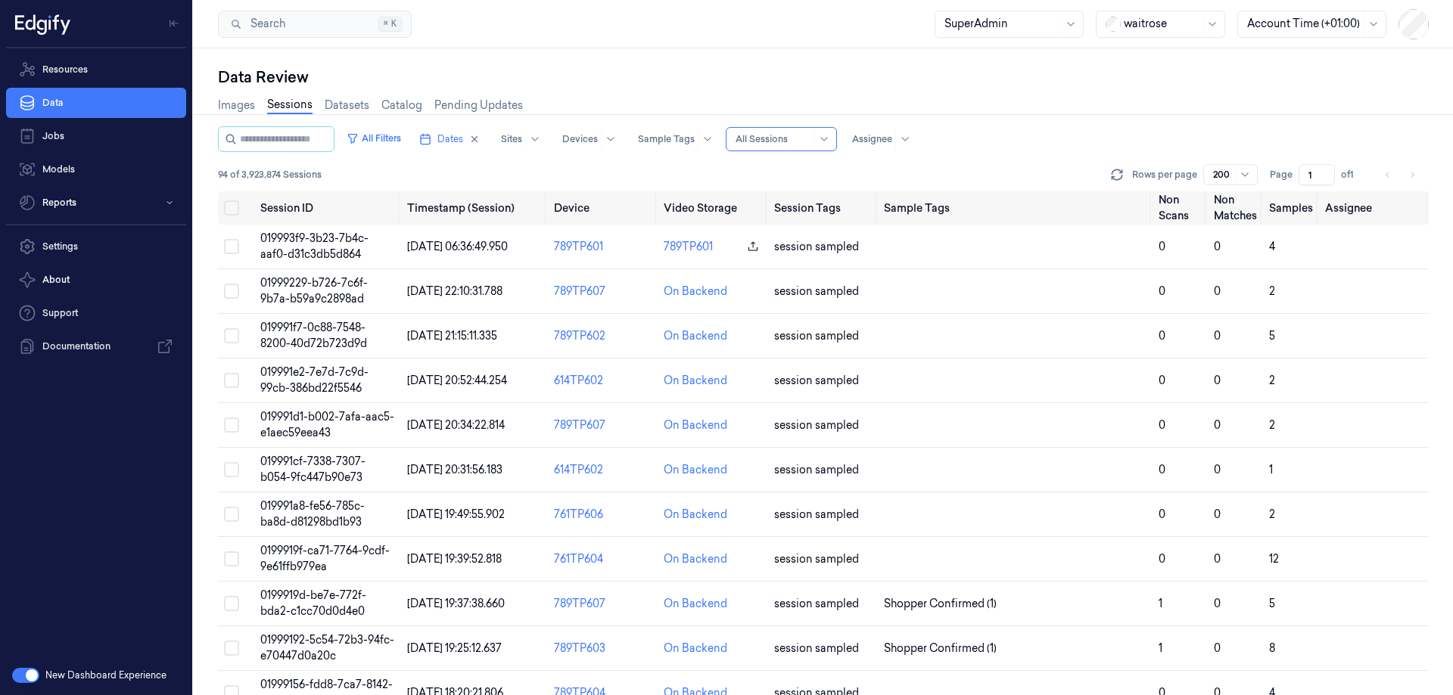
click at [30, 678] on button "button" at bounding box center [25, 675] width 27 height 15
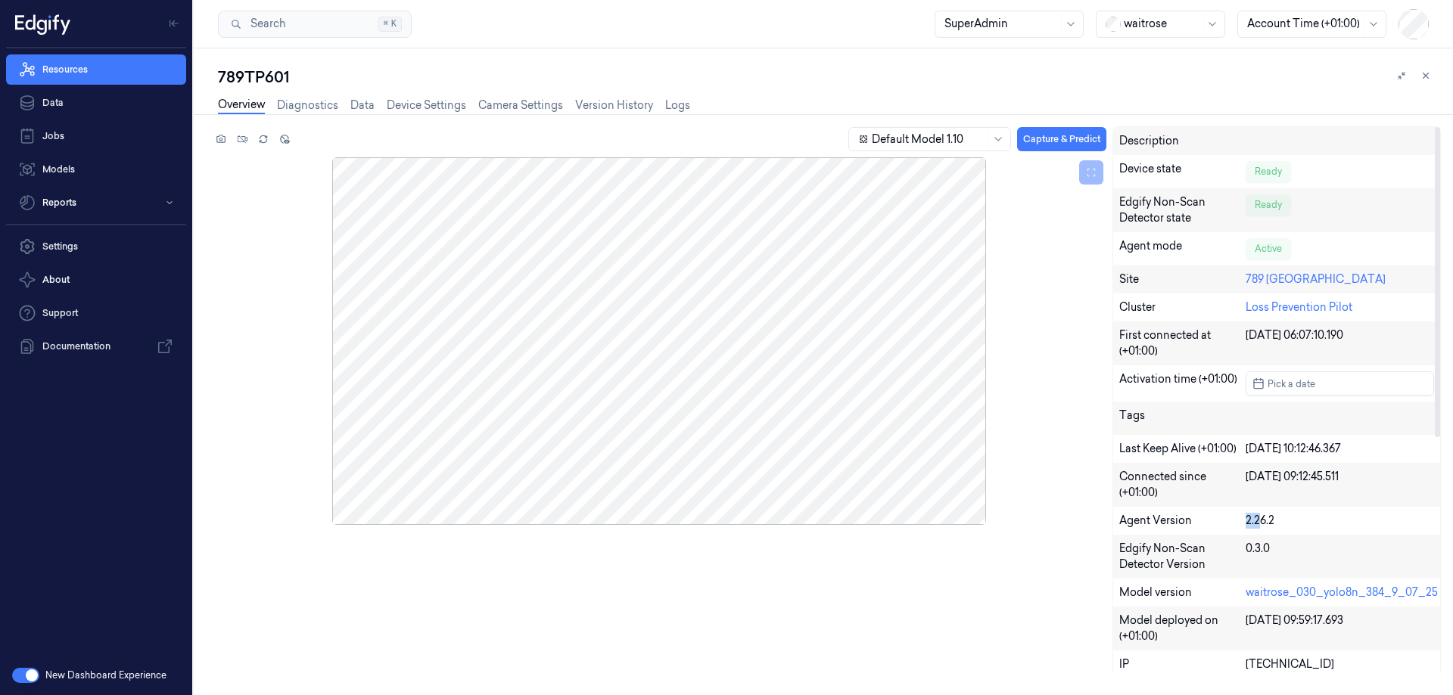
drag, startPoint x: 1262, startPoint y: 518, endPoint x: 1246, endPoint y: 518, distance: 15.9
click at [1246, 518] on div "2.26.2" at bounding box center [1339, 521] width 188 height 16
